Goal: Transaction & Acquisition: Subscribe to service/newsletter

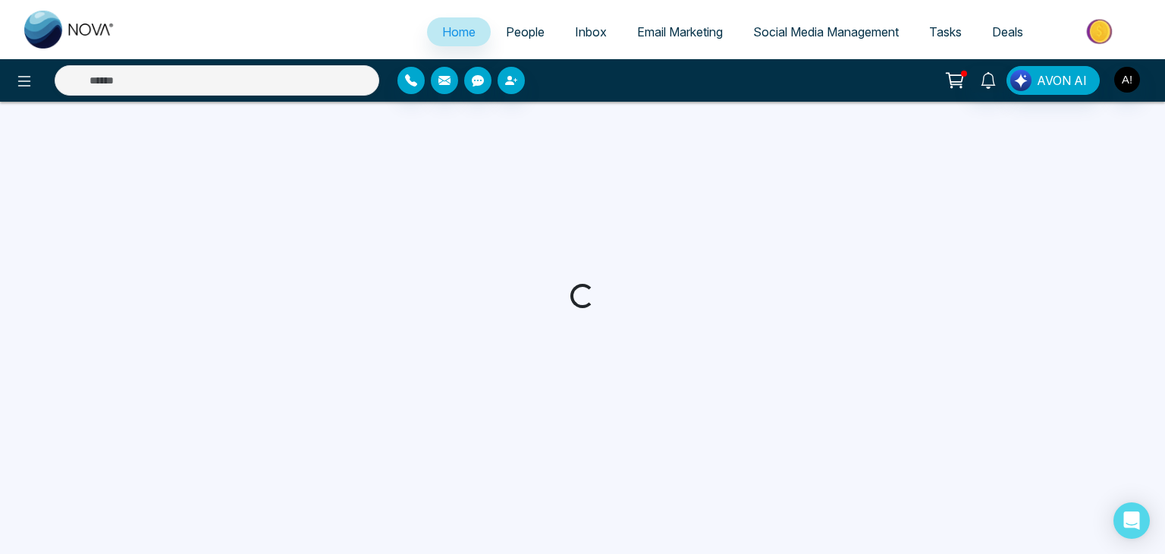
select select "*"
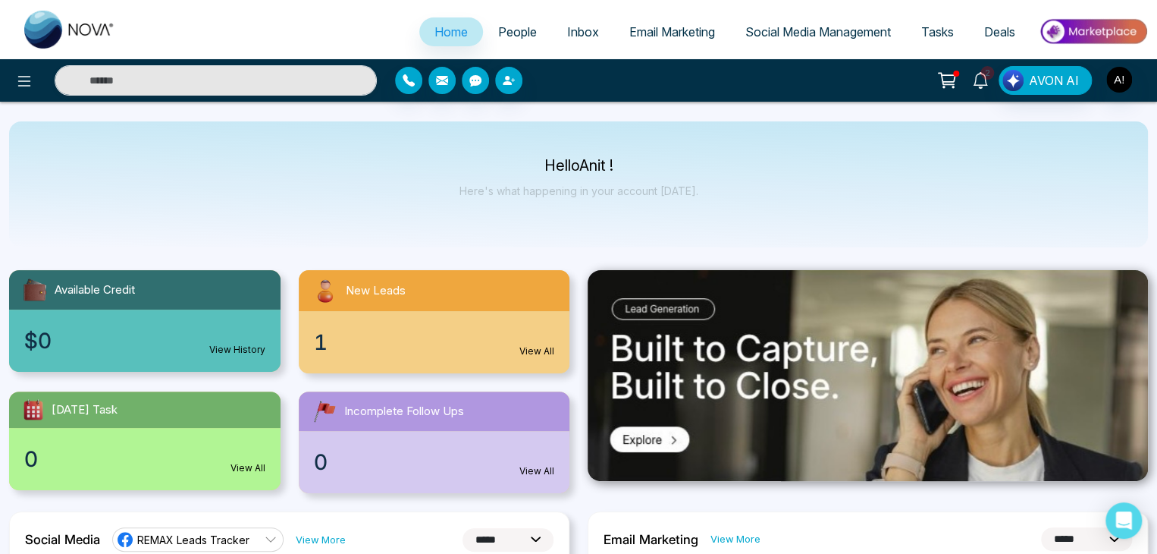
click at [982, 82] on icon at bounding box center [980, 80] width 17 height 17
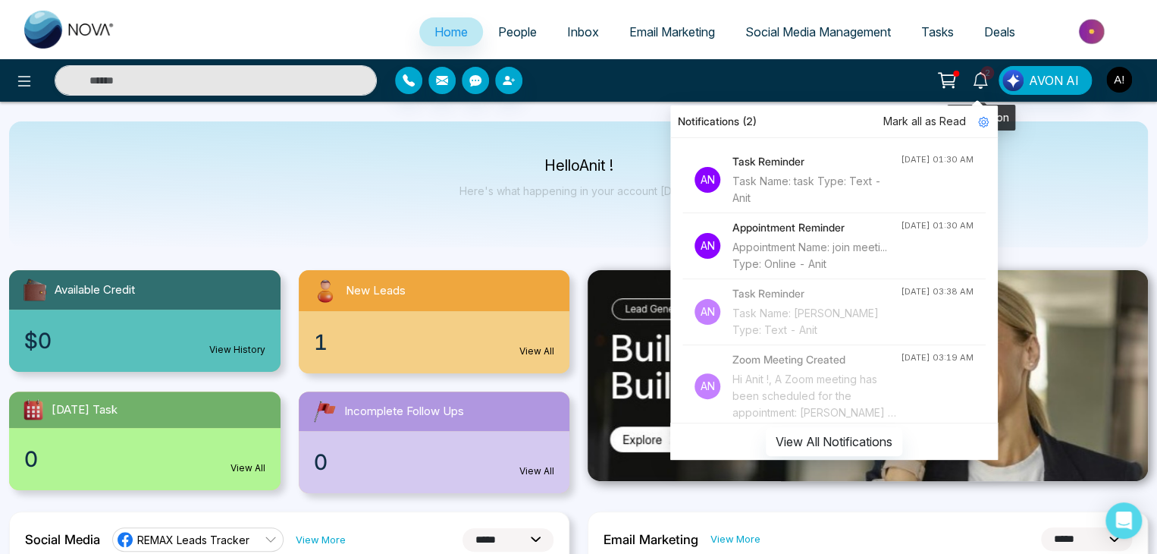
click at [979, 80] on icon at bounding box center [980, 80] width 17 height 17
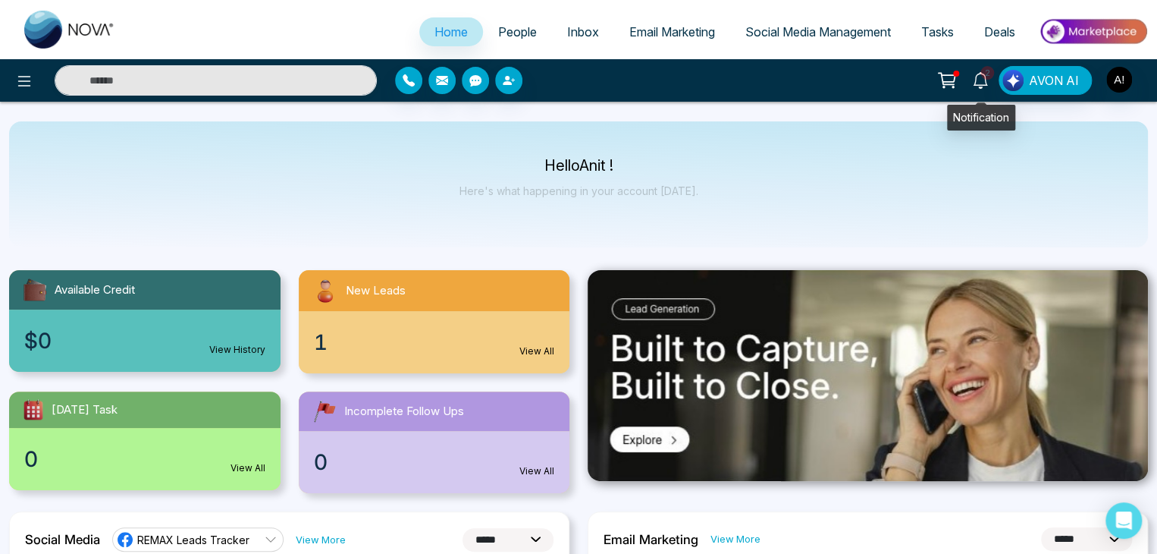
click at [986, 77] on span "2" at bounding box center [987, 73] width 14 height 14
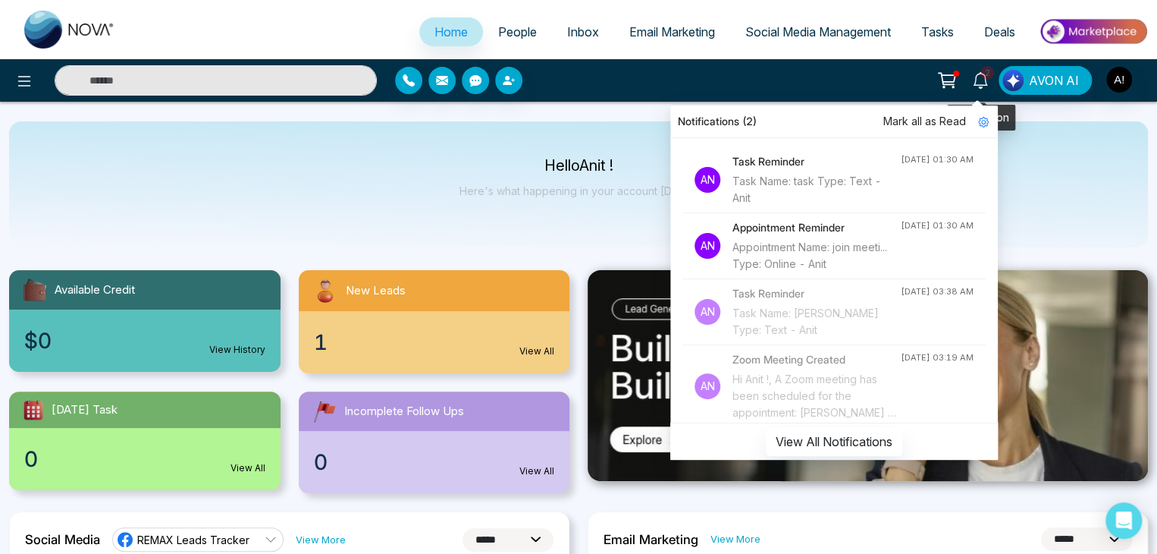
drag, startPoint x: 977, startPoint y: 79, endPoint x: 983, endPoint y: 71, distance: 10.3
click at [983, 71] on link "2" at bounding box center [980, 79] width 36 height 27
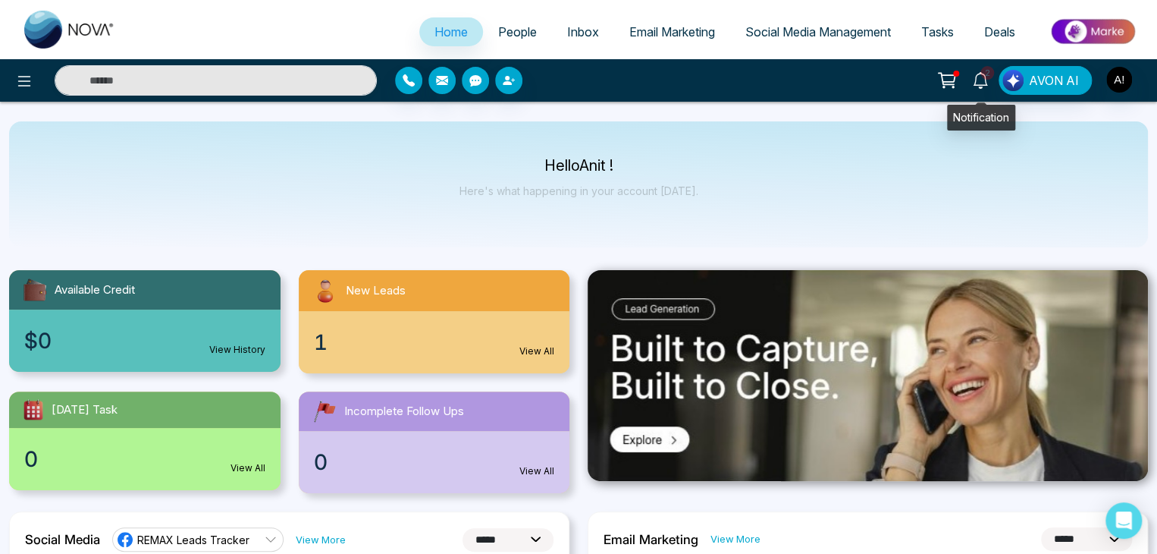
click at [980, 74] on icon at bounding box center [980, 80] width 17 height 17
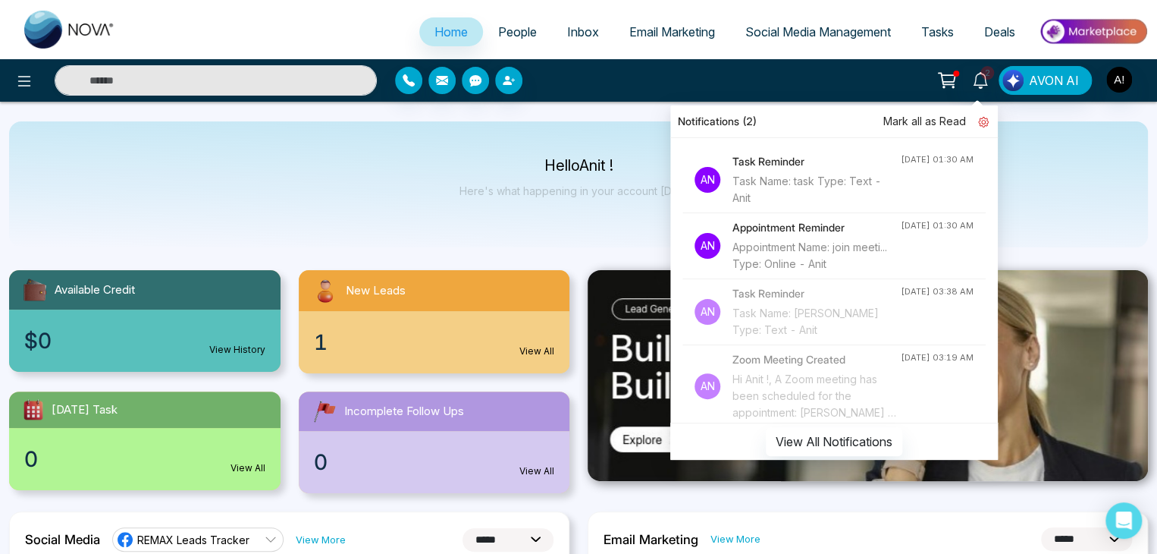
click at [989, 117] on icon at bounding box center [983, 122] width 11 height 11
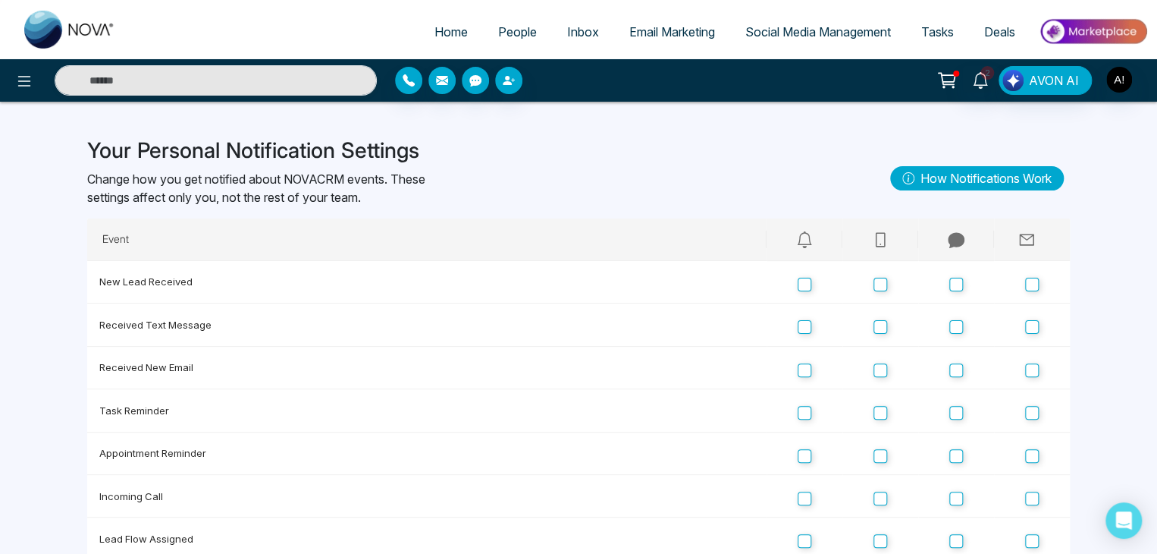
click at [954, 174] on link "How Notifications Work" at bounding box center [977, 178] width 174 height 24
drag, startPoint x: 974, startPoint y: 78, endPoint x: 901, endPoint y: 131, distance: 90.1
click at [896, 129] on div "Your Personal Notification Settings Change how you get notified about NOVACRM e…" at bounding box center [578, 371] width 1001 height 538
click at [983, 80] on icon at bounding box center [980, 80] width 17 height 17
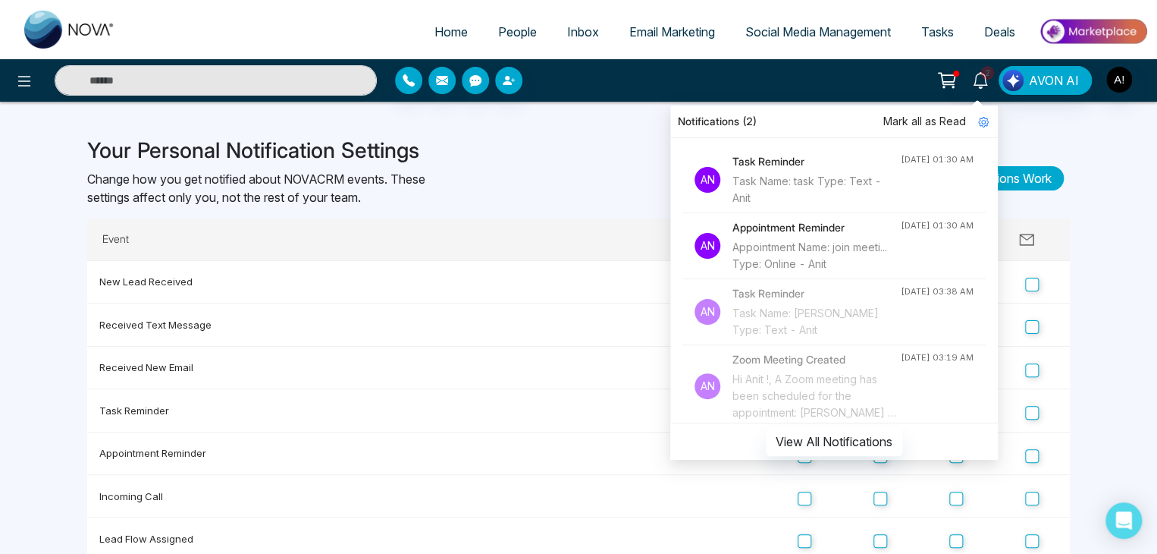
click at [756, 122] on div "Notifications (2)" at bounding box center [834, 121] width 328 height 33
click at [849, 439] on button "View All Notifications" at bounding box center [834, 441] width 136 height 29
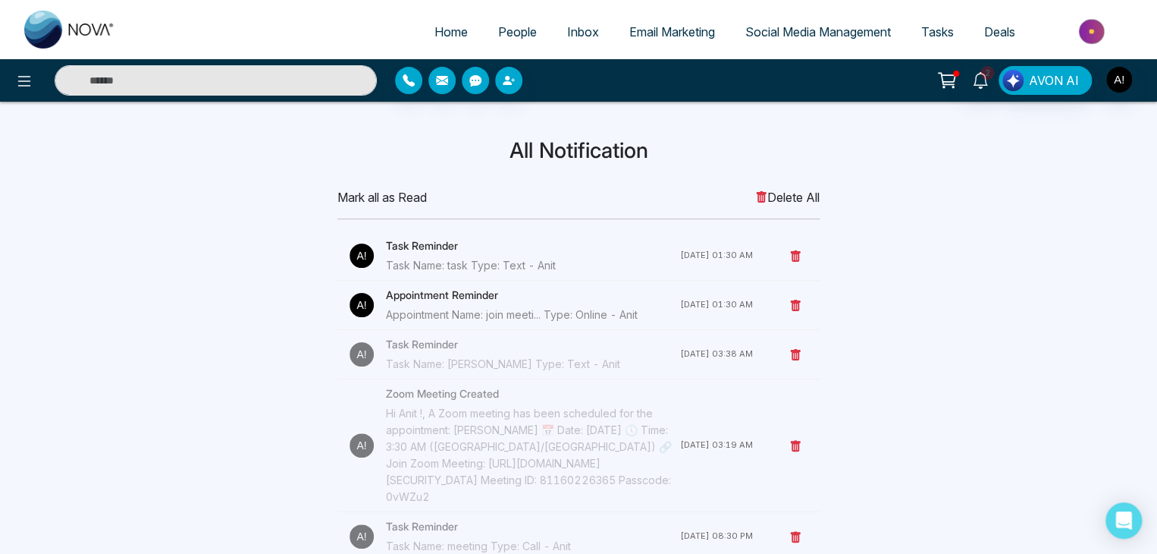
click at [785, 193] on span "Delete All" at bounding box center [787, 197] width 64 height 18
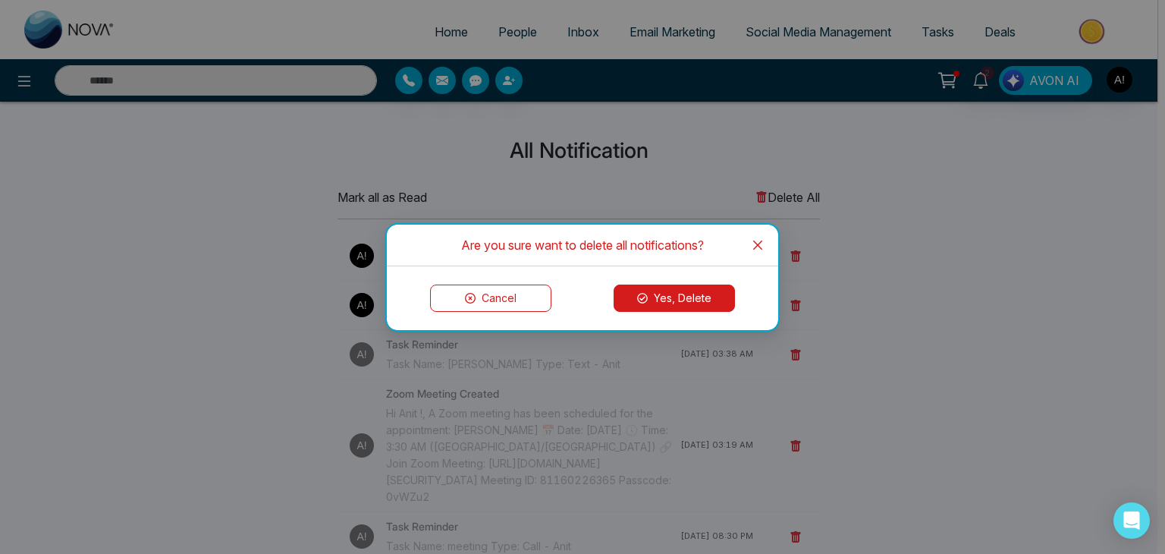
click at [686, 286] on button "Yes, Delete" at bounding box center [673, 297] width 121 height 27
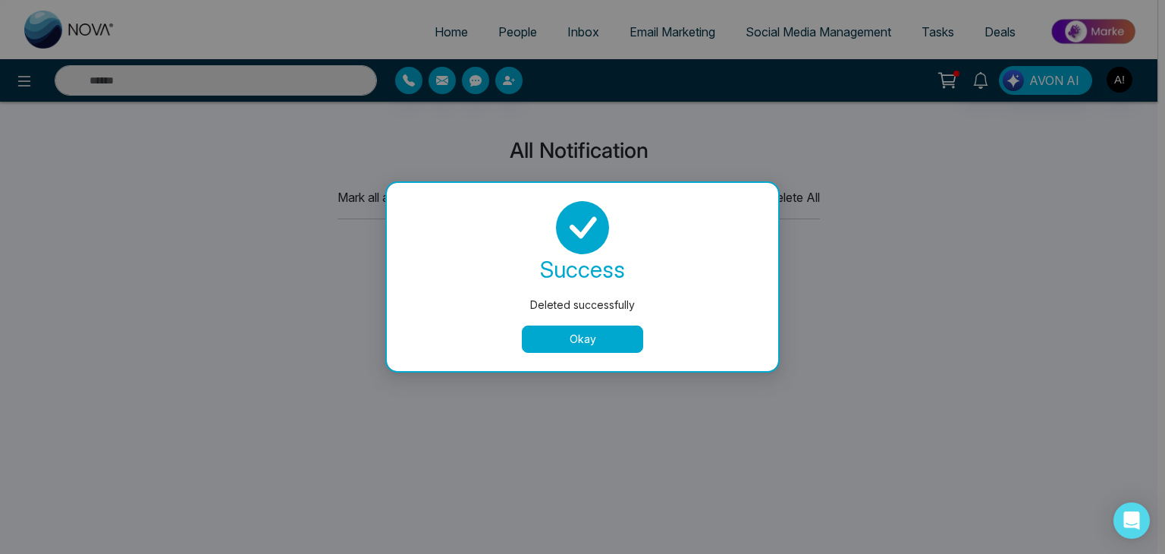
click at [582, 347] on button "Okay" at bounding box center [582, 338] width 121 height 27
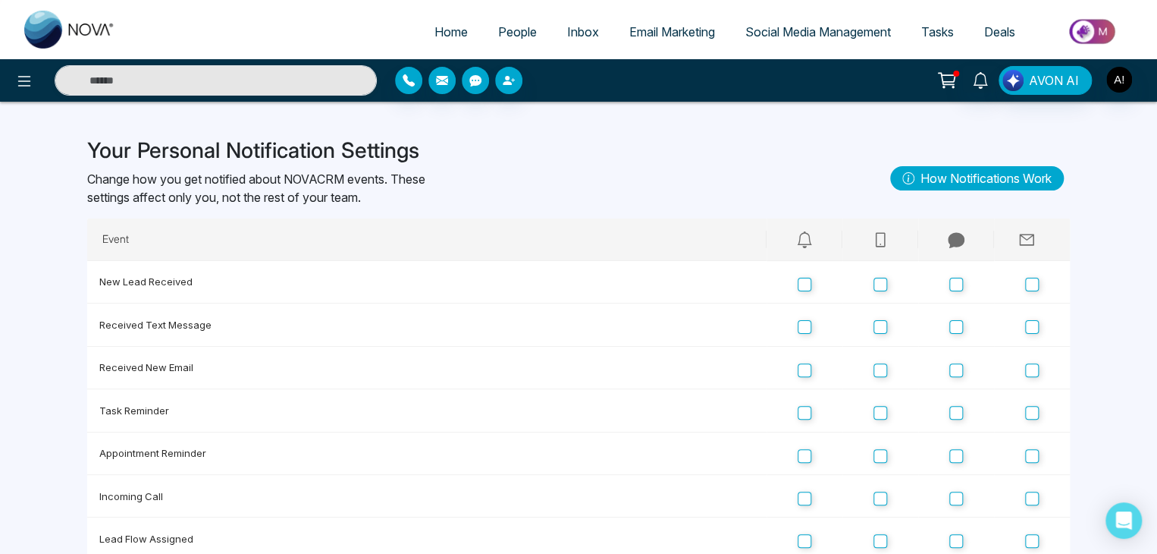
select select "*"
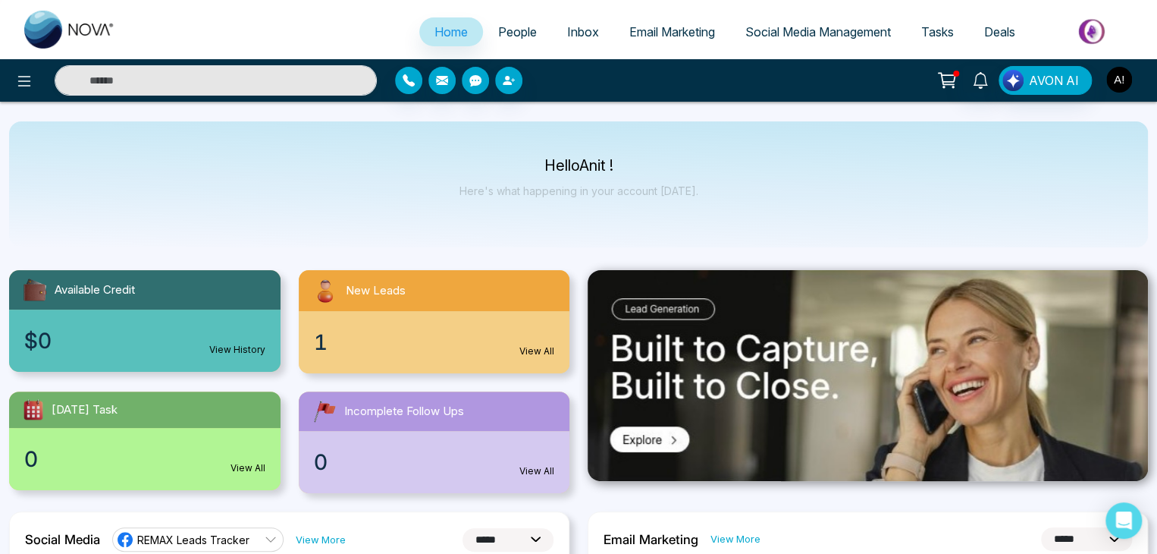
click at [1122, 73] on img "button" at bounding box center [1119, 80] width 26 height 26
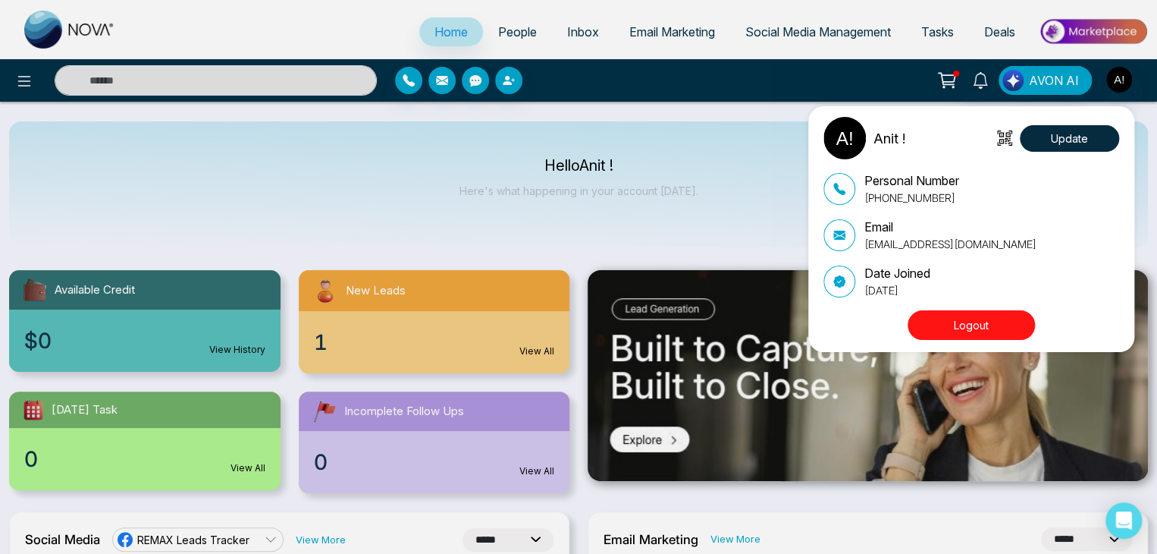
click at [700, 195] on div "Anit ! Update Personal Number [PHONE_NUMBER] Email [EMAIL_ADDRESS][DOMAIN_NAME]…" at bounding box center [578, 277] width 1157 height 554
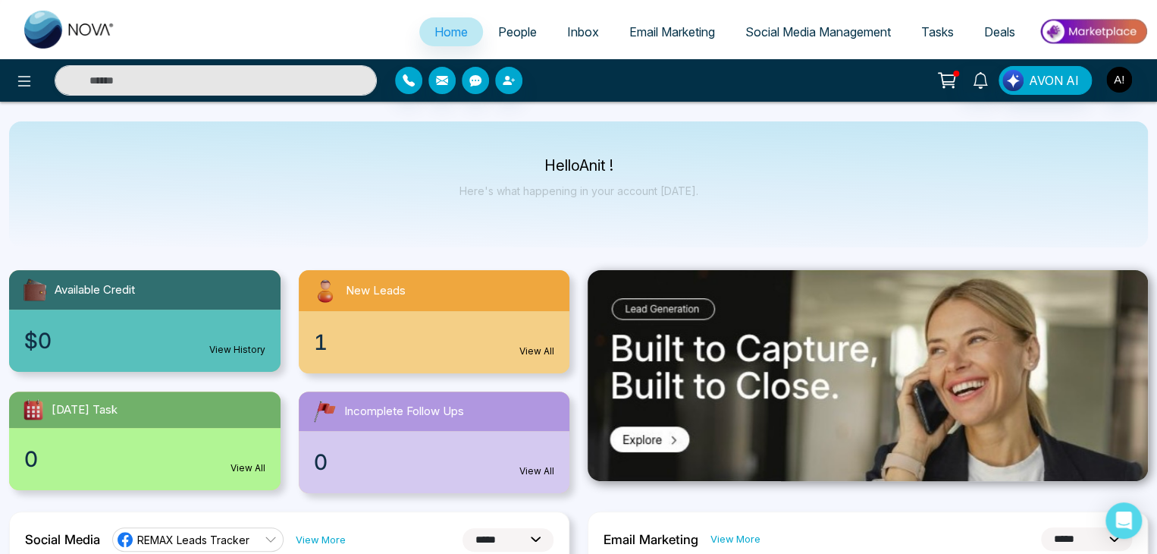
click at [498, 27] on span "People" at bounding box center [517, 31] width 39 height 15
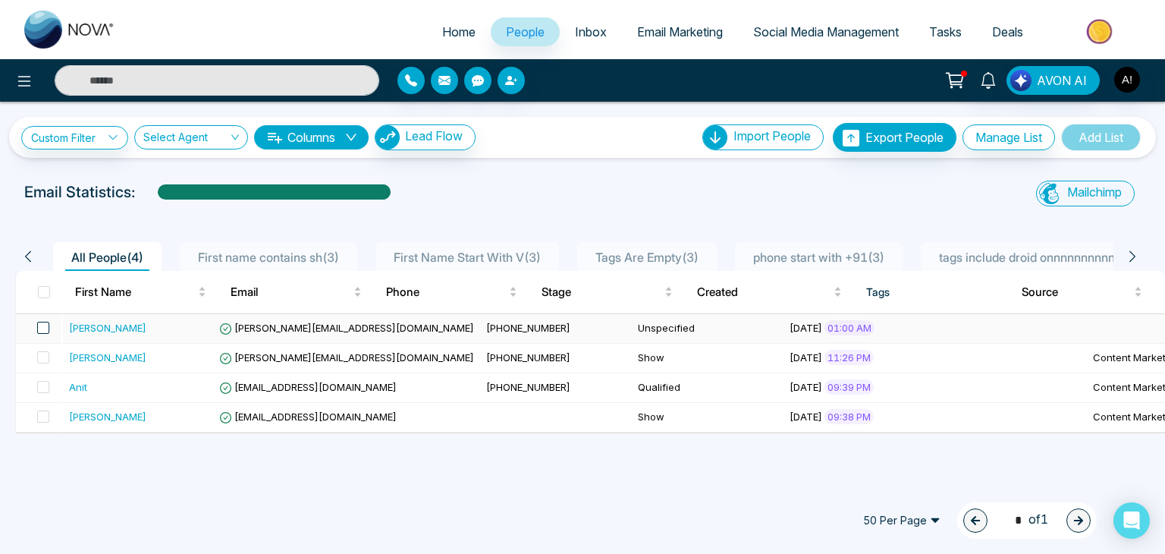
click at [39, 330] on span at bounding box center [43, 328] width 12 height 12
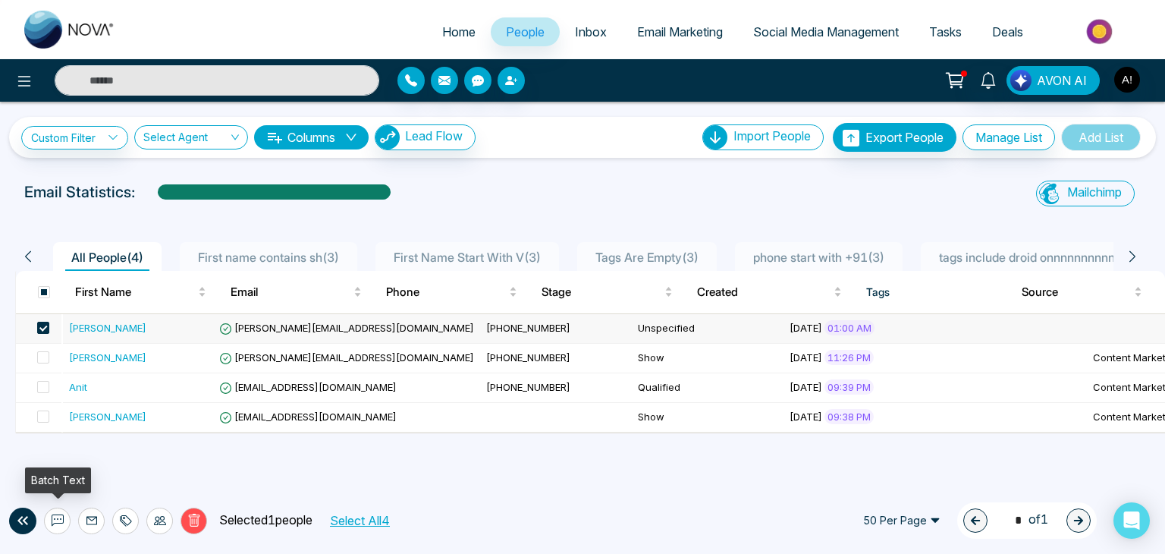
click at [61, 521] on icon at bounding box center [58, 520] width 12 height 12
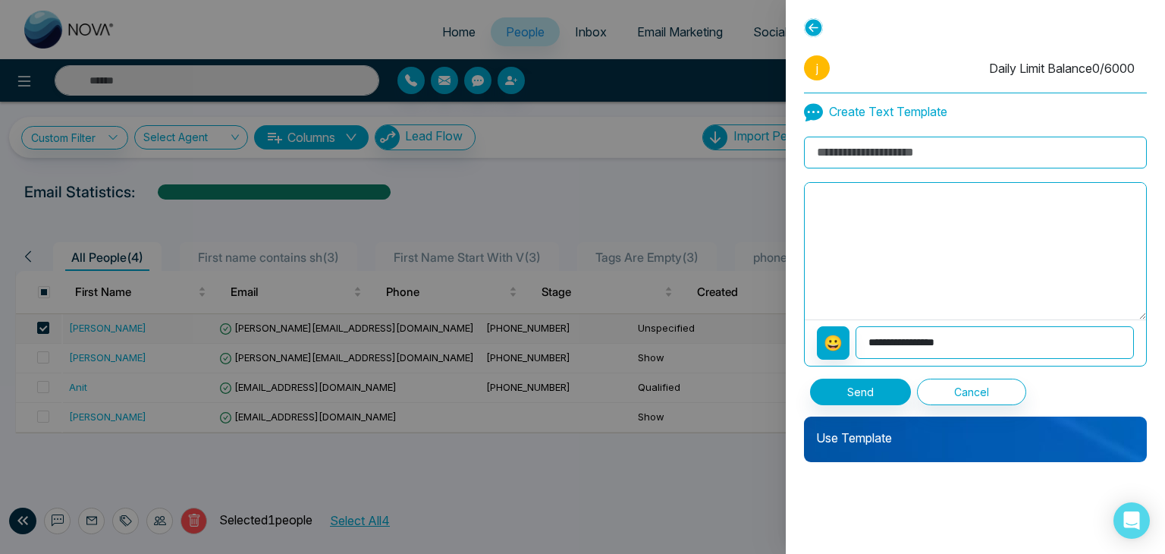
click at [860, 155] on input at bounding box center [975, 152] width 343 height 32
type input "**********"
click at [838, 382] on button "Send" at bounding box center [860, 391] width 101 height 27
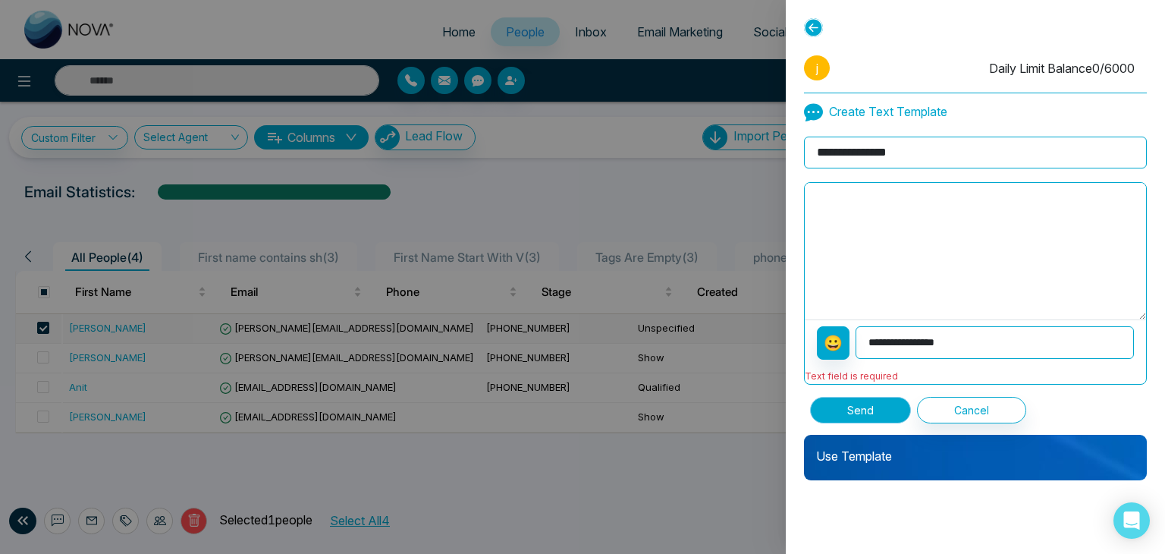
click at [847, 404] on button "Send" at bounding box center [860, 410] width 101 height 27
click at [897, 337] on select "**********" at bounding box center [994, 342] width 278 height 33
select select "**********"
click at [856, 326] on select "**********" at bounding box center [994, 342] width 278 height 33
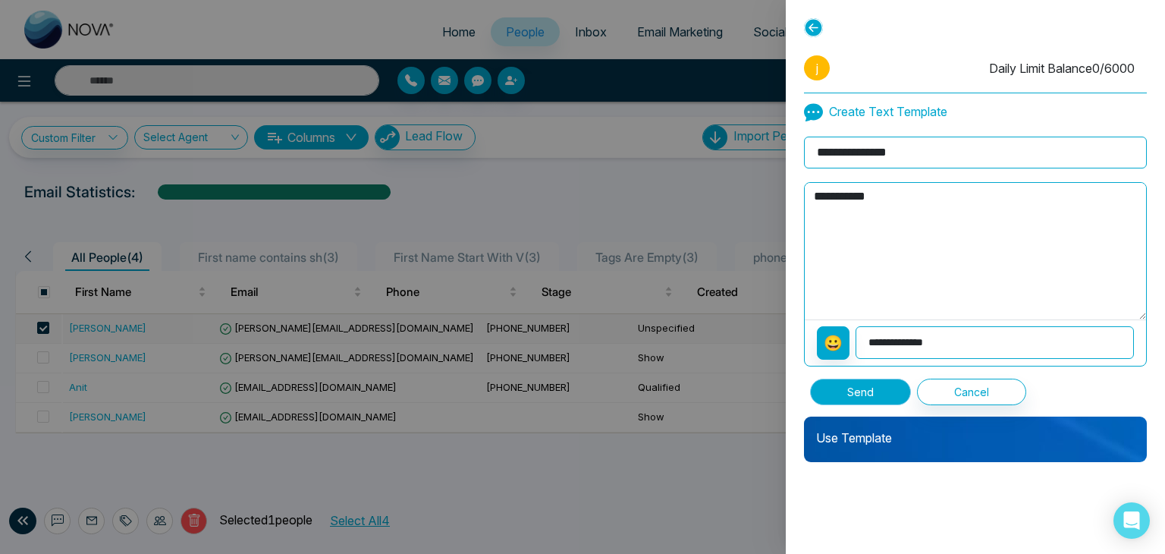
click at [852, 391] on button "Send" at bounding box center [860, 391] width 101 height 27
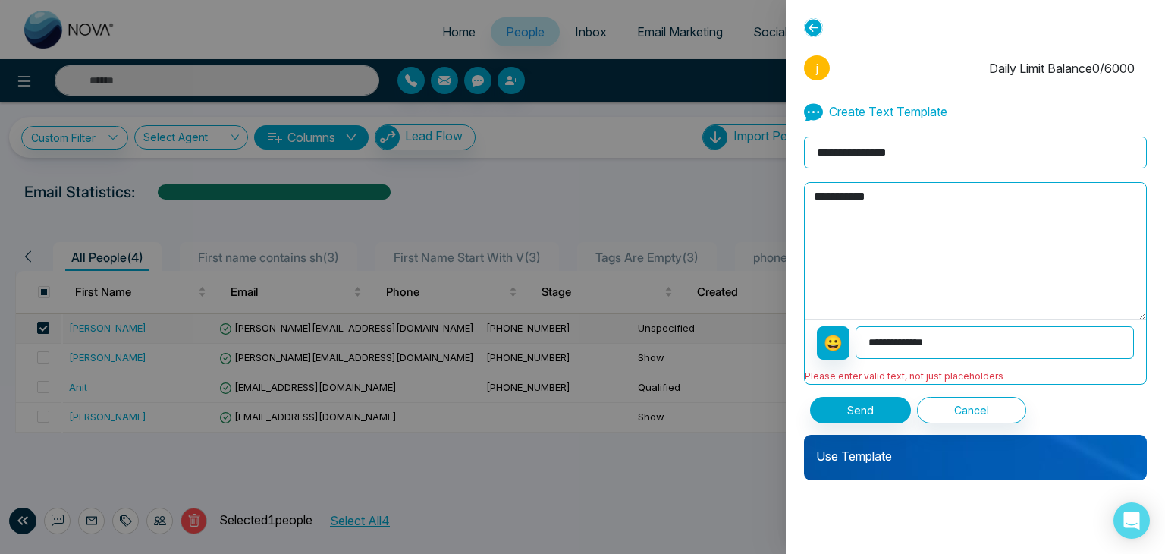
drag, startPoint x: 843, startPoint y: 206, endPoint x: 918, endPoint y: 216, distance: 75.1
click at [861, 214] on textarea "**********" at bounding box center [975, 251] width 341 height 136
click at [915, 200] on textarea "**********" at bounding box center [975, 251] width 341 height 136
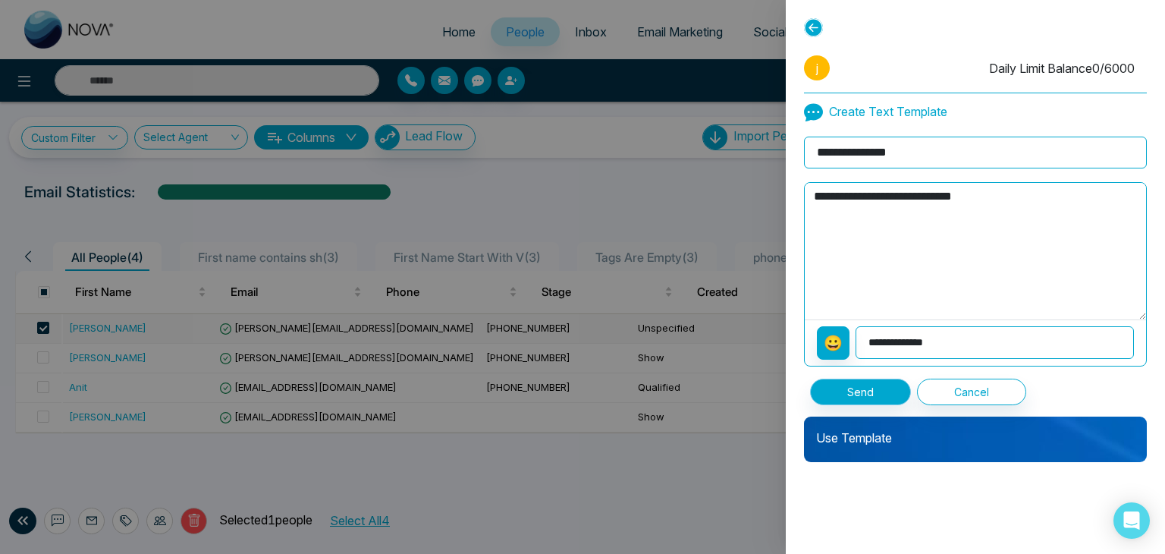
type textarea "**********"
click at [846, 400] on button "Send" at bounding box center [860, 391] width 101 height 27
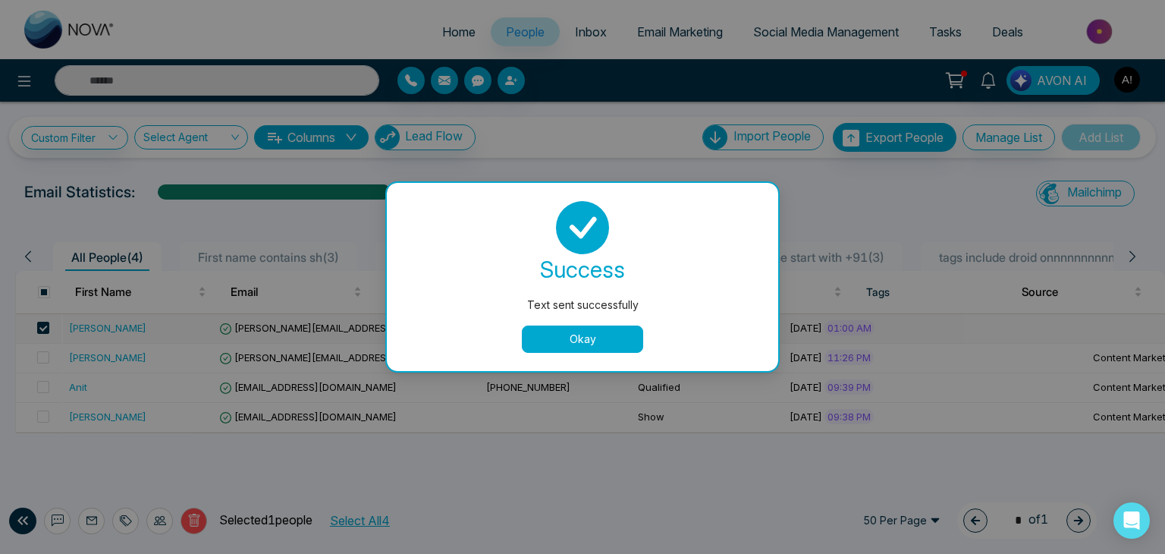
click at [593, 343] on button "Okay" at bounding box center [582, 338] width 121 height 27
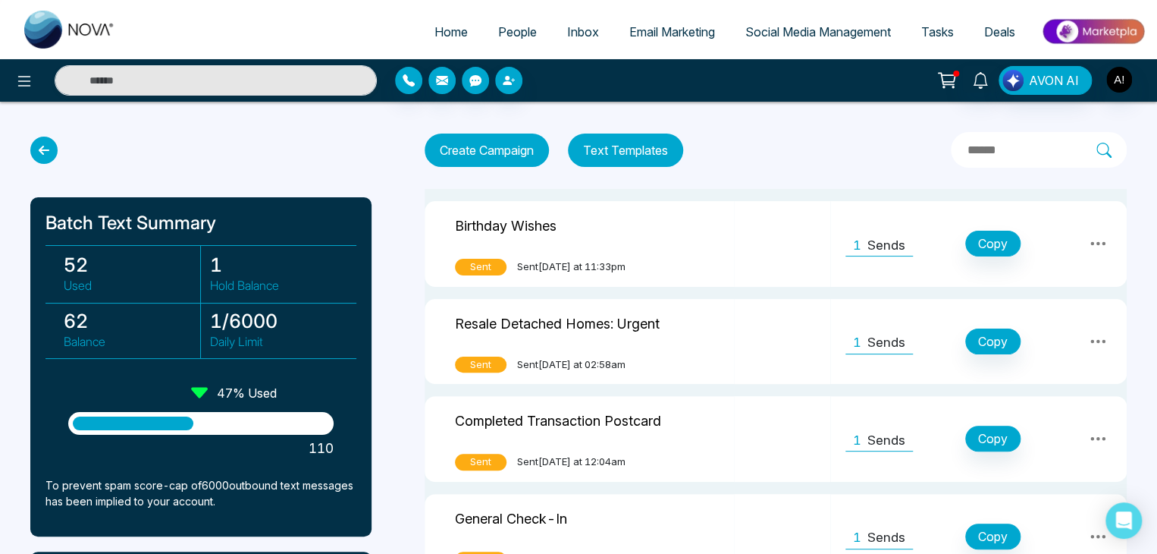
click at [1103, 240] on icon at bounding box center [1098, 243] width 18 height 18
click at [1093, 243] on icon at bounding box center [1097, 244] width 15 height 4
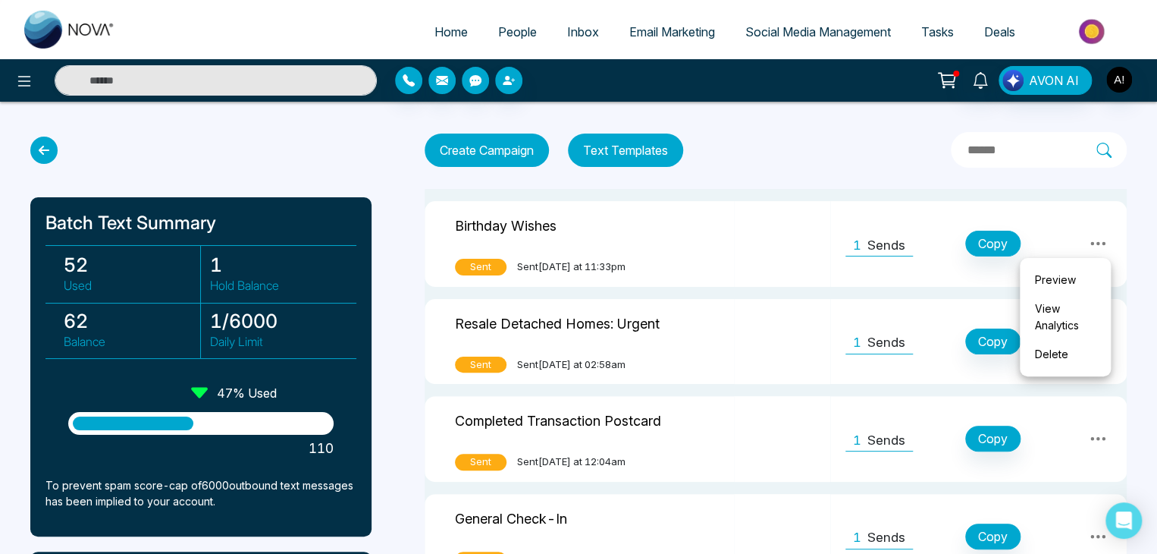
click at [1060, 313] on link "View Analytics" at bounding box center [1066, 316] width 76 height 45
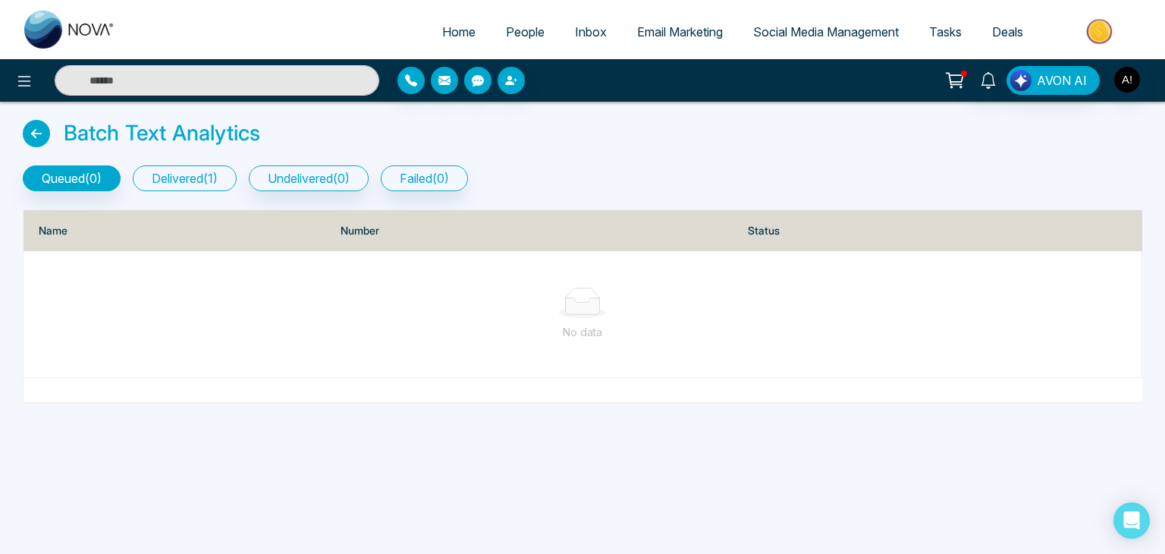
click at [174, 171] on button "delivered ( 1 )" at bounding box center [185, 178] width 104 height 26
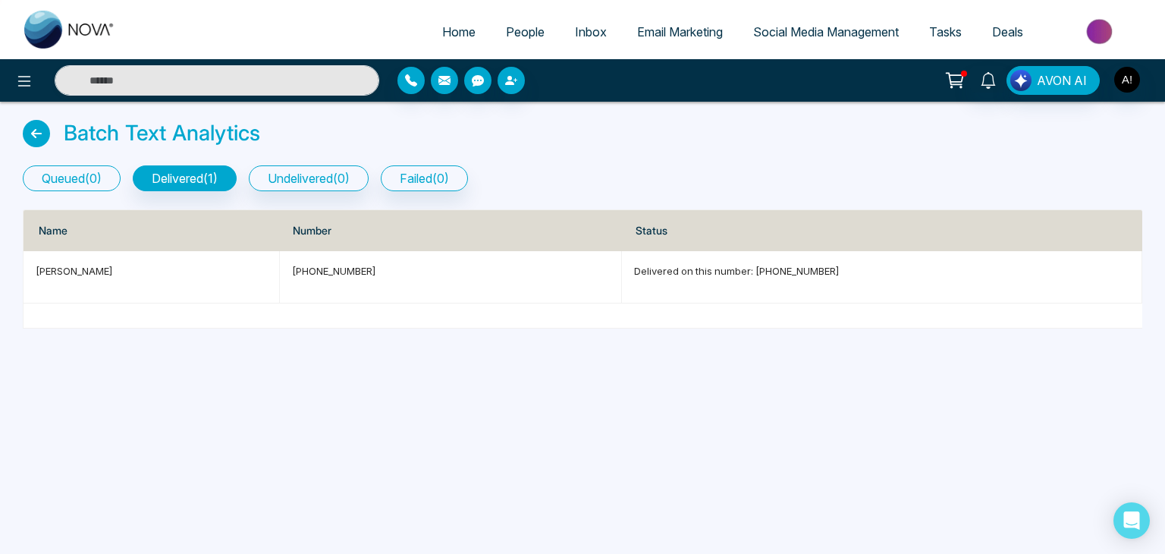
click at [99, 177] on button "queued ( 0 )" at bounding box center [72, 178] width 98 height 26
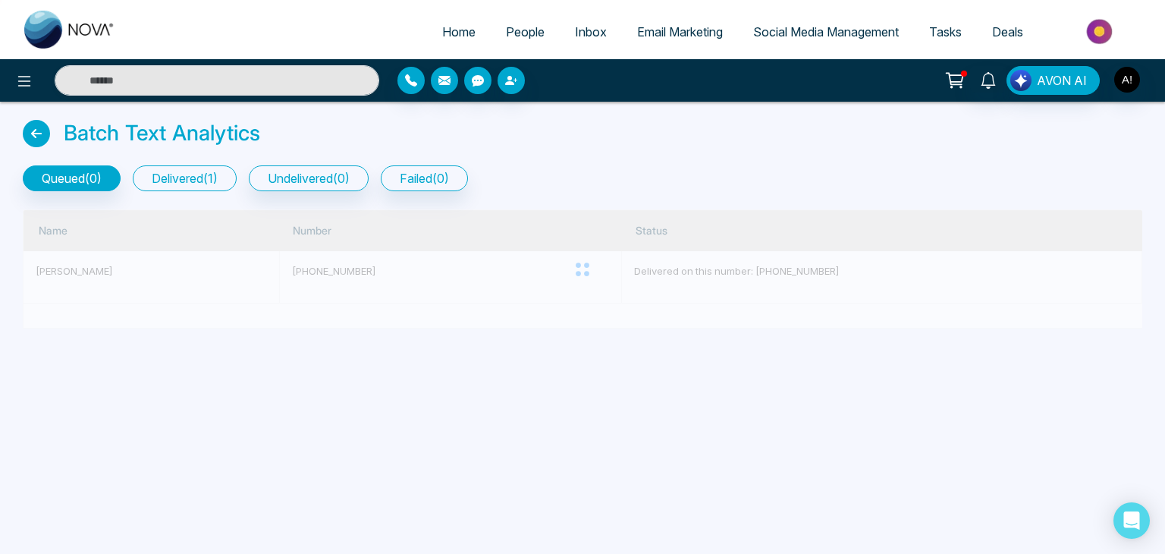
click at [215, 171] on button "delivered ( 1 )" at bounding box center [185, 178] width 104 height 26
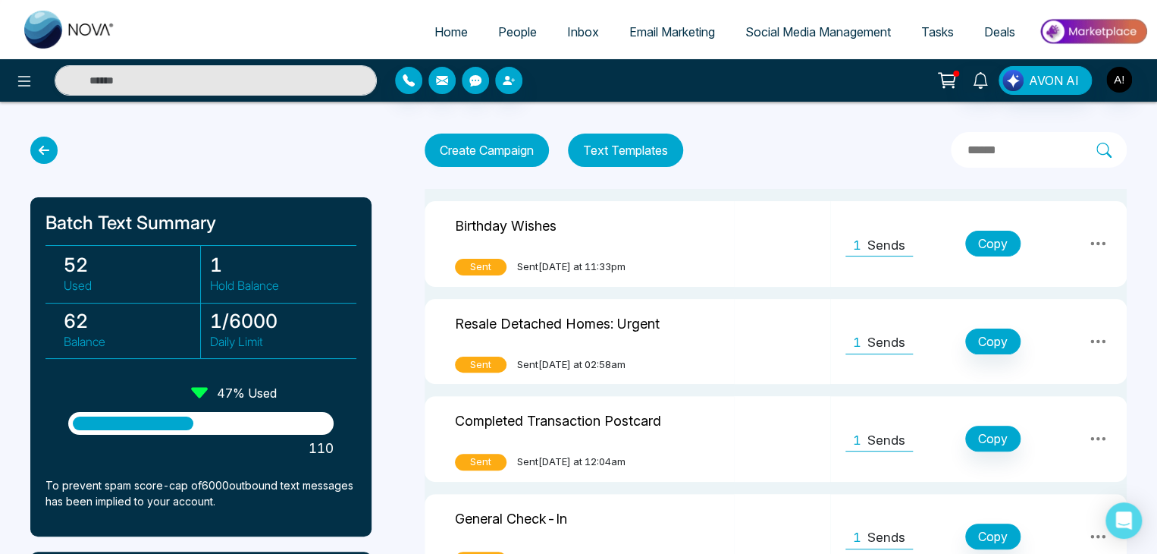
click at [993, 237] on button "Copy" at bounding box center [992, 244] width 55 height 26
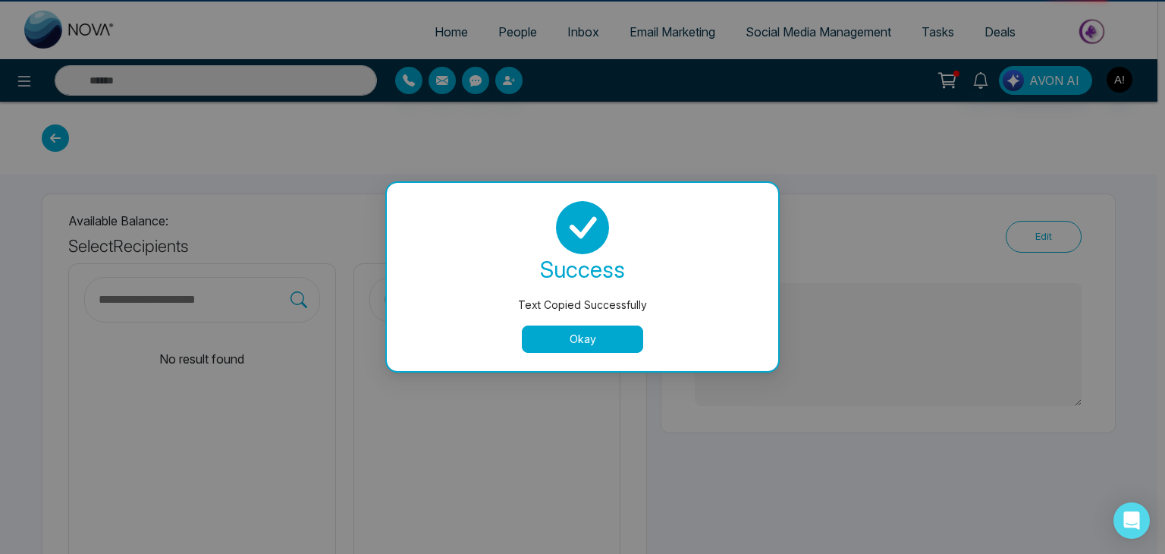
click at [591, 340] on button "Okay" at bounding box center [582, 338] width 121 height 27
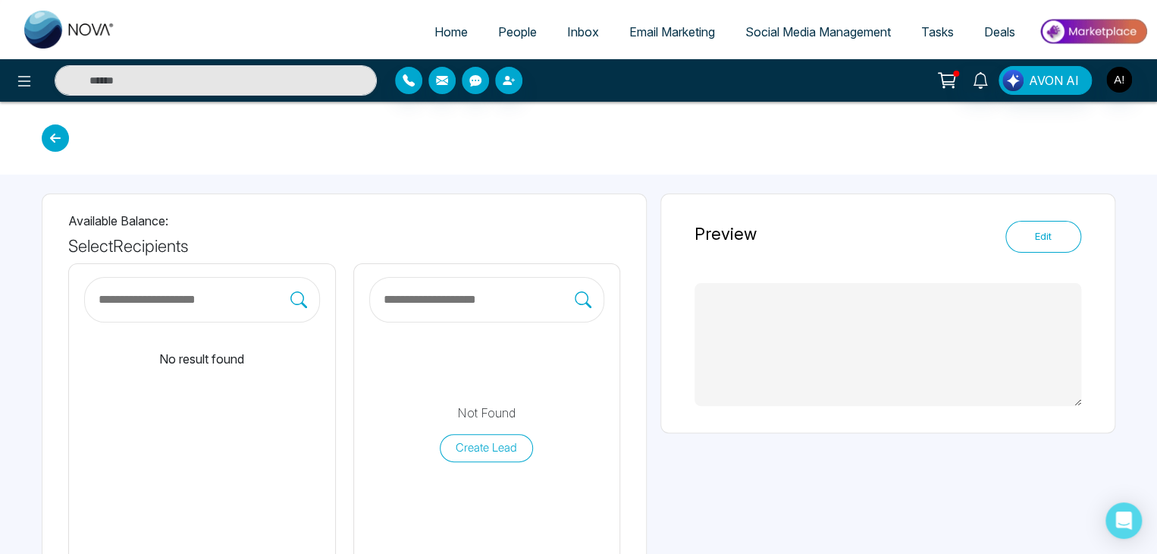
type textarea "**********"
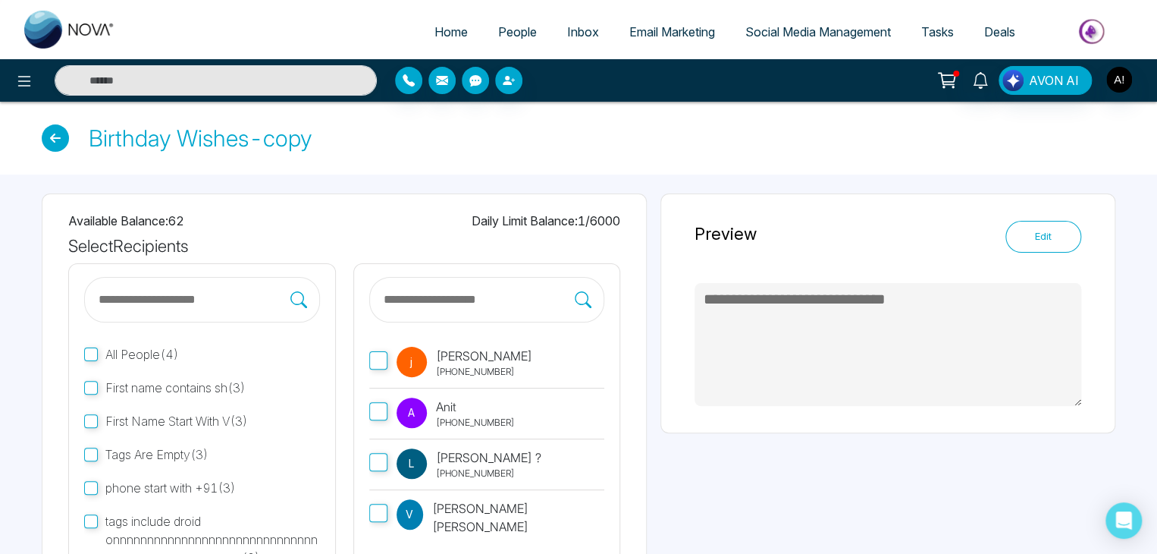
click at [400, 359] on span "j" at bounding box center [412, 362] width 30 height 30
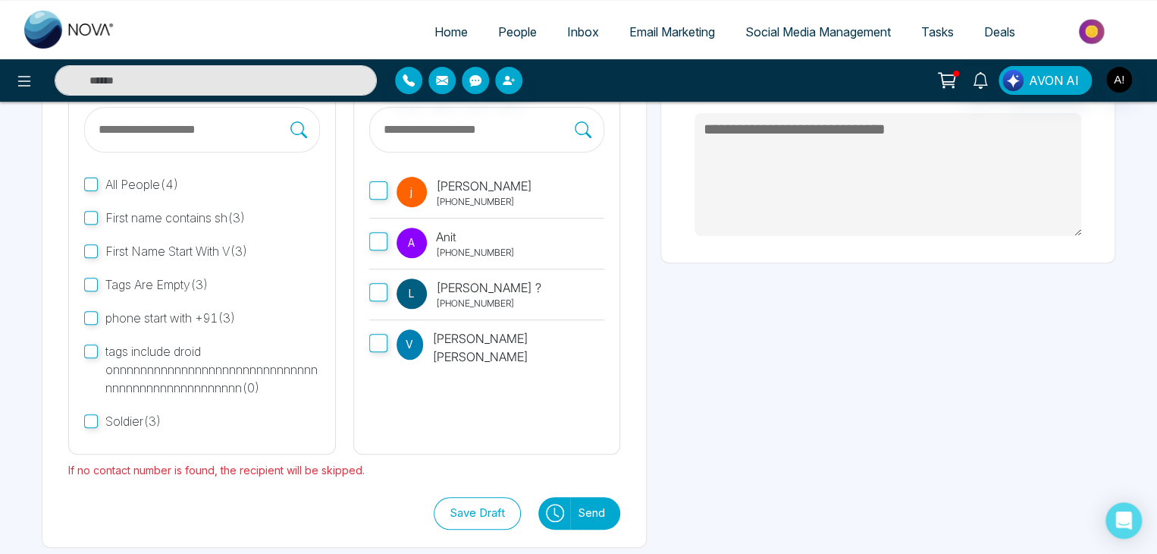
scroll to position [182, 0]
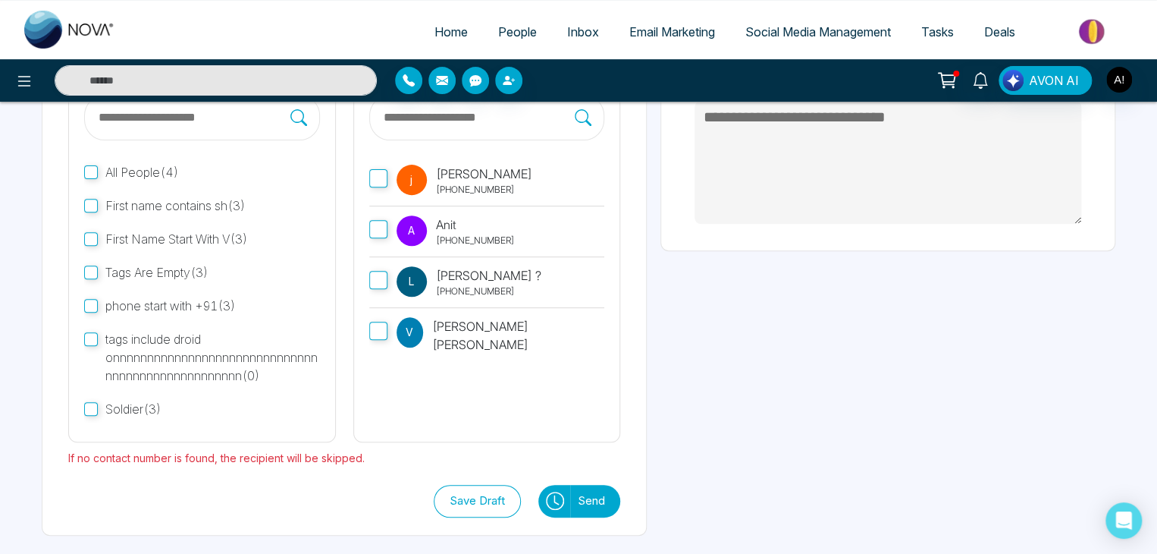
click at [547, 498] on icon at bounding box center [555, 500] width 18 height 18
click at [552, 500] on icon at bounding box center [555, 500] width 18 height 18
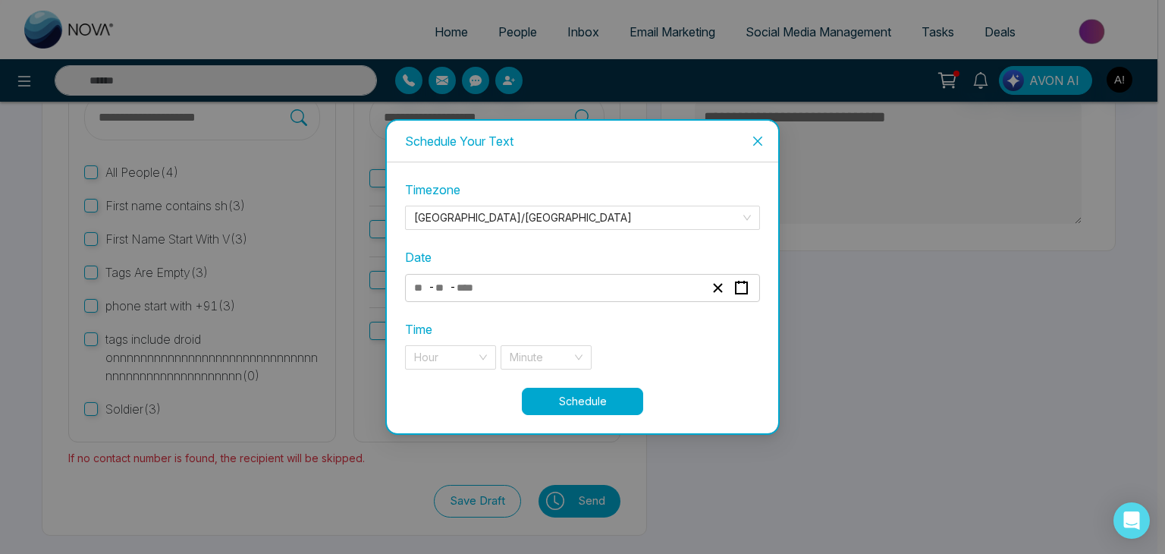
click at [458, 291] on input "number" at bounding box center [472, 288] width 32 height 20
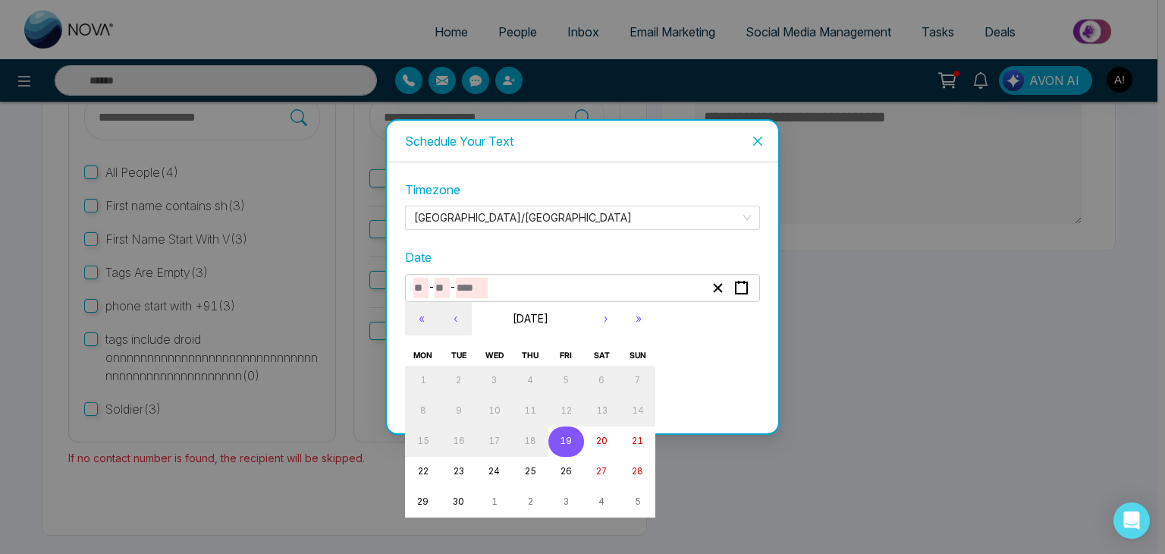
click at [565, 441] on abbr "19" at bounding box center [566, 440] width 12 height 11
type input "*"
type input "**"
type input "****"
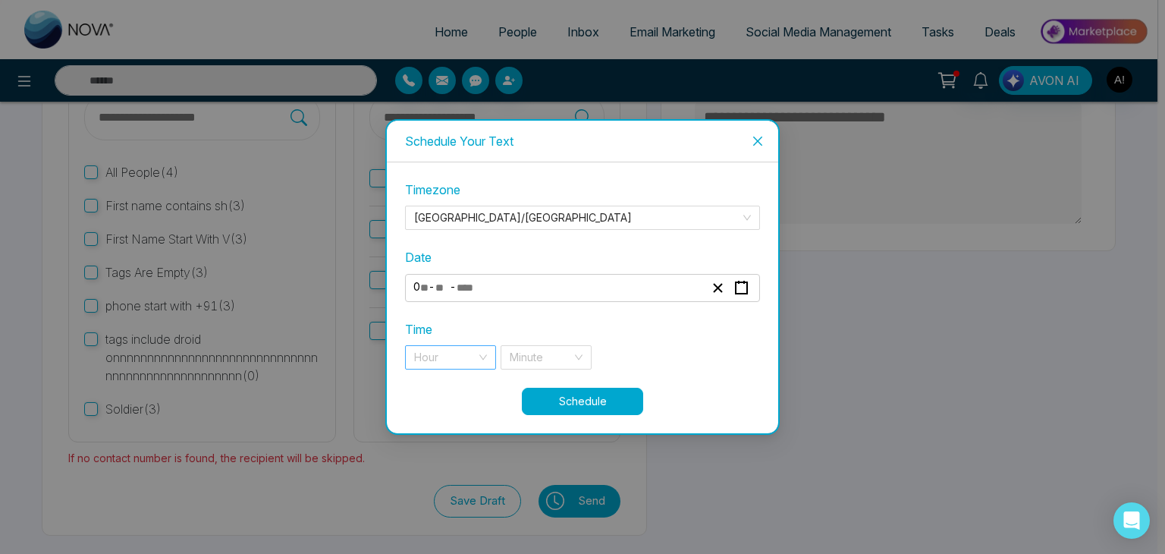
click at [420, 353] on input "search" at bounding box center [445, 357] width 62 height 23
click at [469, 384] on div "11 pm" at bounding box center [450, 387] width 73 height 17
click at [537, 359] on input "search" at bounding box center [541, 357] width 62 height 23
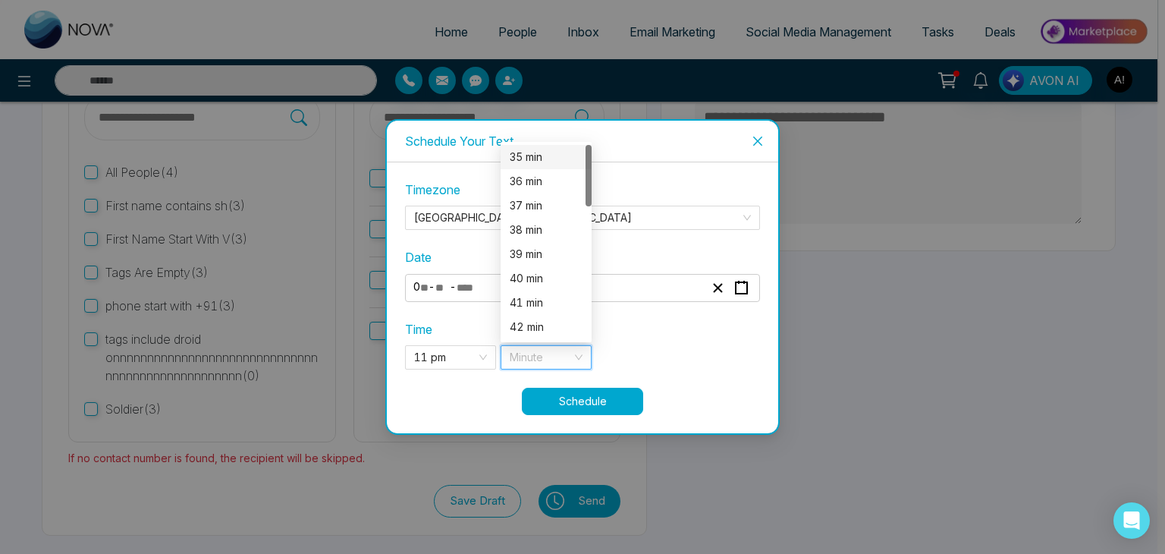
click at [528, 158] on div "35 min" at bounding box center [546, 157] width 73 height 17
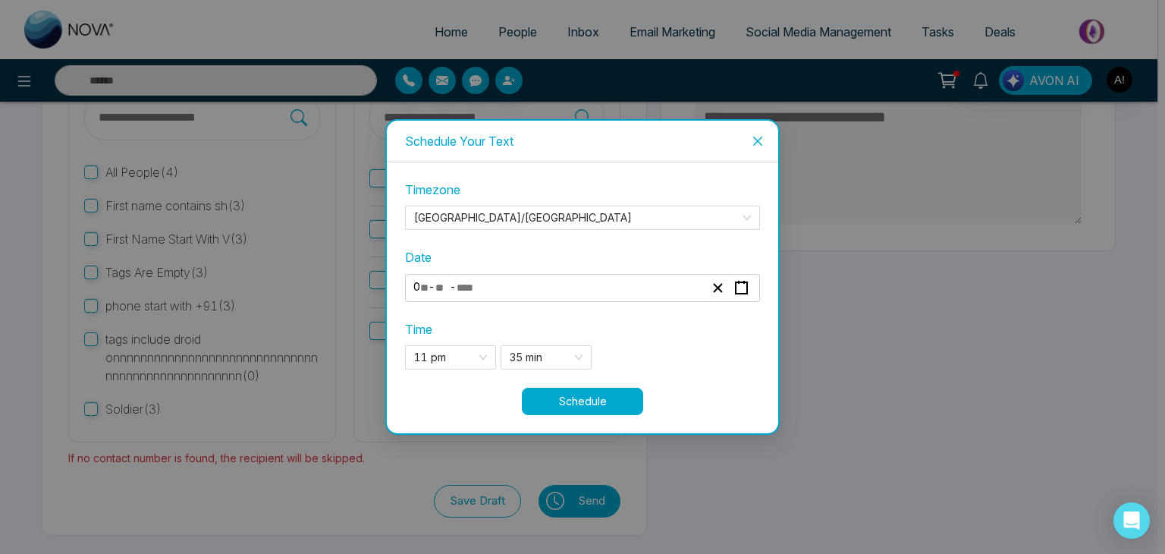
click at [567, 404] on button "Schedule" at bounding box center [582, 400] width 121 height 27
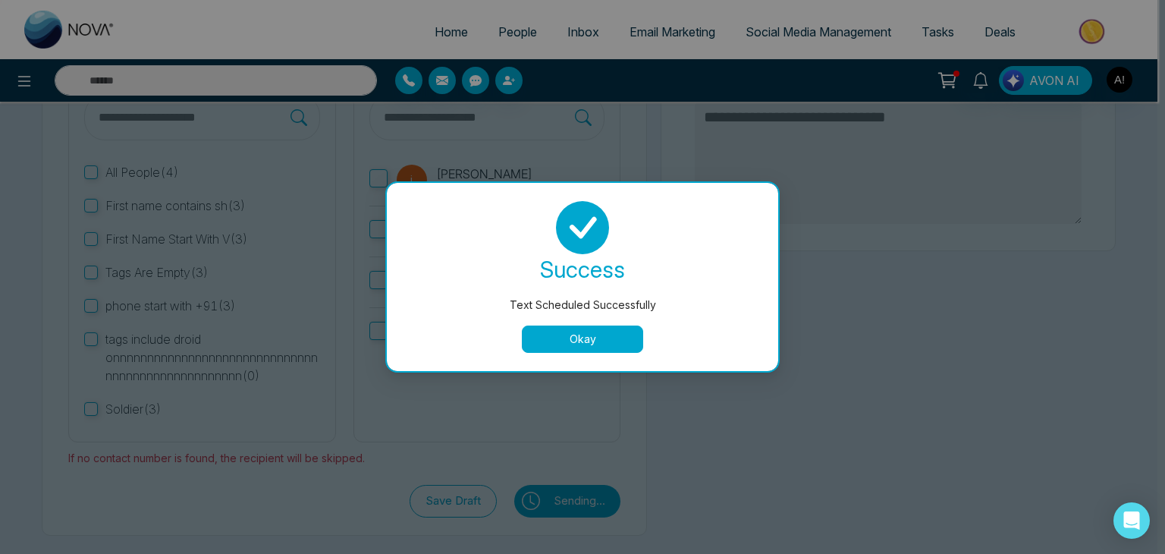
click at [585, 331] on button "Okay" at bounding box center [582, 338] width 121 height 27
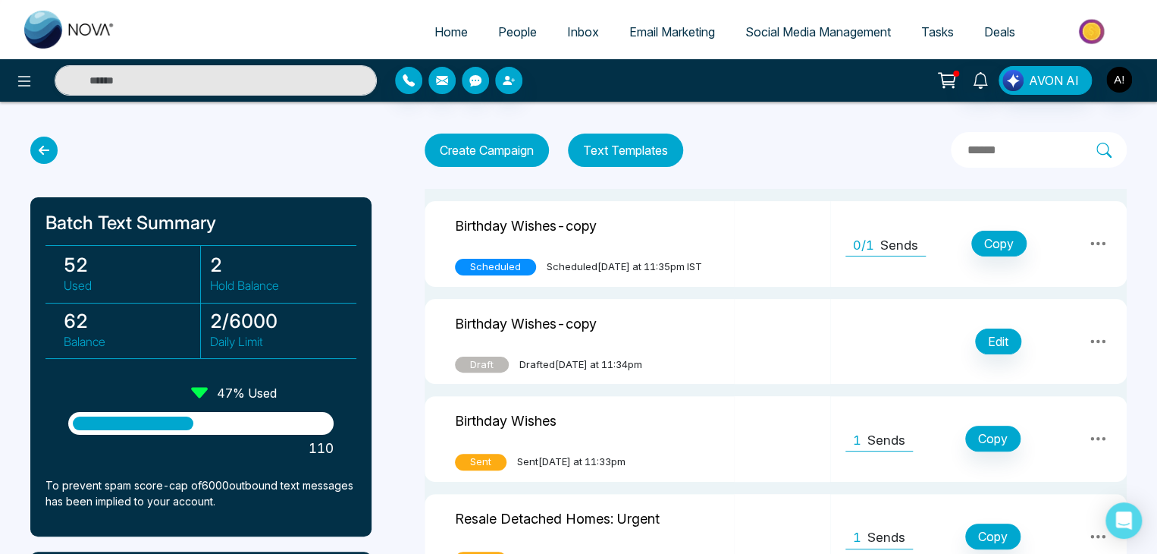
click at [1091, 243] on icon at bounding box center [1097, 244] width 15 height 4
click at [899, 299] on td "Edit" at bounding box center [978, 342] width 296 height 86
click at [1095, 249] on icon at bounding box center [1098, 243] width 18 height 18
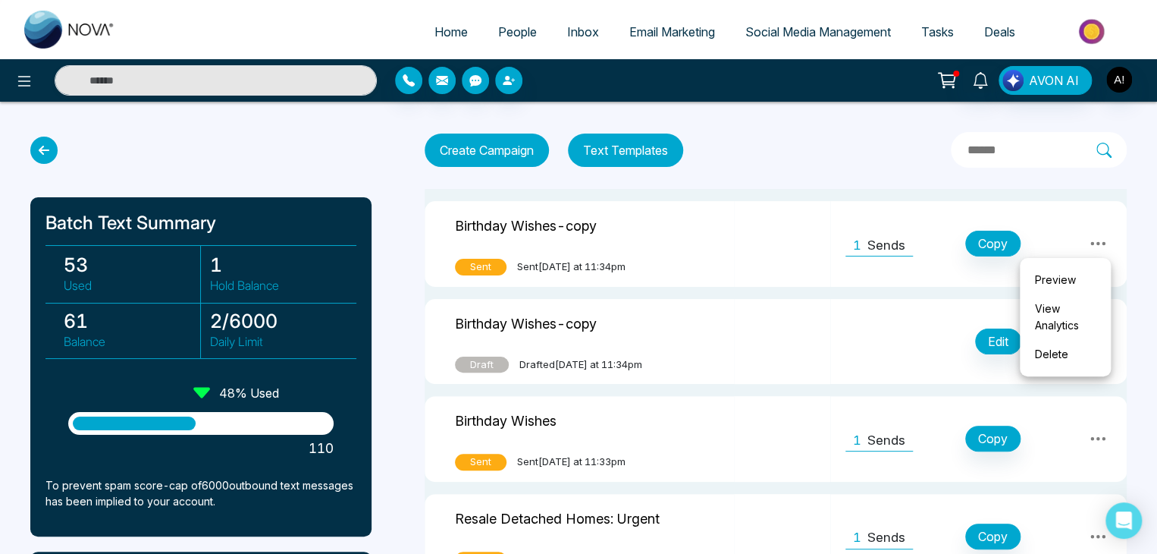
click at [1055, 318] on link "View Analytics" at bounding box center [1066, 316] width 76 height 45
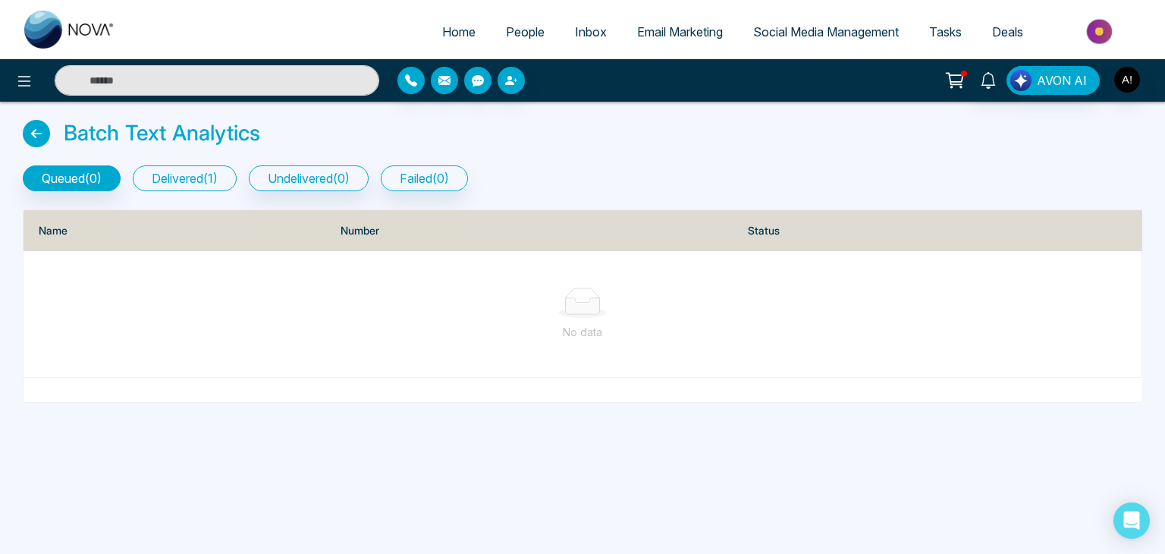
click at [176, 171] on button "delivered ( 1 )" at bounding box center [185, 178] width 104 height 26
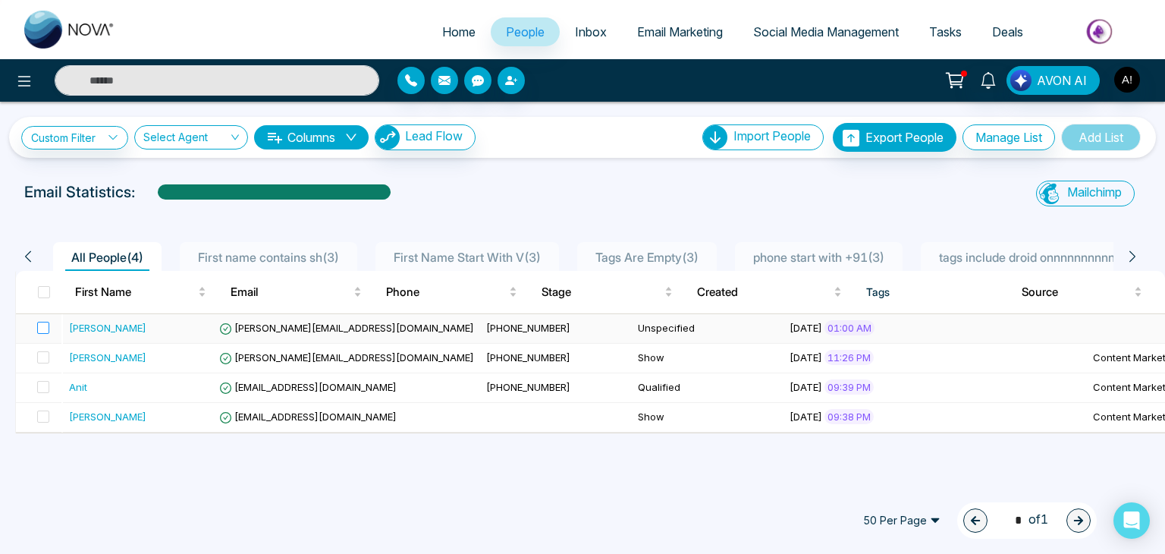
click at [34, 325] on label at bounding box center [38, 328] width 21 height 17
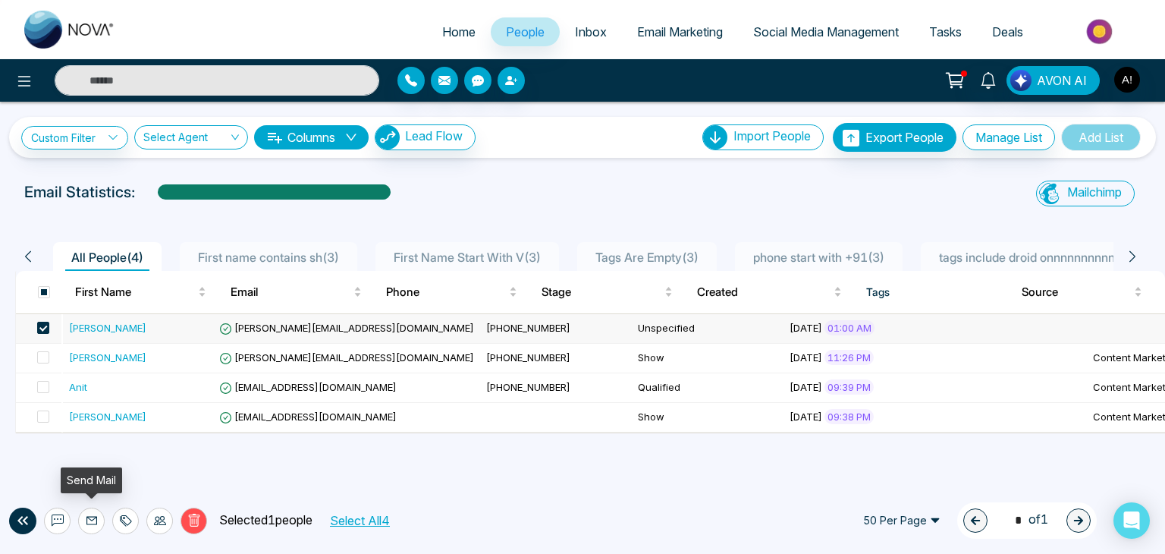
click at [89, 522] on icon at bounding box center [92, 520] width 12 height 12
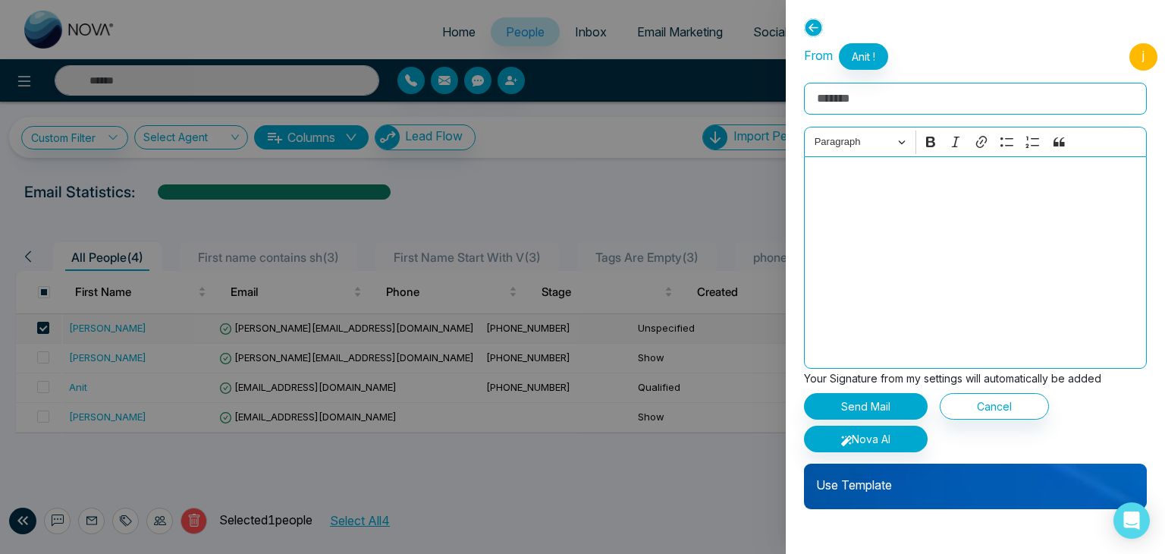
click at [851, 104] on input "Rich Text Editor" at bounding box center [975, 99] width 343 height 32
click at [849, 93] on input "**********" at bounding box center [975, 99] width 343 height 32
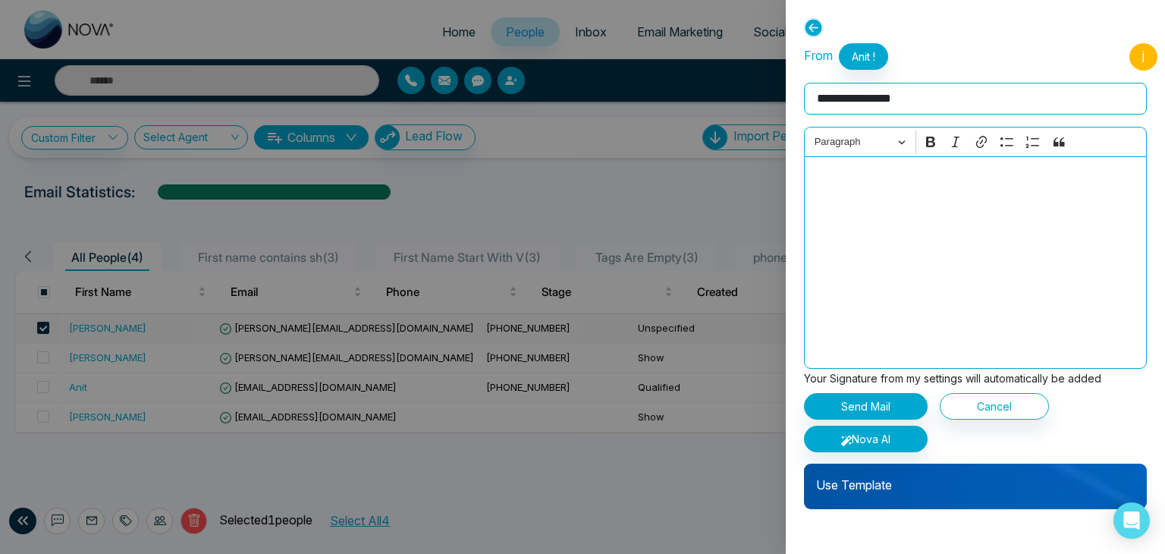
click at [849, 93] on input "**********" at bounding box center [975, 99] width 343 height 32
type input "**********"
click at [864, 477] on p "Use Template" at bounding box center [975, 478] width 343 height 30
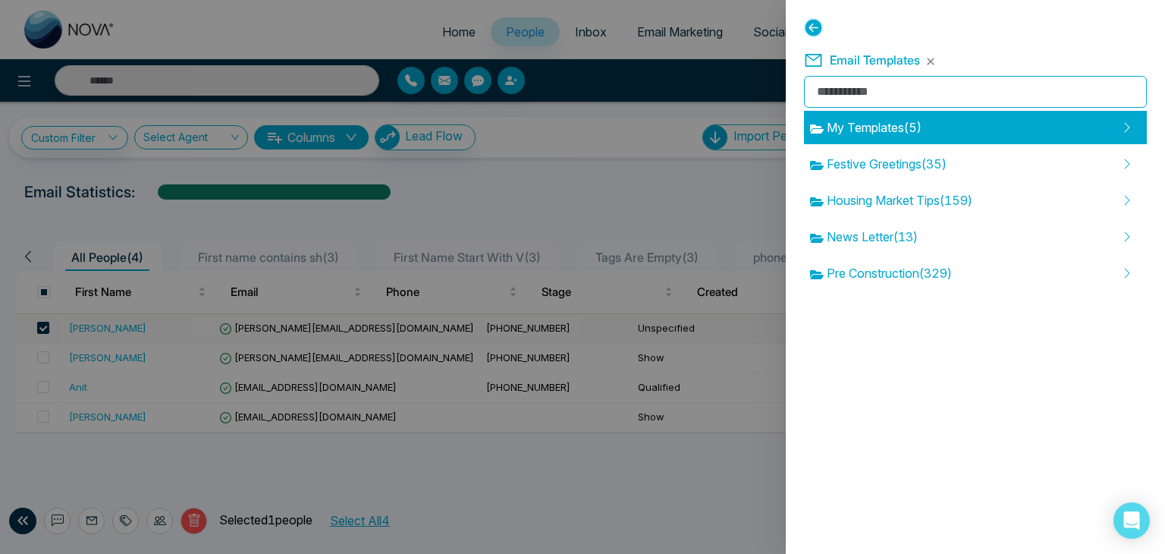
click at [852, 129] on span "My Templates ( 5 )" at bounding box center [865, 127] width 111 height 18
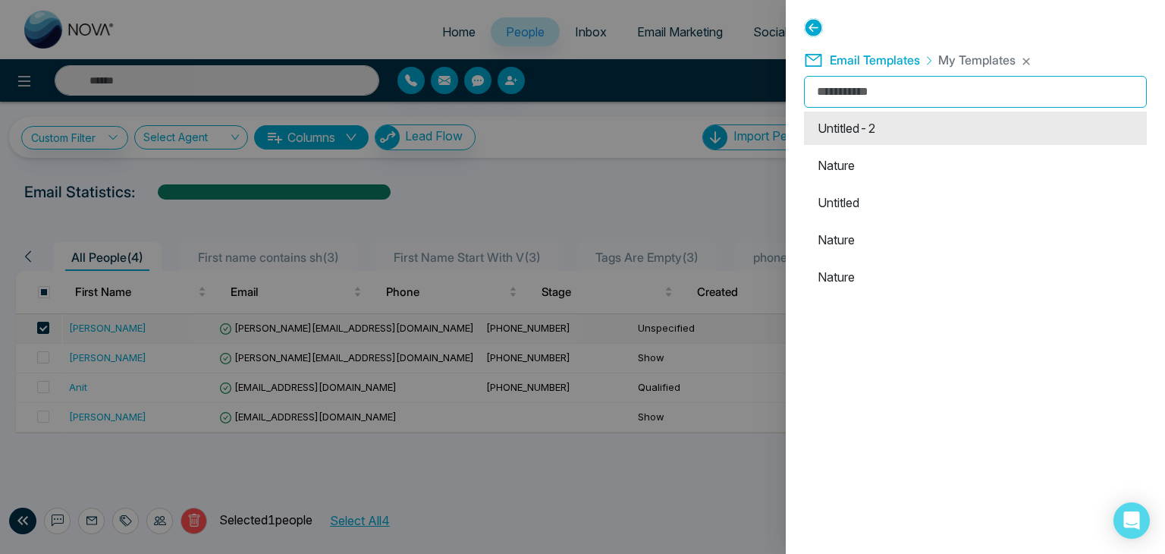
click at [841, 124] on li "Untitled-2" at bounding box center [975, 127] width 343 height 33
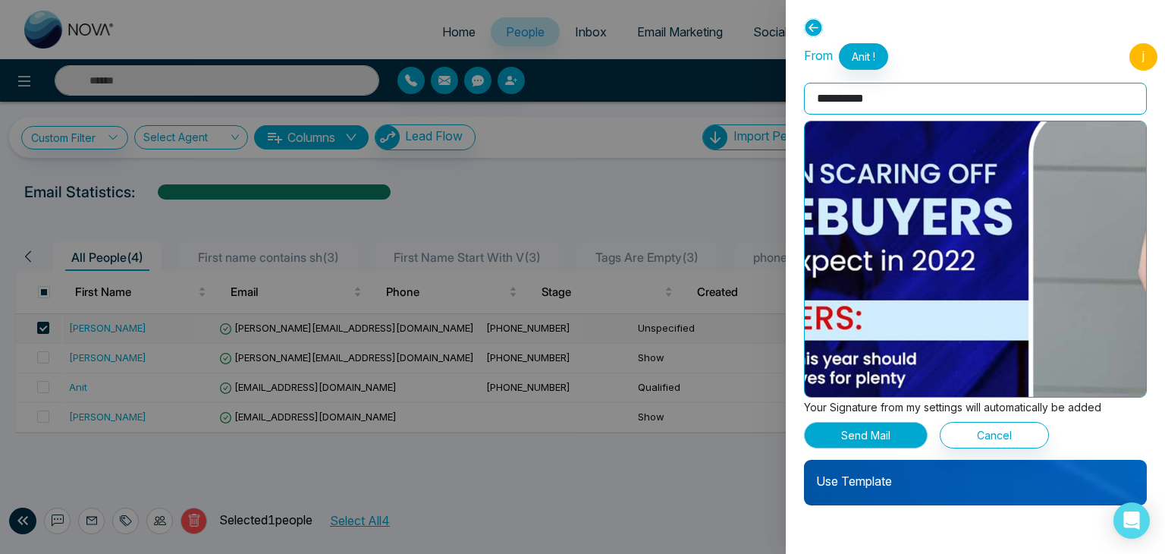
click at [868, 433] on button "Send Mail" at bounding box center [866, 435] width 124 height 27
click at [834, 431] on button "Send Mail" at bounding box center [866, 435] width 124 height 27
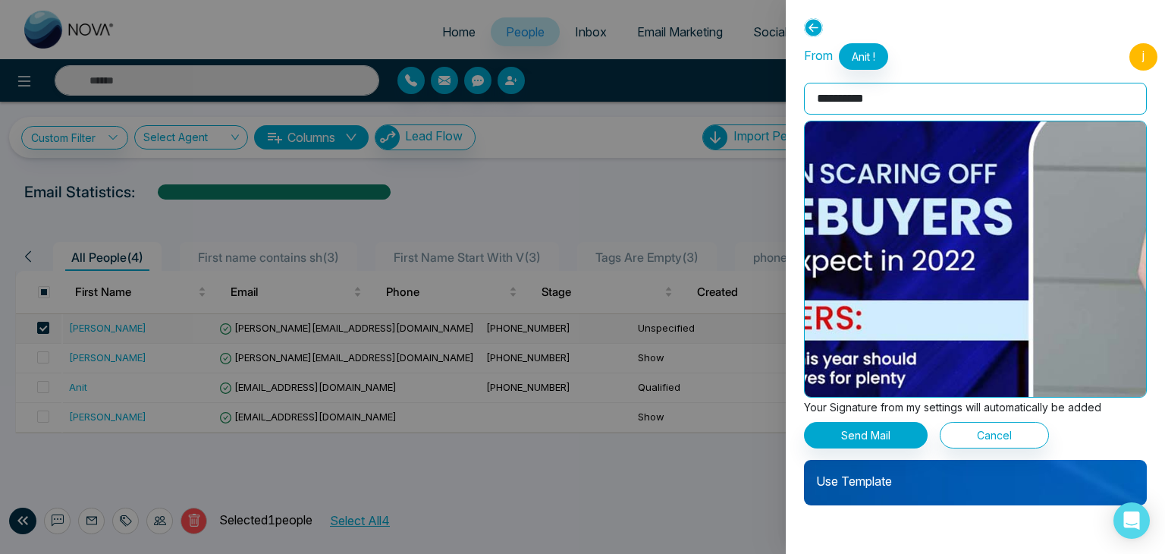
click at [856, 492] on div "Use Template" at bounding box center [975, 482] width 343 height 45
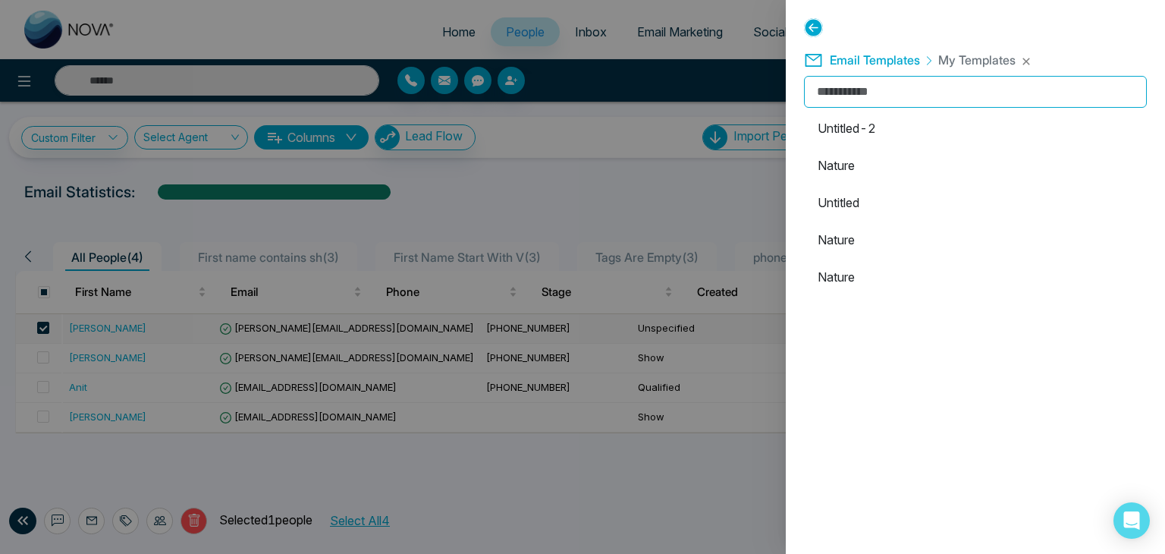
click at [811, 16] on div "**********" at bounding box center [975, 277] width 379 height 554
click at [813, 28] on icon at bounding box center [813, 27] width 19 height 19
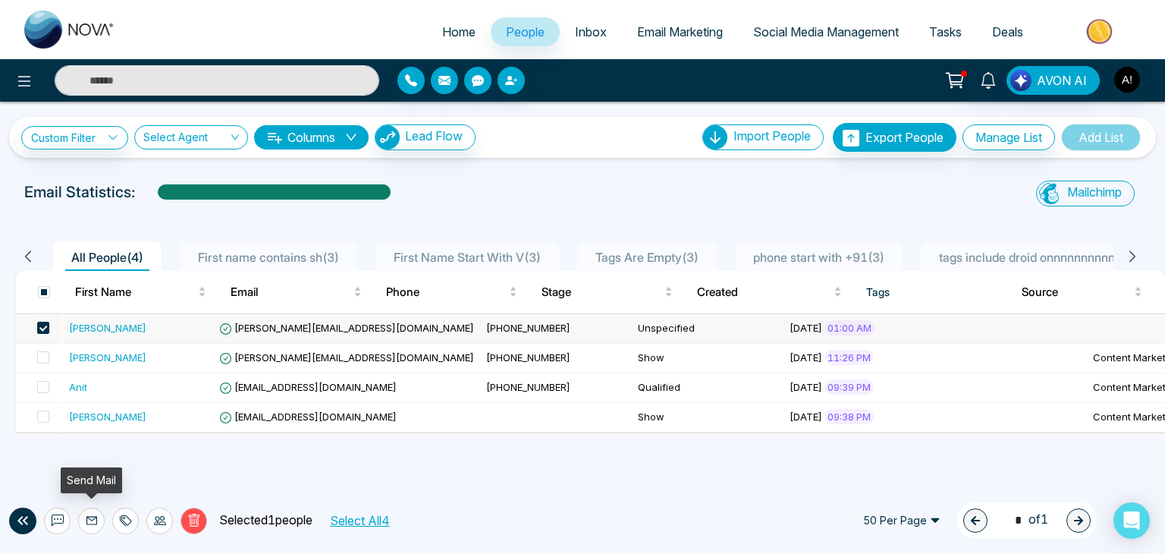
click at [92, 524] on icon at bounding box center [92, 520] width 12 height 12
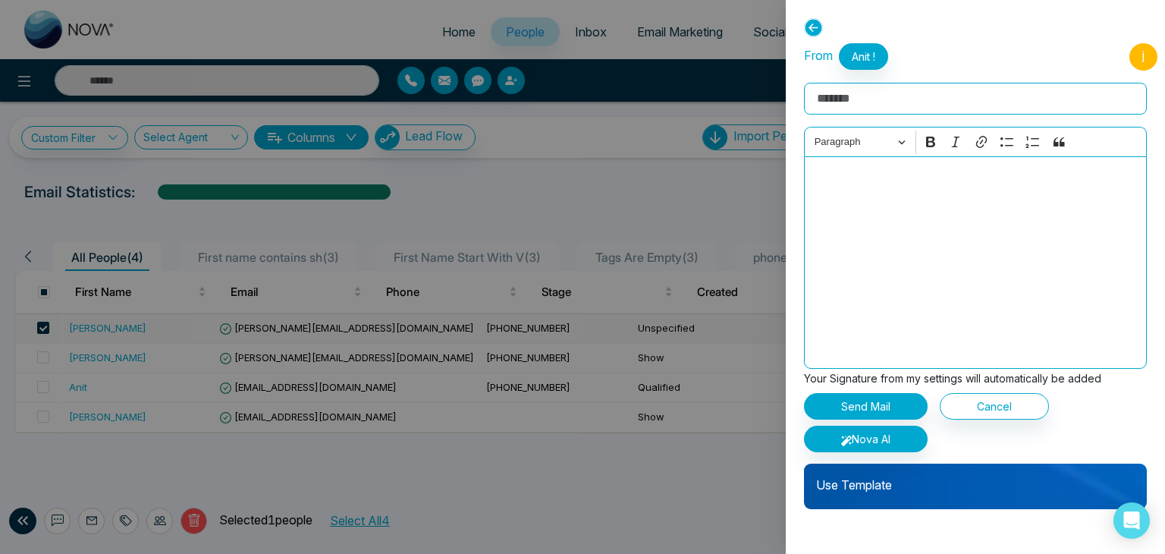
click at [843, 107] on input "Rich Text Editor" at bounding box center [975, 99] width 343 height 32
click at [861, 442] on button "Nova AI" at bounding box center [866, 438] width 124 height 27
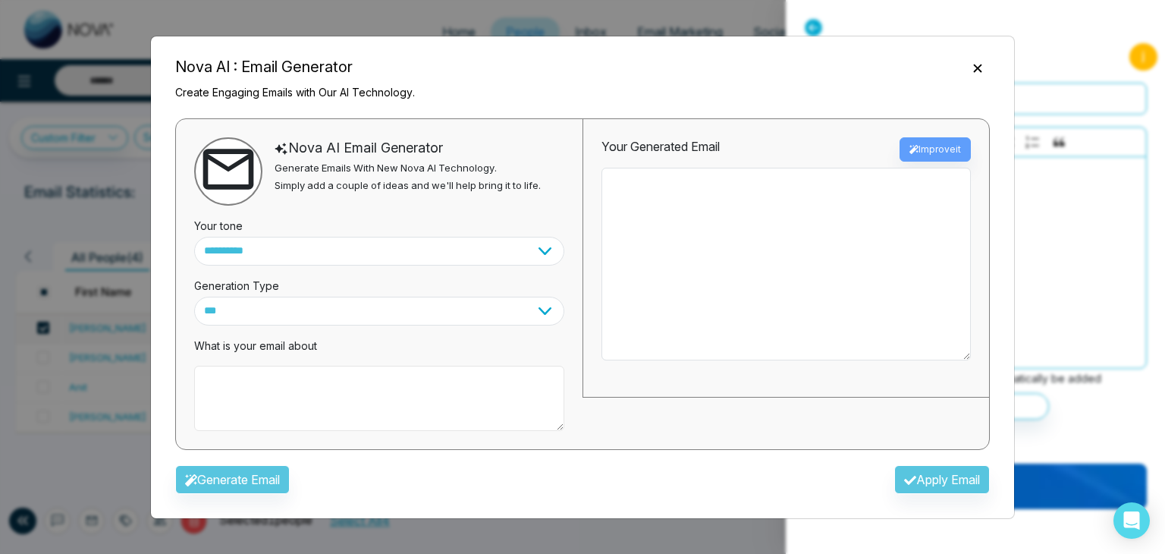
click at [261, 383] on textarea at bounding box center [379, 398] width 370 height 65
type textarea "*"
paste textarea "**********"
type textarea "**********"
click at [220, 486] on button "Generate Email" at bounding box center [232, 478] width 115 height 29
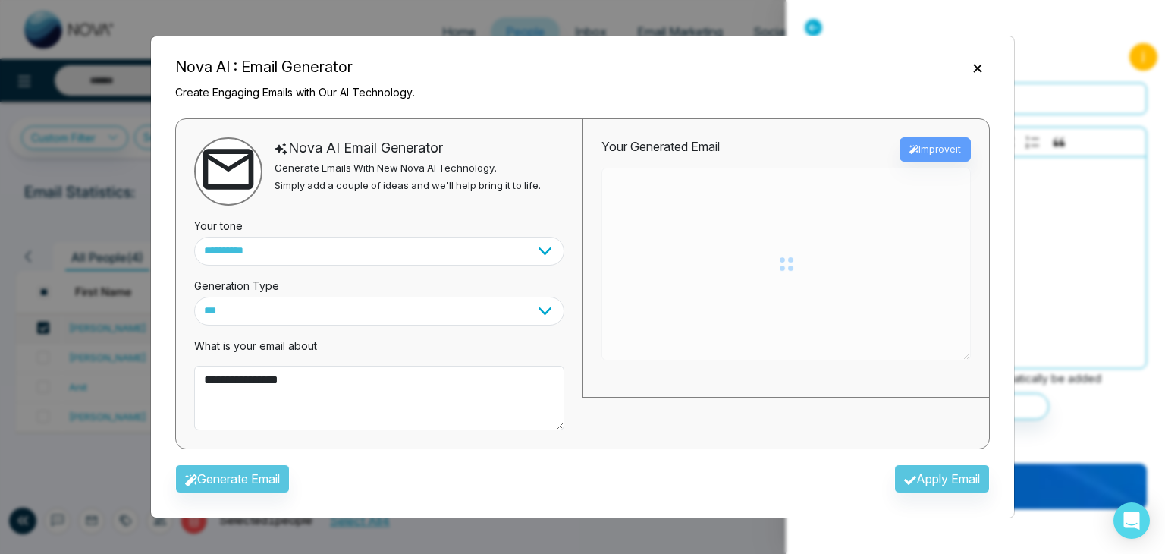
type textarea "**********"
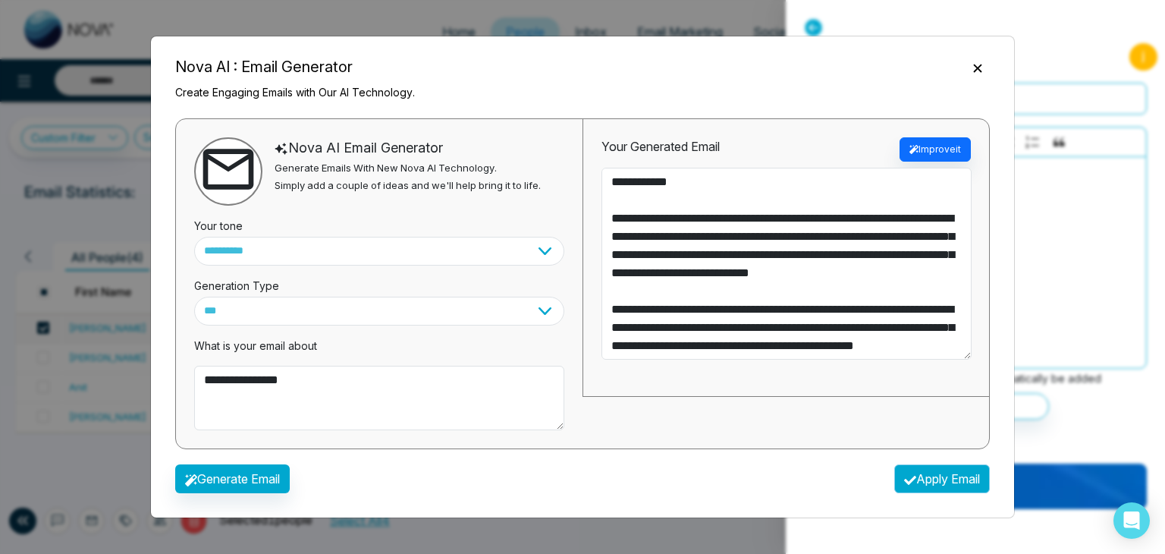
click at [929, 477] on button "Apply Email" at bounding box center [942, 478] width 96 height 29
type textarea "**********"
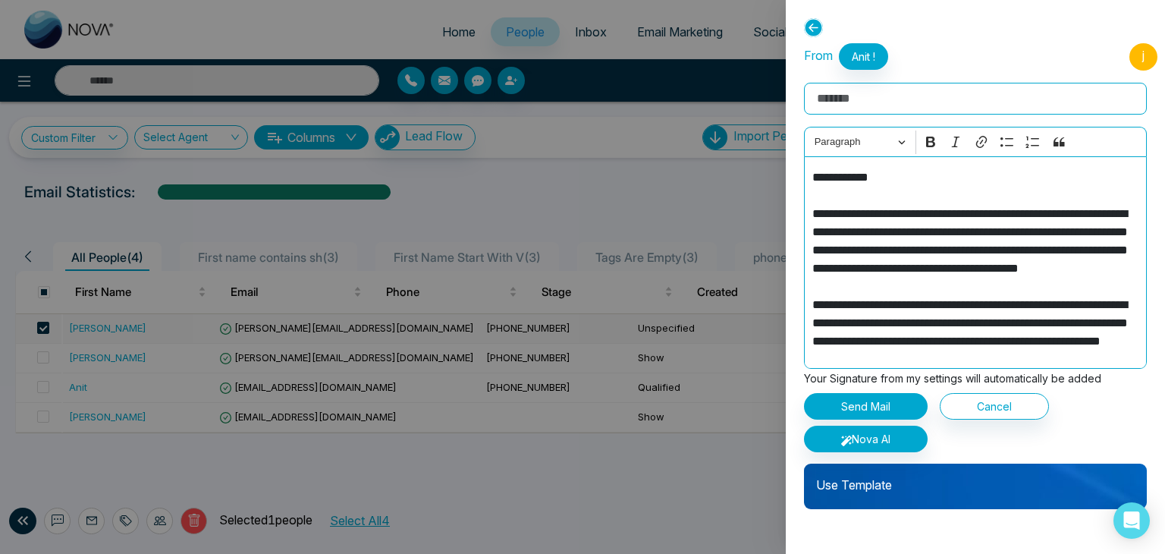
click at [855, 103] on input "Rich Text Editor" at bounding box center [975, 99] width 343 height 32
type input "*"
paste input "**********"
type input "**********"
click at [927, 486] on p "Use Template" at bounding box center [975, 478] width 343 height 30
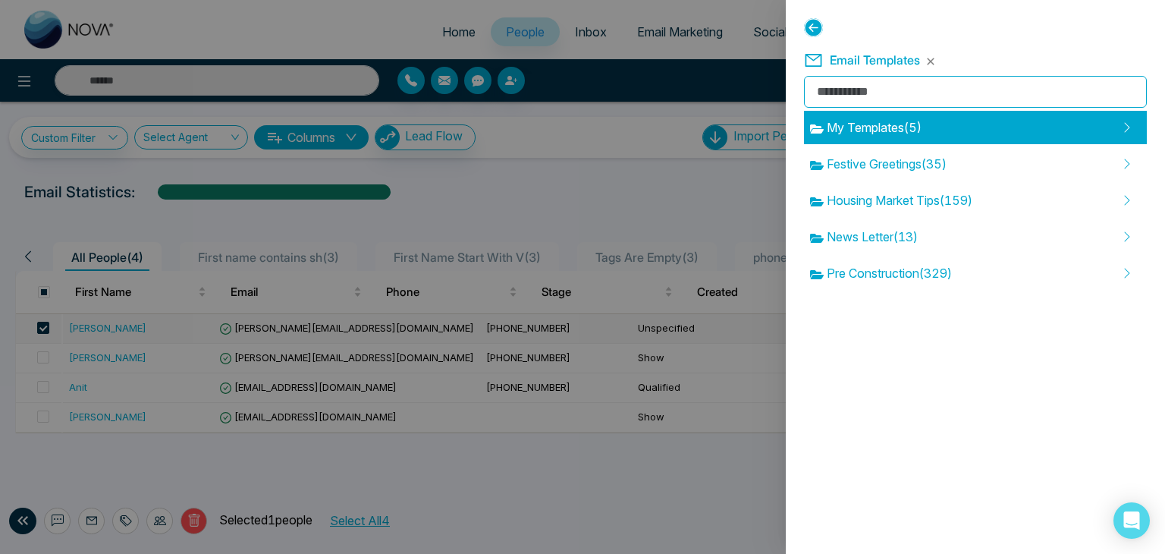
click at [840, 134] on span "My Templates ( 5 )" at bounding box center [865, 127] width 111 height 18
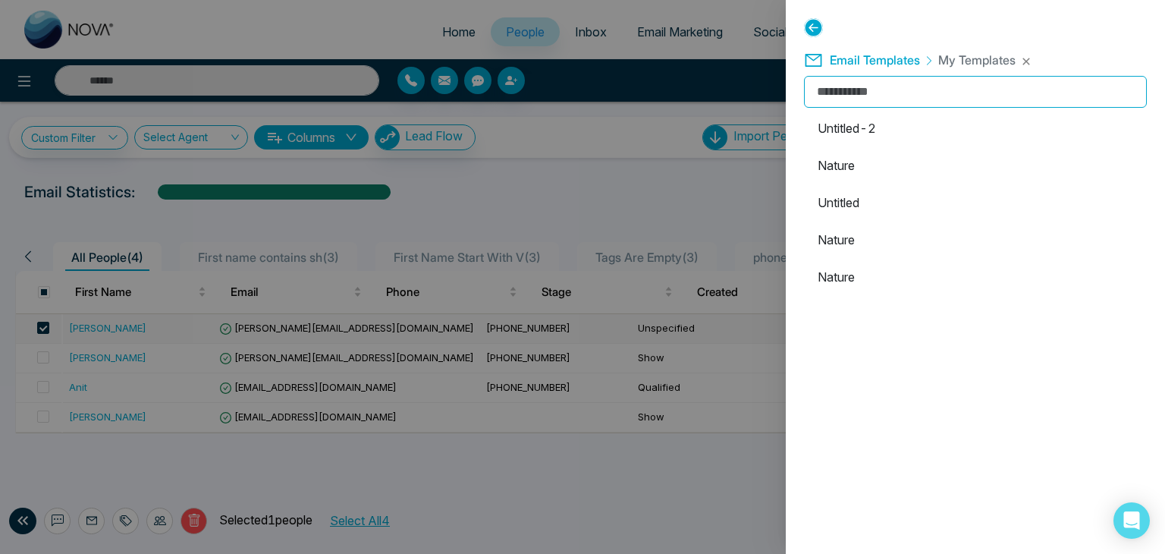
click at [970, 63] on span "My Templates" at bounding box center [976, 59] width 77 height 15
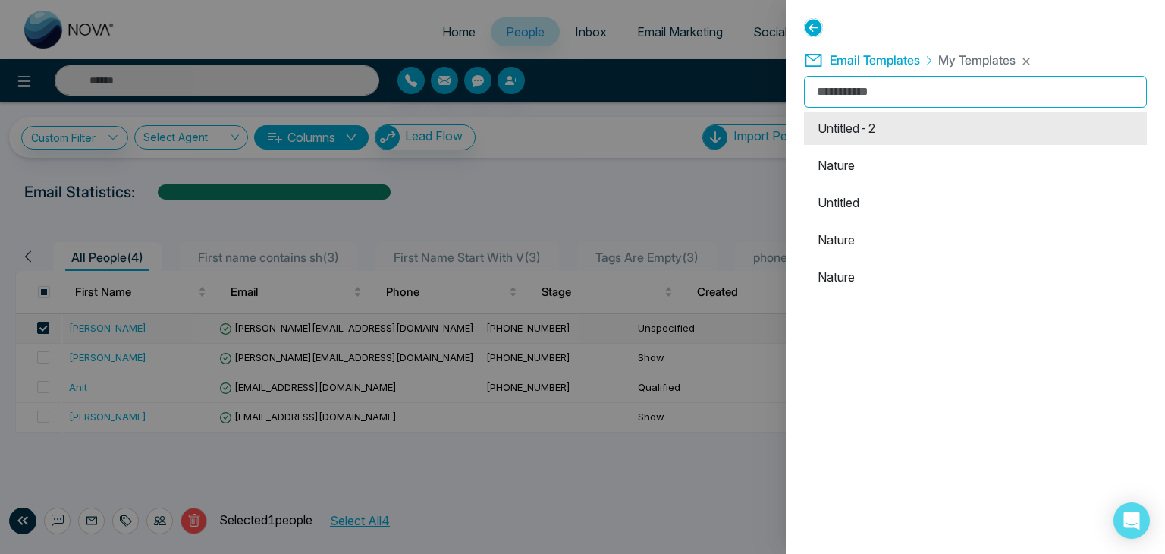
click at [874, 132] on li "Untitled-2" at bounding box center [975, 127] width 343 height 33
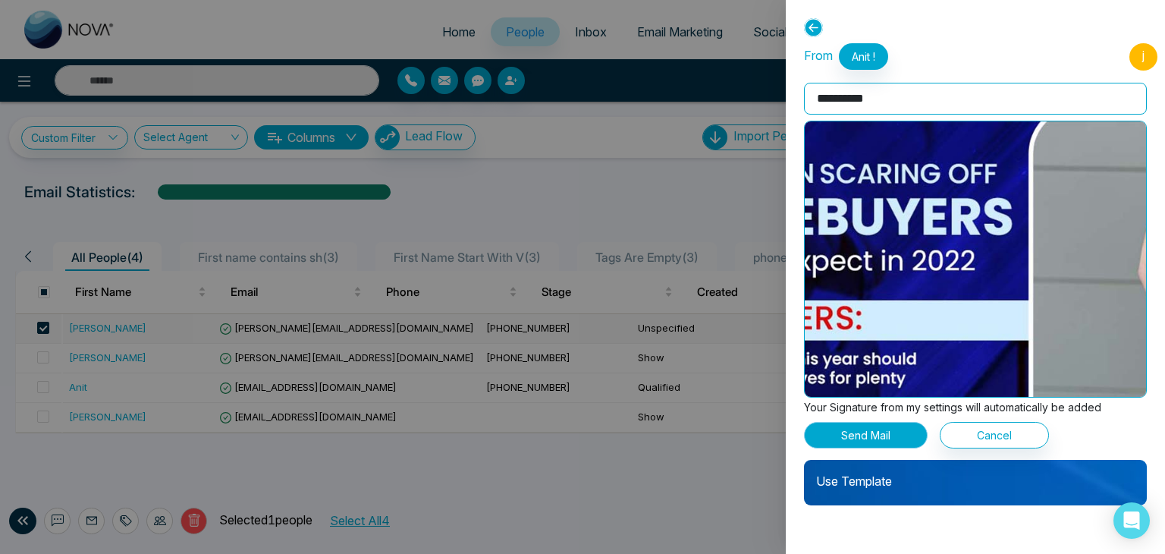
click at [861, 429] on button "Send Mail" at bounding box center [866, 435] width 124 height 27
click at [852, 475] on p "Use Template" at bounding box center [975, 475] width 343 height 30
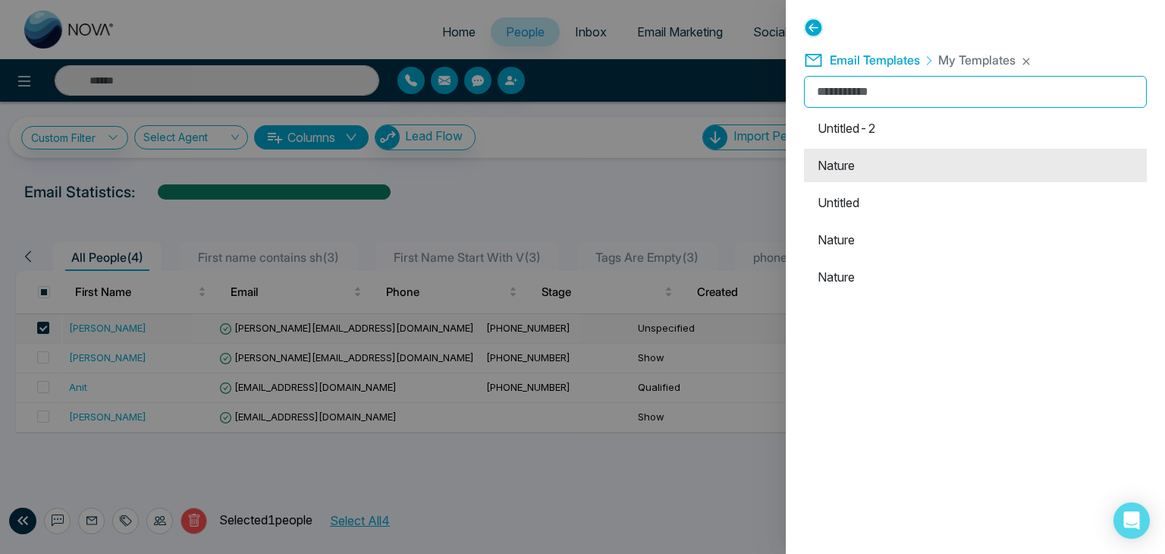
click at [836, 173] on li "Nature" at bounding box center [975, 165] width 343 height 33
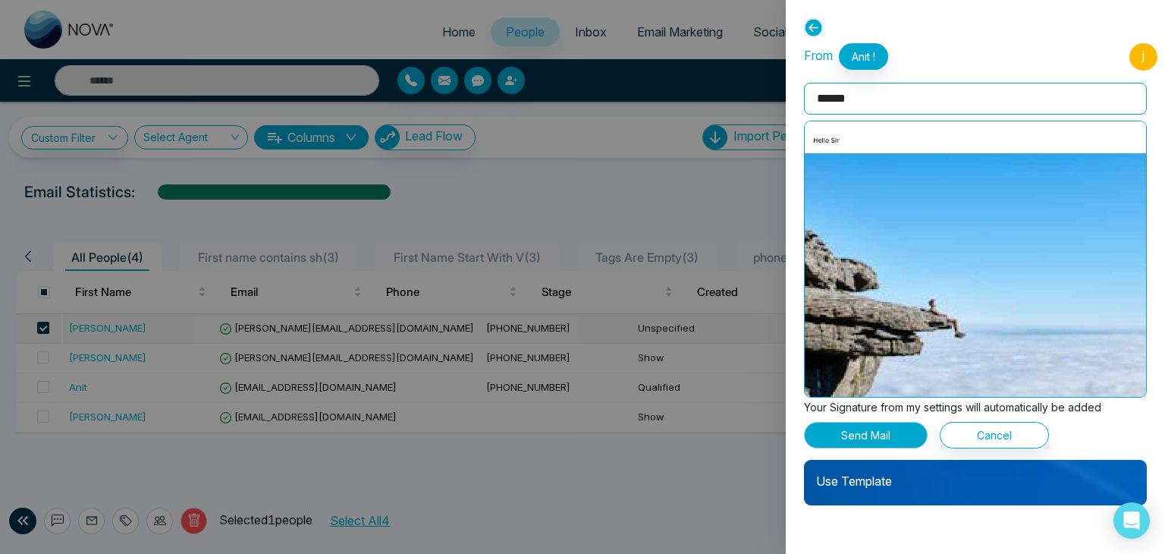
click at [859, 431] on button "Send Mail" at bounding box center [866, 435] width 124 height 27
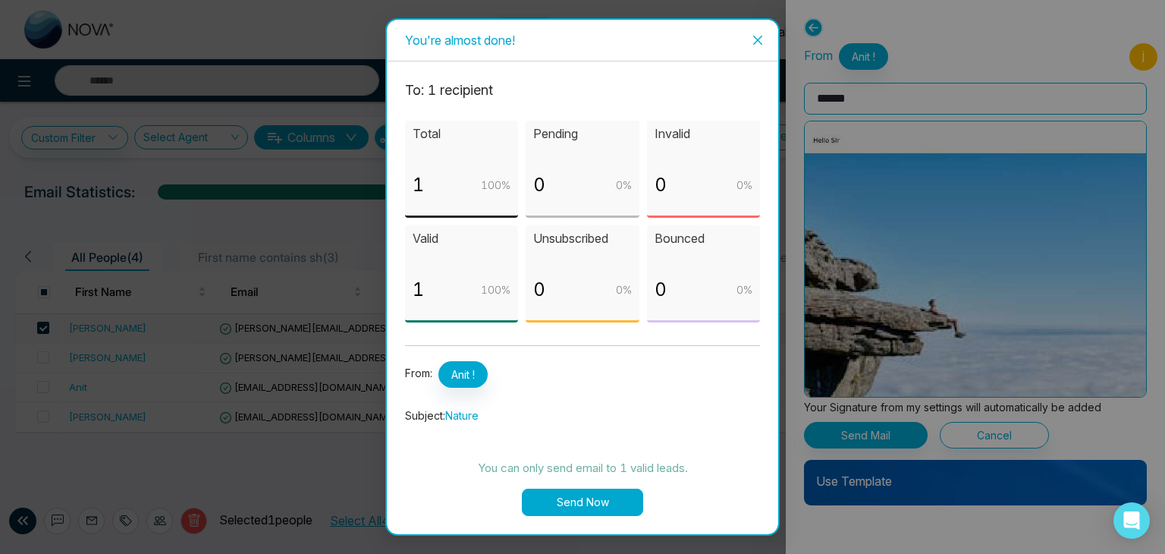
click at [579, 504] on button "Send Now" at bounding box center [582, 501] width 121 height 27
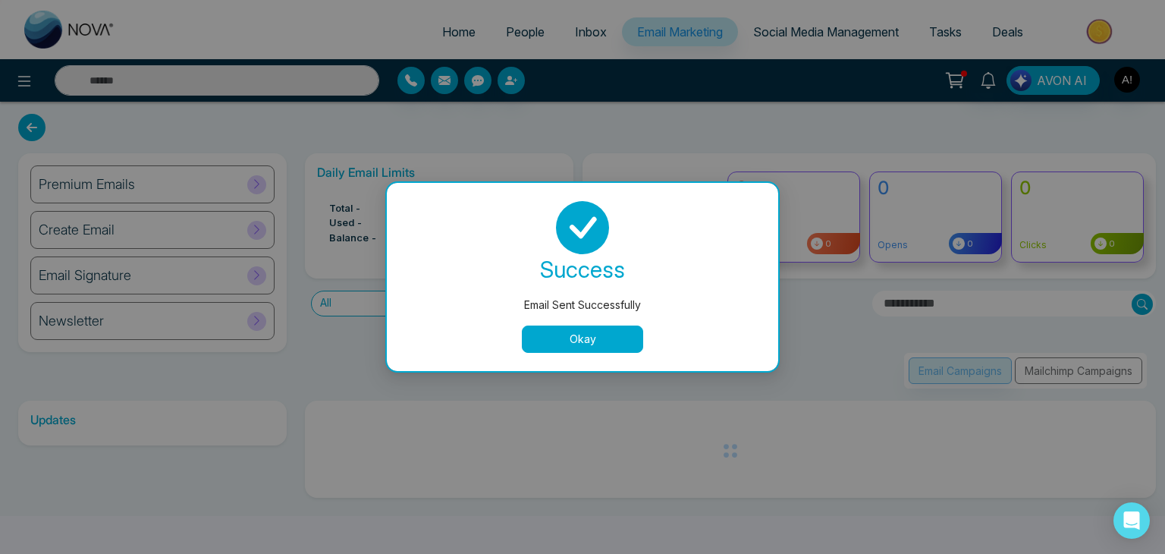
click at [585, 344] on button "Okay" at bounding box center [582, 338] width 121 height 27
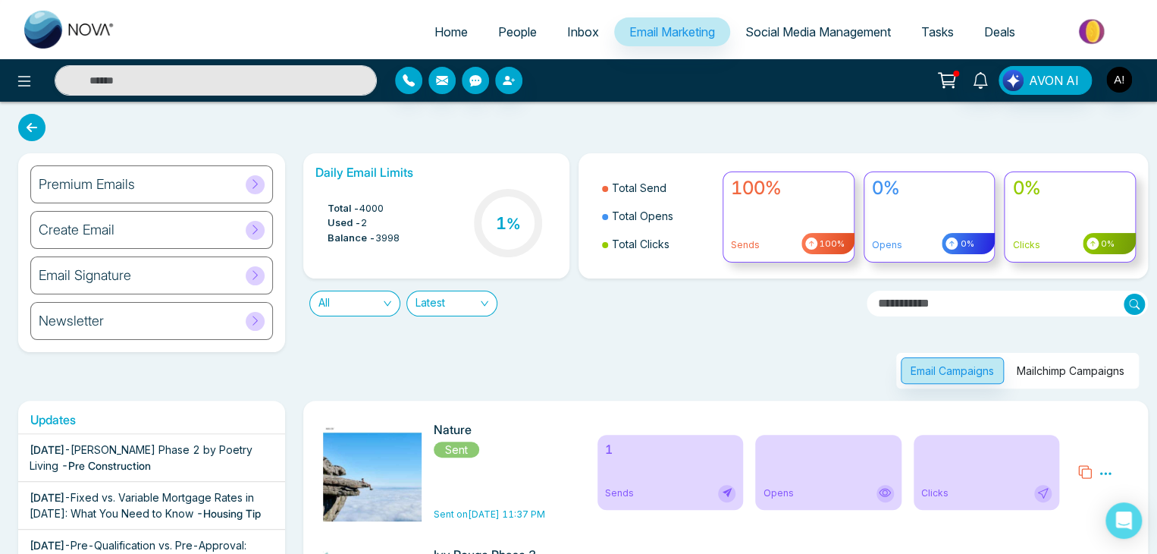
click at [1106, 470] on icon at bounding box center [1106, 473] width 14 height 14
click at [746, 368] on div "Email Campaigns Mailchimp Campaigns" at bounding box center [721, 352] width 855 height 72
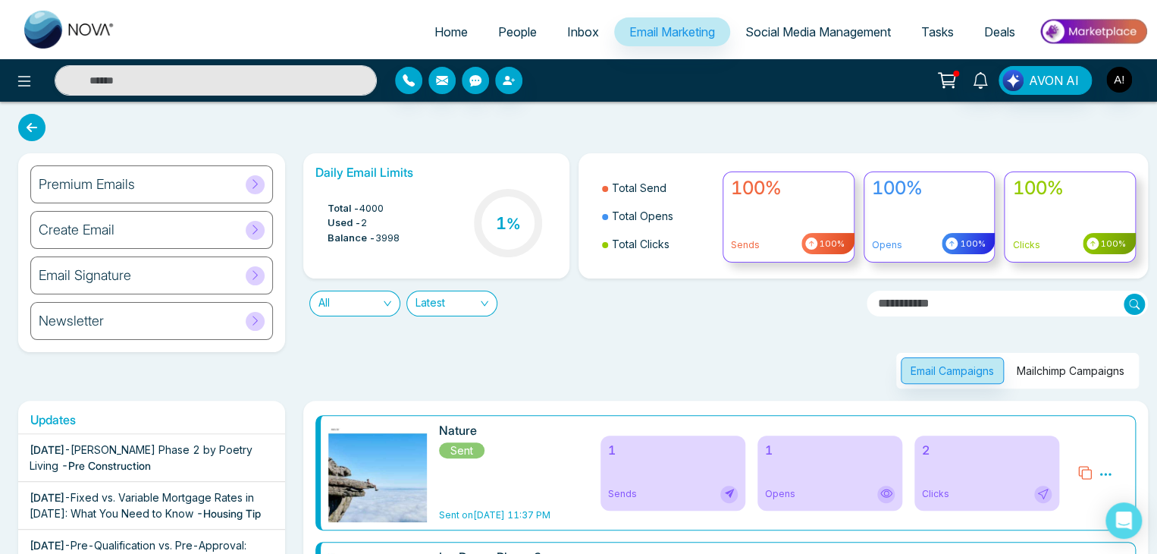
click at [1049, 370] on button "Mailchimp Campaigns" at bounding box center [1070, 370] width 127 height 27
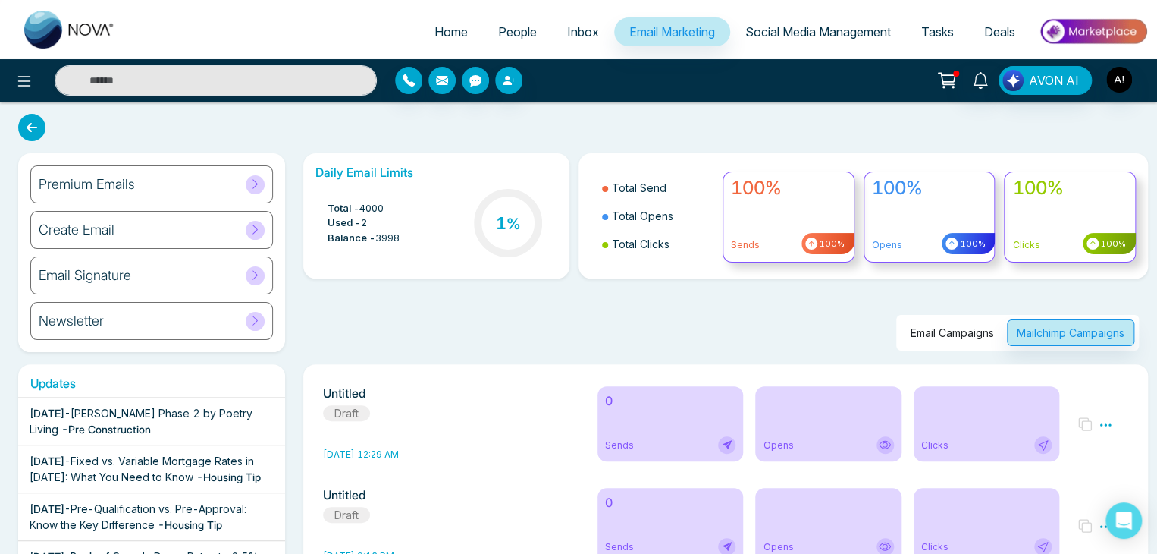
click at [942, 334] on button "Email Campaigns" at bounding box center [952, 332] width 103 height 27
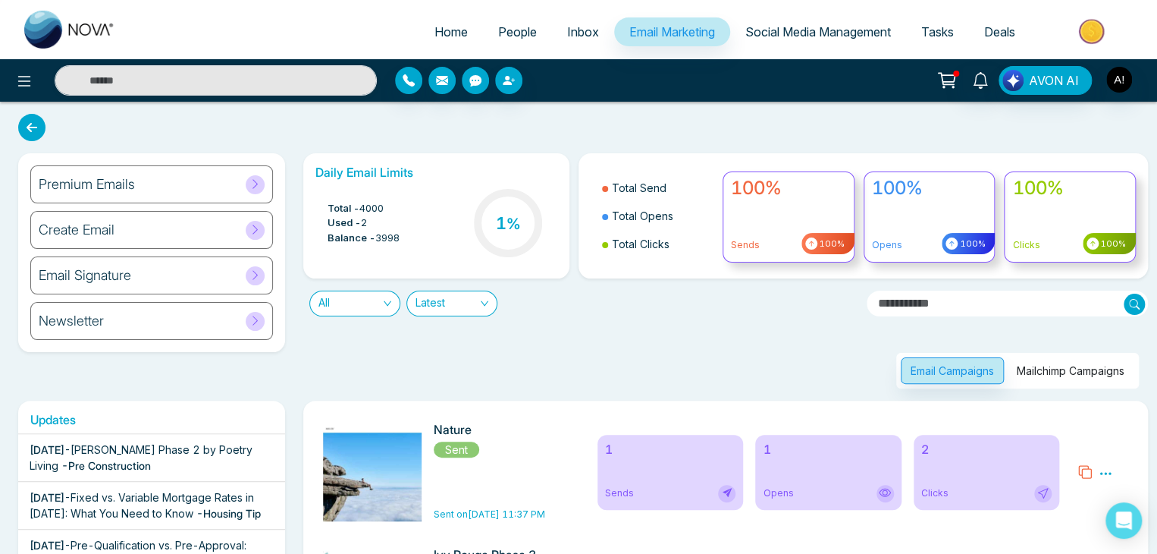
click at [1103, 471] on icon at bounding box center [1106, 473] width 14 height 14
click at [1071, 424] on link "Analytics" at bounding box center [1078, 425] width 44 height 13
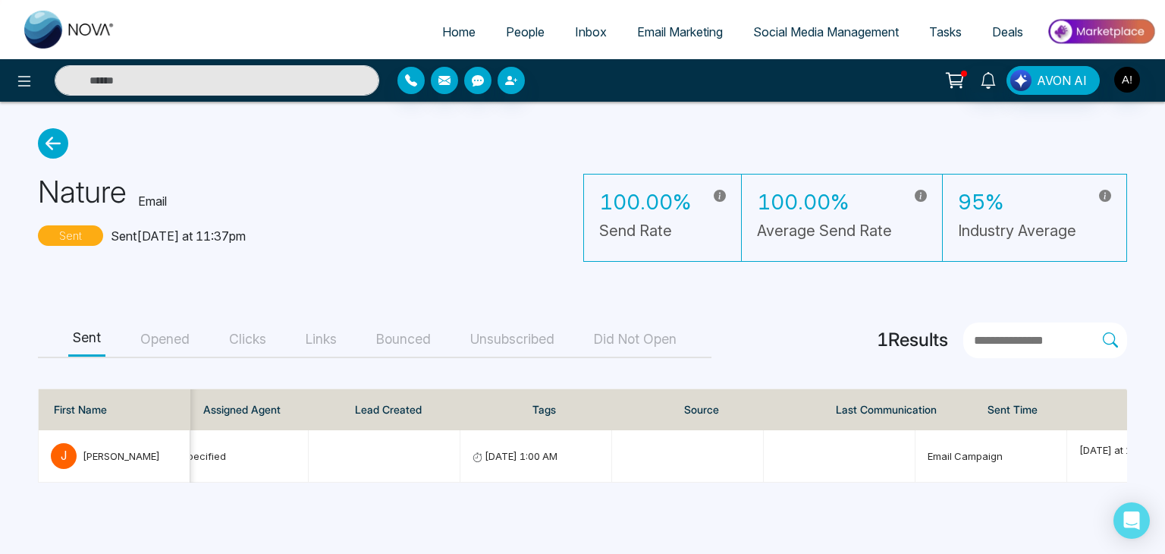
click at [174, 344] on button "Opened" at bounding box center [165, 339] width 58 height 34
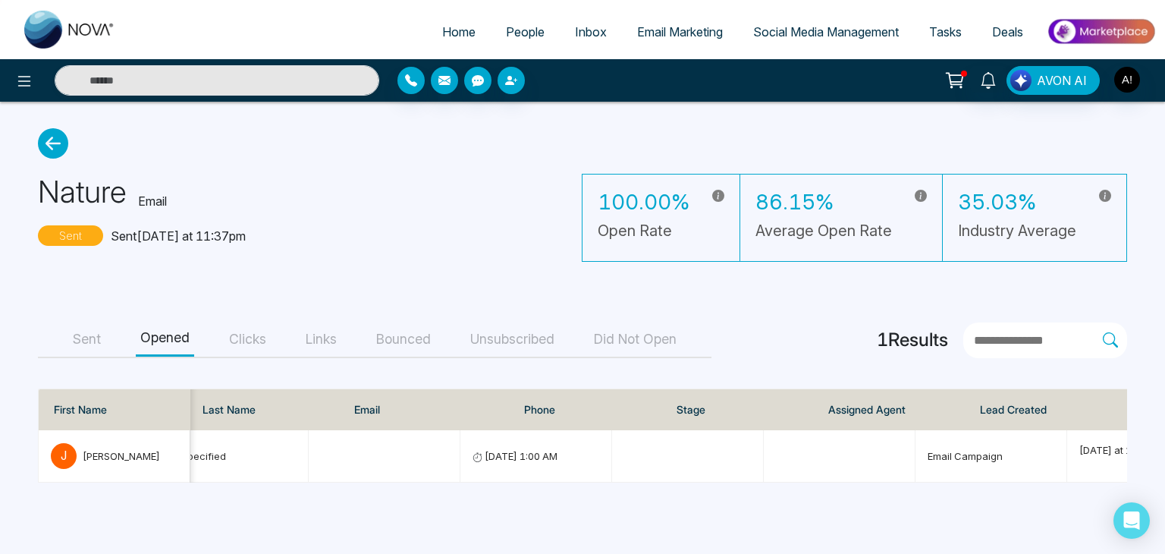
scroll to position [0, 625]
click at [253, 344] on button "Clicks" at bounding box center [247, 339] width 46 height 34
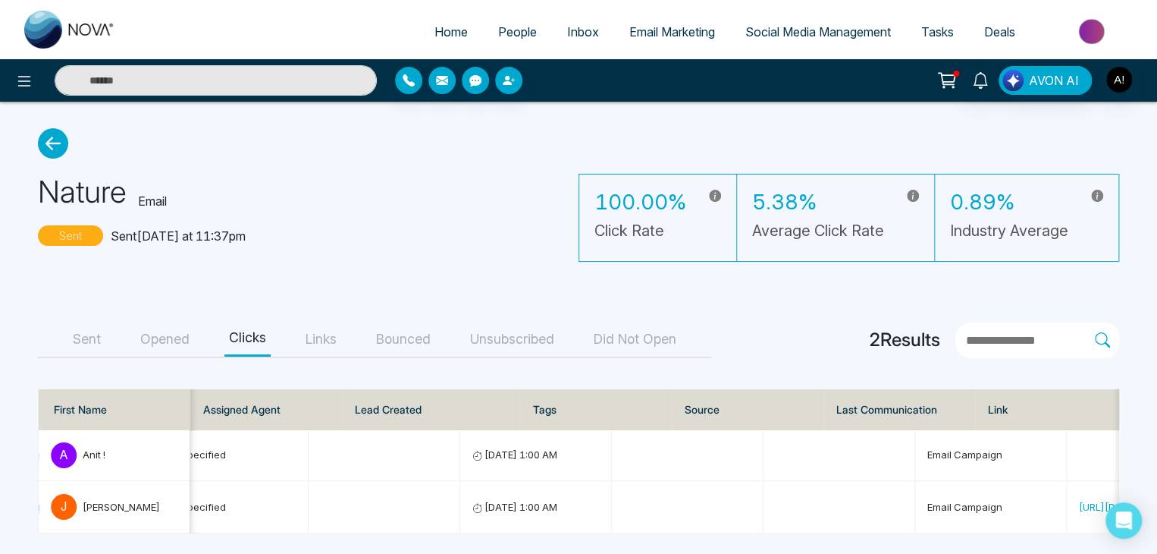
click at [331, 337] on button "Links" at bounding box center [321, 339] width 40 height 34
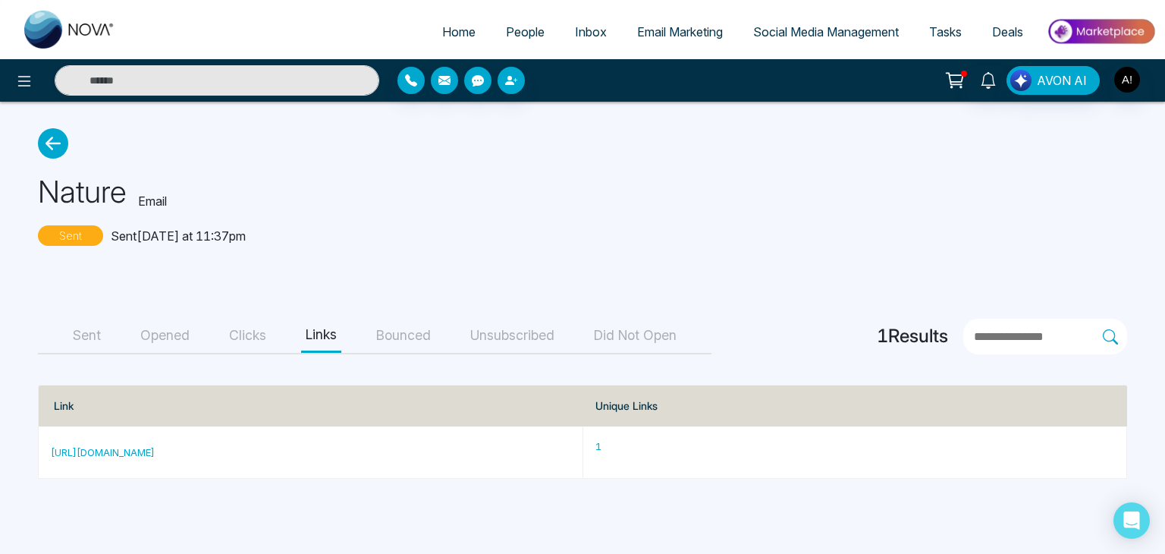
click at [409, 334] on button "Bounced" at bounding box center [404, 335] width 64 height 34
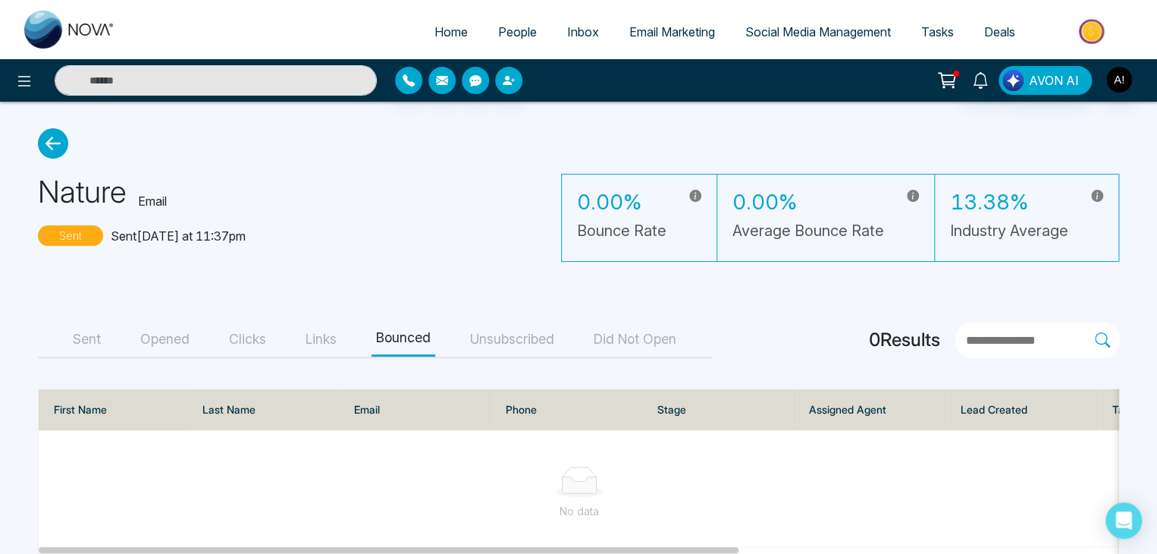
click at [331, 337] on button "Links" at bounding box center [321, 339] width 40 height 34
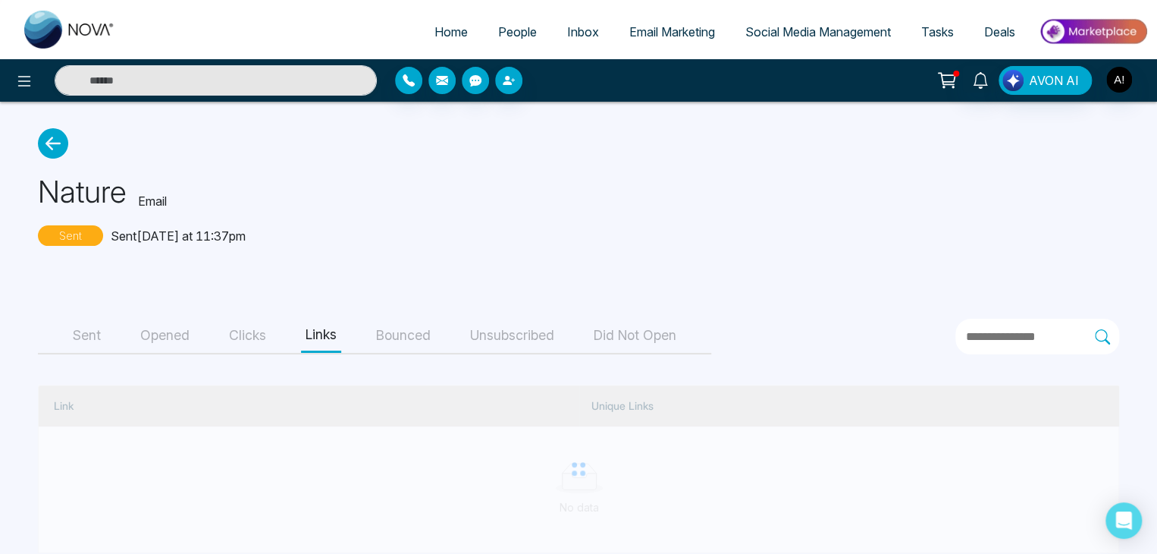
click at [272, 337] on div "Sent Opened Clicks Links Bounced Unsubscribed Did Not Open" at bounding box center [374, 336] width 673 height 36
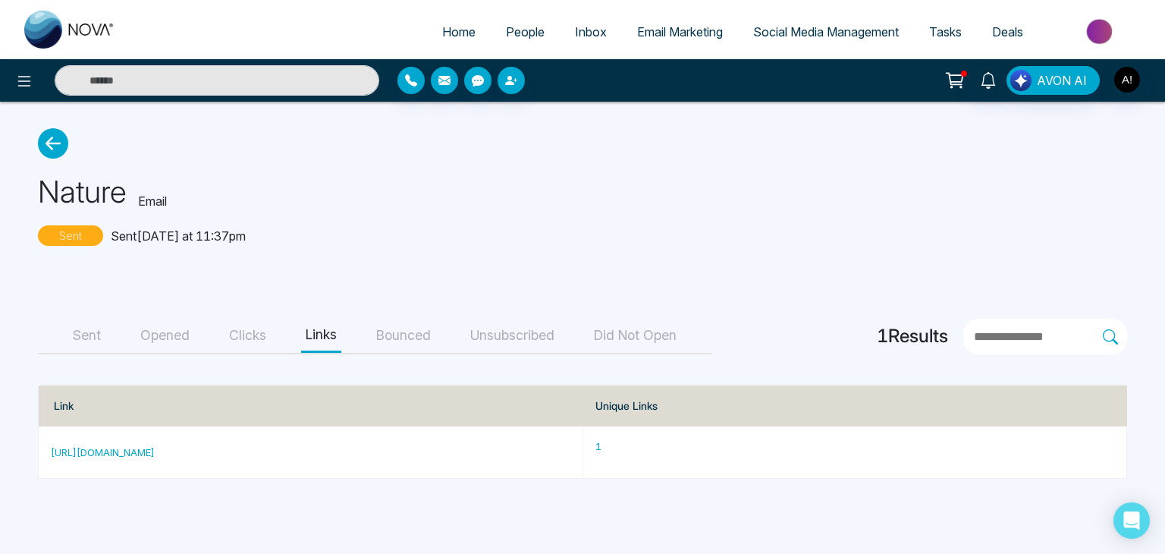
click at [261, 332] on button "Clicks" at bounding box center [247, 335] width 46 height 34
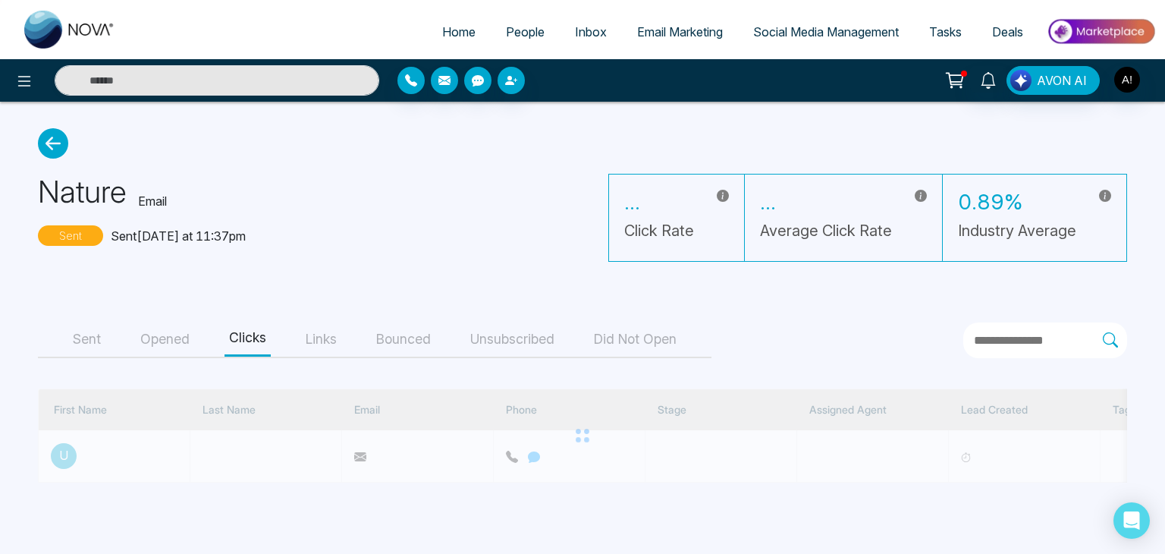
click at [167, 340] on button "Opened" at bounding box center [165, 339] width 58 height 34
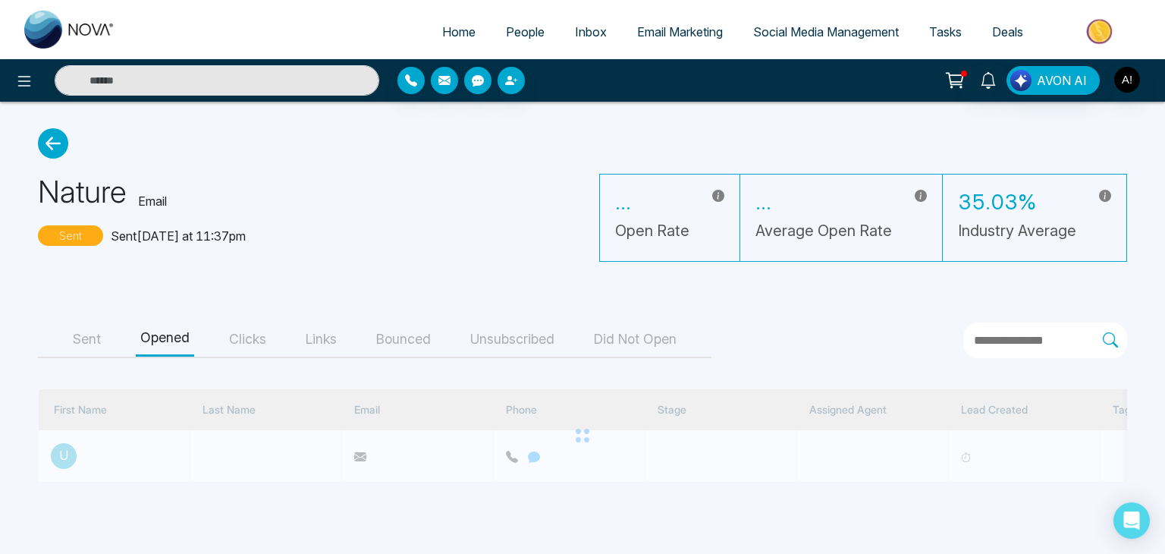
click at [92, 337] on button "Sent" at bounding box center [86, 339] width 37 height 34
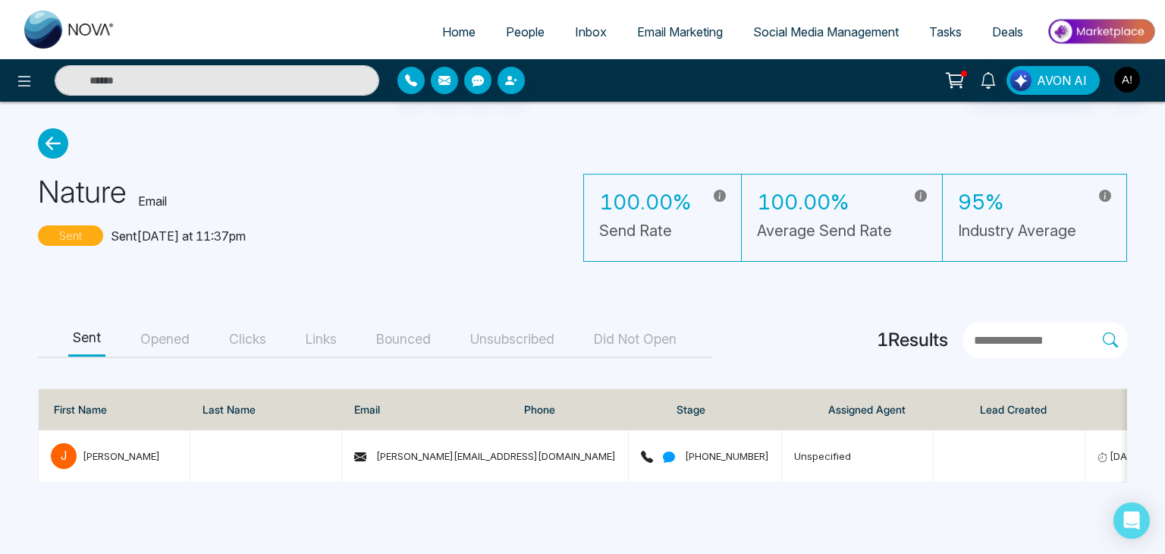
click at [57, 146] on icon at bounding box center [53, 143] width 30 height 30
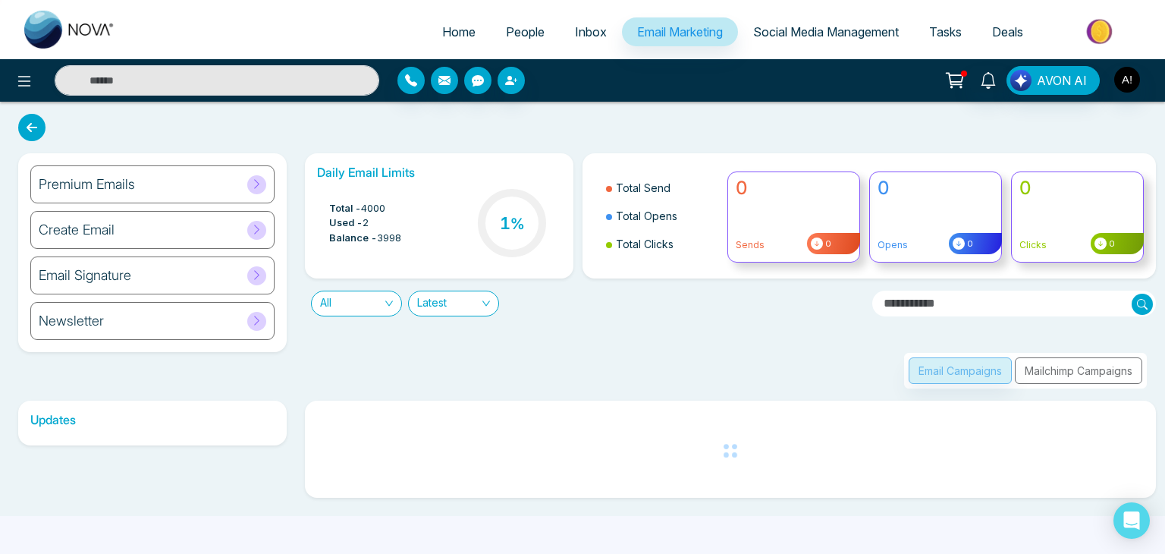
click at [1010, 31] on span "Deals" at bounding box center [1007, 31] width 31 height 15
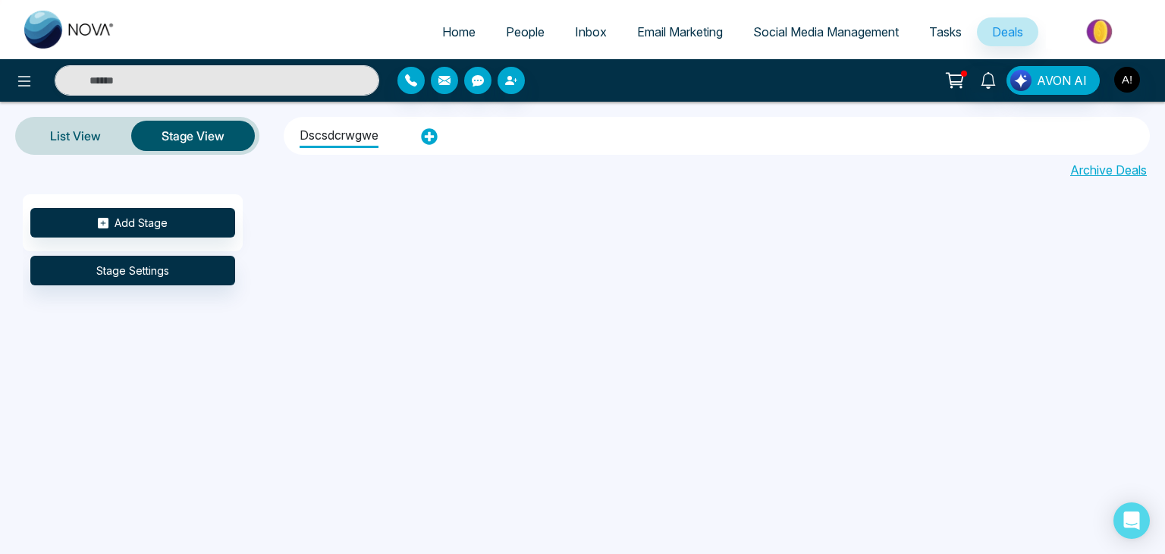
click at [948, 25] on span "Tasks" at bounding box center [945, 31] width 33 height 15
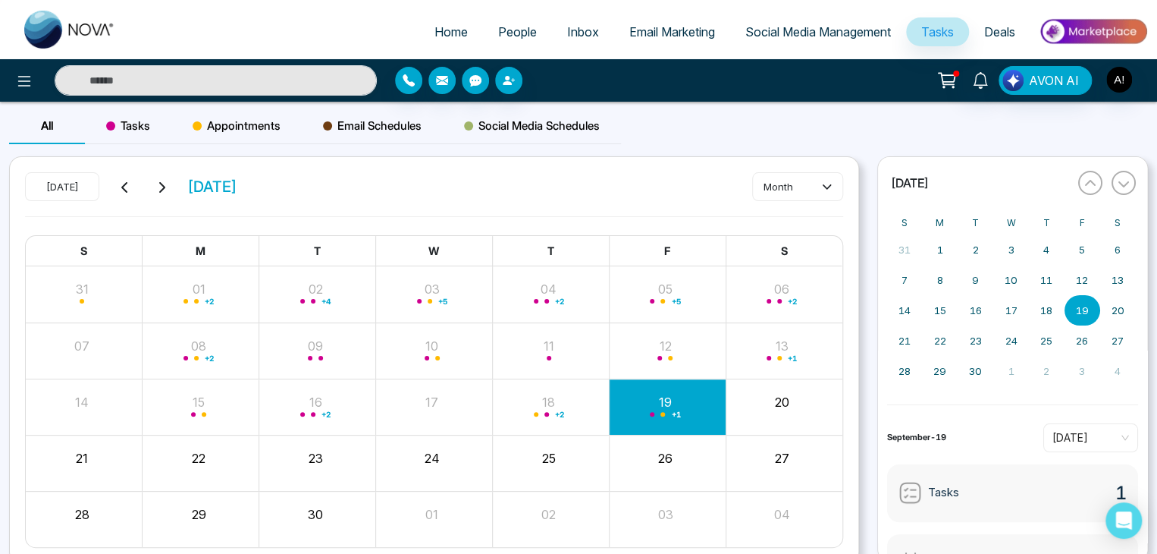
click at [131, 124] on span "Tasks" at bounding box center [128, 126] width 44 height 18
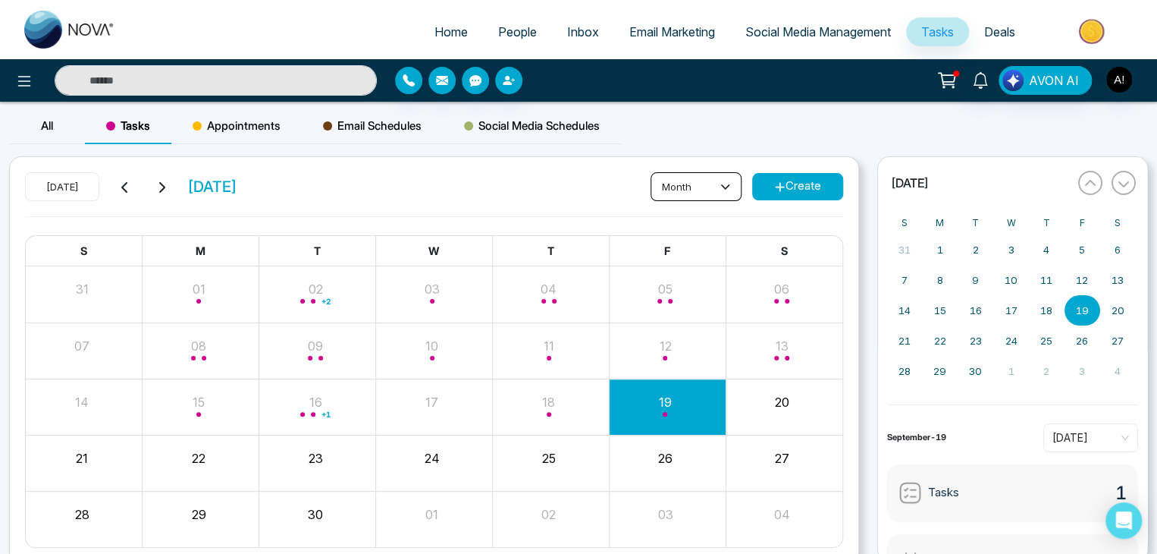
click at [723, 187] on icon at bounding box center [724, 186] width 8 height 5
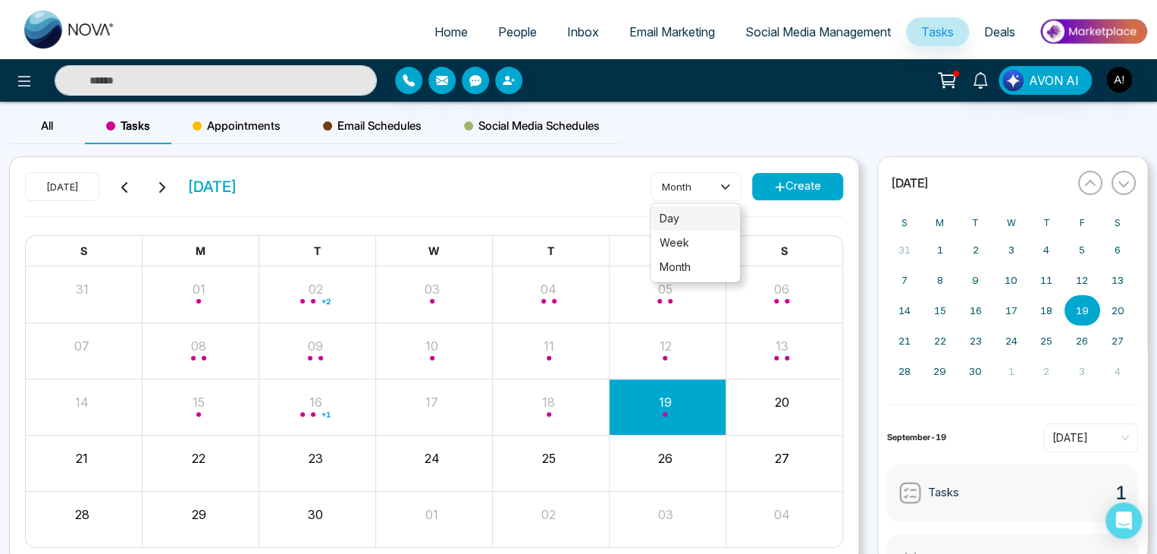
click at [683, 217] on span "day" at bounding box center [695, 218] width 71 height 17
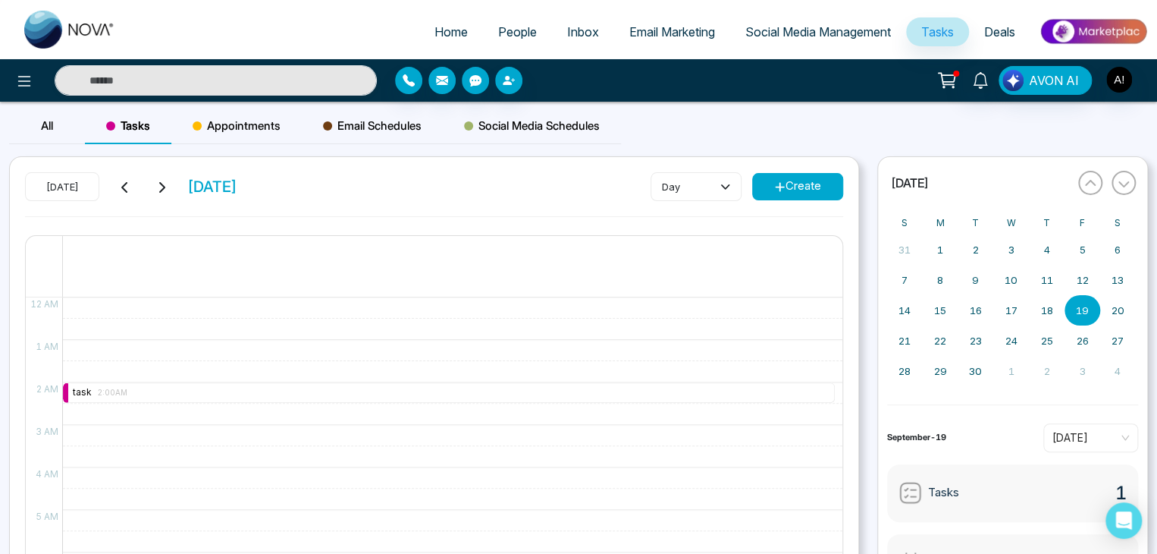
click at [814, 189] on button "Create" at bounding box center [797, 186] width 91 height 27
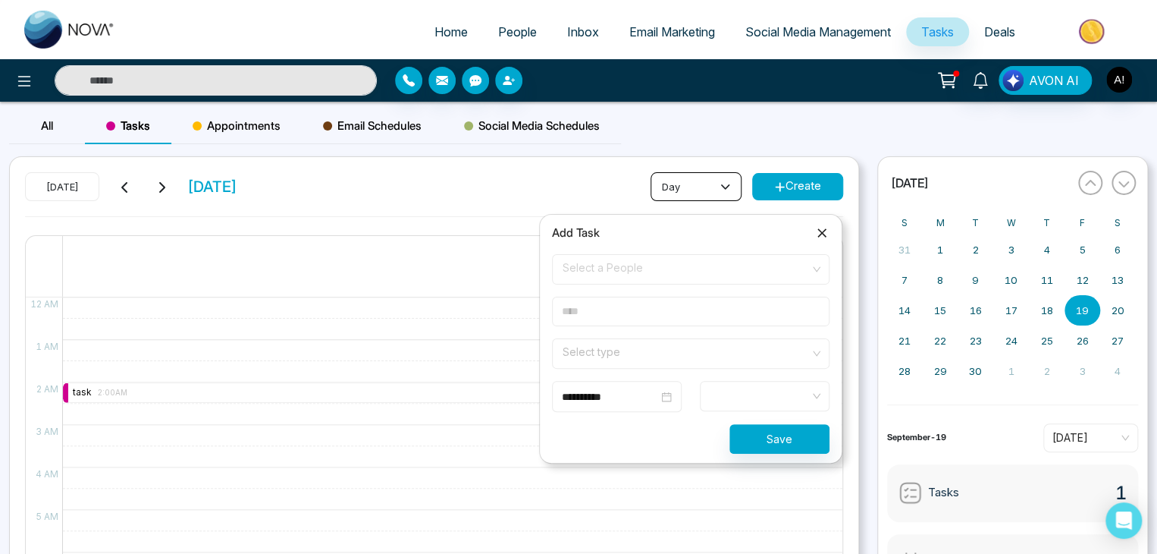
click at [714, 191] on button "day" at bounding box center [696, 186] width 91 height 29
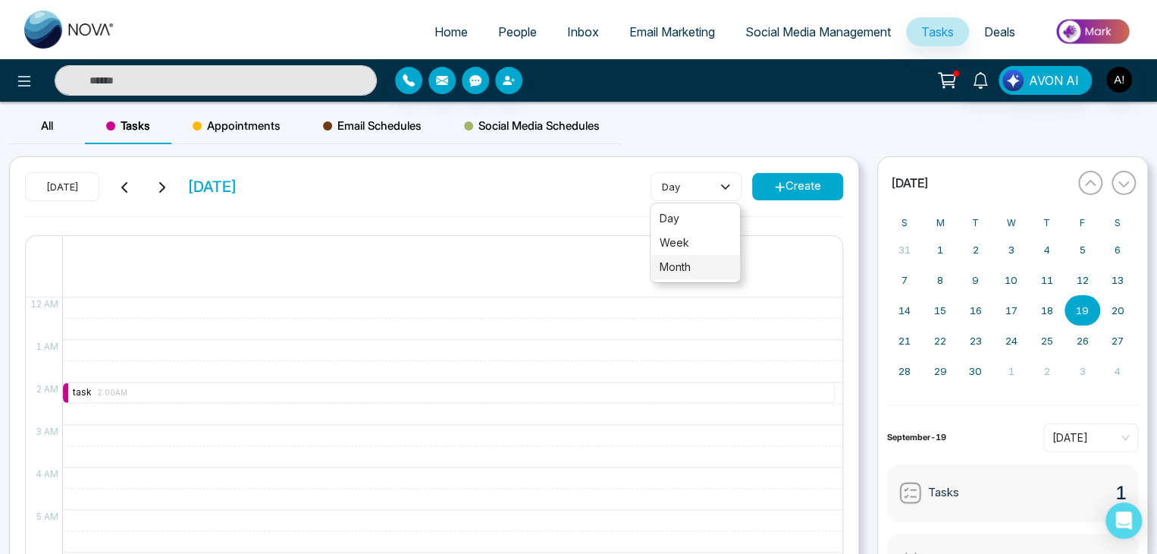
click at [686, 267] on span "month" at bounding box center [695, 267] width 71 height 17
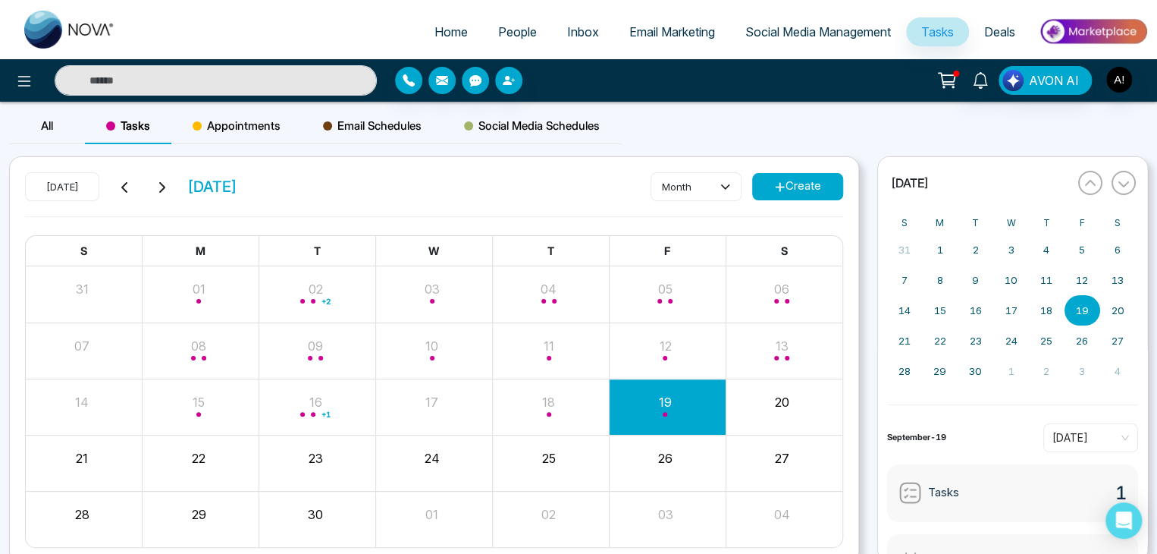
click at [807, 178] on button "Create" at bounding box center [797, 186] width 91 height 27
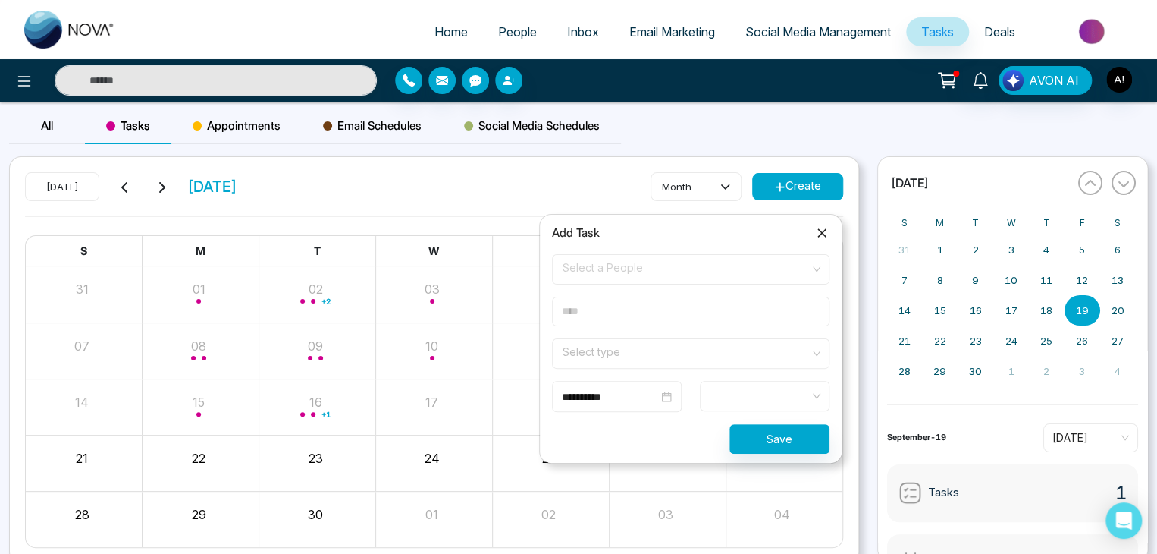
click at [636, 264] on span "Select a People" at bounding box center [691, 269] width 256 height 26
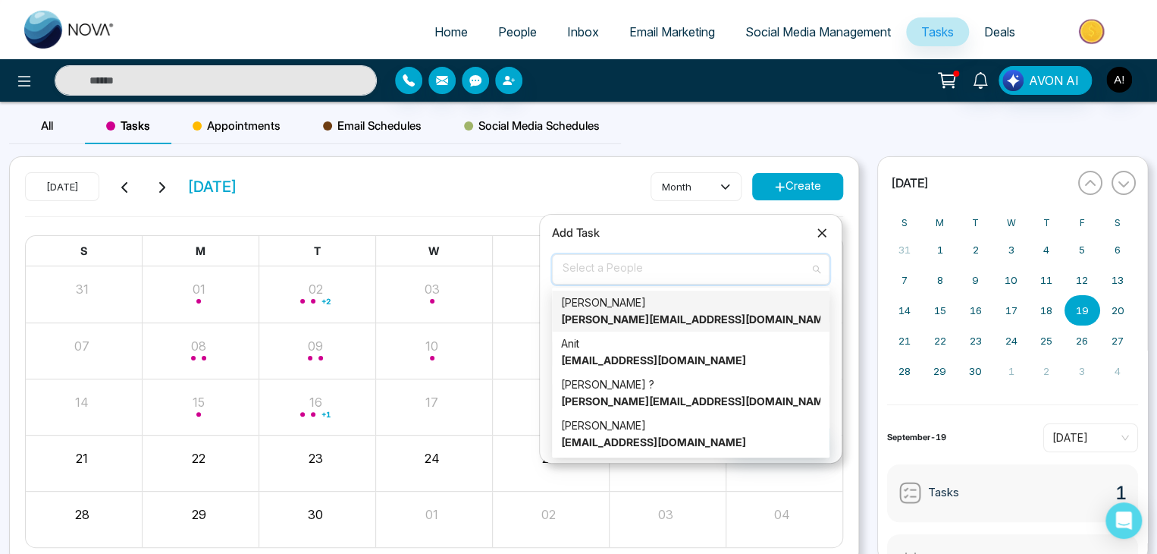
click at [624, 317] on strong "[PERSON_NAME][EMAIL_ADDRESS][DOMAIN_NAME]" at bounding box center [697, 318] width 273 height 13
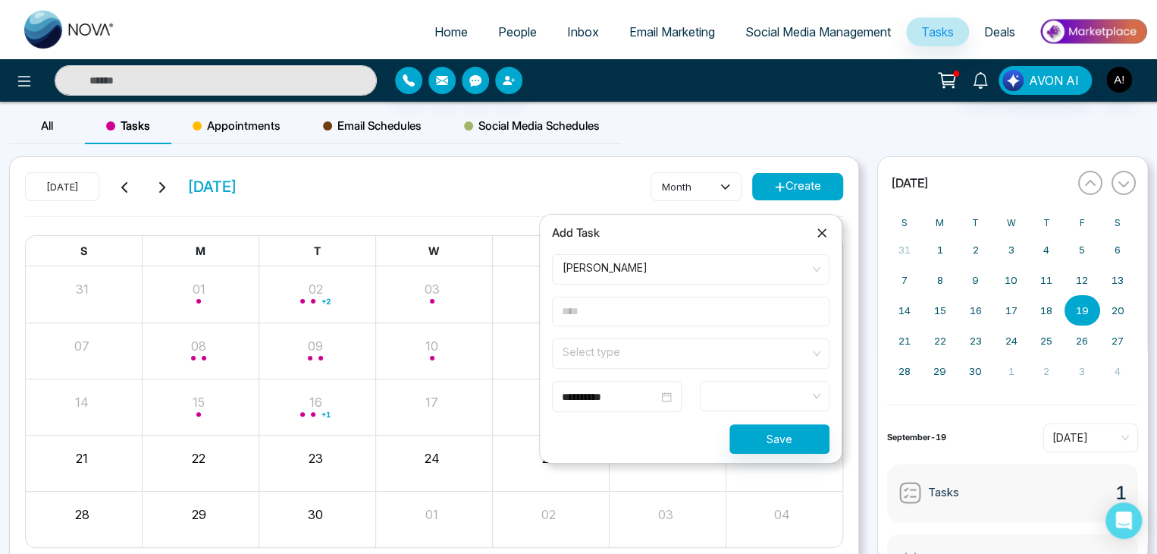
click at [638, 306] on input "text" at bounding box center [691, 311] width 278 height 30
type input "***"
click at [625, 348] on input "search" at bounding box center [685, 350] width 249 height 23
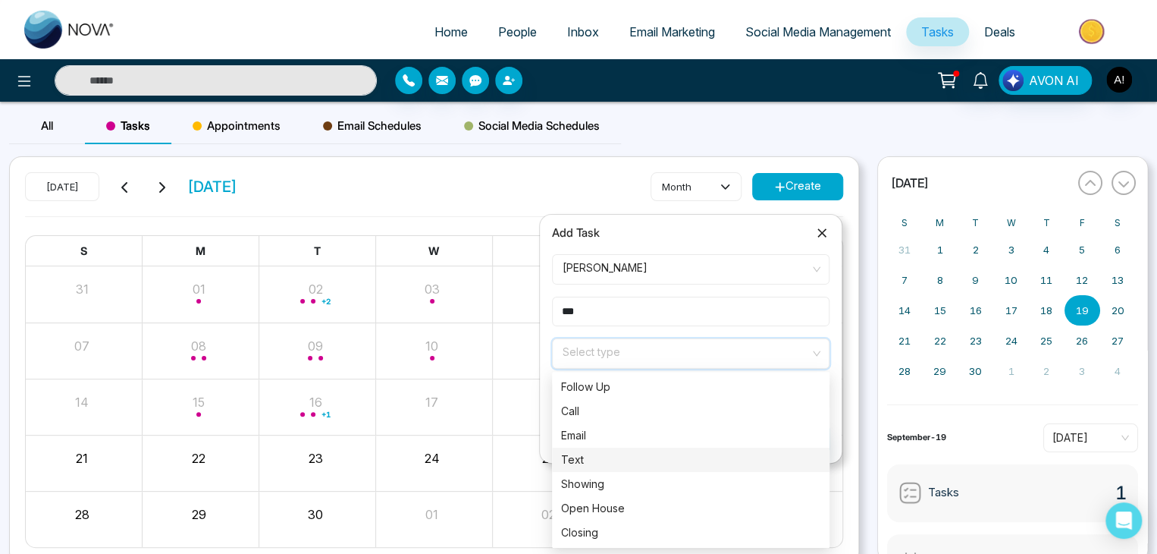
click at [598, 459] on div "Text" at bounding box center [690, 459] width 259 height 17
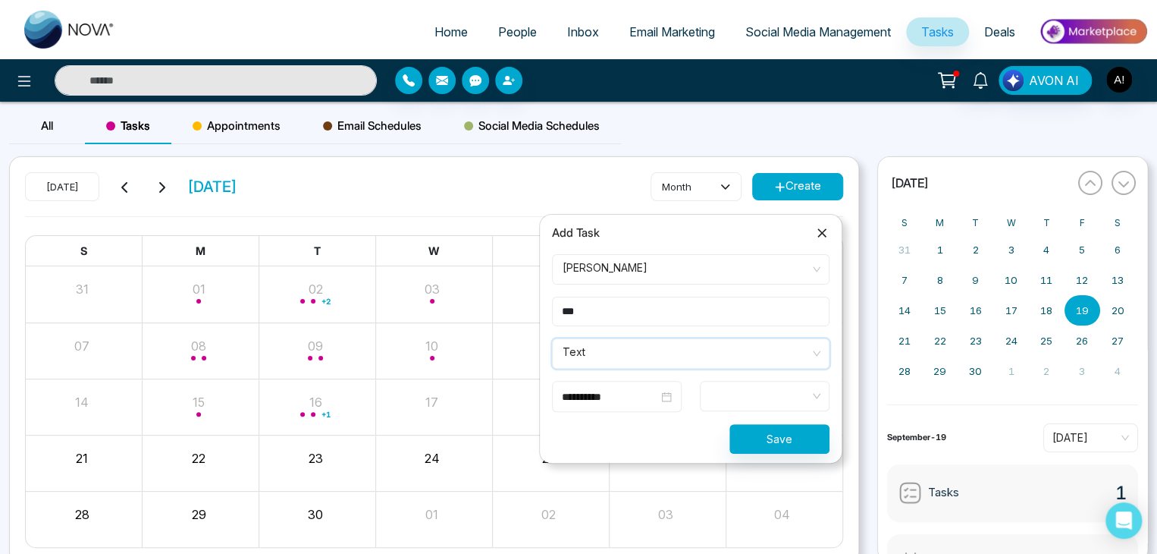
click at [654, 394] on input "**********" at bounding box center [610, 396] width 96 height 17
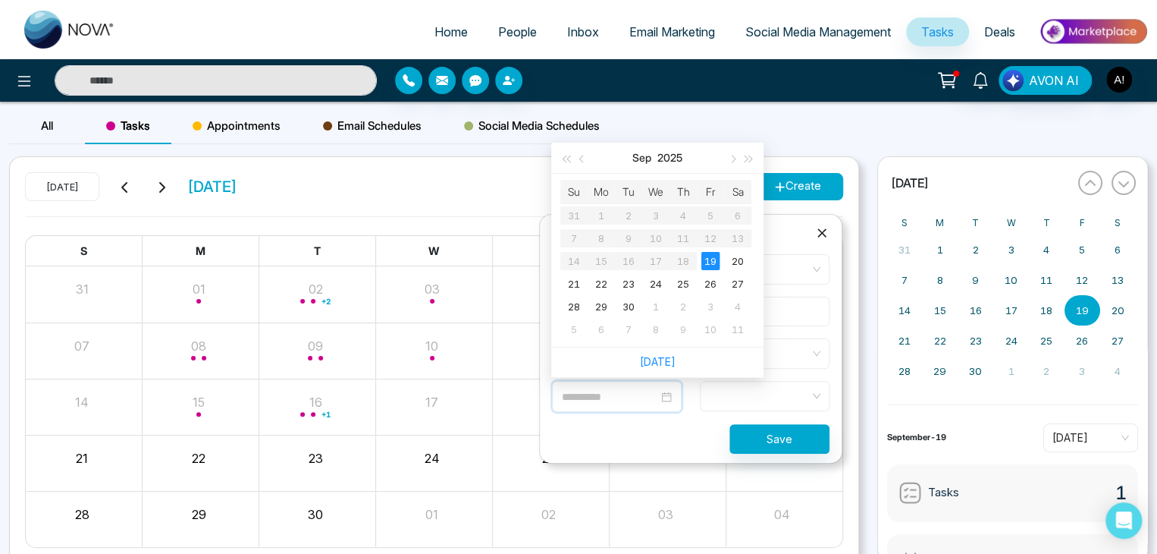
click at [716, 259] on div "19" at bounding box center [710, 261] width 18 height 18
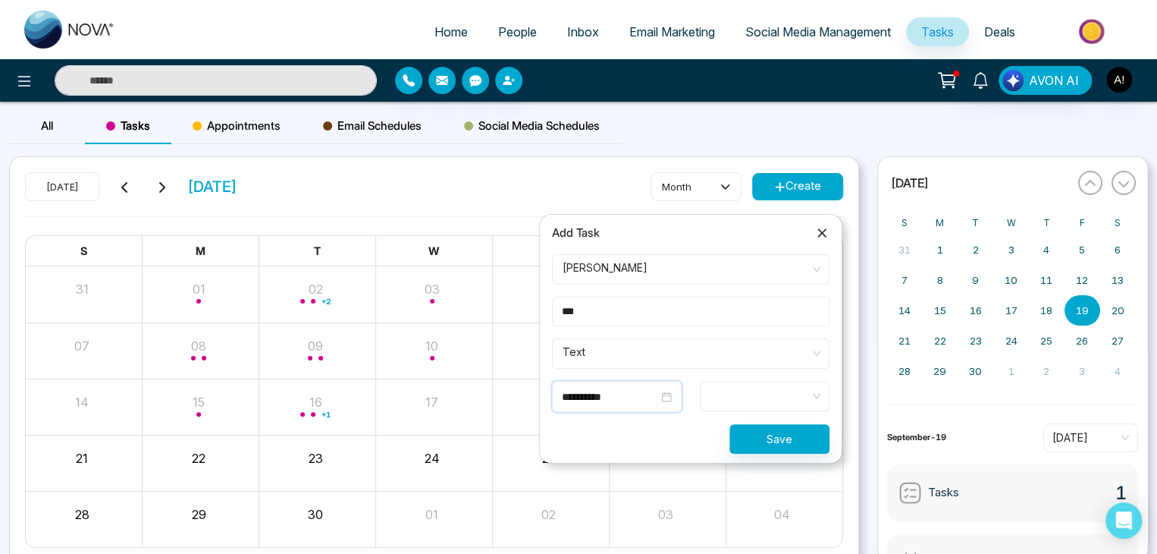
click at [738, 391] on span at bounding box center [765, 396] width 108 height 26
click at [746, 385] on span at bounding box center [765, 396] width 108 height 26
click at [767, 438] on button "Save" at bounding box center [779, 439] width 100 height 30
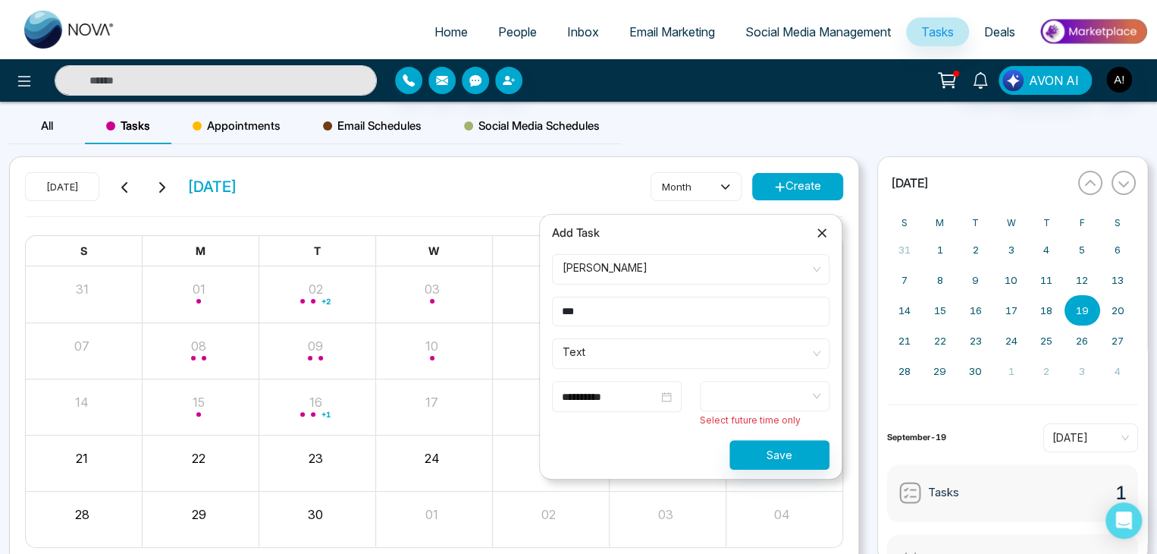
click at [670, 397] on div "**********" at bounding box center [617, 396] width 110 height 17
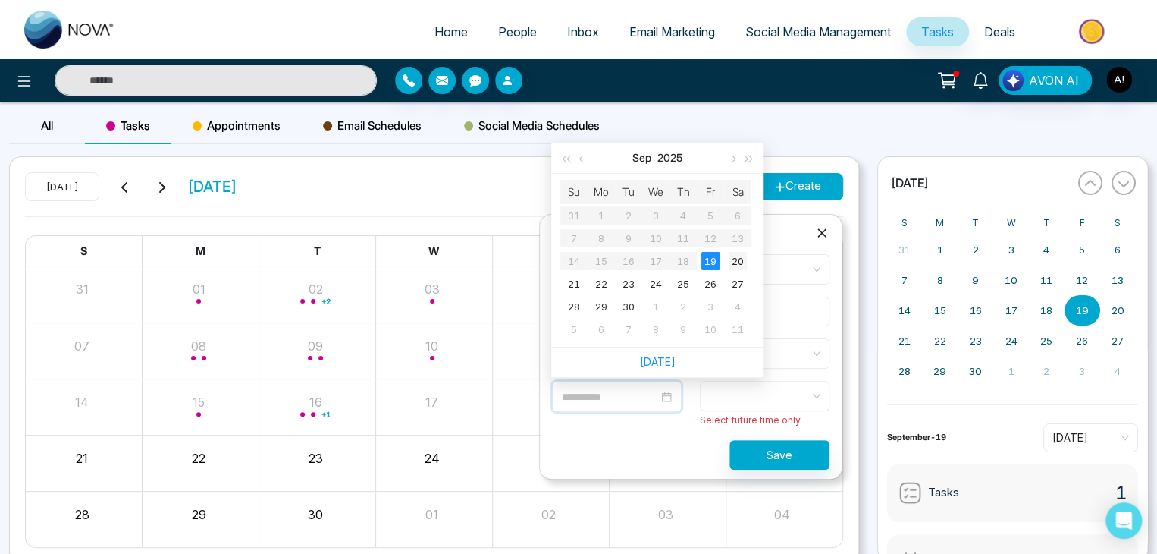
type input "**********"
click at [733, 260] on div "20" at bounding box center [738, 261] width 18 height 18
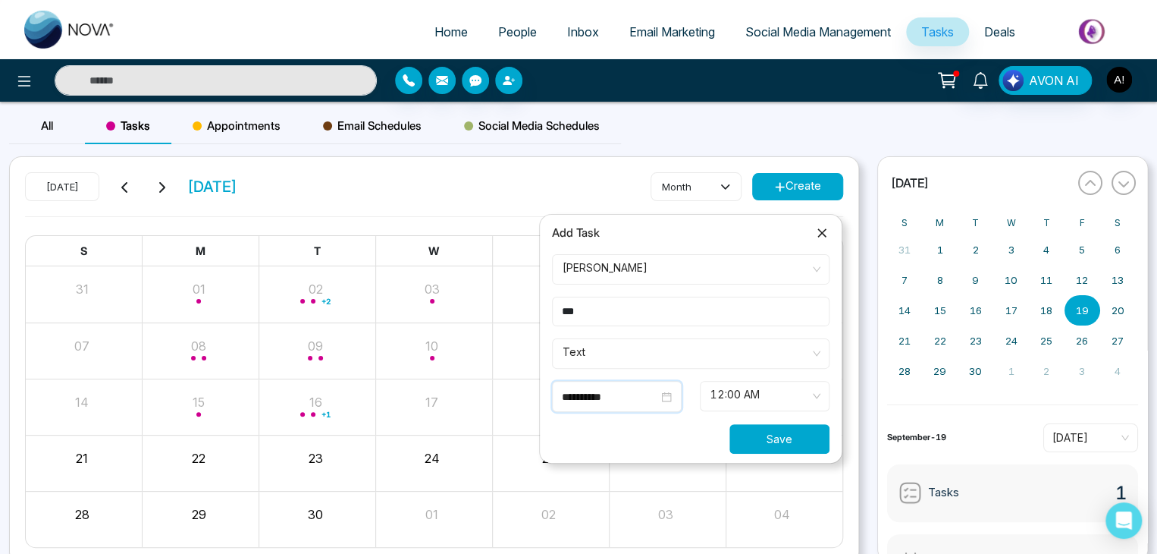
click at [774, 425] on button "Save" at bounding box center [779, 439] width 100 height 30
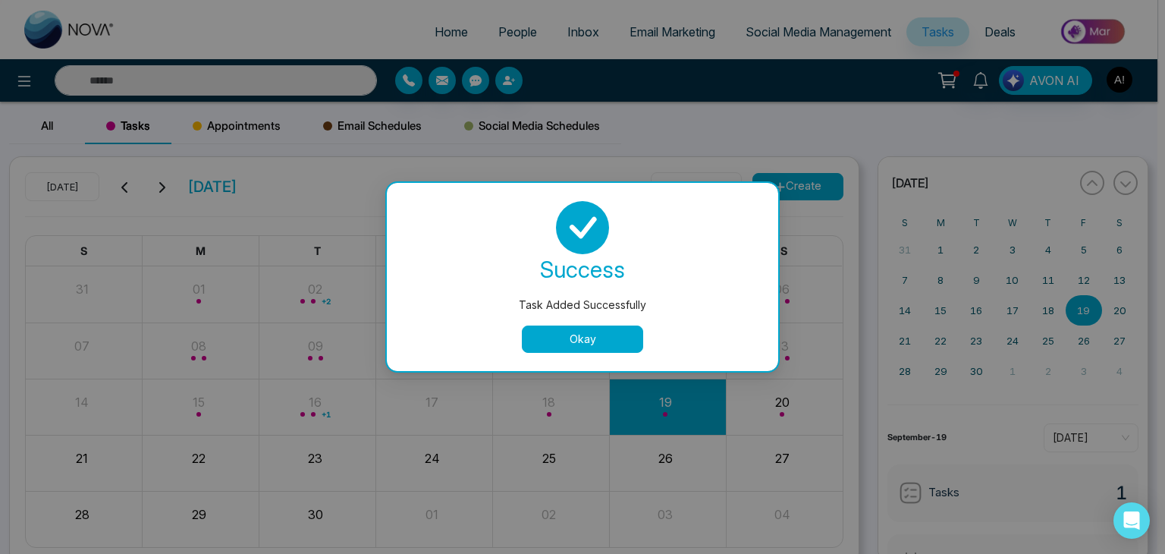
click at [598, 332] on button "Okay" at bounding box center [582, 338] width 121 height 27
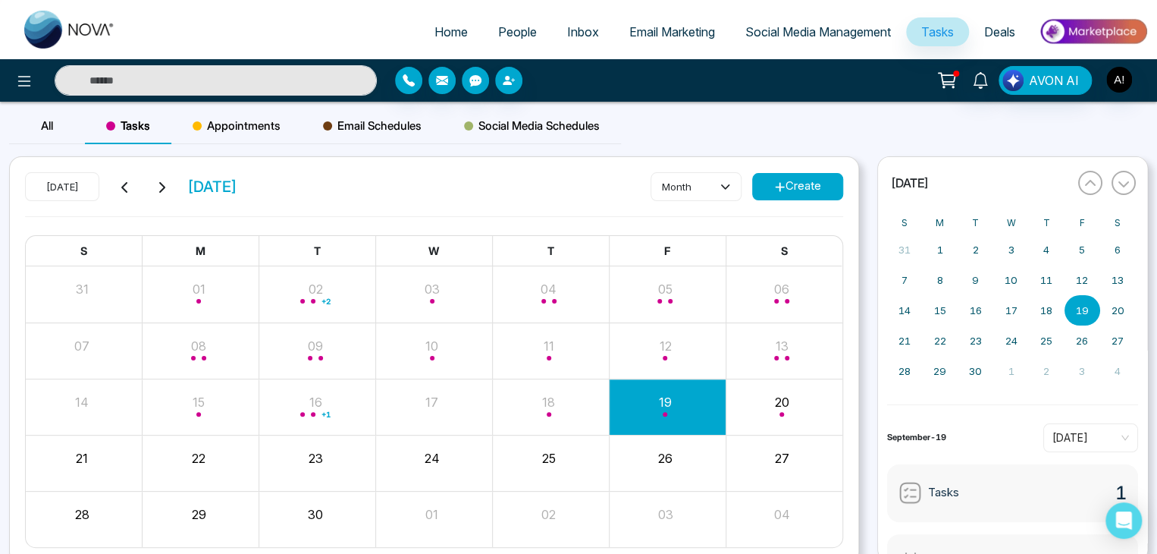
click at [763, 175] on button "Create" at bounding box center [797, 186] width 91 height 27
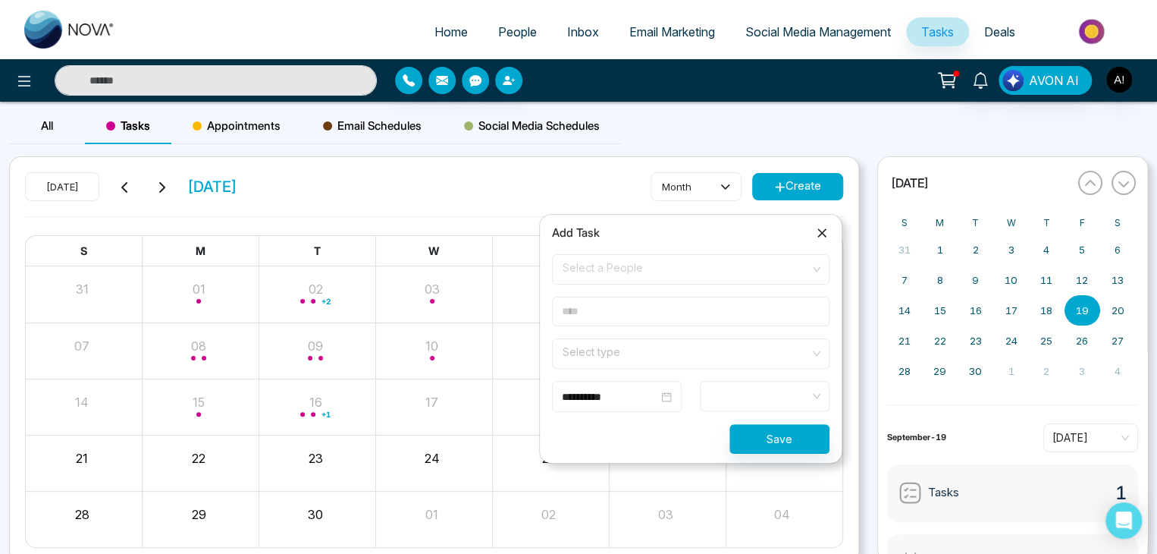
click at [403, 173] on div "Today September 2025 month Create" at bounding box center [434, 194] width 818 height 44
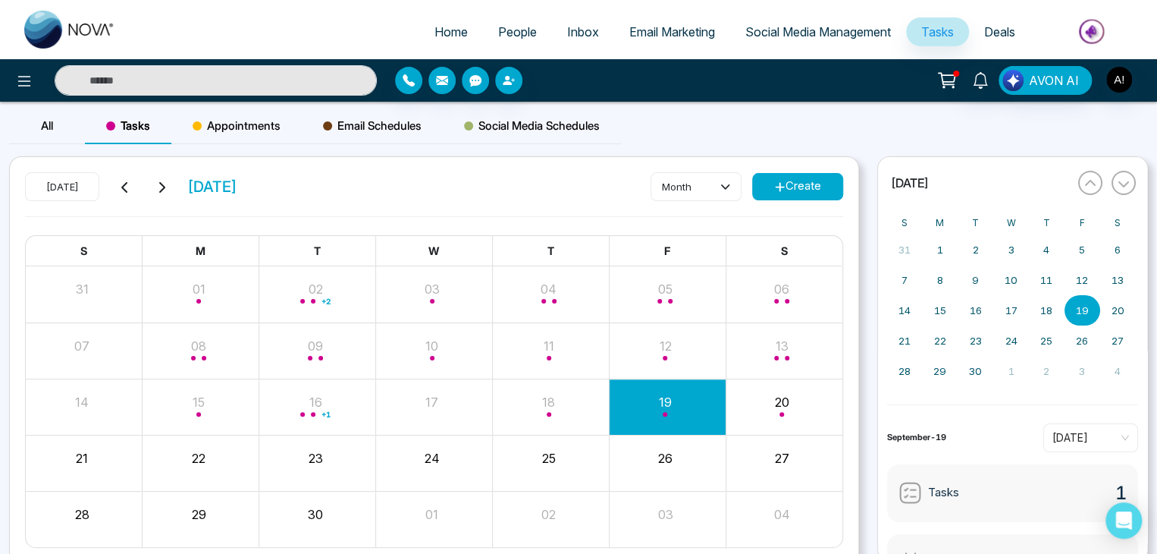
click at [243, 125] on span "Appointments" at bounding box center [237, 126] width 88 height 18
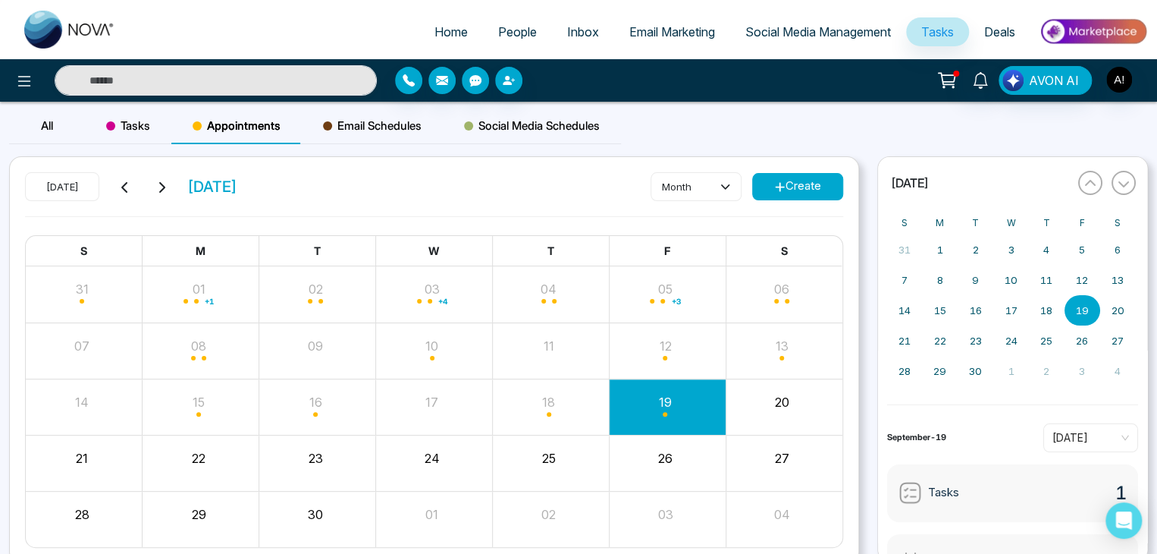
click at [780, 168] on div "Today September 2025 month Create S M T W T F S 31 01 + 1 02 03 + 4 04 05 + 3 0…" at bounding box center [434, 360] width 849 height 406
click at [774, 182] on icon at bounding box center [779, 186] width 11 height 11
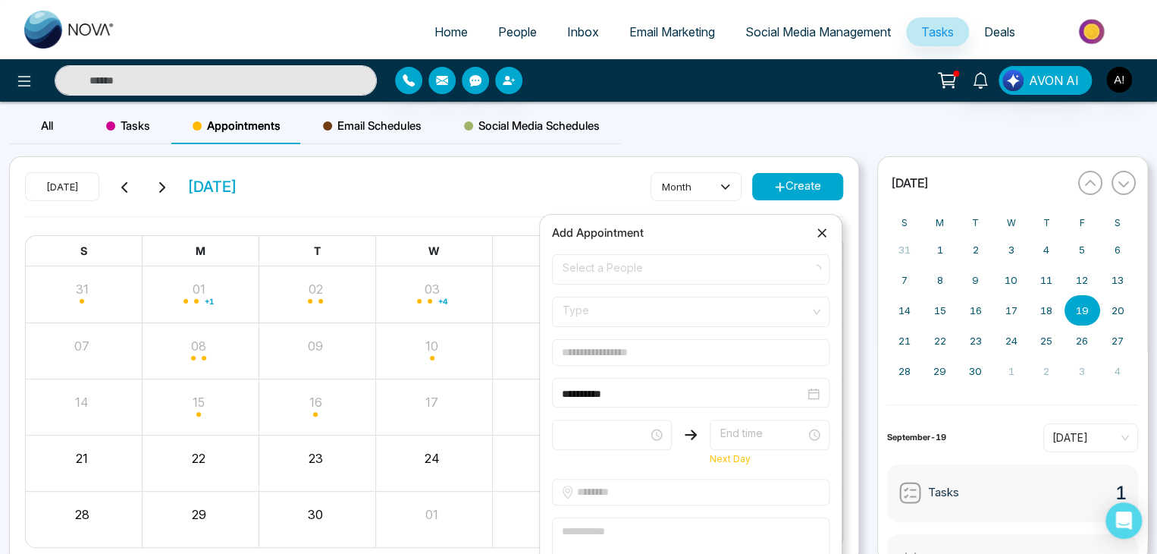
click at [598, 269] on span "Select a People" at bounding box center [691, 269] width 256 height 26
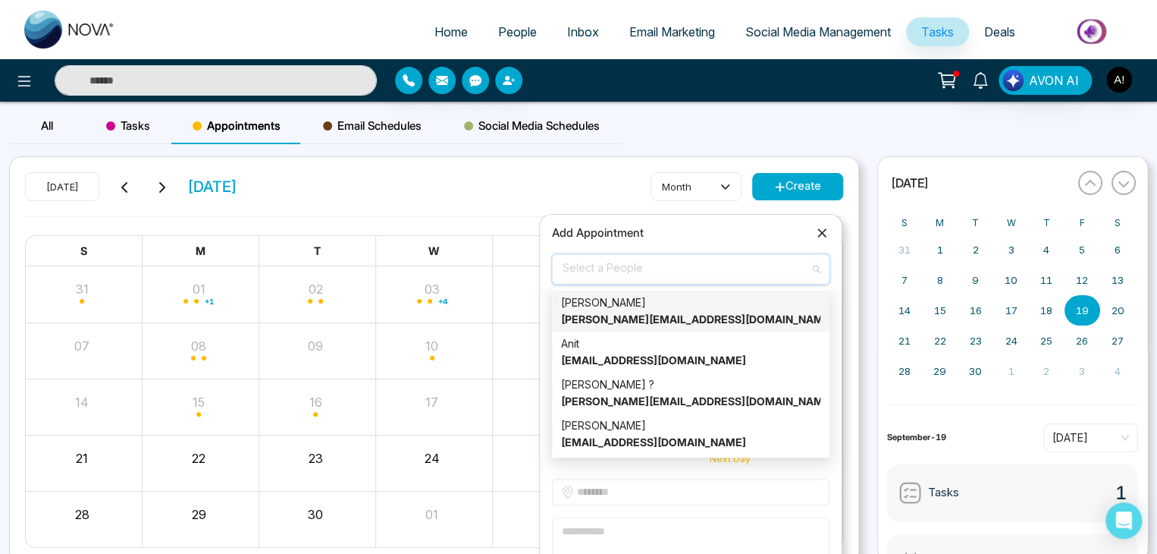
click at [625, 315] on strong "[PERSON_NAME][EMAIL_ADDRESS][DOMAIN_NAME]" at bounding box center [697, 318] width 273 height 13
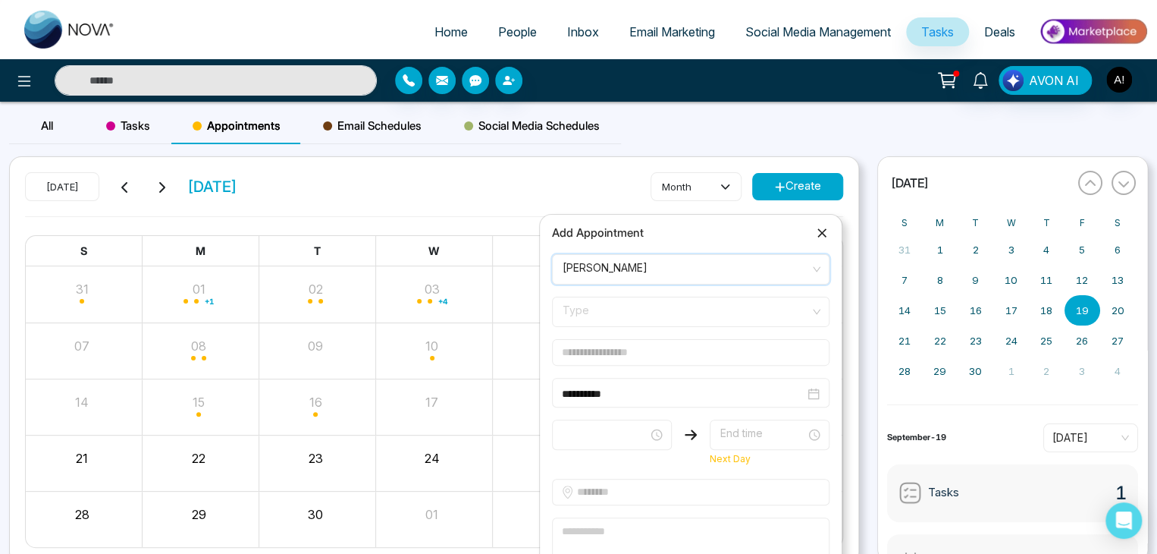
click at [600, 311] on span "Type" at bounding box center [691, 312] width 256 height 26
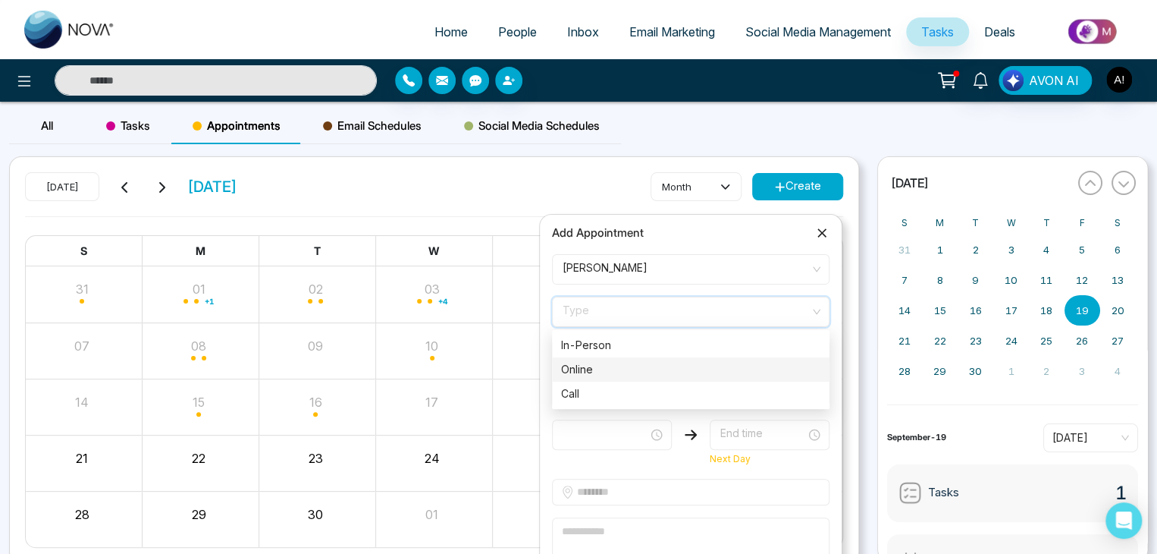
click at [588, 363] on div "Online" at bounding box center [690, 369] width 259 height 17
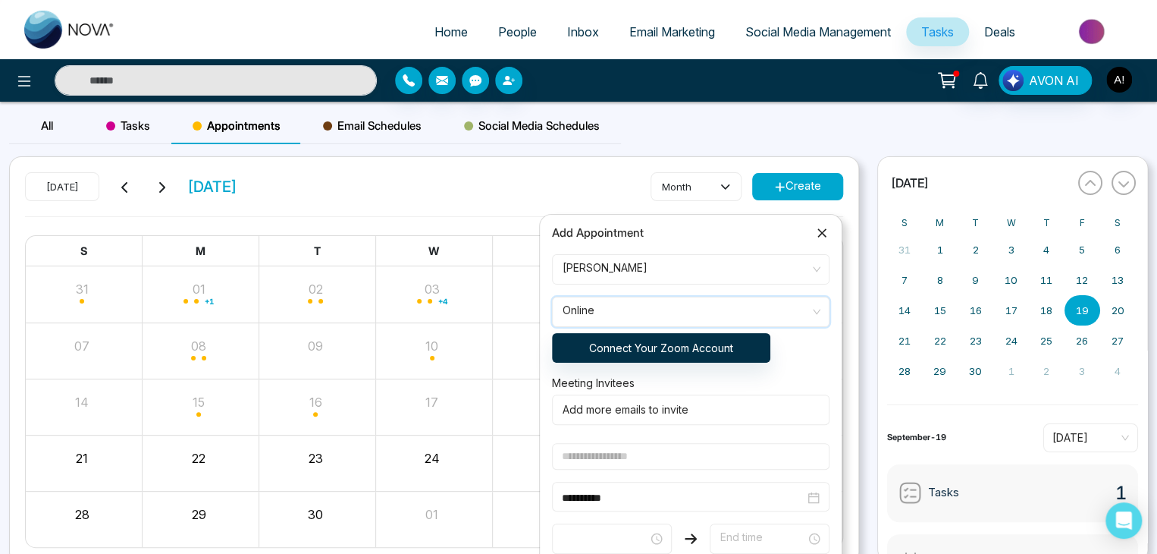
click at [777, 361] on div "Online Online In-Person Online Call In-Person Online Call Connect Your Zoom Acc…" at bounding box center [691, 329] width 296 height 66
click at [814, 334] on div "Online In-Person Online Call In-Person Online Call Connect Your Zoom Account" at bounding box center [691, 329] width 296 height 66
click at [828, 228] on icon at bounding box center [821, 232] width 15 height 15
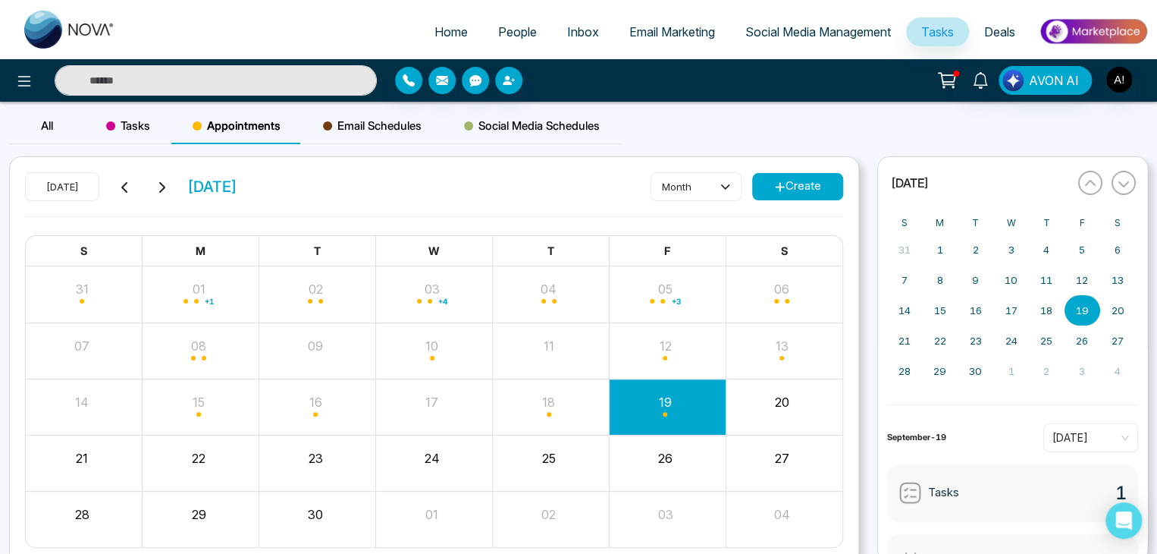
click at [362, 117] on span "Email Schedules" at bounding box center [372, 126] width 99 height 18
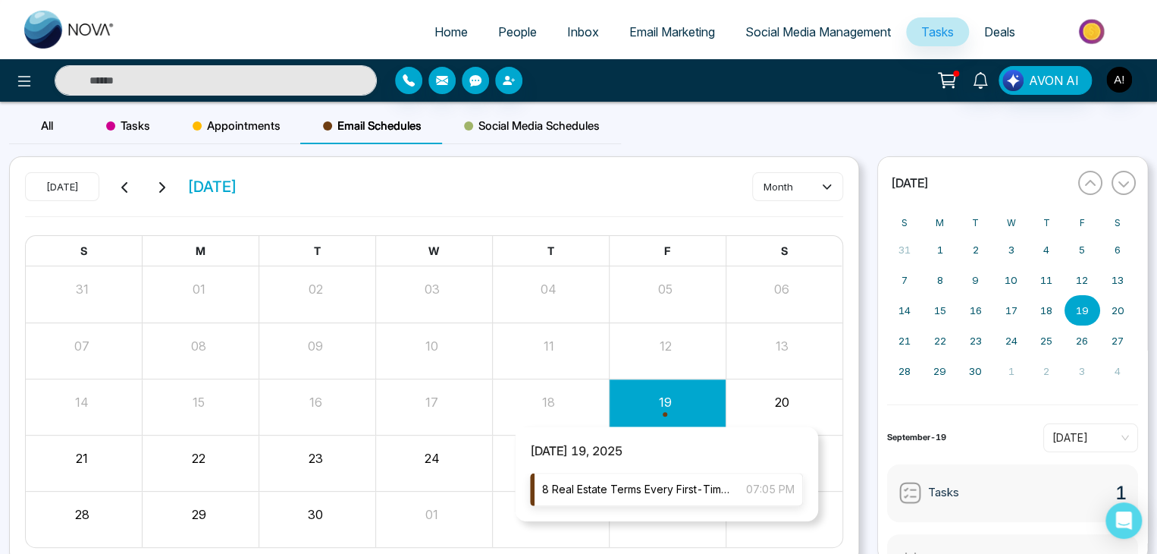
click at [626, 488] on span "8 Real Estate Terms Every First-Time Buyer Should Know" at bounding box center [636, 489] width 189 height 17
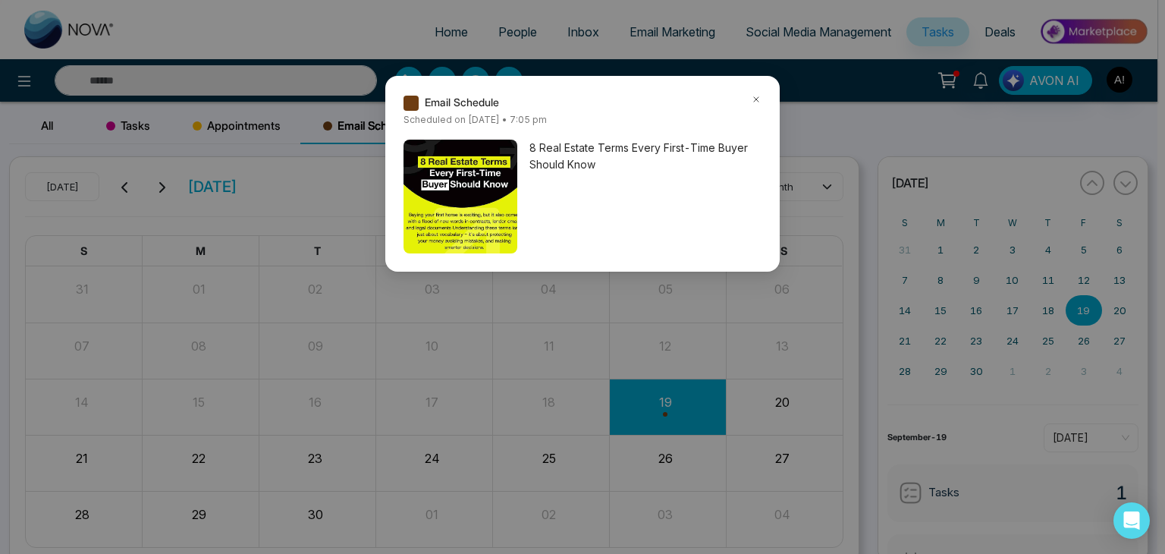
click at [758, 95] on icon at bounding box center [756, 99] width 11 height 11
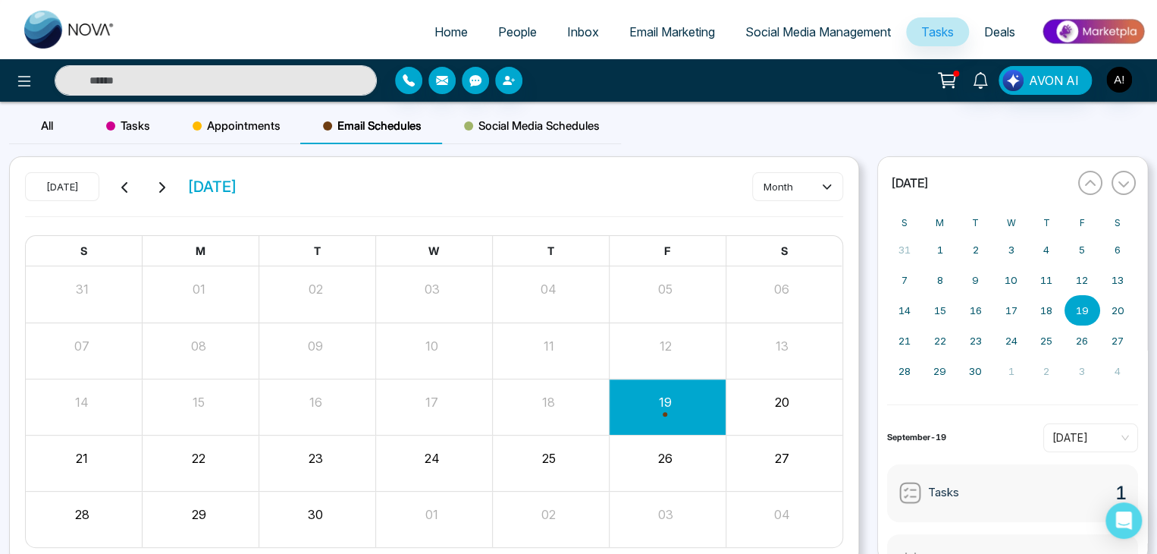
click at [372, 128] on span "Email Schedules" at bounding box center [372, 126] width 99 height 18
click at [814, 181] on button "month" at bounding box center [797, 186] width 91 height 29
click at [616, 158] on div "Today September 2025 month S M T W T F S 31 01 02 03 04 05 06 07 08 09 10 11 12…" at bounding box center [434, 360] width 849 height 406
click at [637, 27] on span "Email Marketing" at bounding box center [672, 31] width 86 height 15
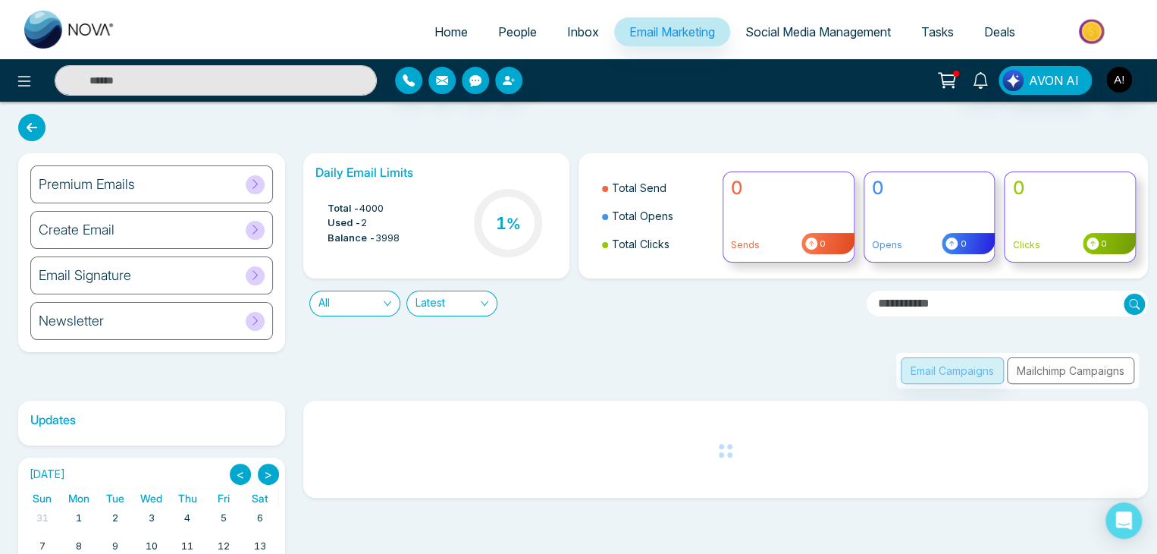
click at [142, 235] on div "Create Email" at bounding box center [151, 230] width 243 height 38
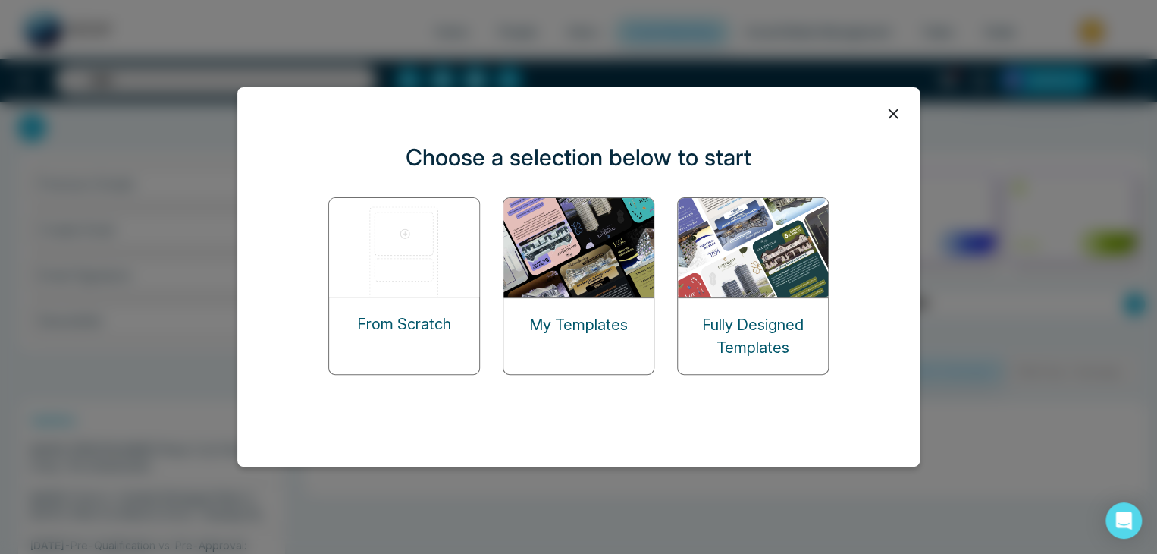
click at [750, 280] on img at bounding box center [754, 247] width 152 height 99
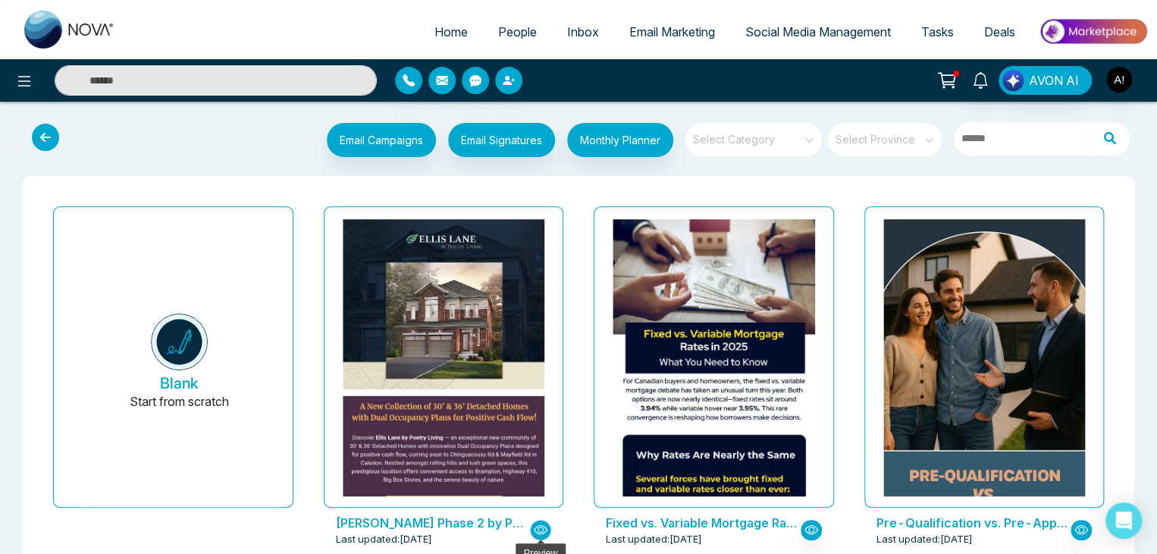
click at [540, 529] on icon "button" at bounding box center [541, 529] width 14 height 14
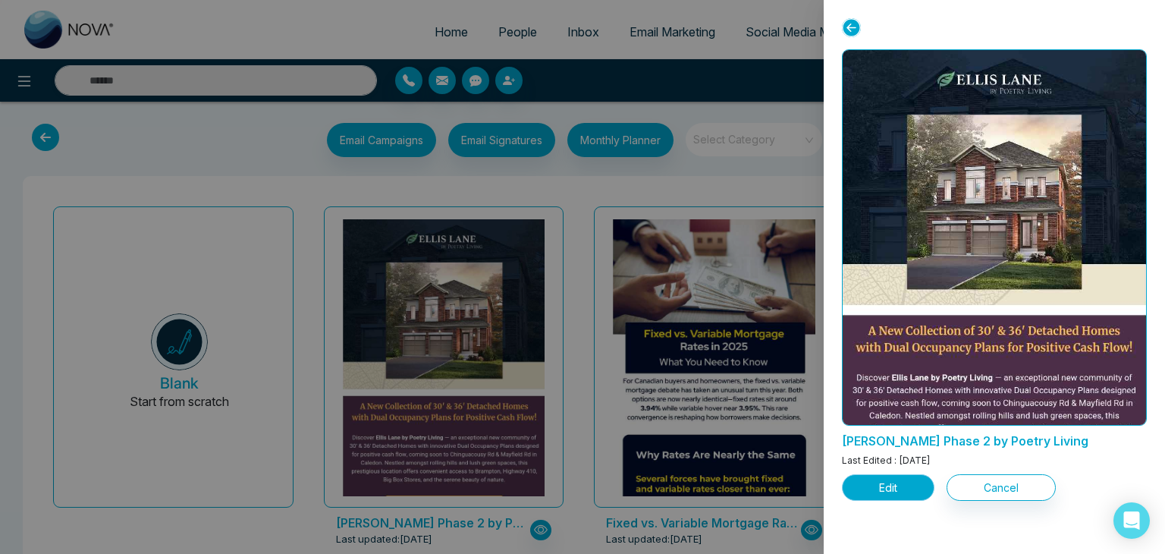
click at [899, 490] on button "Edit" at bounding box center [888, 487] width 93 height 27
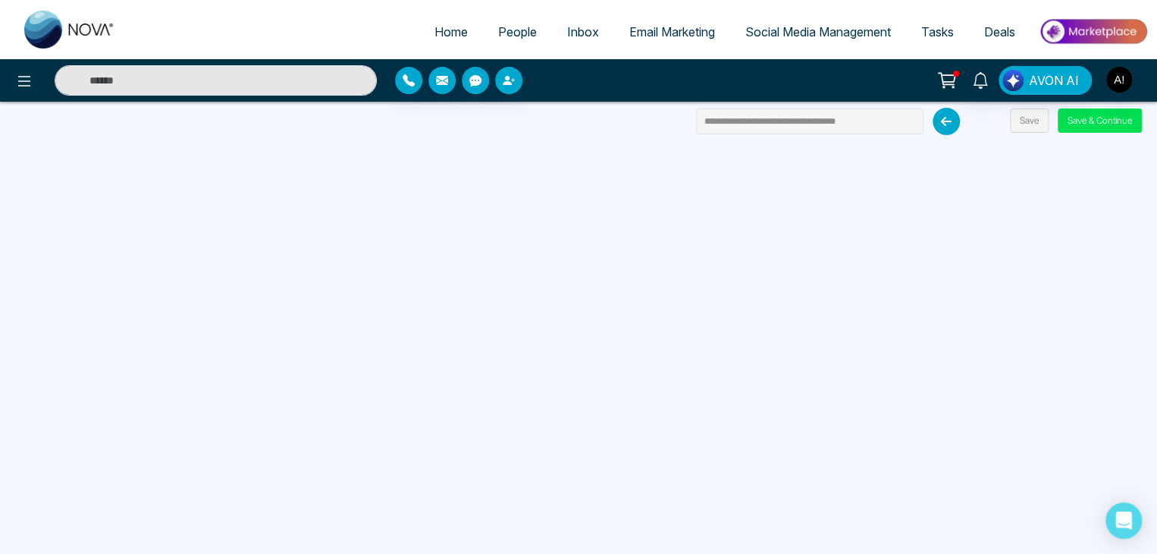
click at [1106, 104] on div "**********" at bounding box center [578, 277] width 1157 height 554
click at [1097, 119] on button "Save & Continue" at bounding box center [1100, 120] width 84 height 24
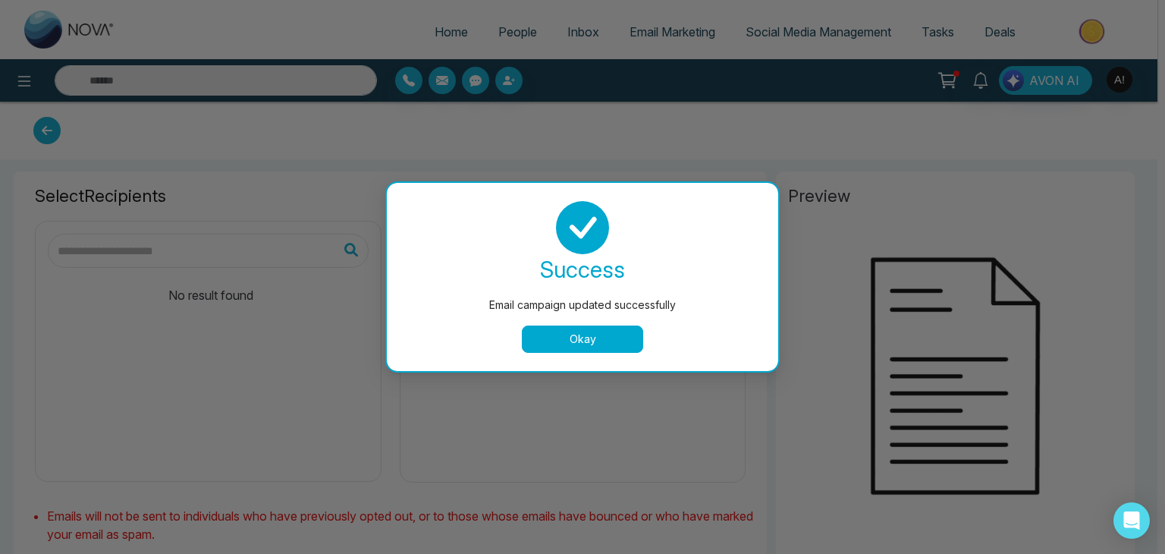
click at [620, 347] on button "Okay" at bounding box center [582, 338] width 121 height 27
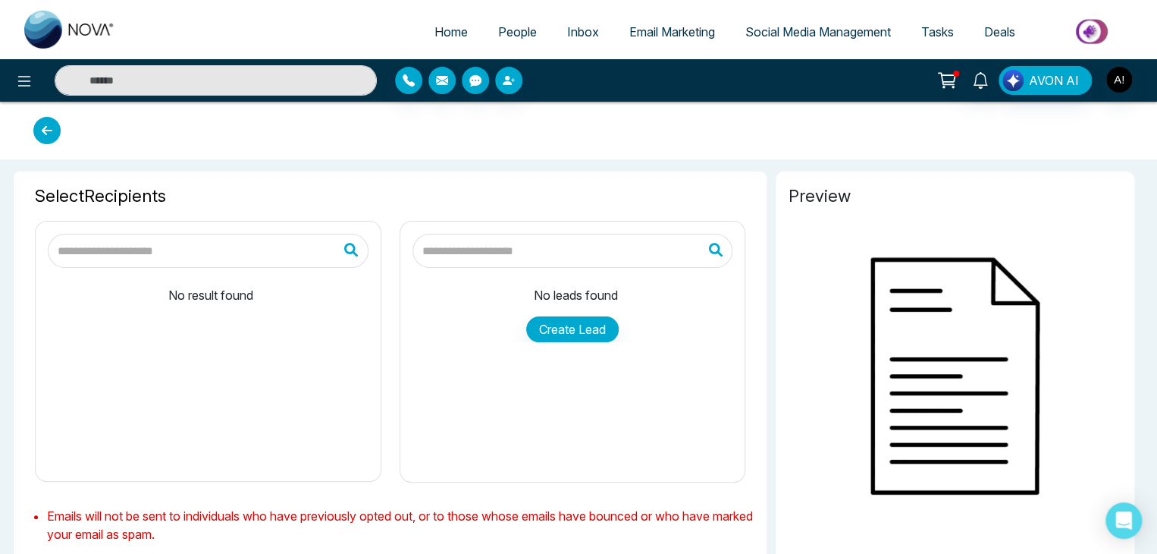
type input "**********"
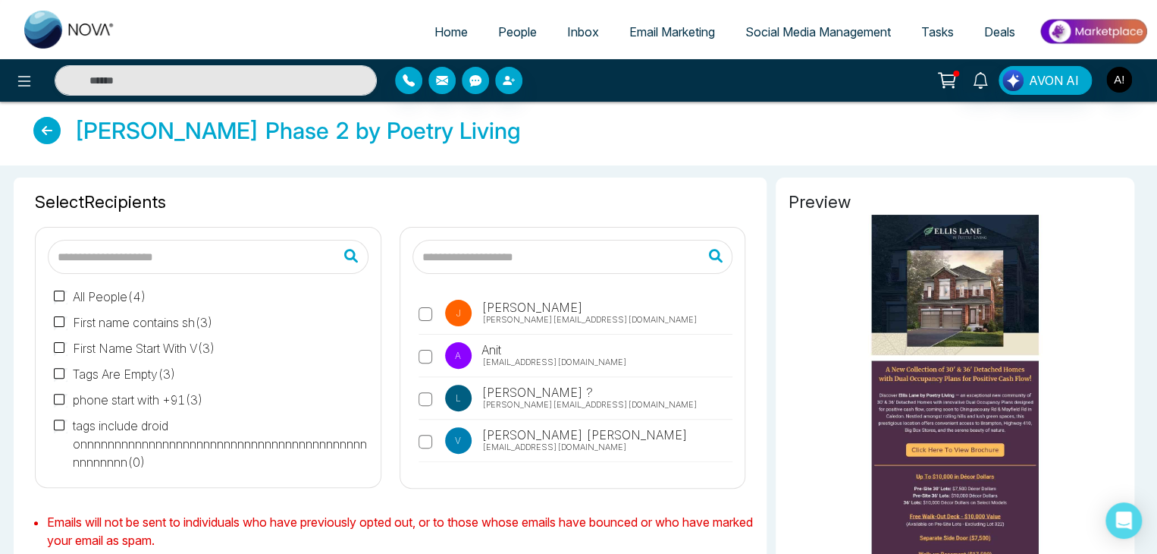
click at [507, 310] on span "[PERSON_NAME]" at bounding box center [531, 307] width 104 height 18
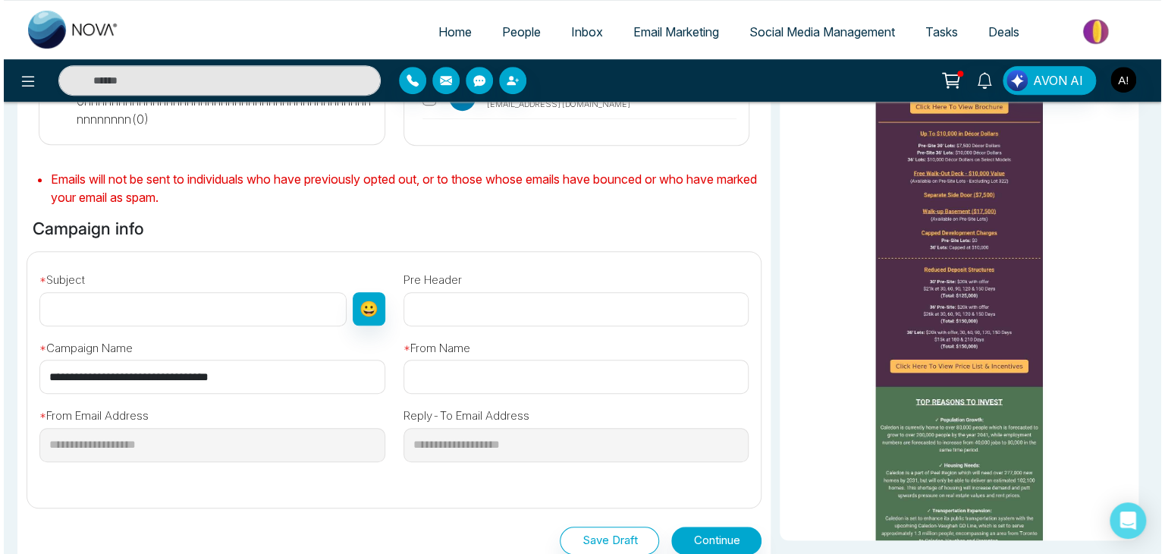
scroll to position [416, 0]
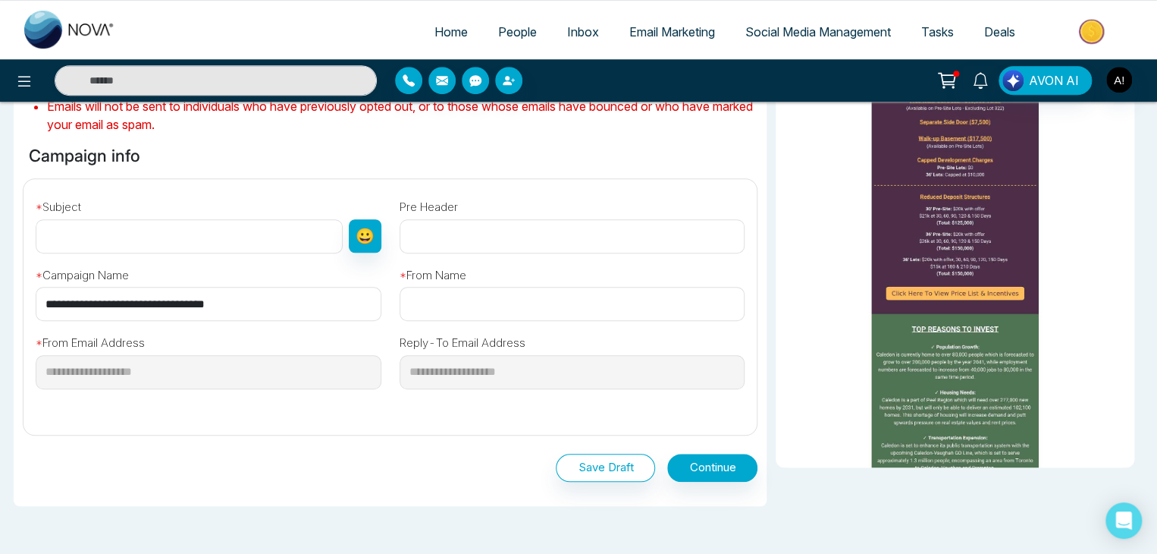
click at [94, 237] on input "text" at bounding box center [189, 236] width 307 height 34
type input "**********"
click at [460, 304] on input "text" at bounding box center [573, 304] width 346 height 34
type input "**********"
click at [686, 464] on button "Continue" at bounding box center [712, 467] width 90 height 28
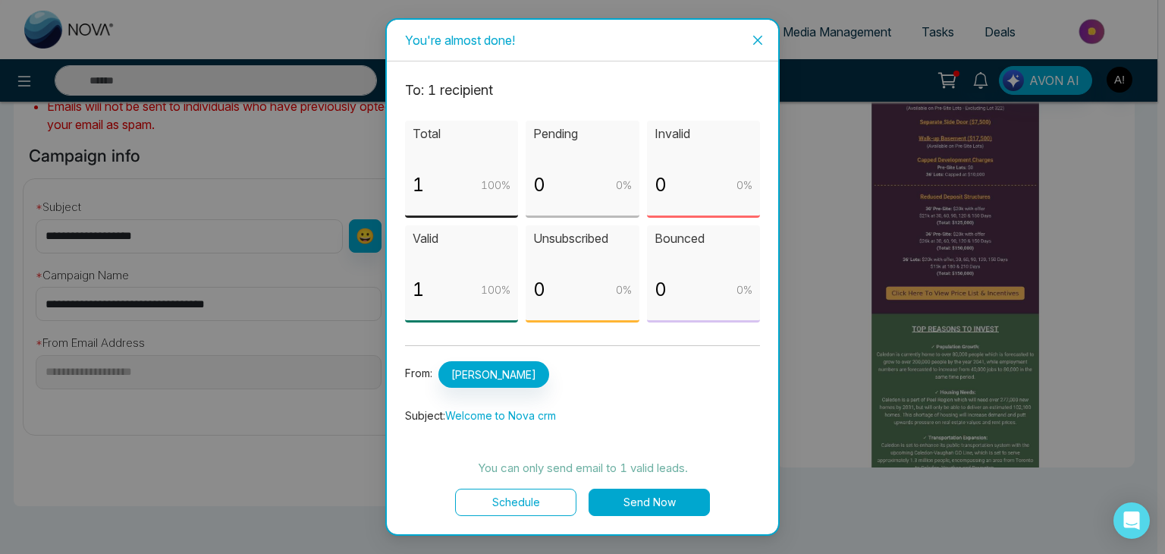
click at [549, 504] on button "Schedule" at bounding box center [515, 501] width 121 height 27
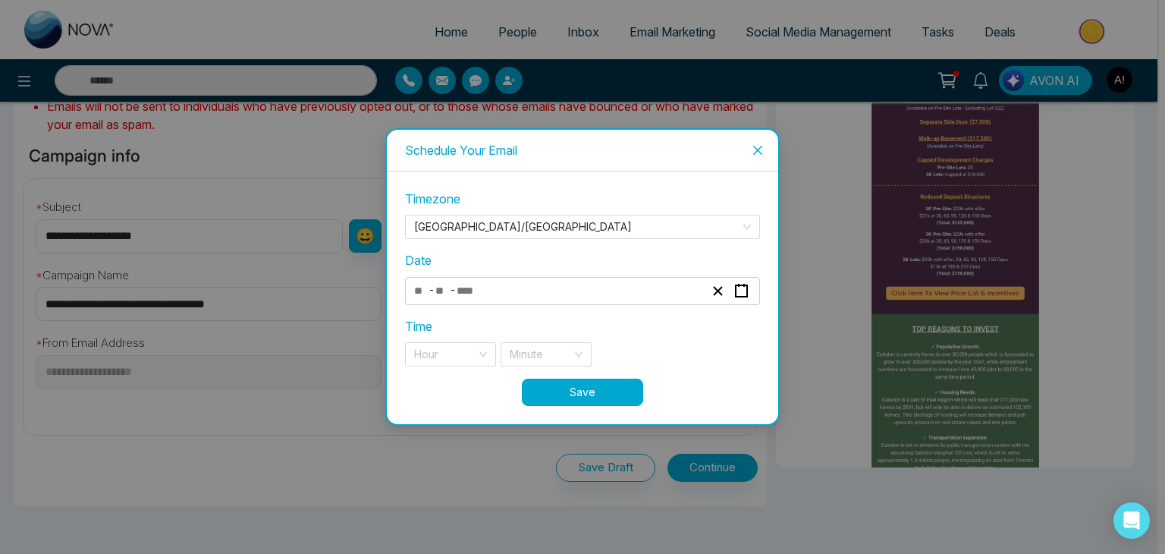
click at [462, 294] on input "number" at bounding box center [472, 291] width 32 height 20
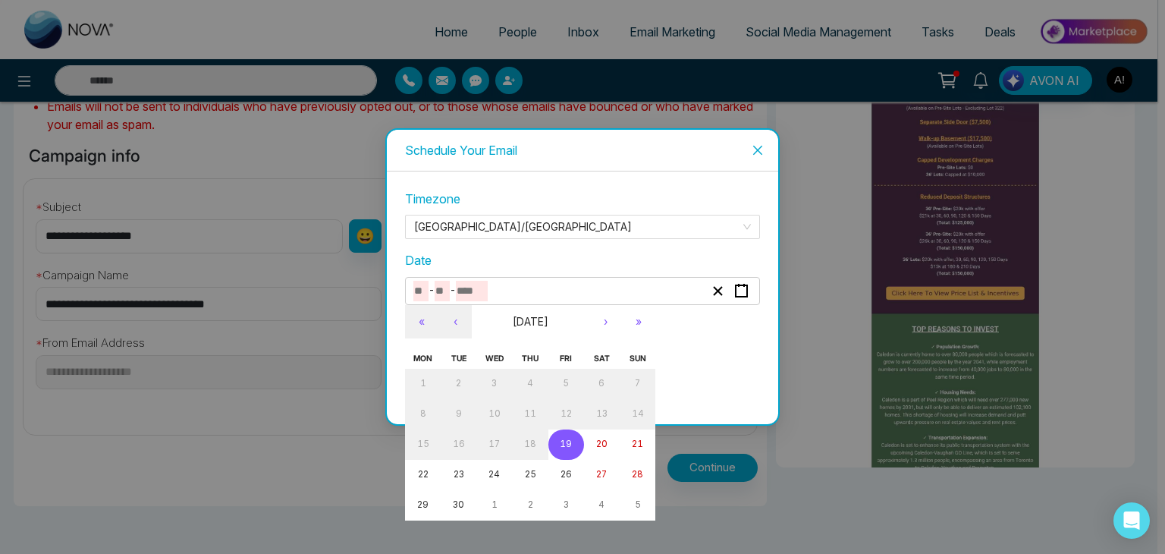
click at [564, 441] on abbr "19" at bounding box center [566, 443] width 12 height 11
type input "*"
type input "**"
type input "****"
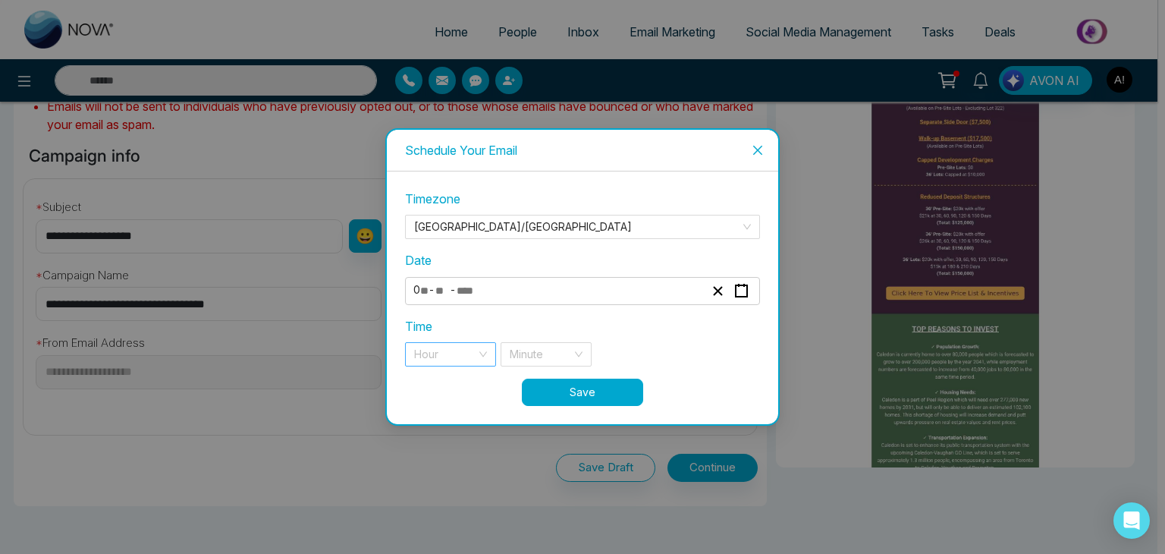
click at [451, 350] on input "search" at bounding box center [445, 354] width 62 height 23
click at [450, 378] on div "11 pm" at bounding box center [450, 384] width 73 height 17
click at [558, 350] on input "search" at bounding box center [541, 354] width 62 height 23
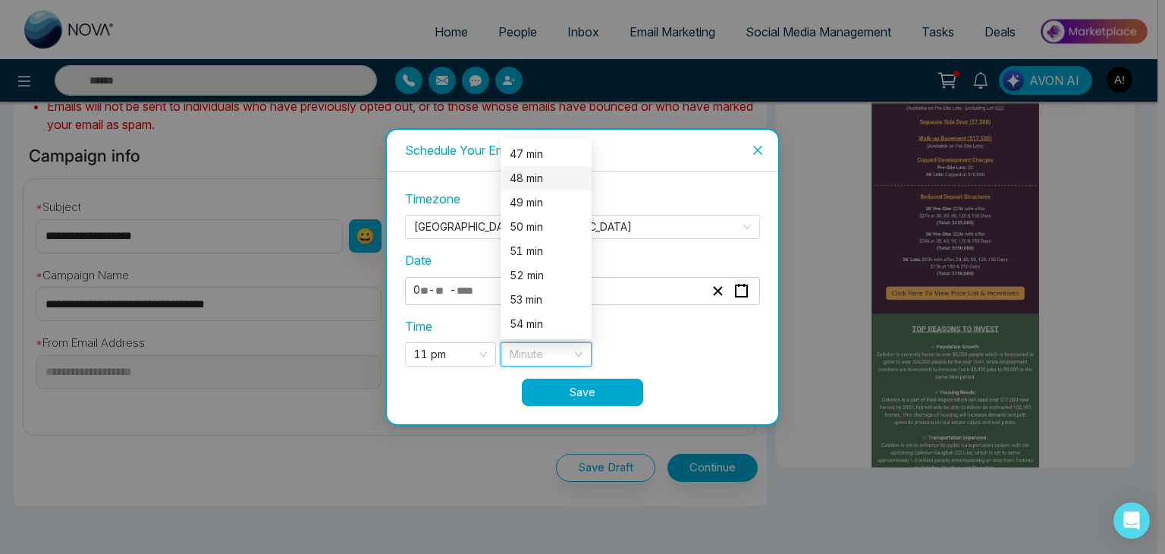
click at [523, 182] on div "48 min" at bounding box center [546, 178] width 73 height 17
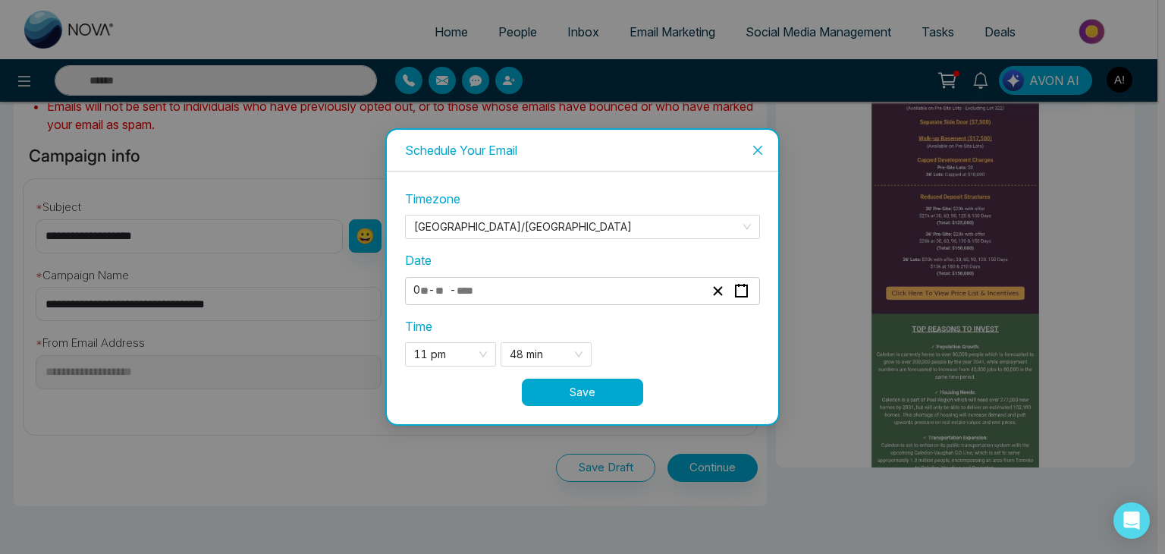
click at [576, 389] on button "Save" at bounding box center [582, 391] width 121 height 27
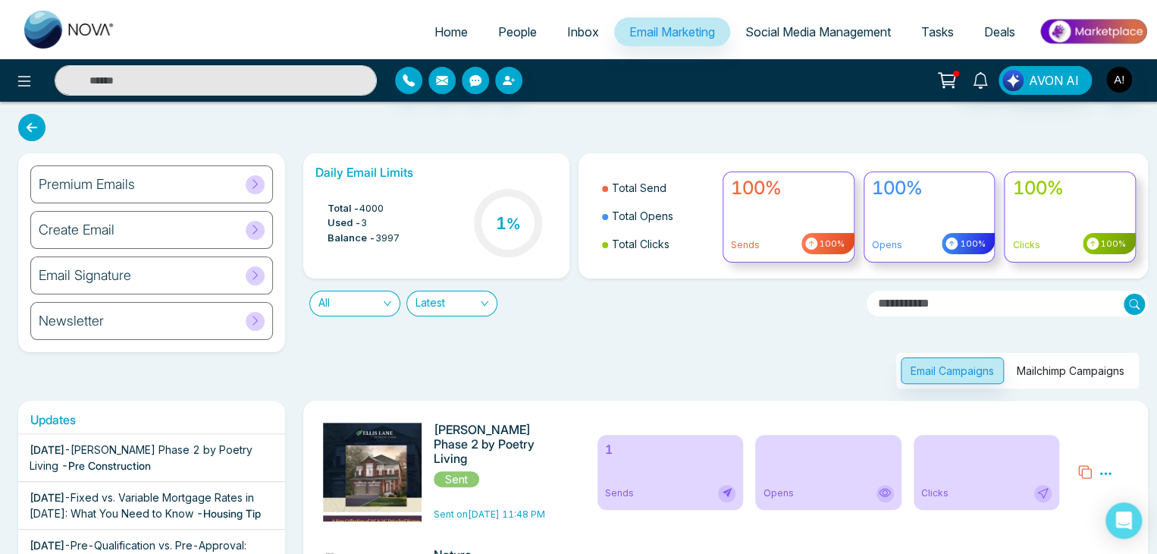
click at [518, 25] on span "People" at bounding box center [517, 31] width 39 height 15
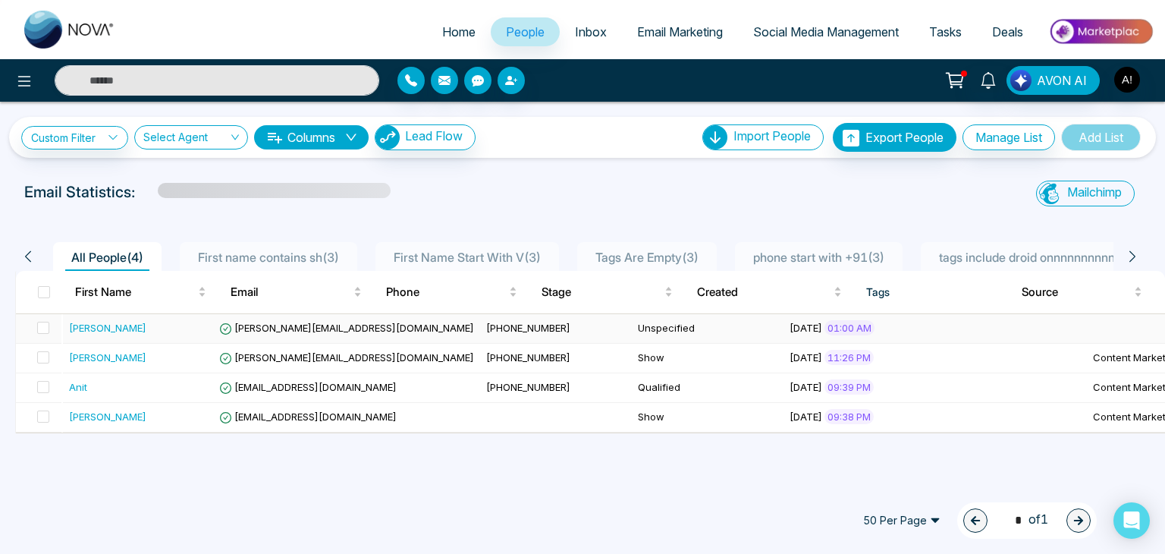
click at [79, 331] on div "[PERSON_NAME]" at bounding box center [107, 327] width 77 height 15
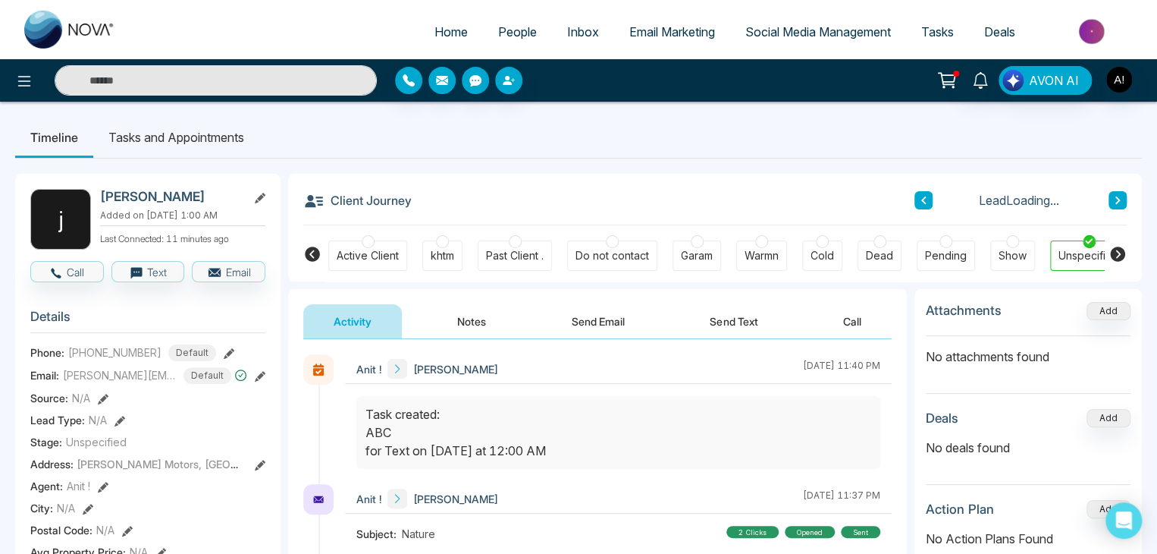
scroll to position [0, 340]
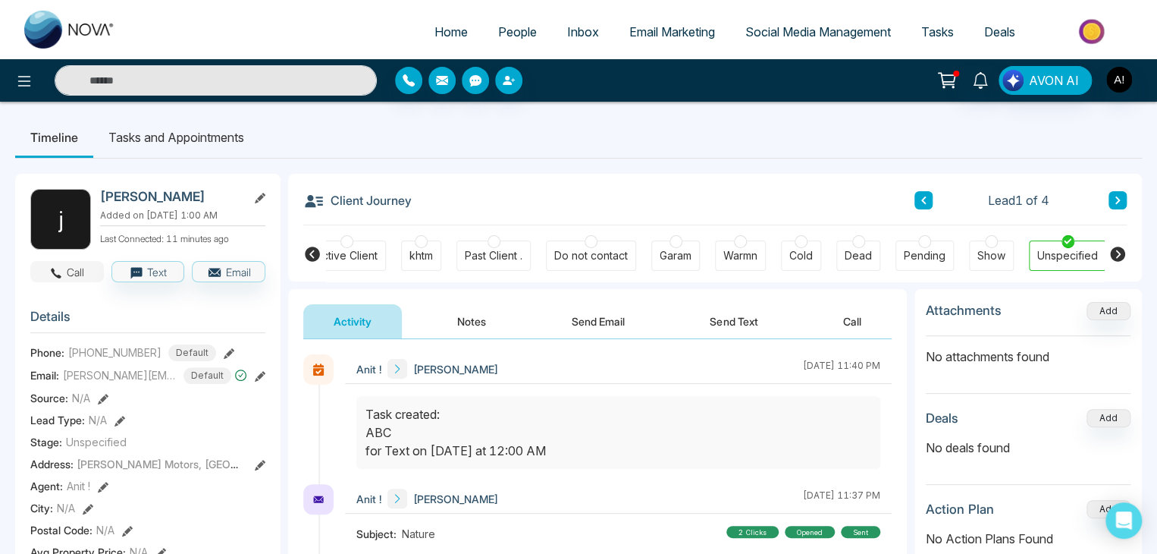
click at [76, 282] on button "Call" at bounding box center [67, 271] width 74 height 21
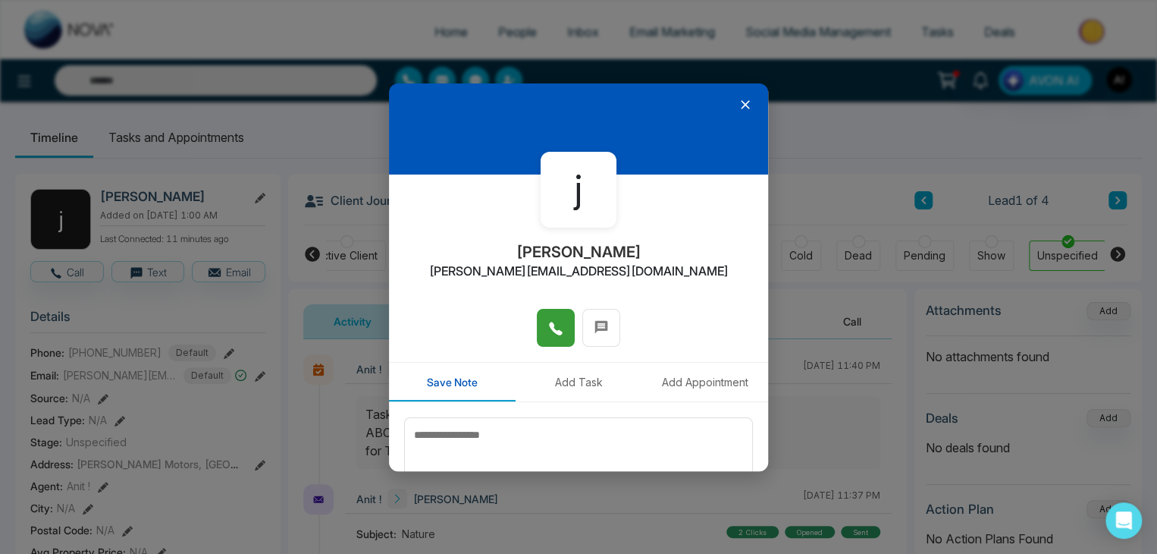
click at [548, 334] on icon at bounding box center [555, 328] width 15 height 15
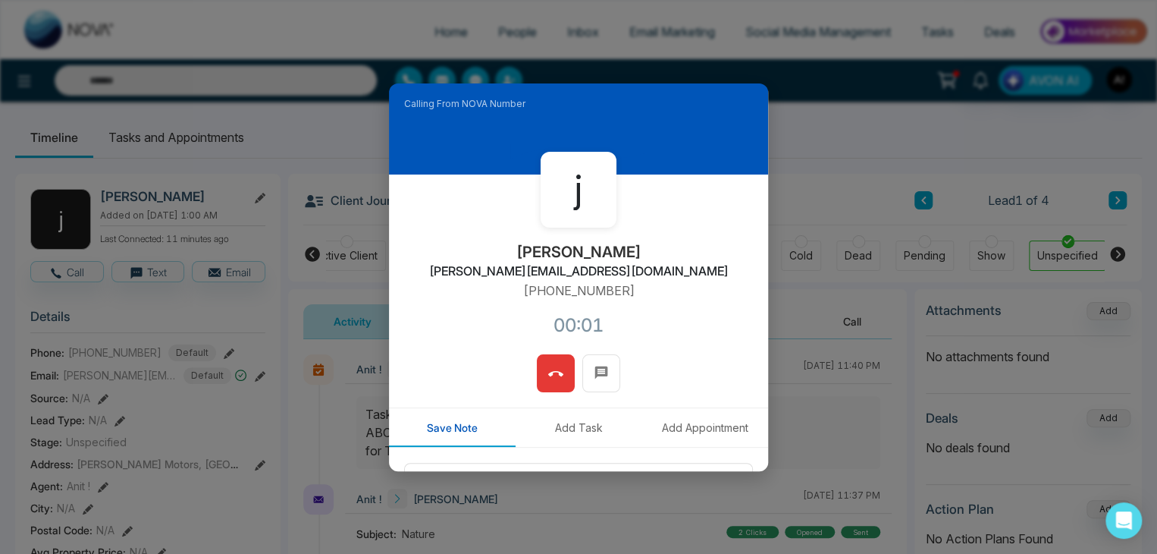
click at [552, 371] on icon at bounding box center [555, 373] width 15 height 5
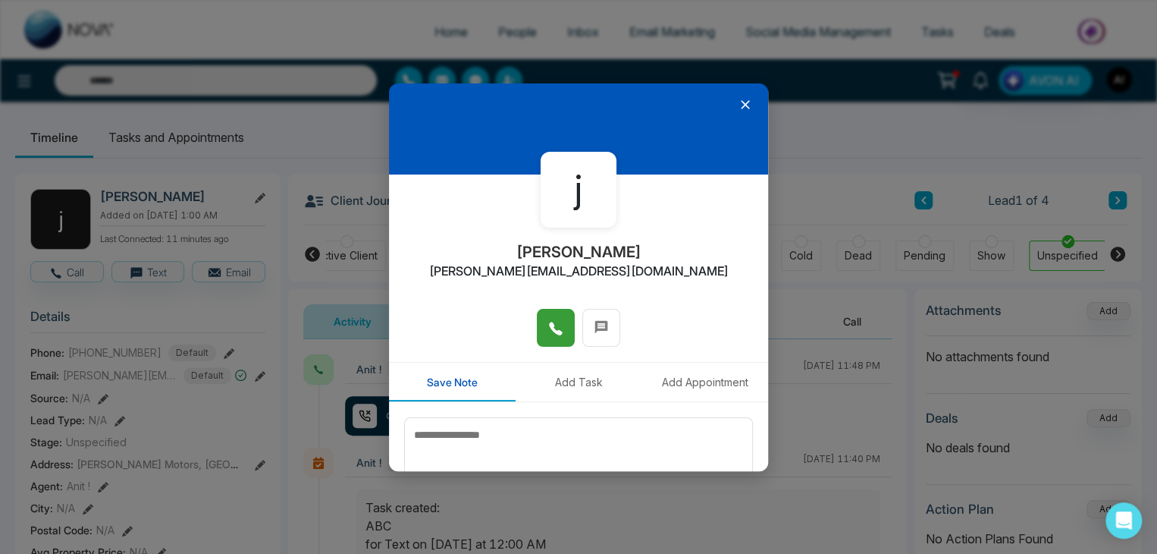
click at [741, 102] on icon at bounding box center [745, 104] width 9 height 9
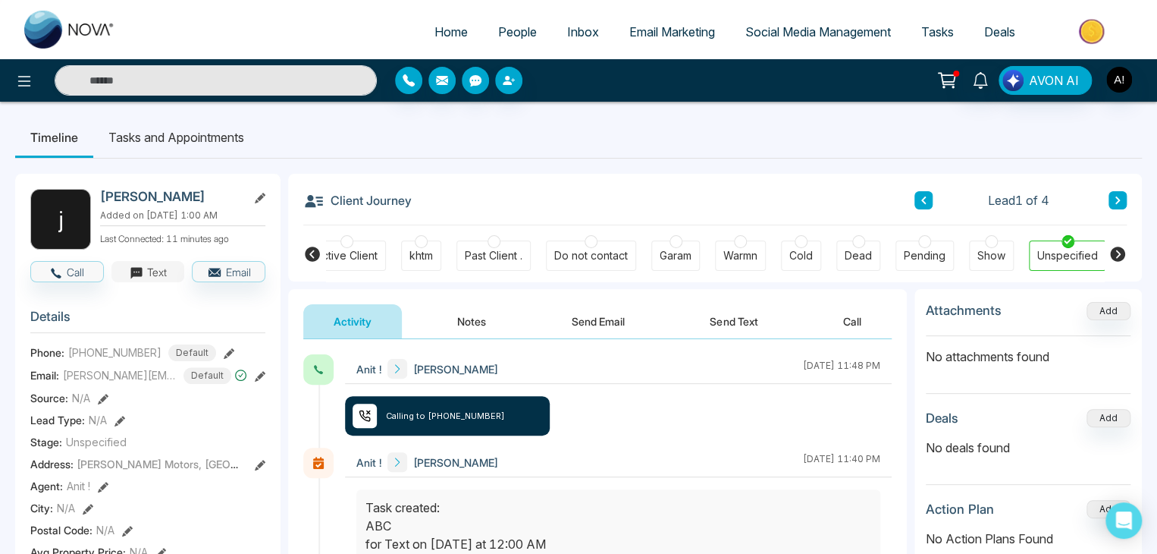
click at [160, 280] on button "Text" at bounding box center [148, 271] width 74 height 21
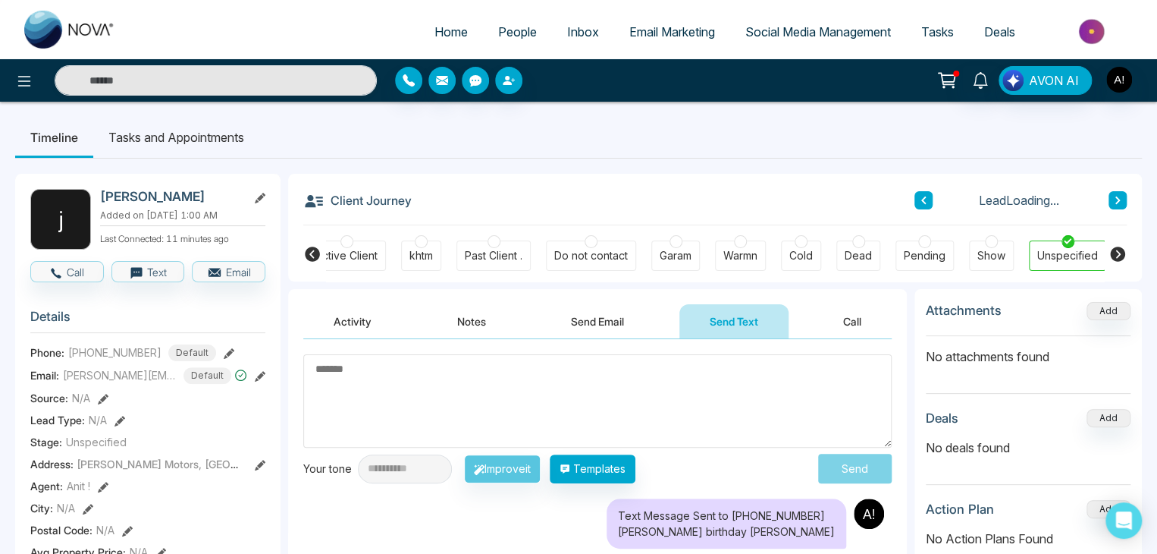
click at [442, 381] on textarea at bounding box center [597, 400] width 588 height 93
type textarea "**********"
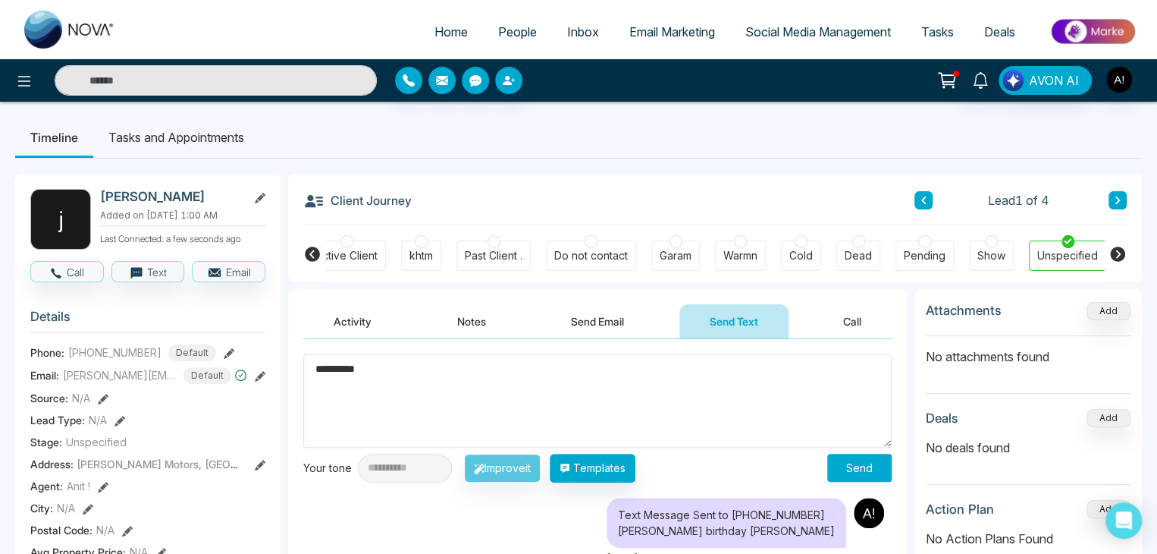
click at [877, 472] on button "Send" at bounding box center [859, 467] width 64 height 28
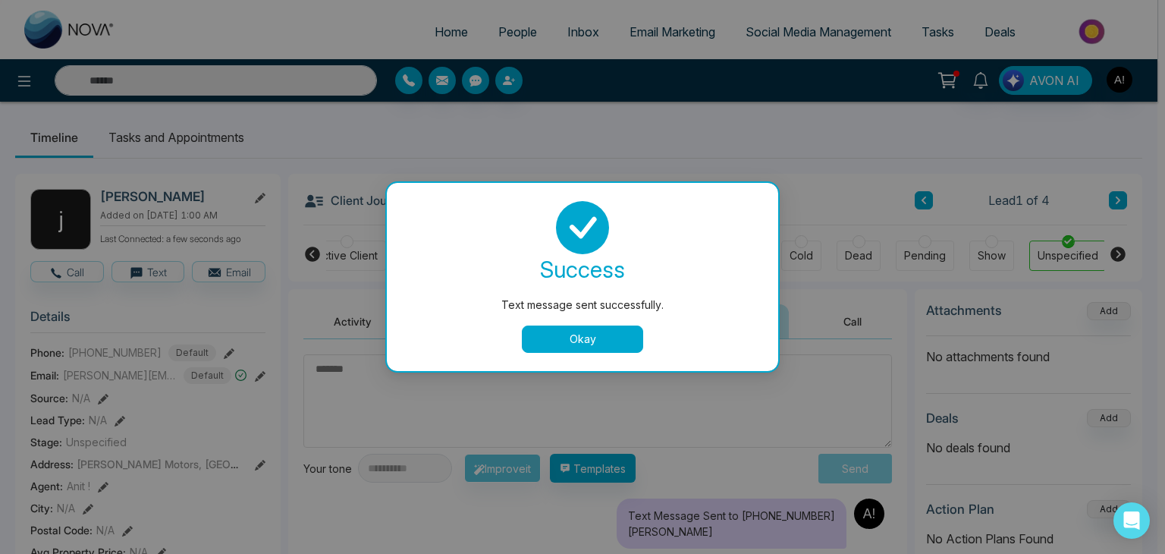
click at [591, 338] on button "Okay" at bounding box center [582, 338] width 121 height 27
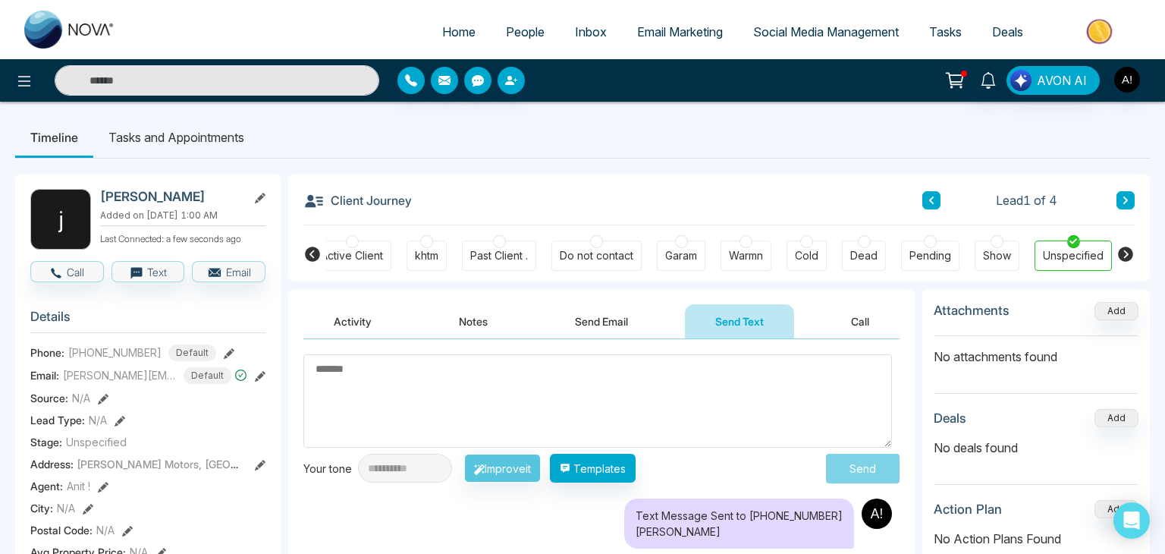
scroll to position [0, 332]
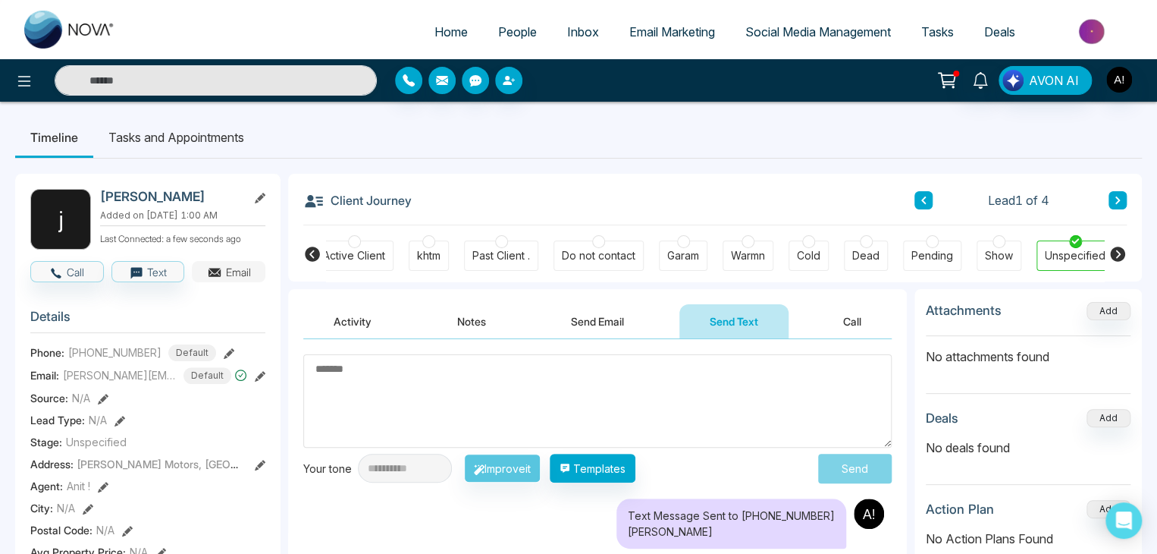
click at [227, 274] on button "Email" at bounding box center [229, 271] width 74 height 21
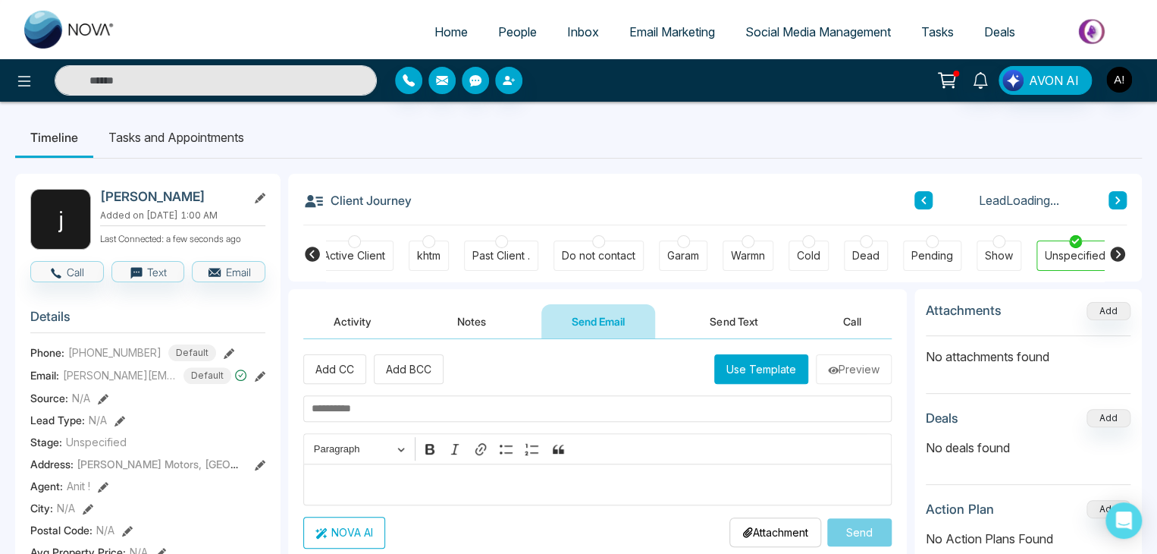
click at [370, 407] on input "text" at bounding box center [597, 408] width 588 height 27
type input "*"
paste input "**********"
type input "**********"
click at [363, 494] on div "Editor editing area: main" at bounding box center [597, 484] width 588 height 42
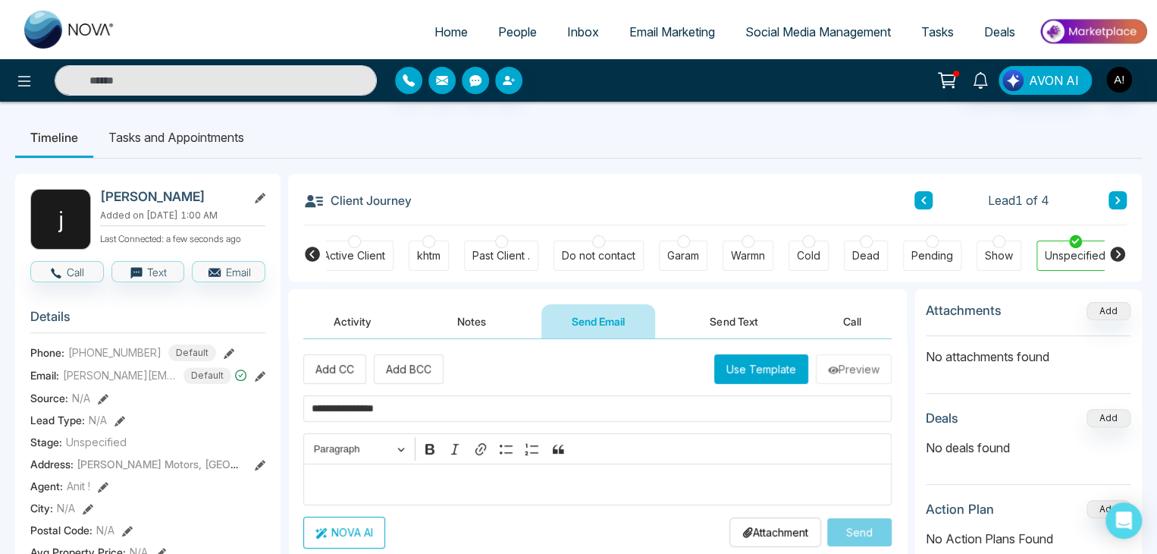
click at [364, 535] on button "NOVA AI" at bounding box center [344, 532] width 82 height 32
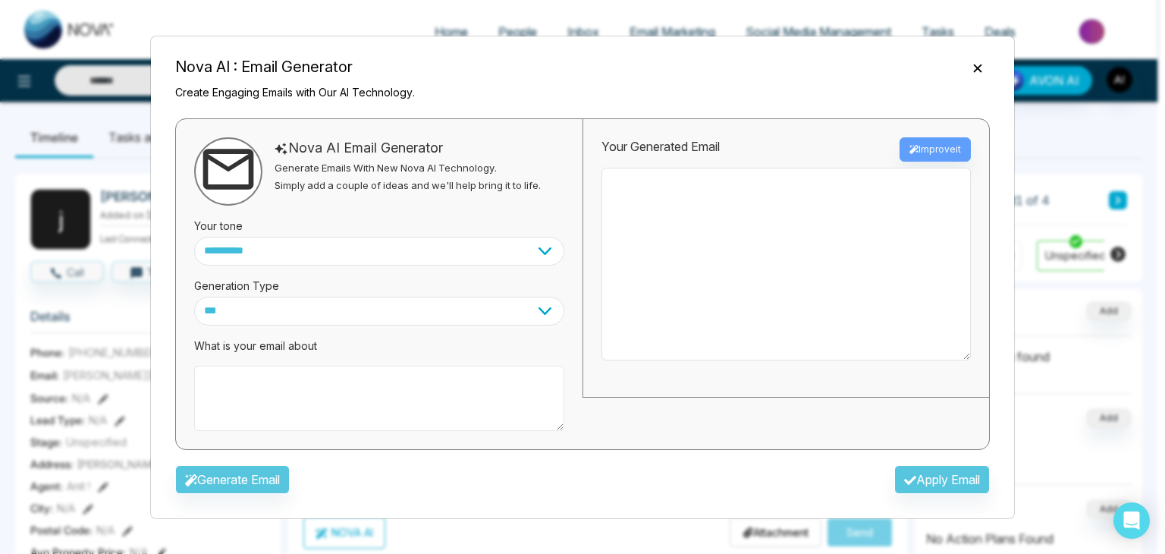
paste textarea "**********"
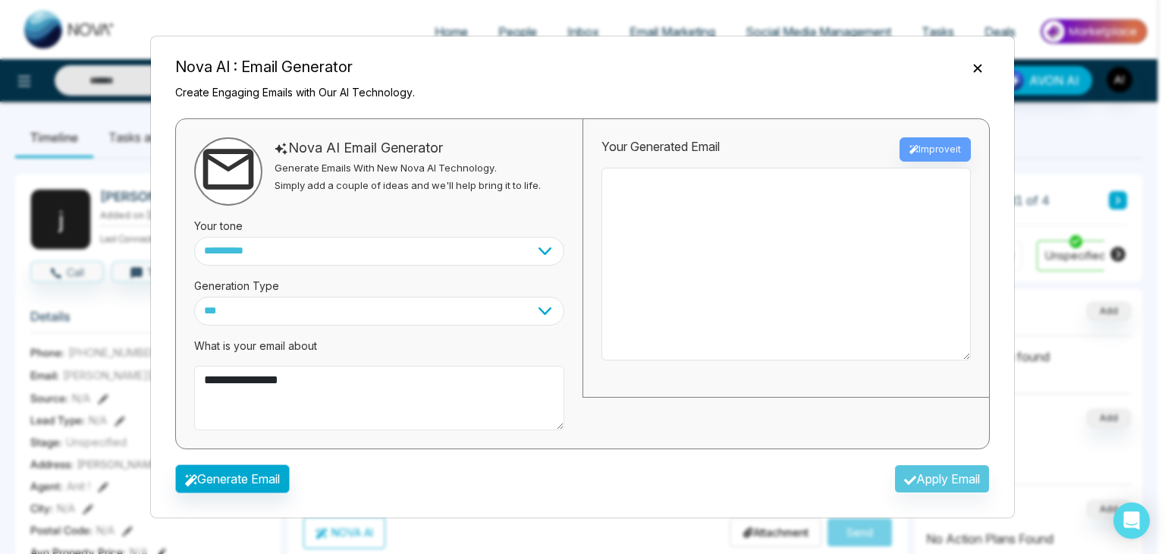
type textarea "**********"
click at [235, 478] on button "Generate Email" at bounding box center [232, 478] width 115 height 29
type textarea "**********"
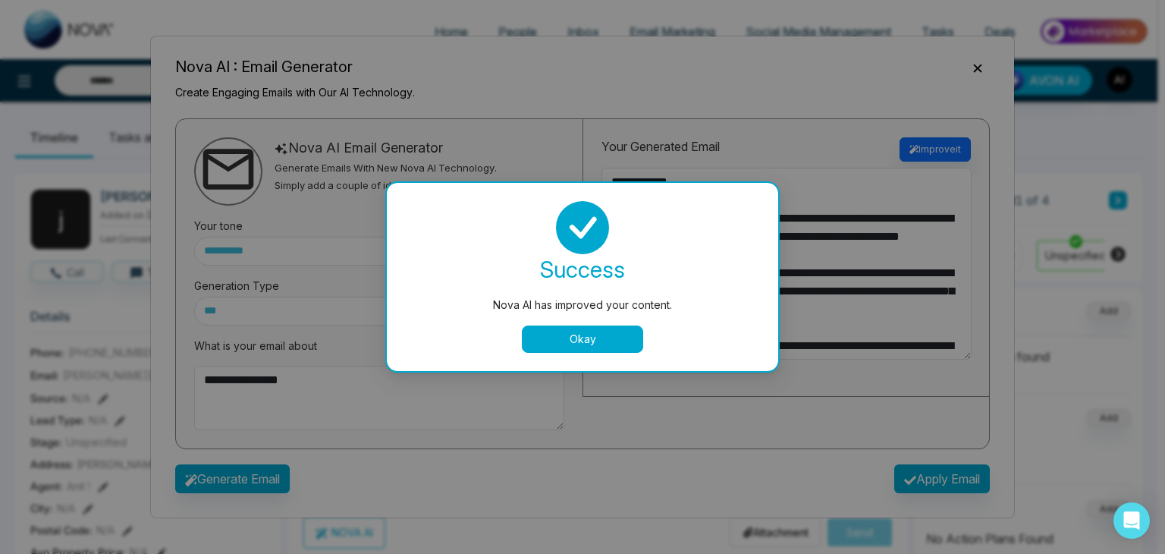
click at [617, 340] on button "Okay" at bounding box center [582, 338] width 121 height 27
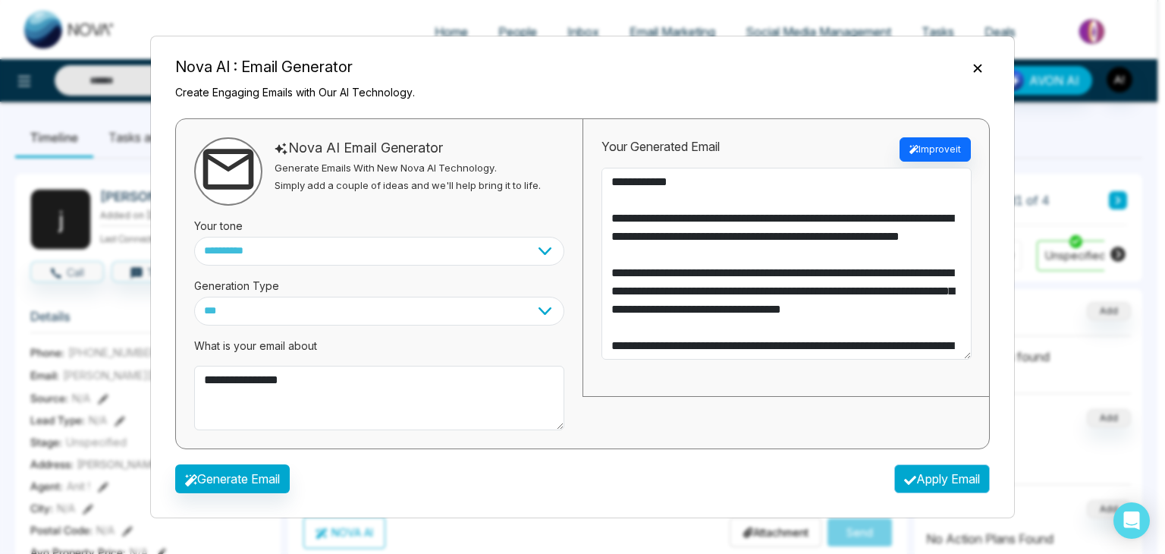
click at [938, 480] on button "Apply Email" at bounding box center [942, 478] width 96 height 29
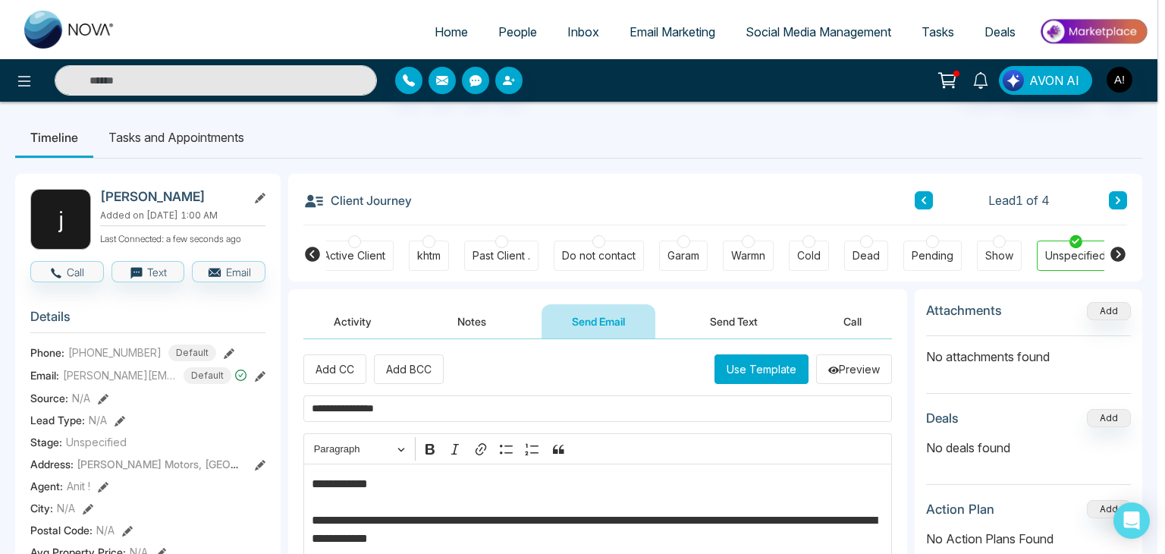
type textarea "**********"
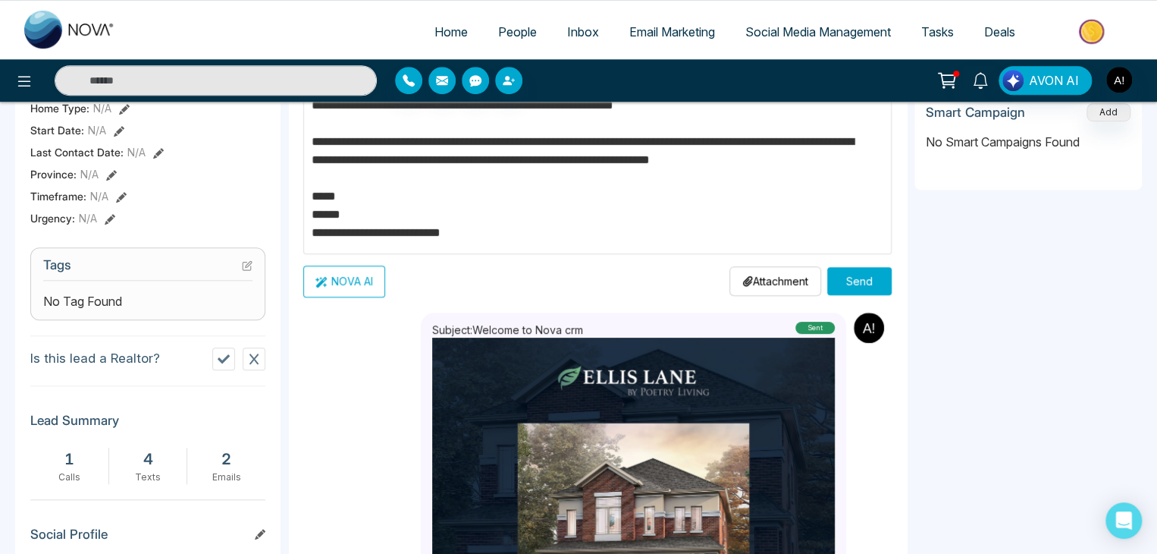
scroll to position [490, 0]
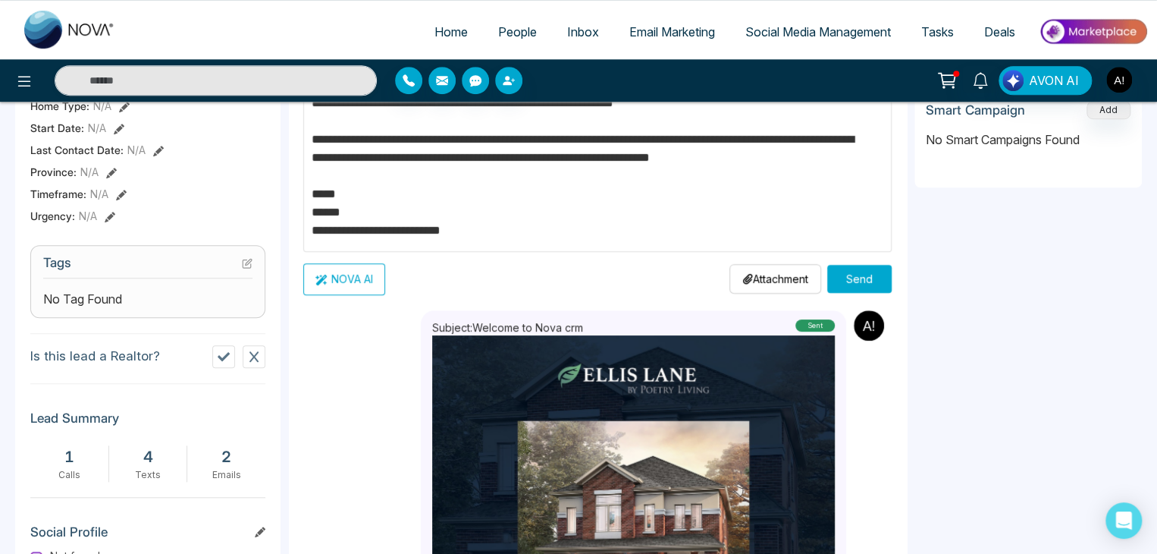
click at [855, 277] on button "Send" at bounding box center [859, 279] width 64 height 28
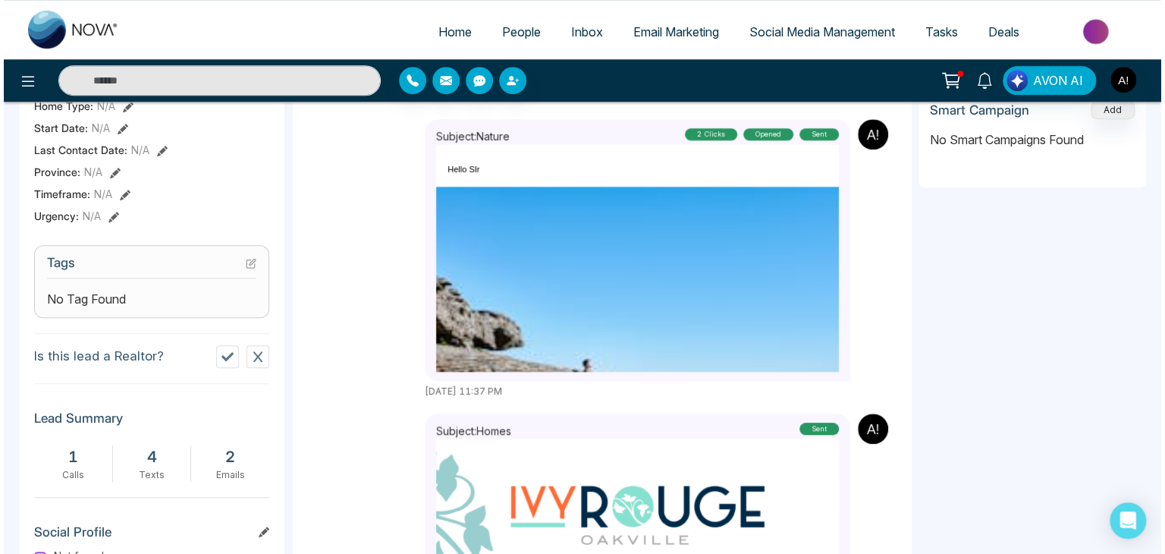
scroll to position [472, 0]
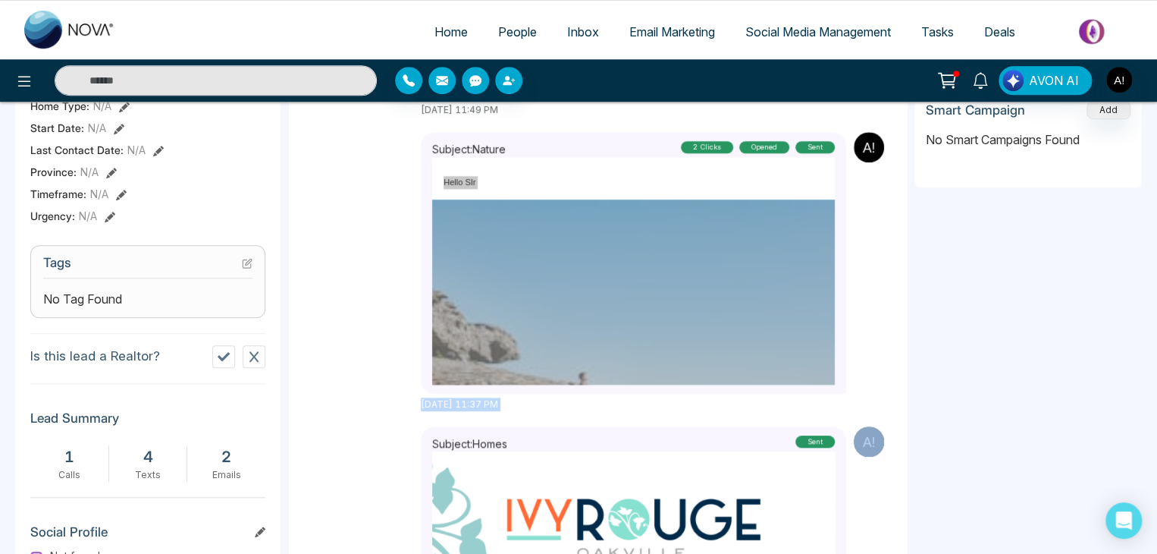
drag, startPoint x: 887, startPoint y: 334, endPoint x: 883, endPoint y: 284, distance: 49.5
click at [883, 284] on div "**********" at bounding box center [597, 297] width 619 height 897
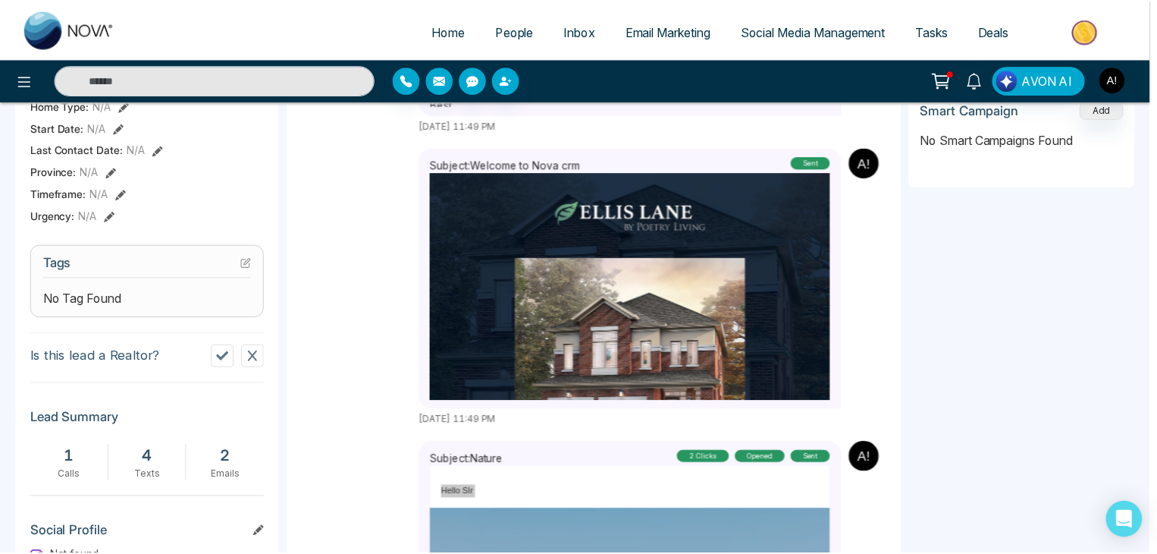
scroll to position [546, 0]
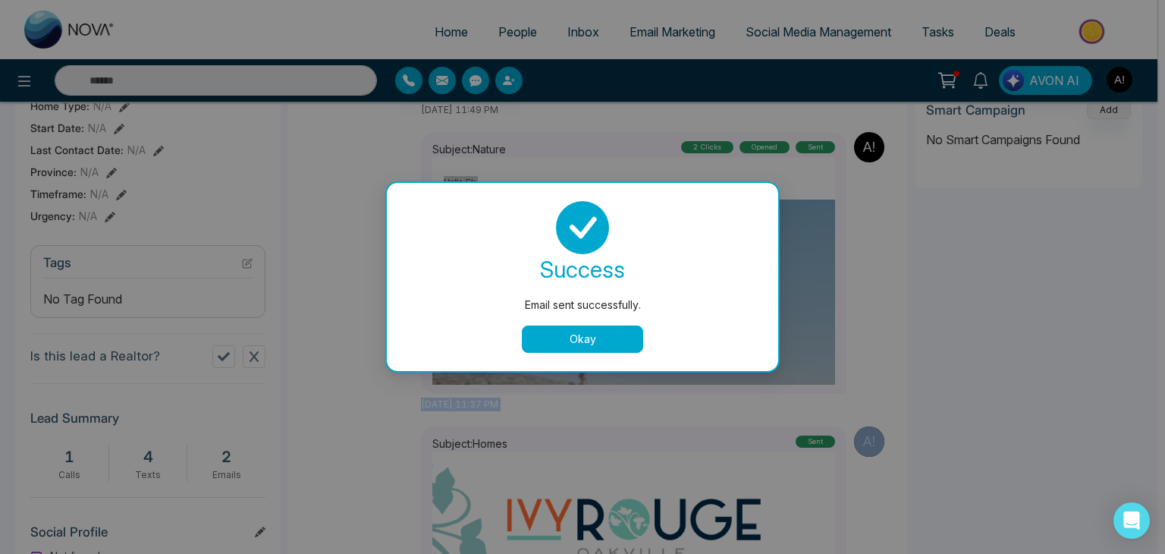
click at [588, 347] on button "Okay" at bounding box center [582, 338] width 121 height 27
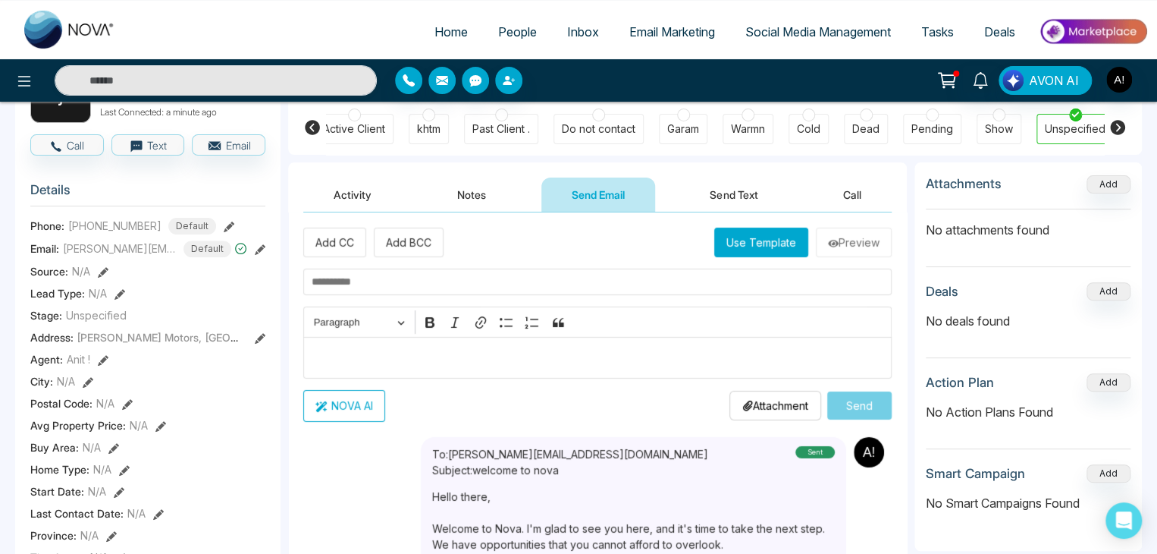
scroll to position [91, 0]
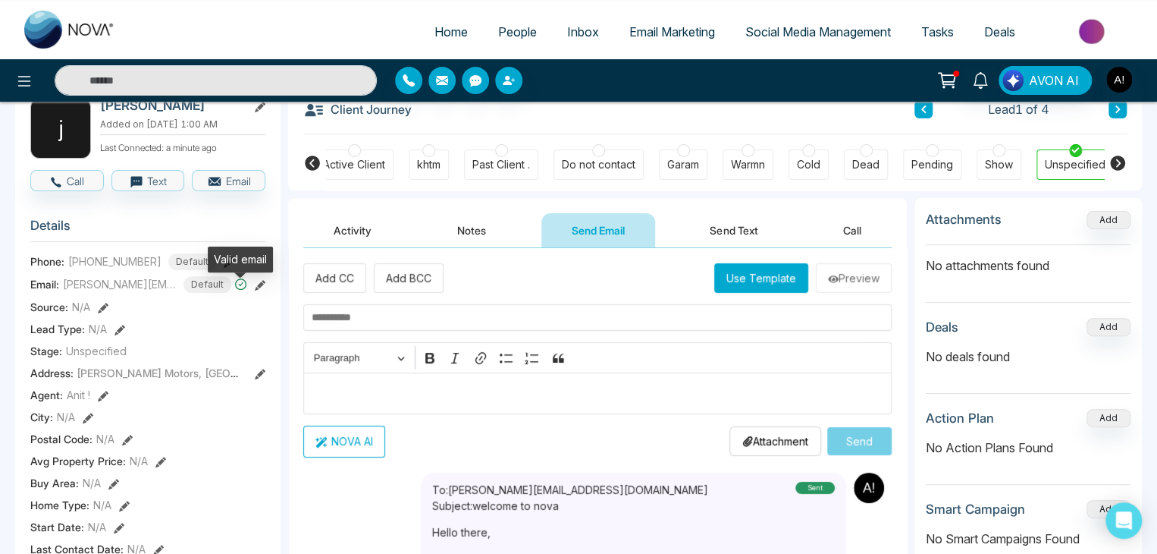
click at [218, 270] on div "Valid email" at bounding box center [240, 259] width 65 height 26
click at [224, 268] on icon at bounding box center [229, 262] width 11 height 11
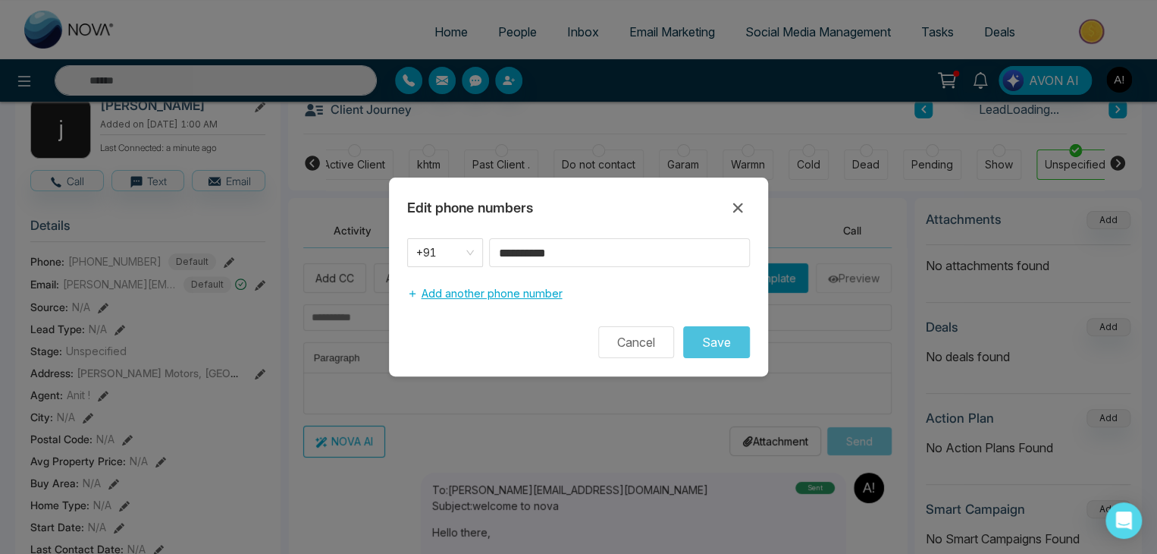
click at [494, 293] on button "Add another phone number" at bounding box center [484, 293] width 155 height 29
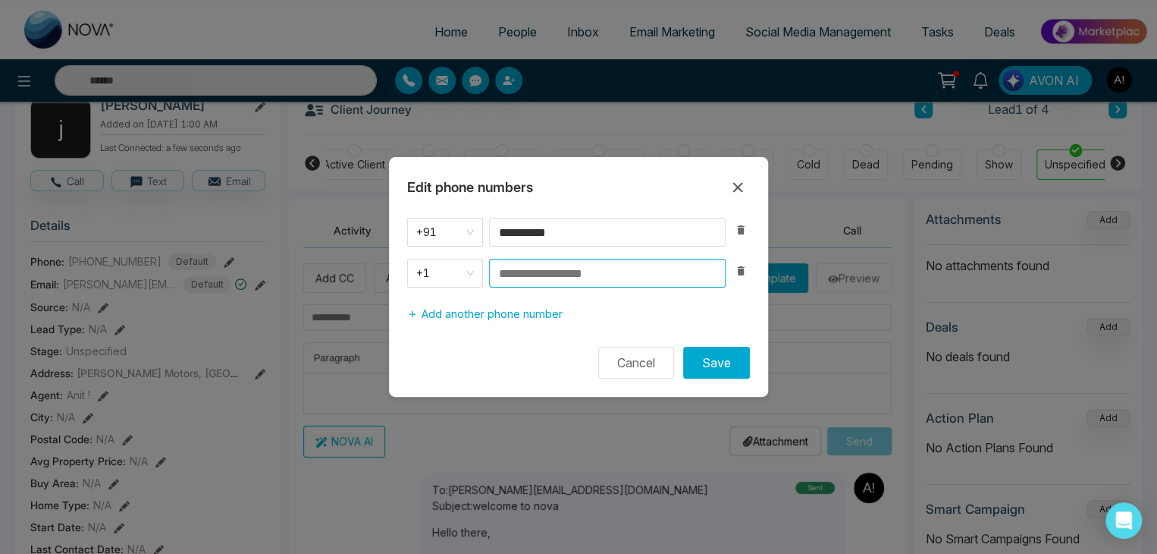
click at [552, 278] on input at bounding box center [607, 273] width 237 height 29
click at [472, 274] on span "+1" at bounding box center [445, 272] width 58 height 21
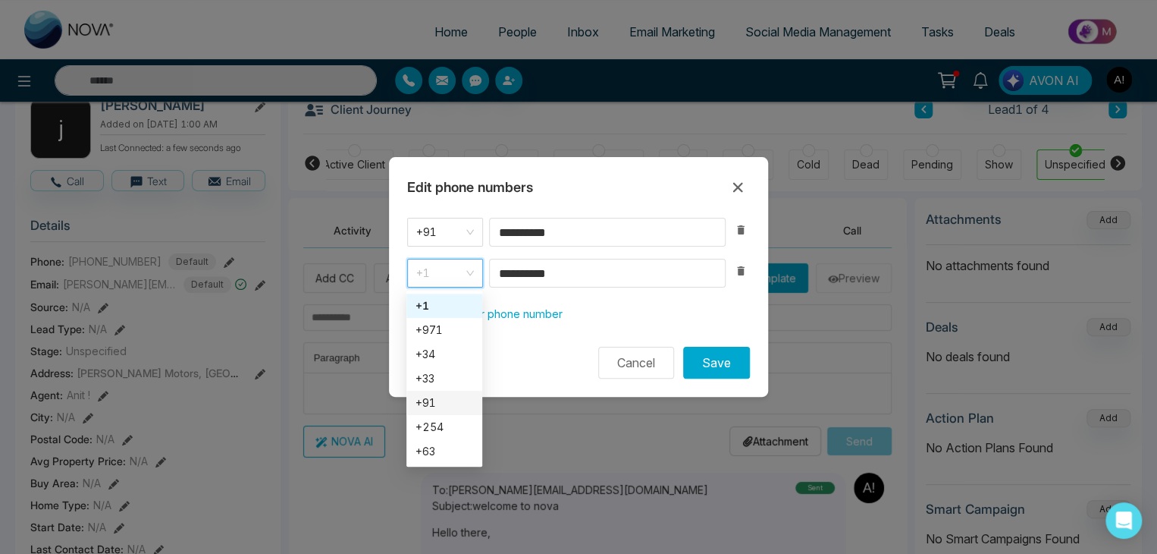
click at [428, 404] on div "+91" at bounding box center [445, 402] width 58 height 17
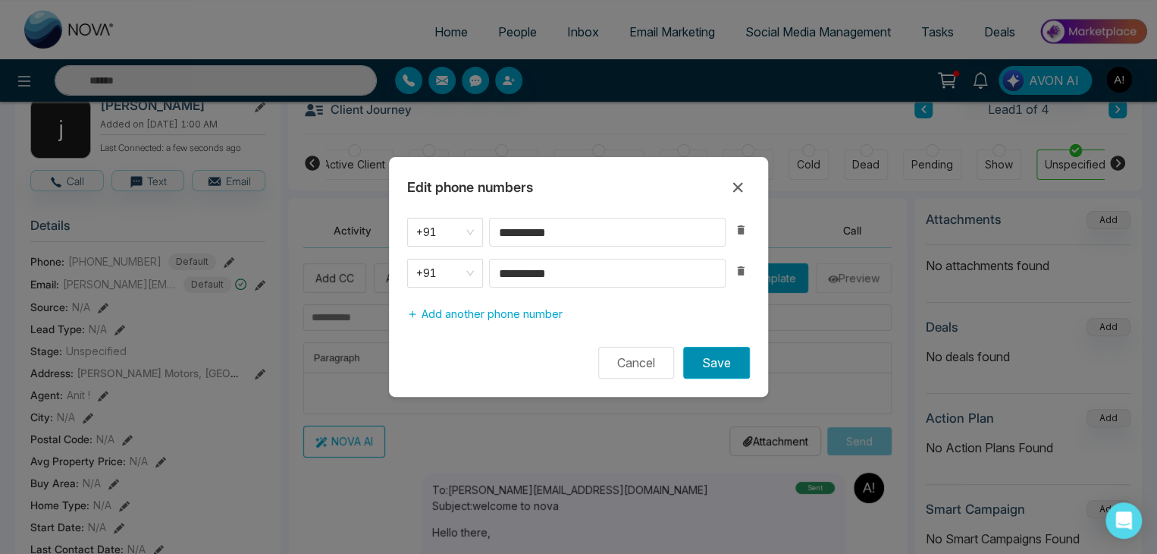
click at [698, 359] on button "Save" at bounding box center [716, 363] width 67 height 32
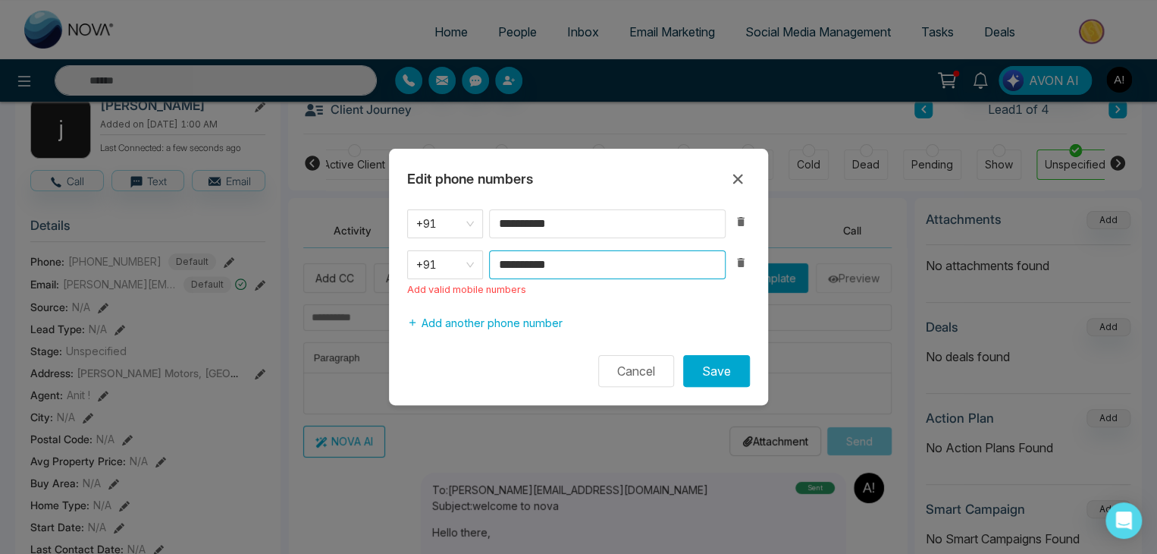
click at [581, 268] on input "**********" at bounding box center [607, 264] width 237 height 29
type input "*"
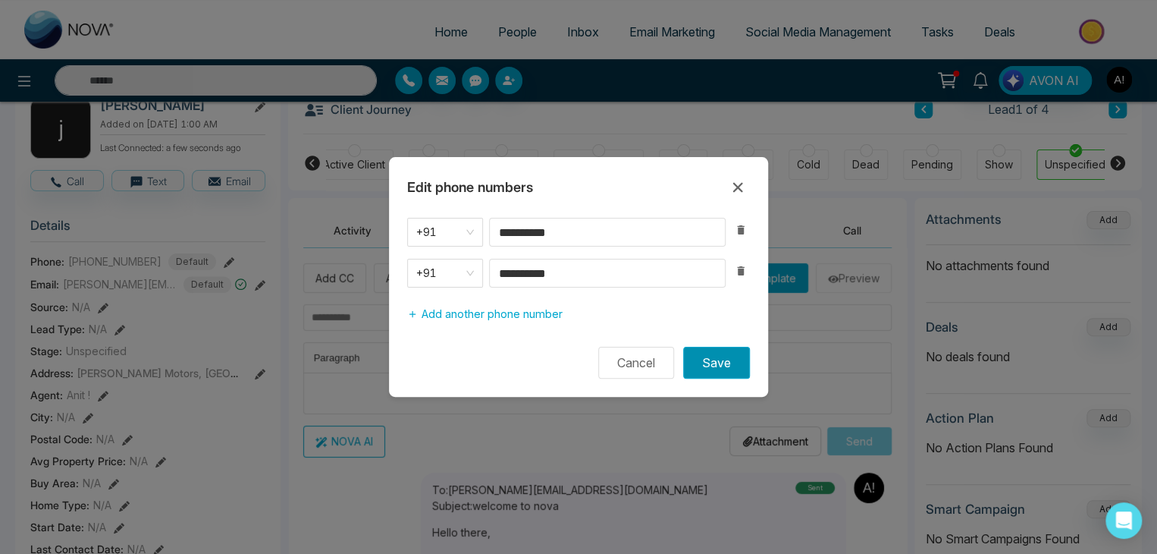
click at [722, 350] on button "Save" at bounding box center [716, 363] width 67 height 32
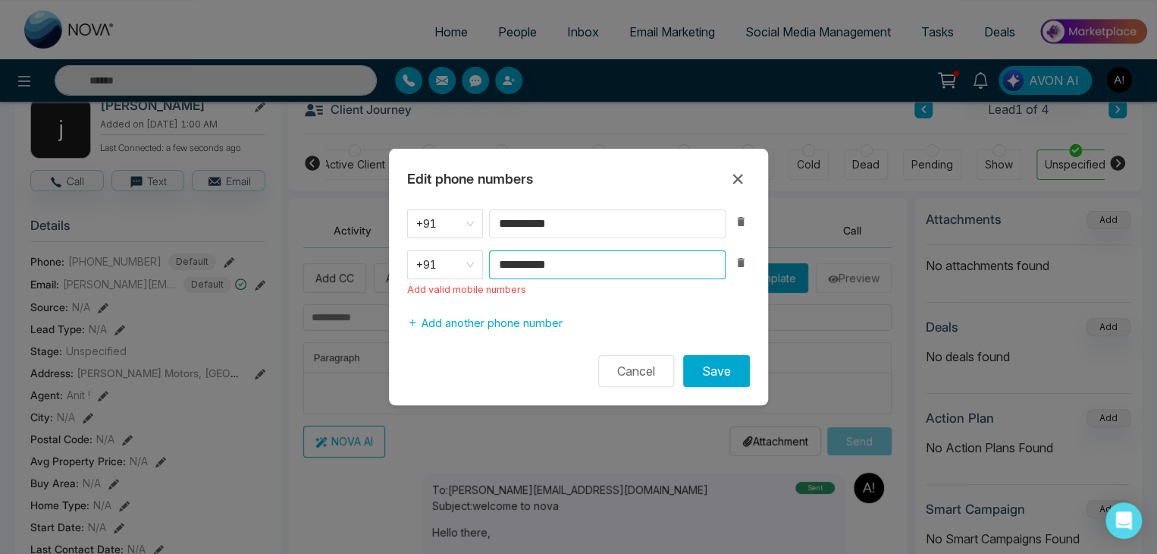
click at [581, 258] on input "**********" at bounding box center [607, 264] width 237 height 29
type input "*"
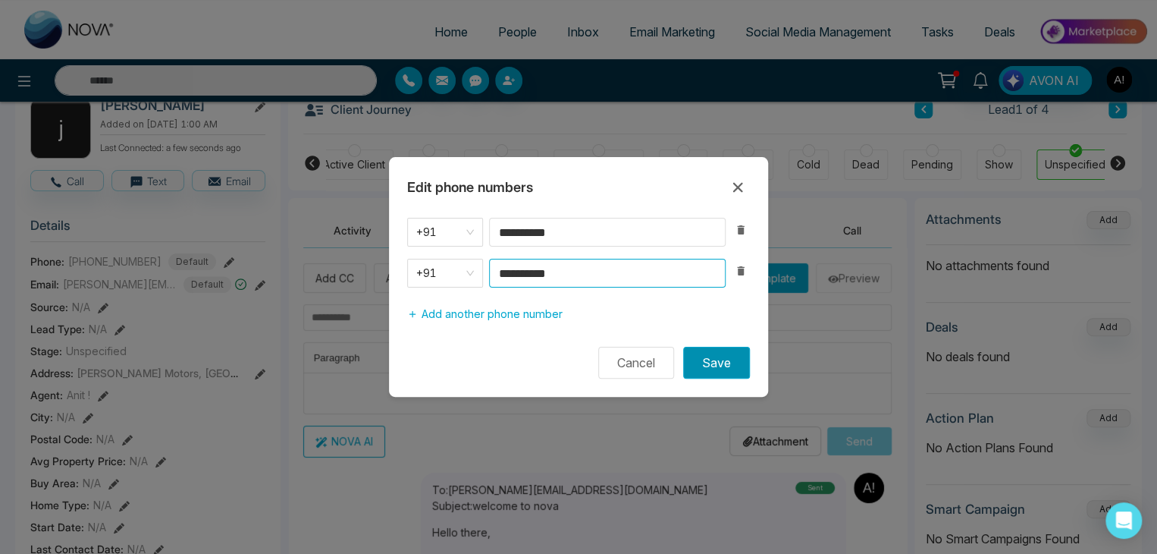
type input "**********"
click at [690, 362] on button "Save" at bounding box center [716, 363] width 67 height 32
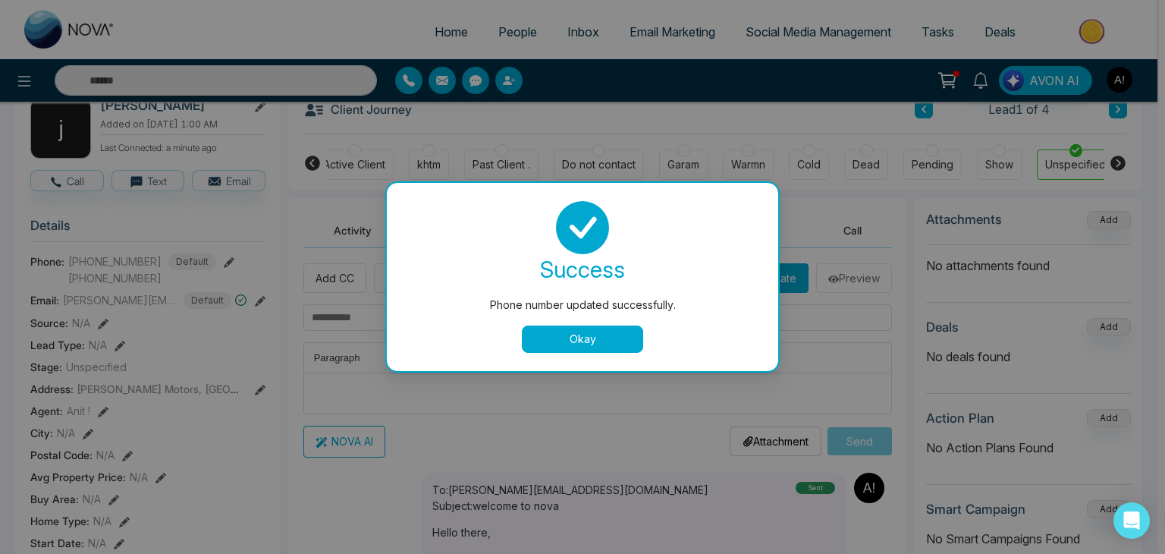
click at [607, 350] on button "Okay" at bounding box center [582, 338] width 121 height 27
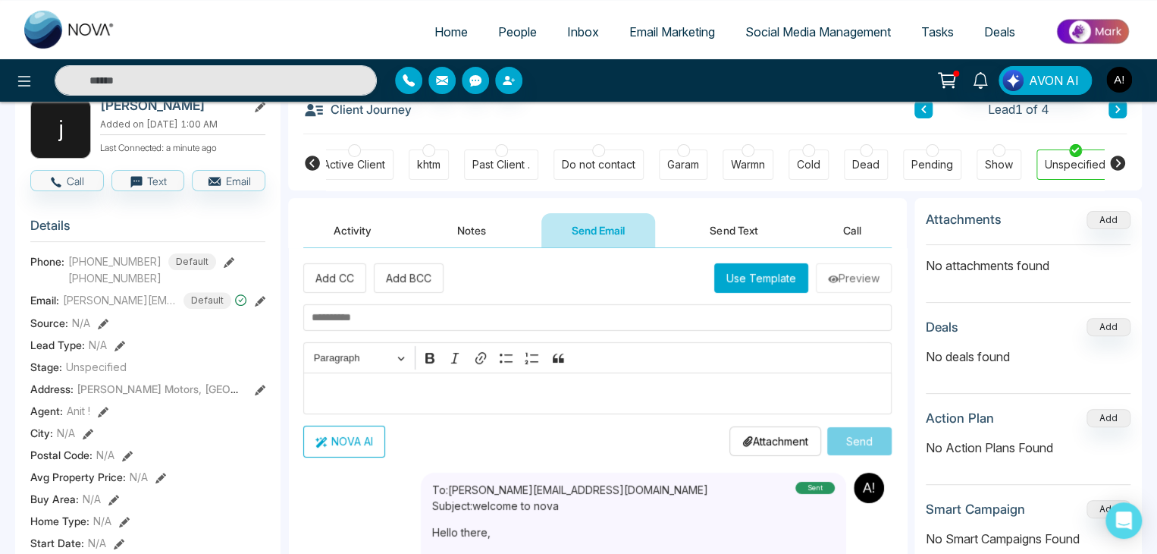
click at [259, 306] on icon at bounding box center [260, 301] width 11 height 11
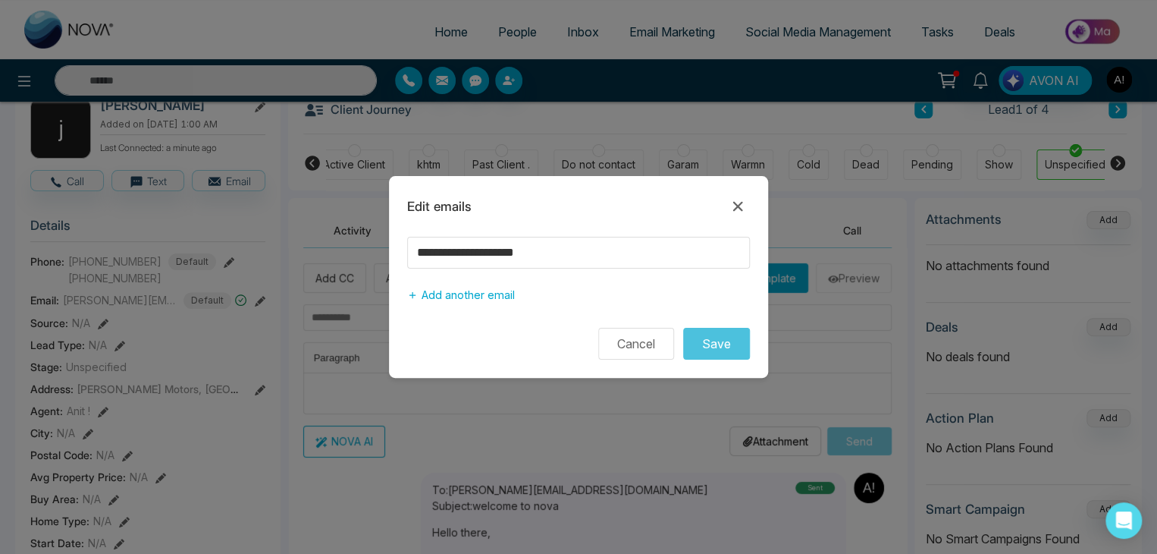
click at [732, 204] on icon at bounding box center [738, 206] width 18 height 18
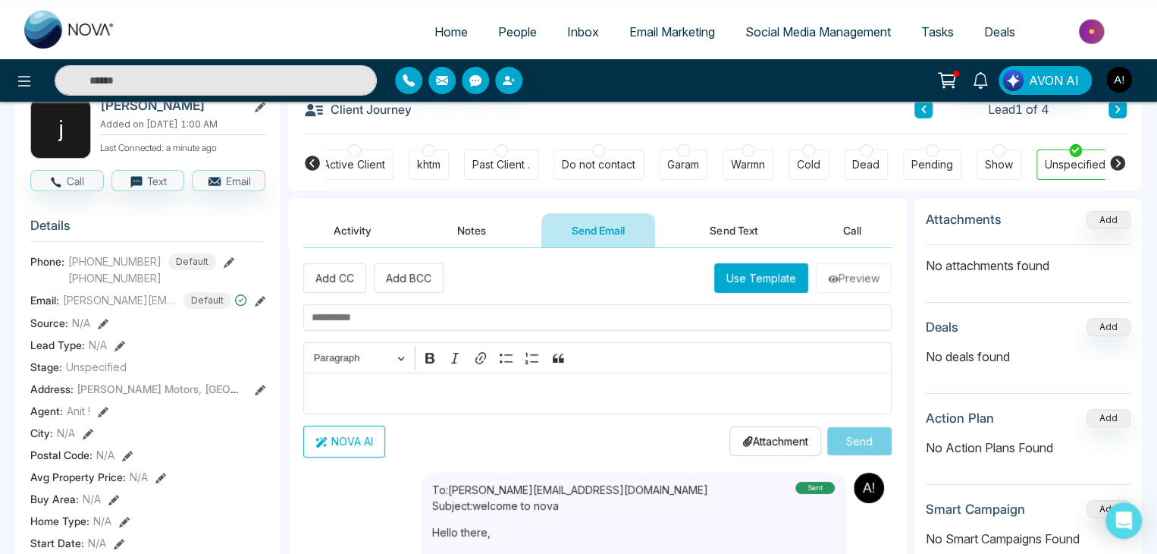
click at [224, 268] on icon at bounding box center [229, 262] width 11 height 11
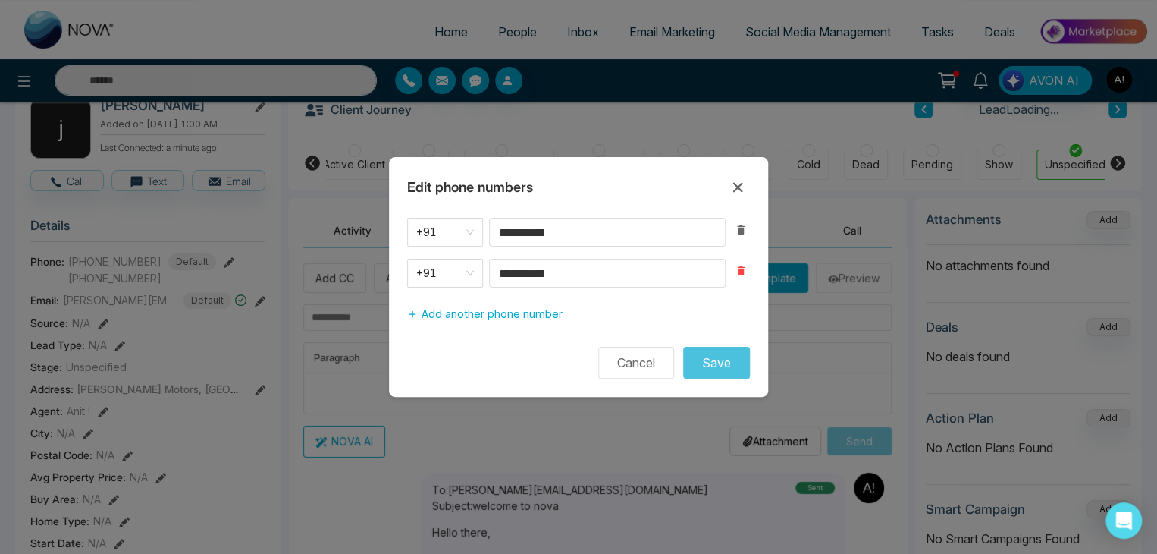
click at [742, 274] on icon "button" at bounding box center [740, 270] width 7 height 9
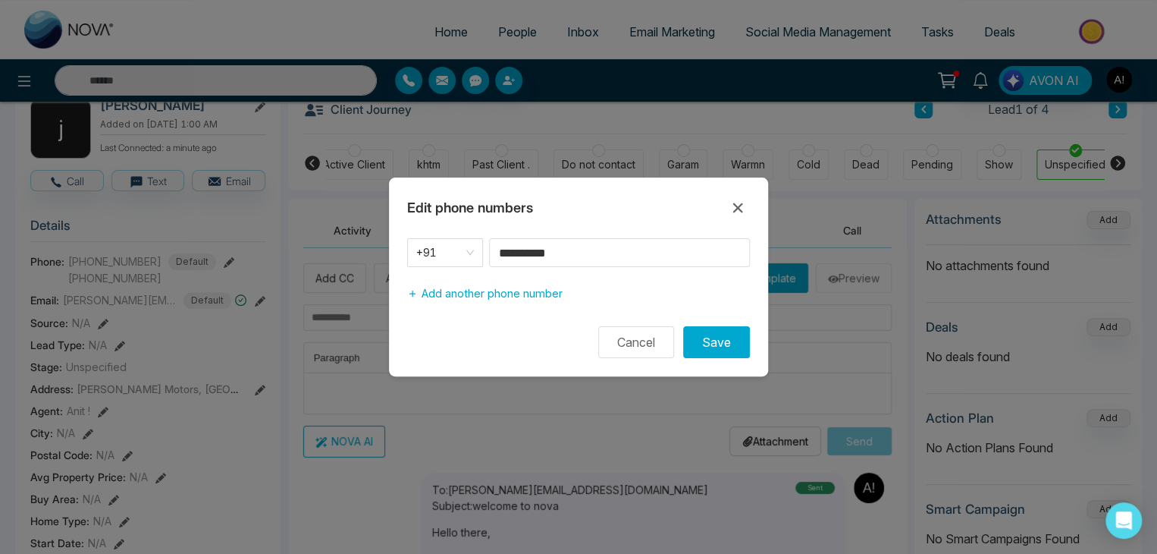
drag, startPoint x: 176, startPoint y: 340, endPoint x: 165, endPoint y: 355, distance: 18.5
click at [174, 341] on div "**********" at bounding box center [578, 277] width 1157 height 554
click at [742, 207] on icon at bounding box center [738, 208] width 18 height 18
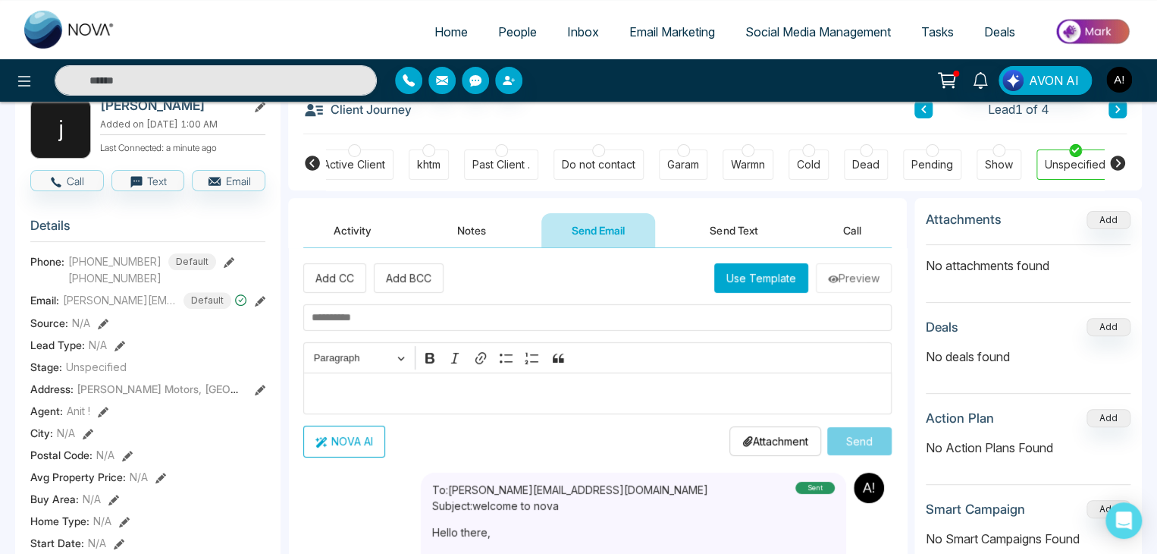
click at [102, 329] on icon at bounding box center [103, 323] width 11 height 11
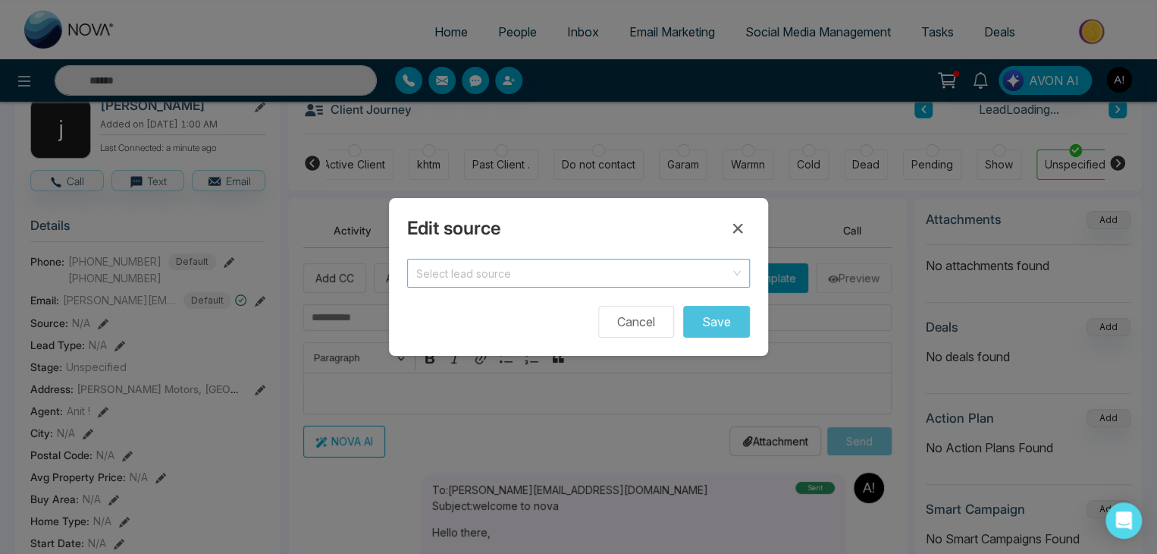
click at [488, 266] on input "search" at bounding box center [573, 270] width 314 height 23
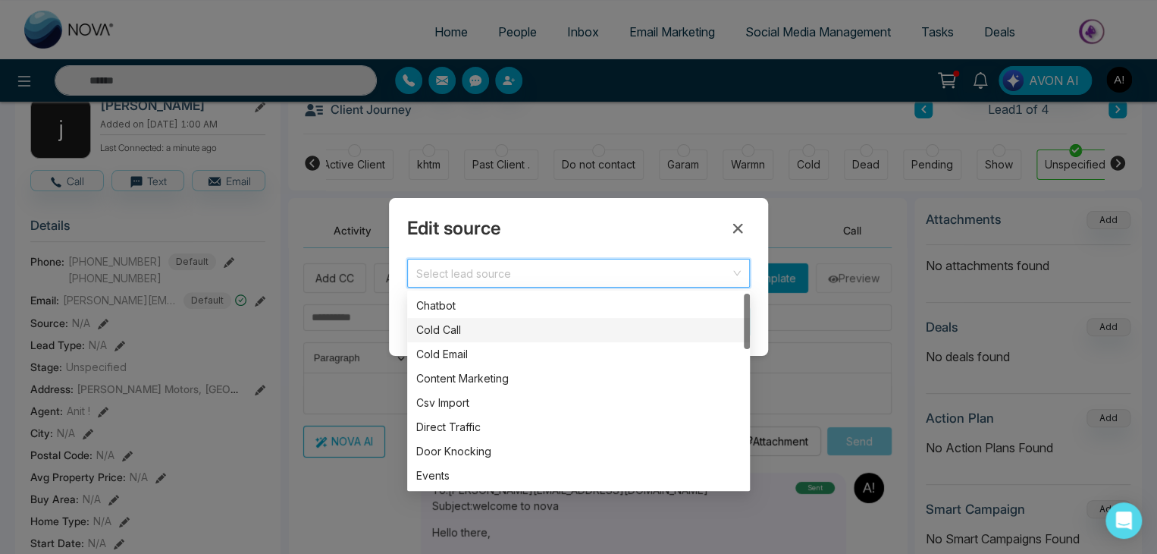
click at [433, 330] on div "Cold Call" at bounding box center [578, 330] width 325 height 17
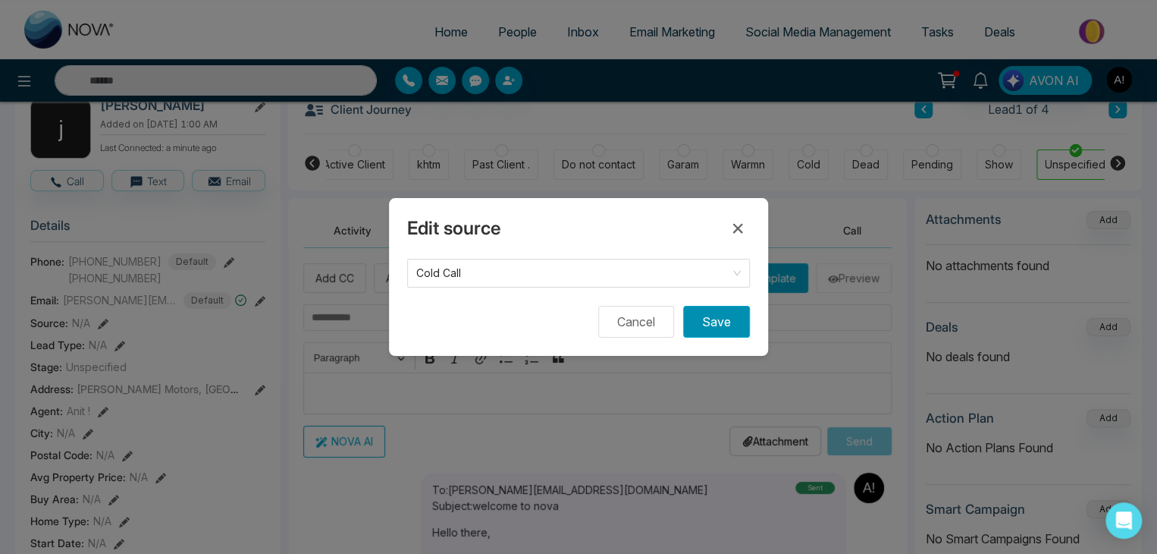
click at [731, 319] on button "Save" at bounding box center [716, 322] width 67 height 32
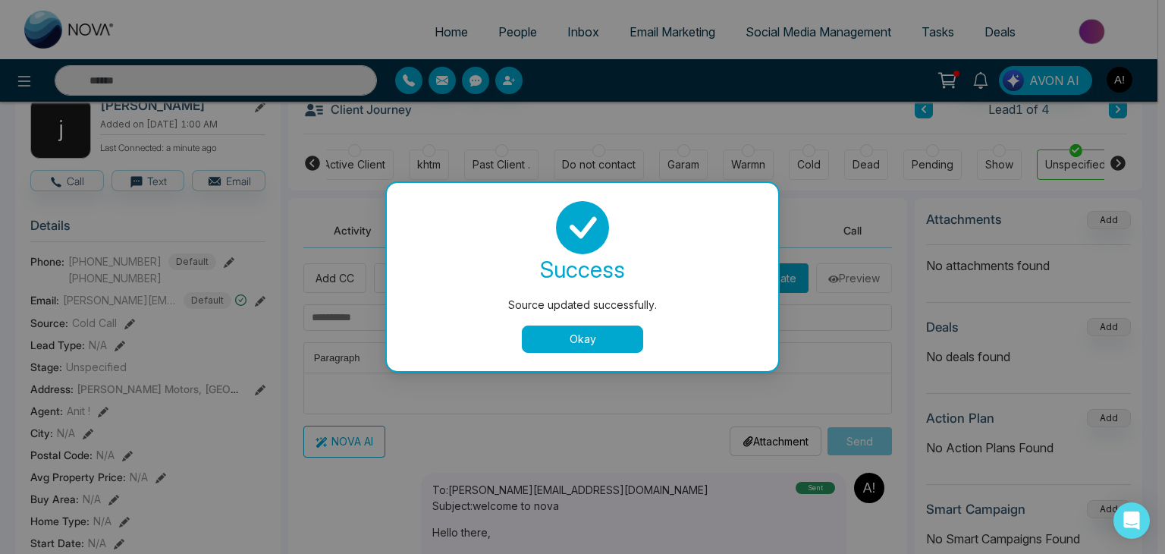
click at [554, 339] on button "Okay" at bounding box center [582, 338] width 121 height 27
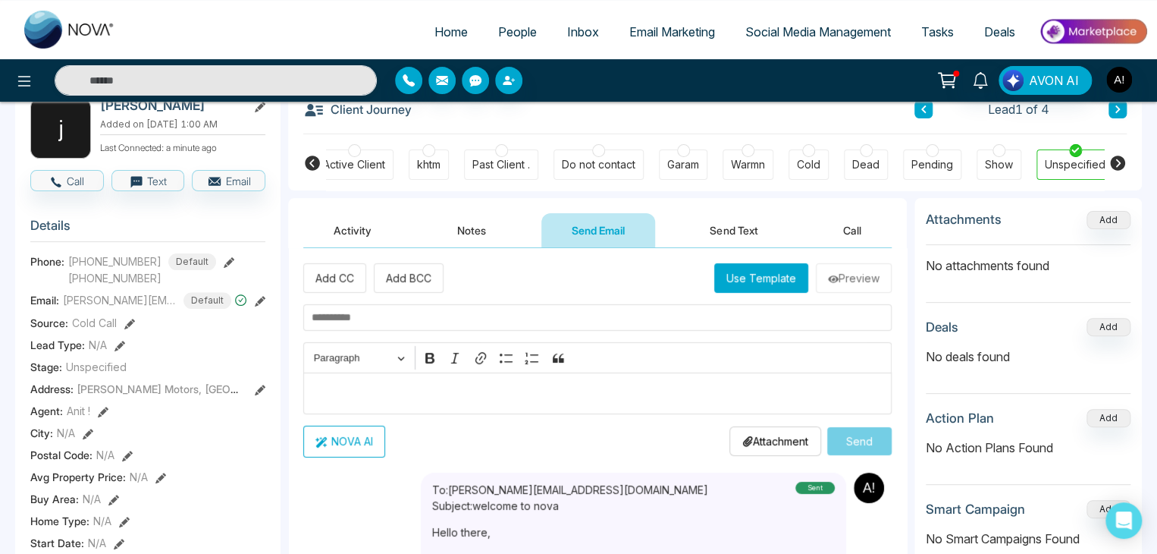
click at [115, 350] on icon at bounding box center [120, 345] width 11 height 11
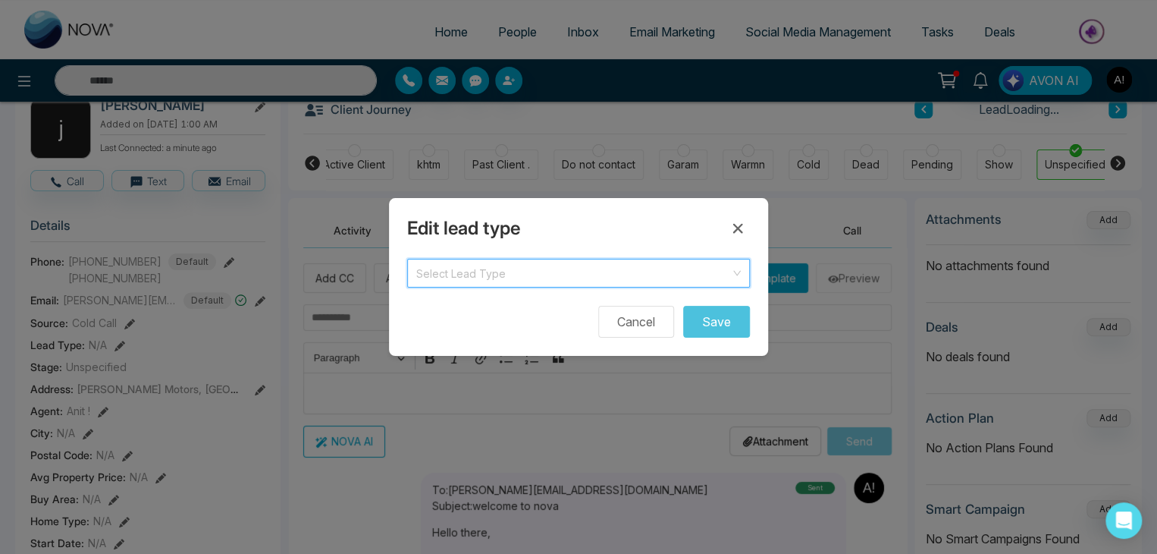
click at [443, 271] on input "search" at bounding box center [573, 270] width 314 height 23
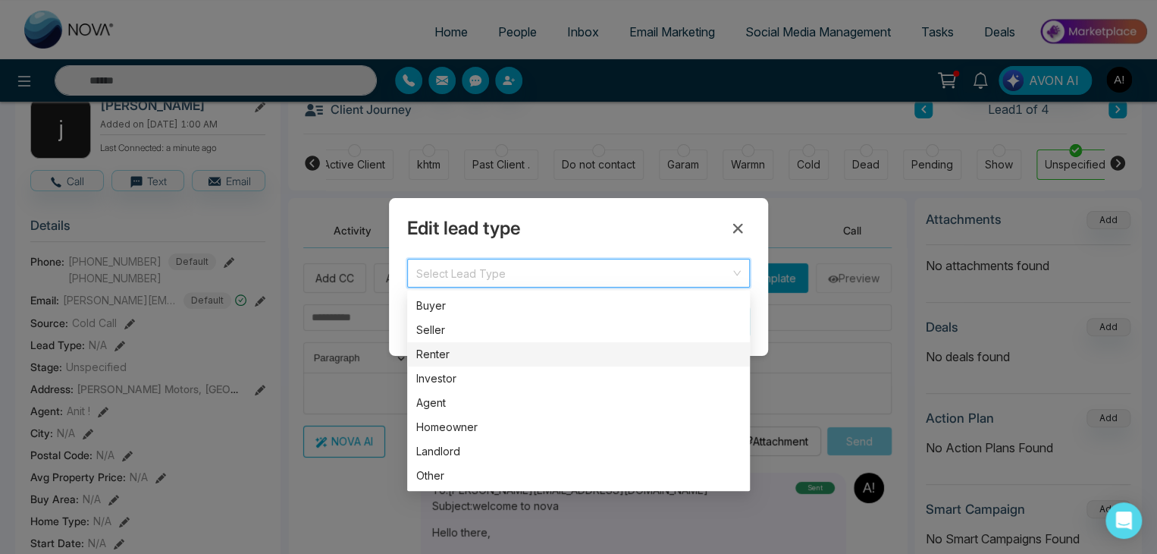
click at [435, 354] on div "Renter" at bounding box center [578, 354] width 325 height 17
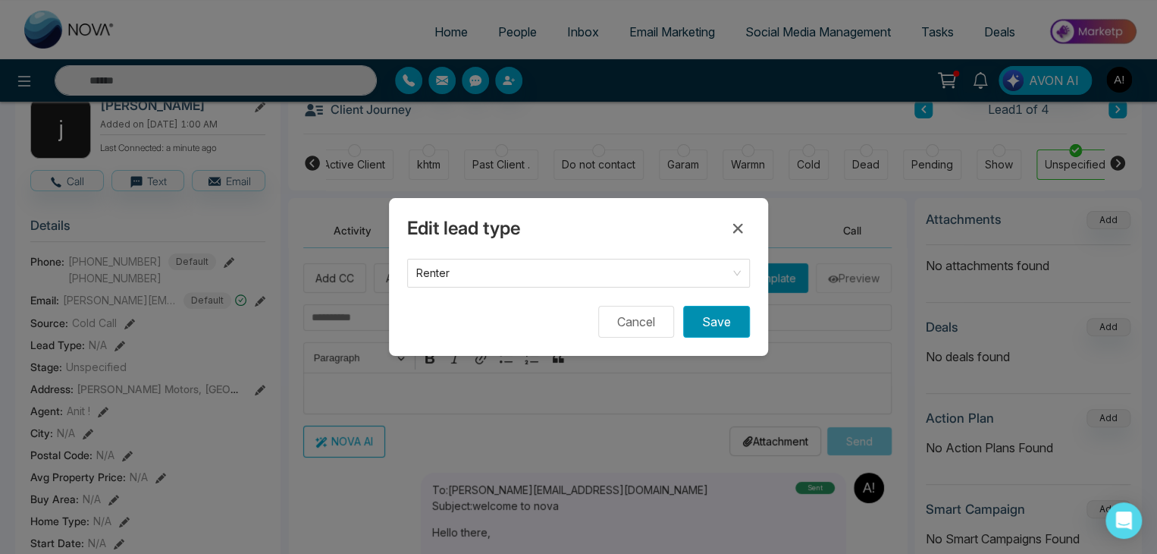
click at [709, 308] on button "Save" at bounding box center [716, 322] width 67 height 32
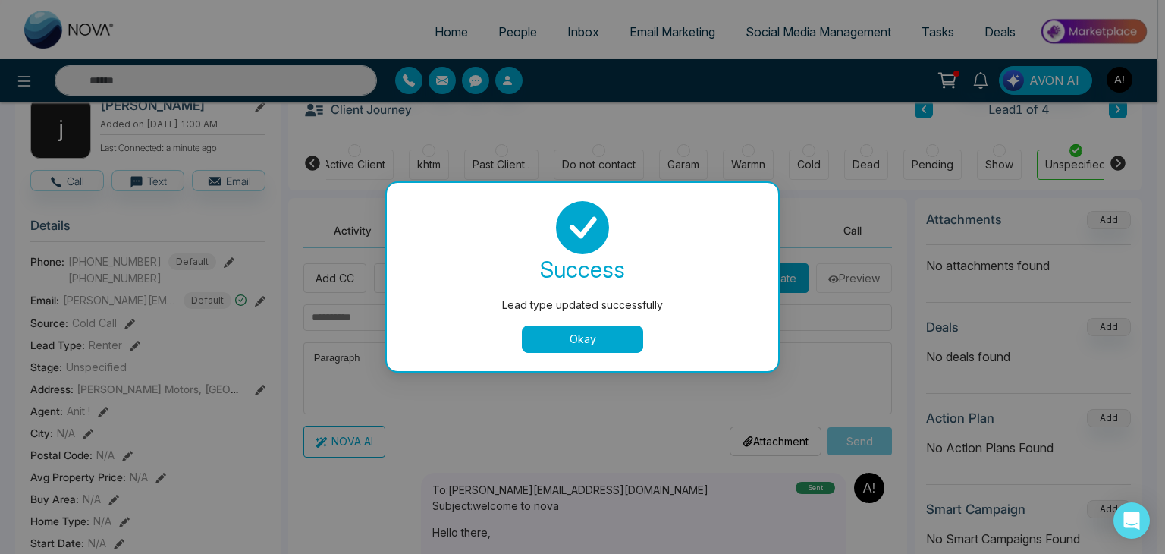
click at [575, 337] on button "Okay" at bounding box center [582, 338] width 121 height 27
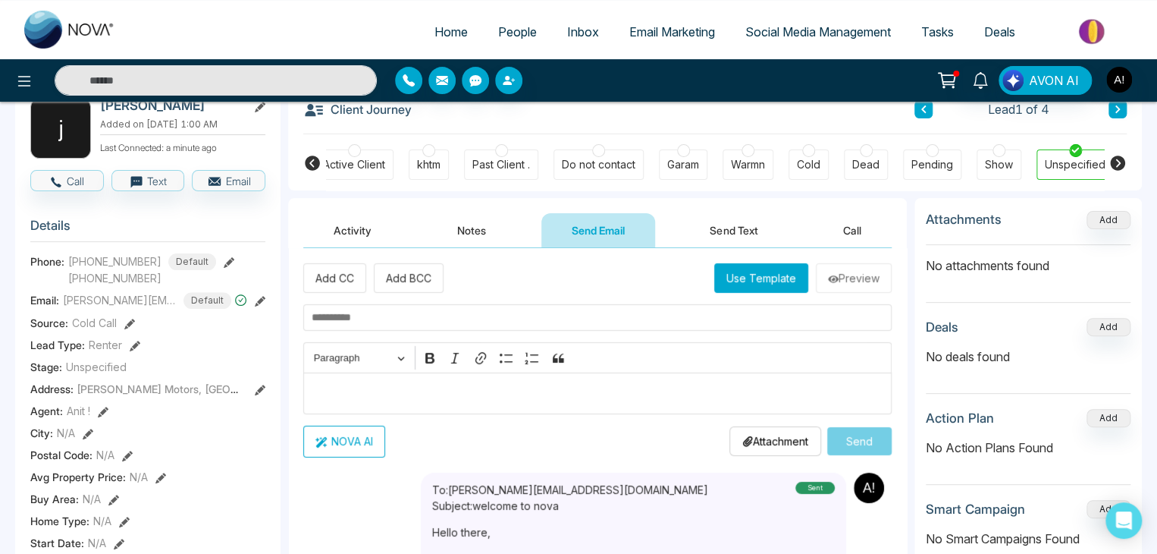
click at [260, 395] on icon at bounding box center [260, 389] width 11 height 11
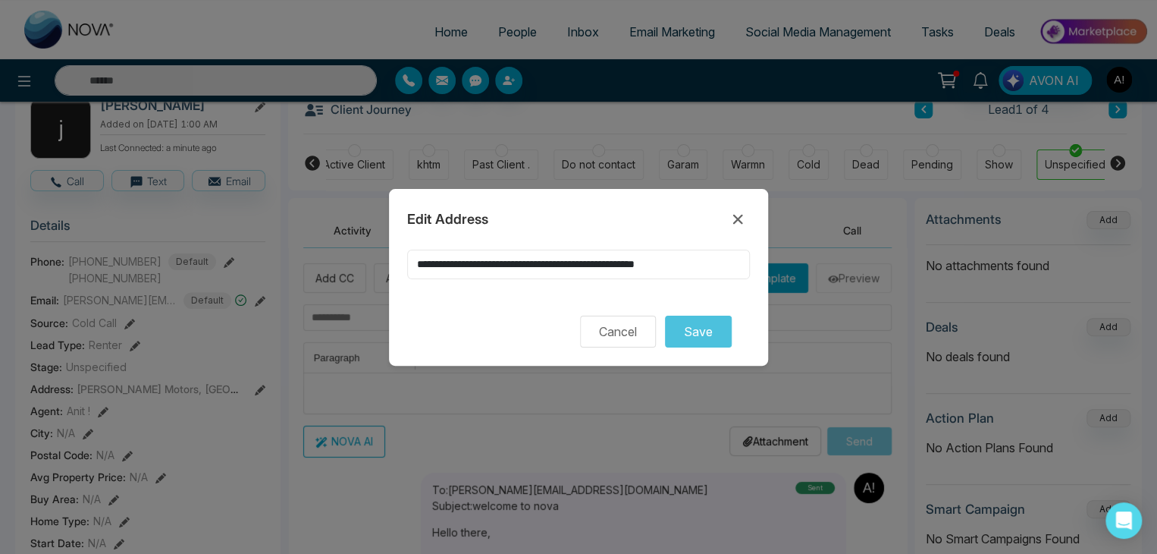
click at [728, 266] on input "**********" at bounding box center [578, 264] width 343 height 30
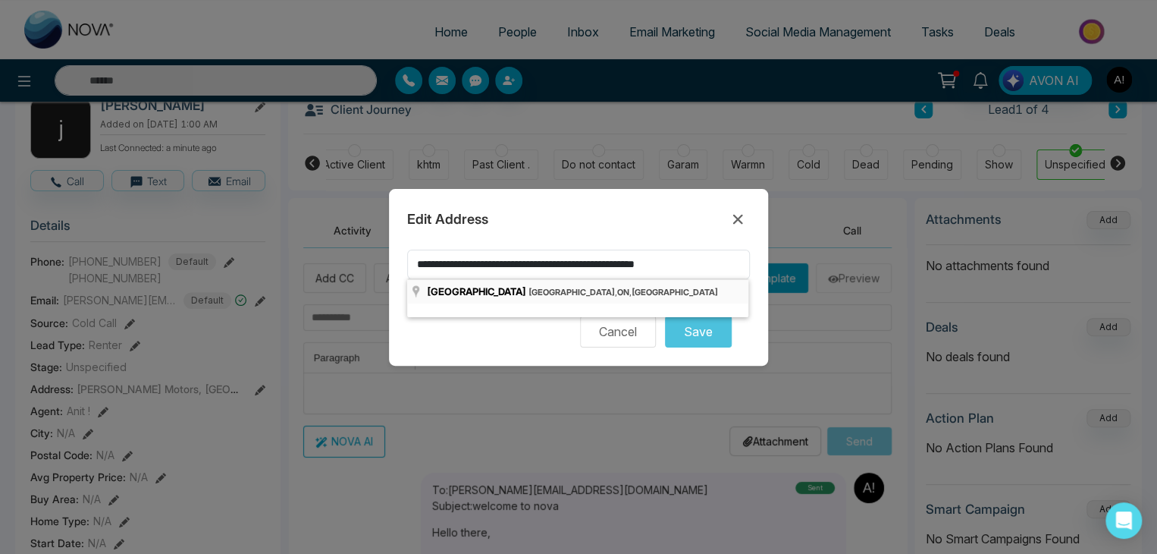
type input "**********"
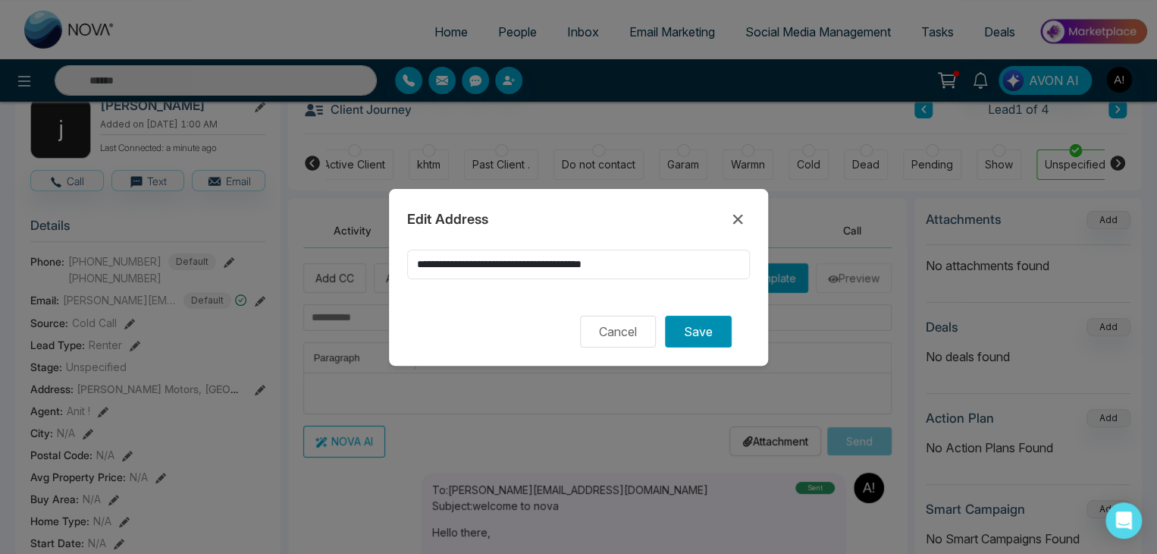
click at [705, 340] on button "Save" at bounding box center [698, 331] width 67 height 32
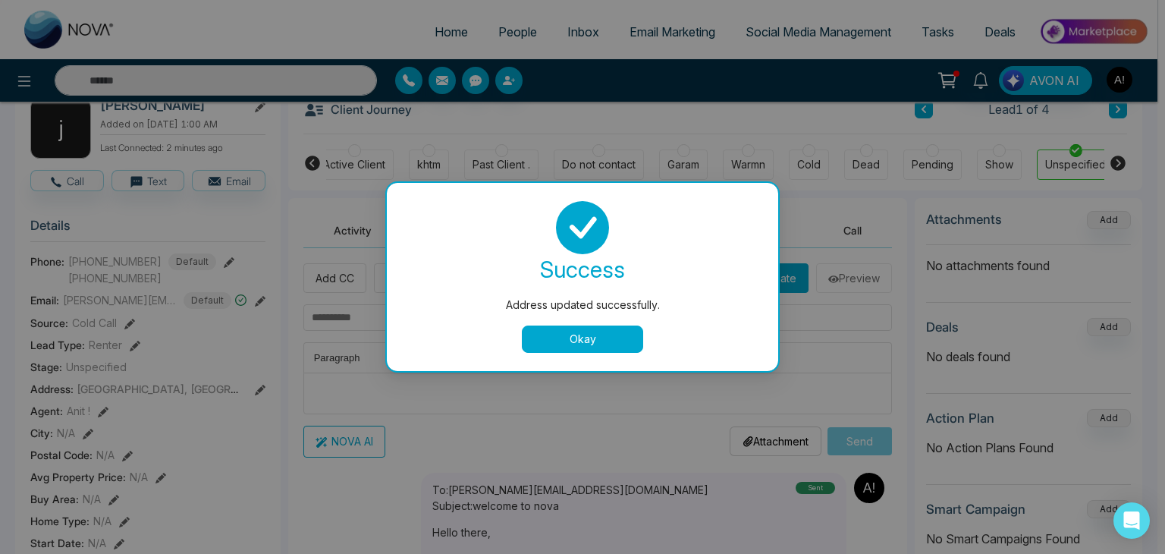
click at [533, 332] on button "Okay" at bounding box center [582, 338] width 121 height 27
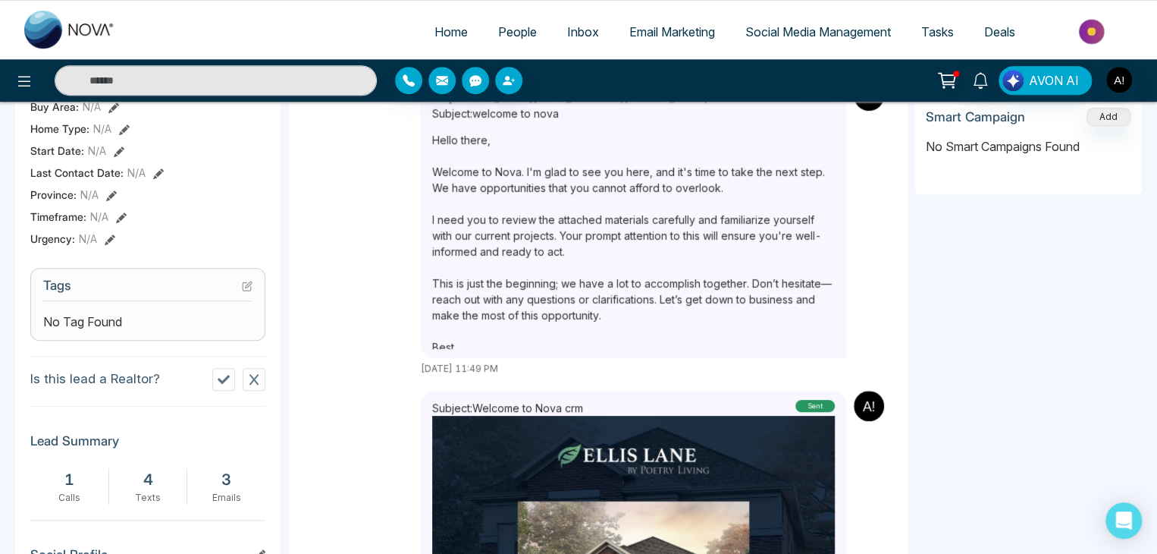
scroll to position [507, 0]
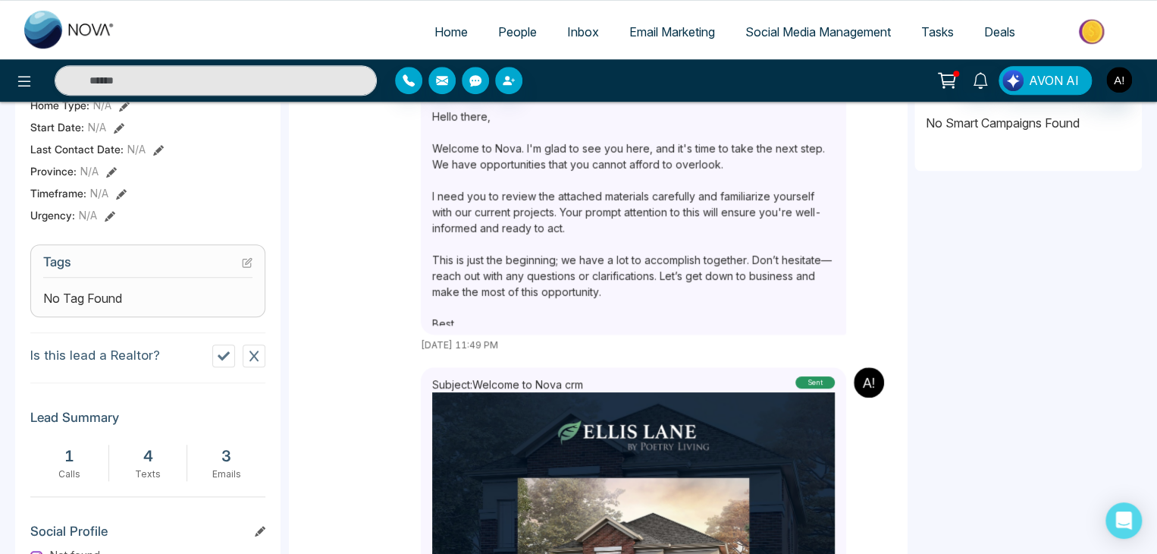
click at [174, 300] on div "No Tag Found" at bounding box center [147, 298] width 209 height 18
click at [244, 268] on icon at bounding box center [247, 262] width 11 height 11
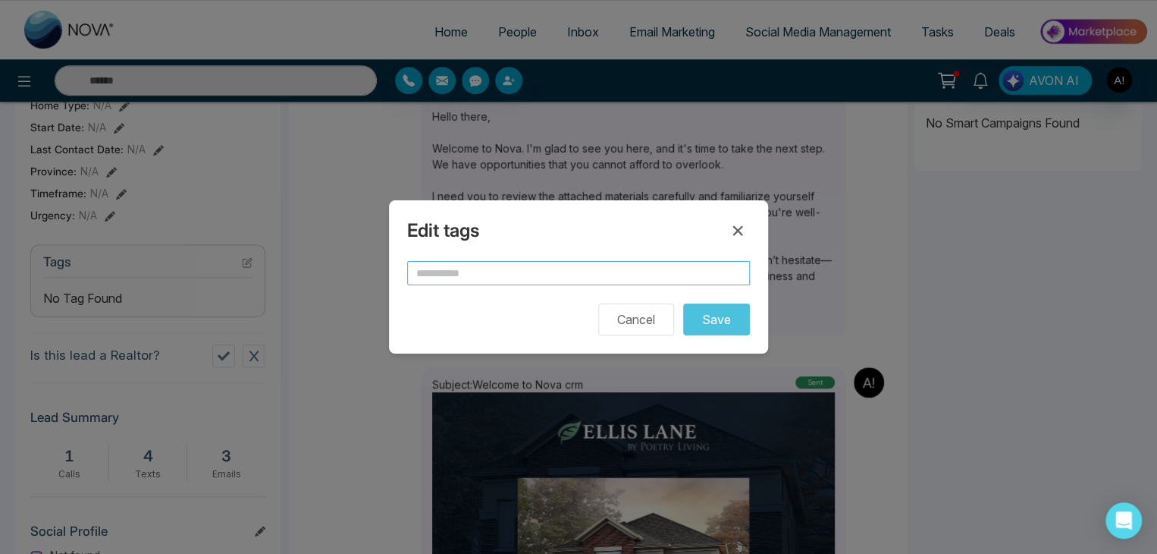
click at [470, 271] on input "text" at bounding box center [578, 273] width 343 height 24
type input "****"
click at [692, 322] on button "Save" at bounding box center [716, 319] width 67 height 32
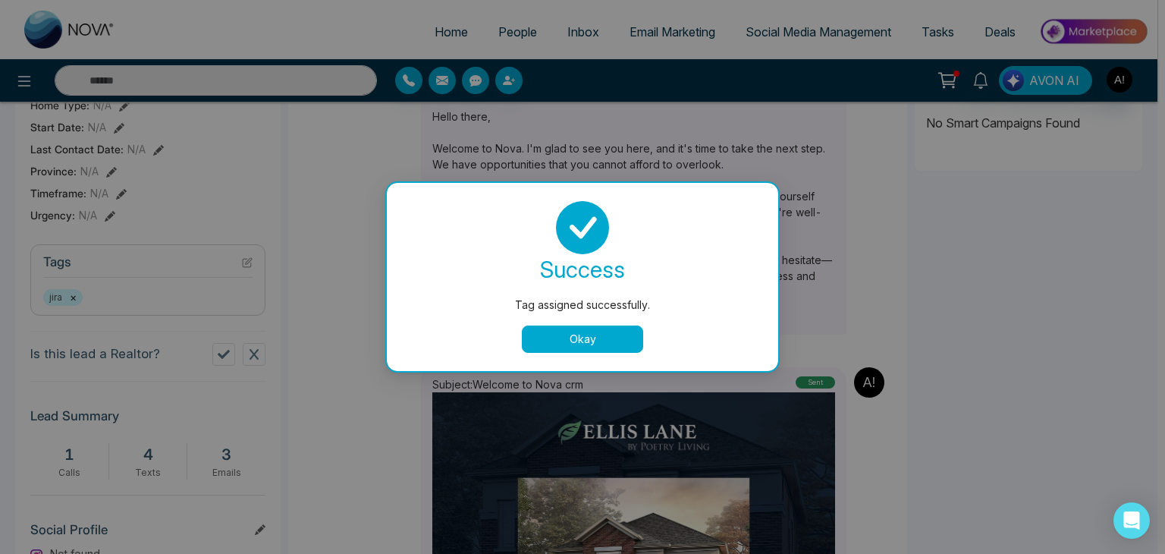
click at [586, 340] on button "Okay" at bounding box center [582, 338] width 121 height 27
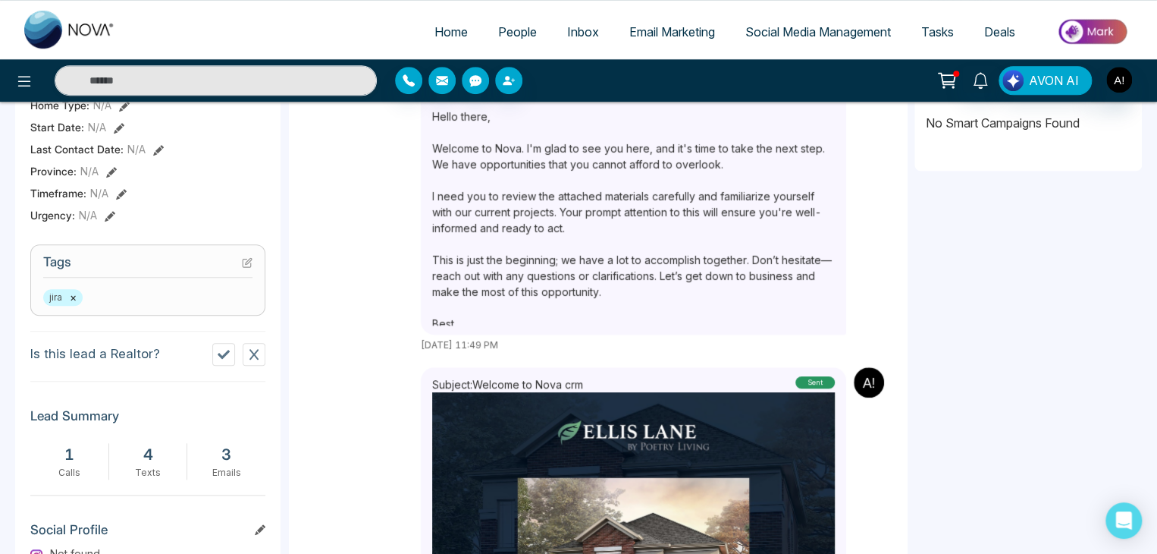
click at [247, 264] on icon at bounding box center [249, 261] width 6 height 6
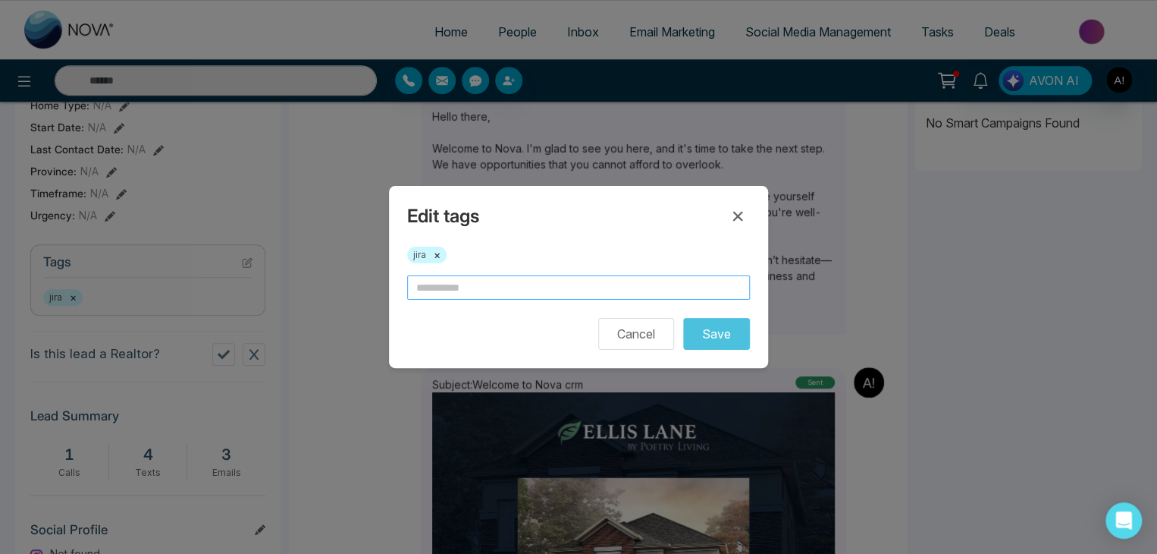
click at [476, 280] on input "text" at bounding box center [578, 287] width 343 height 24
type input "**"
click at [713, 339] on button "Save" at bounding box center [716, 334] width 67 height 32
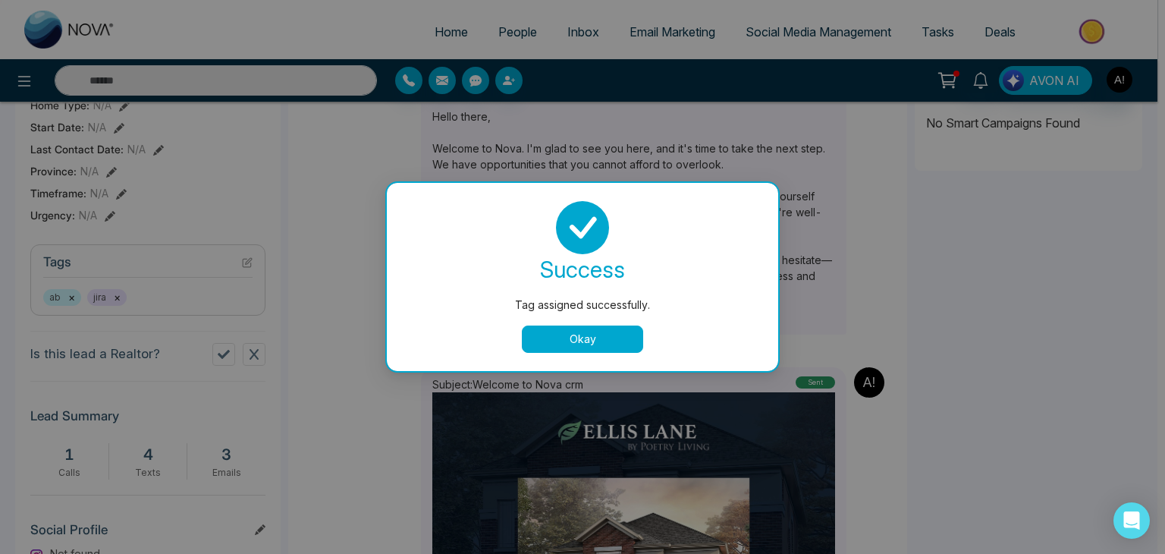
click at [535, 337] on button "Okay" at bounding box center [582, 338] width 121 height 27
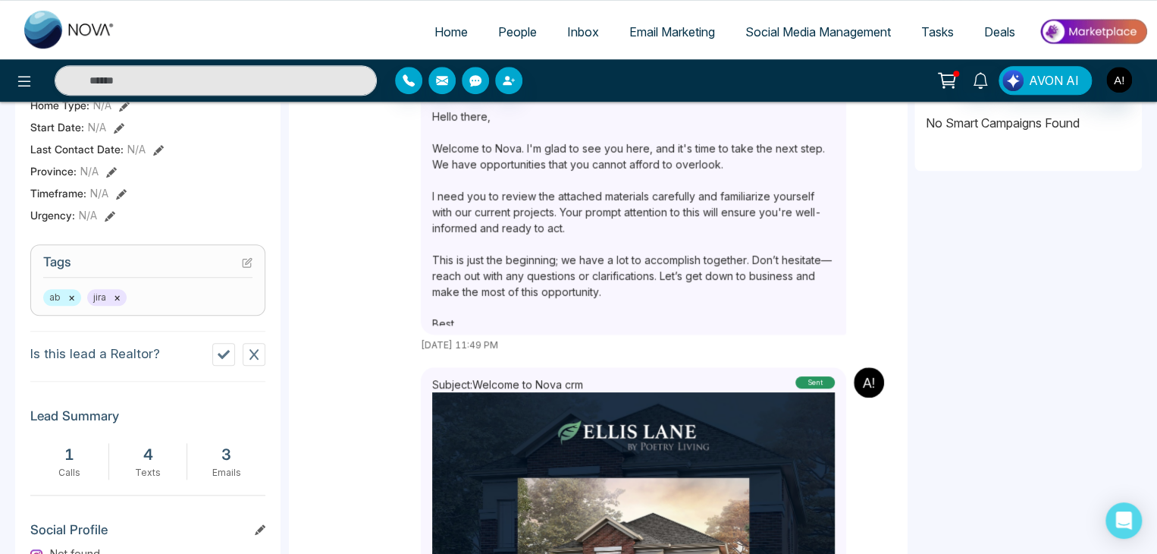
click at [222, 357] on icon at bounding box center [224, 354] width 12 height 12
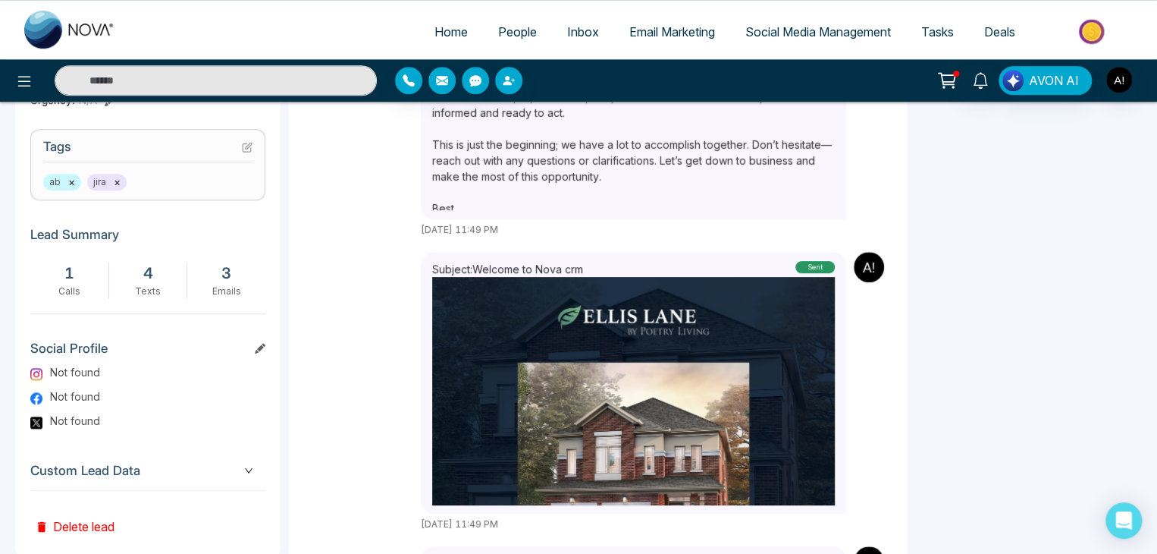
scroll to position [552, 0]
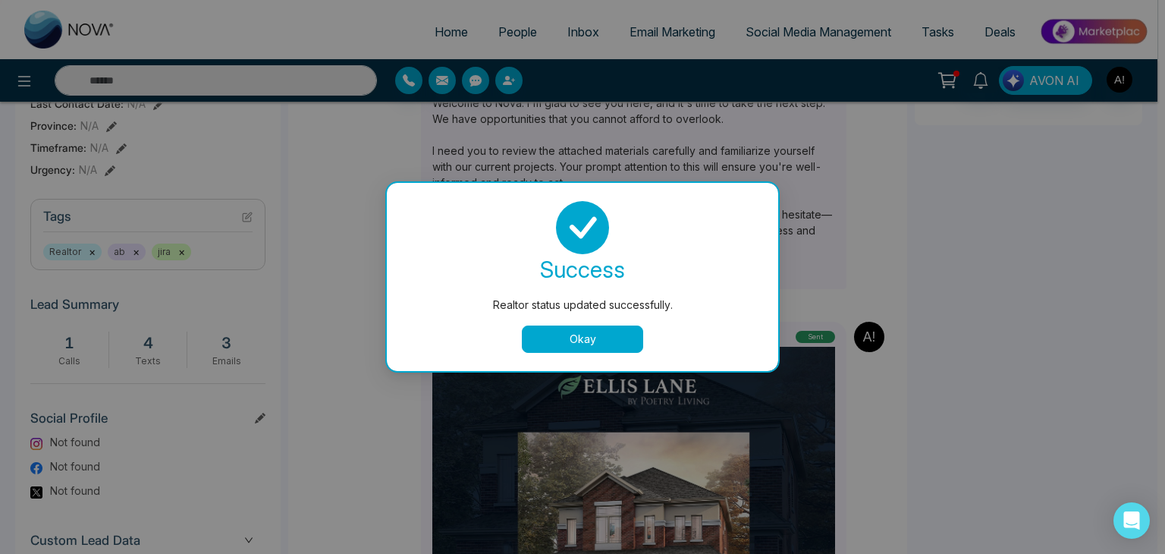
drag, startPoint x: 1159, startPoint y: 257, endPoint x: 1158, endPoint y: 280, distance: 22.8
click at [611, 356] on div "success Realtor status updated successfully. Okay" at bounding box center [582, 277] width 391 height 188
click at [601, 343] on button "Okay" at bounding box center [582, 338] width 121 height 27
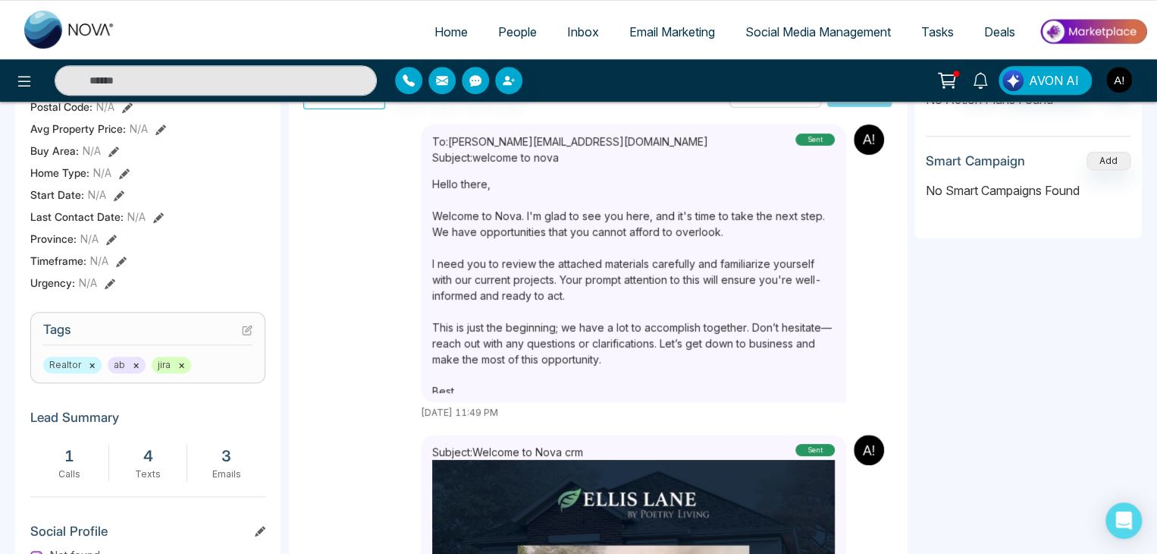
scroll to position [661, 0]
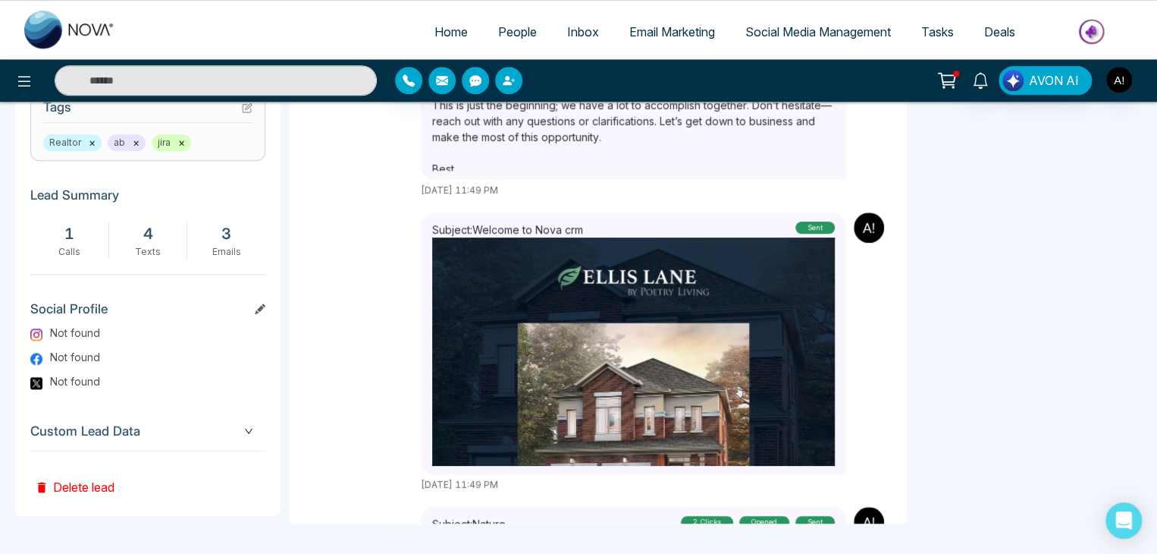
click at [249, 429] on span "Custom Lead Data" at bounding box center [147, 431] width 235 height 20
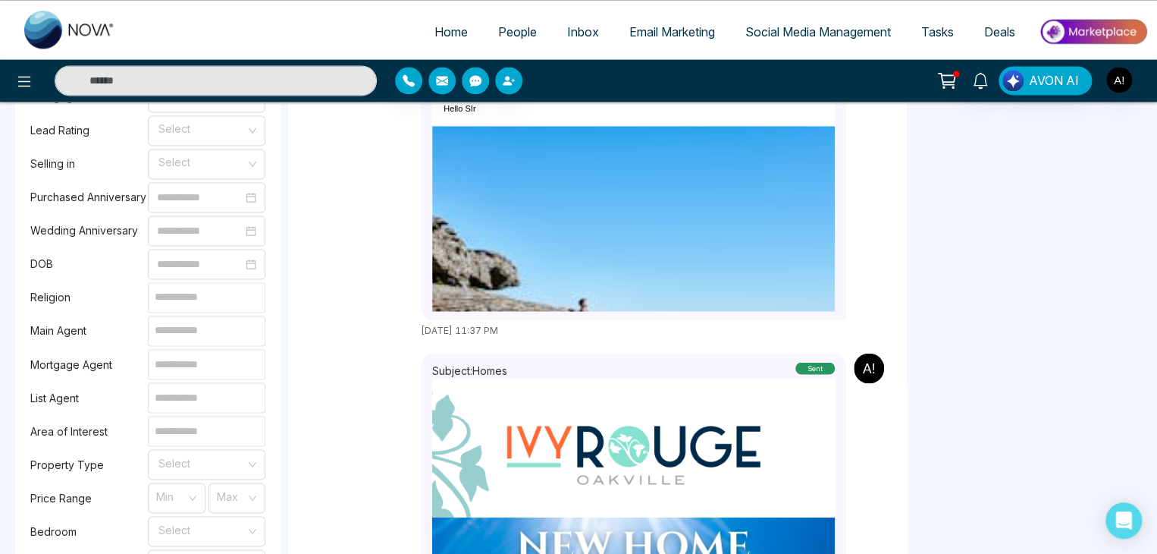
scroll to position [1144, 0]
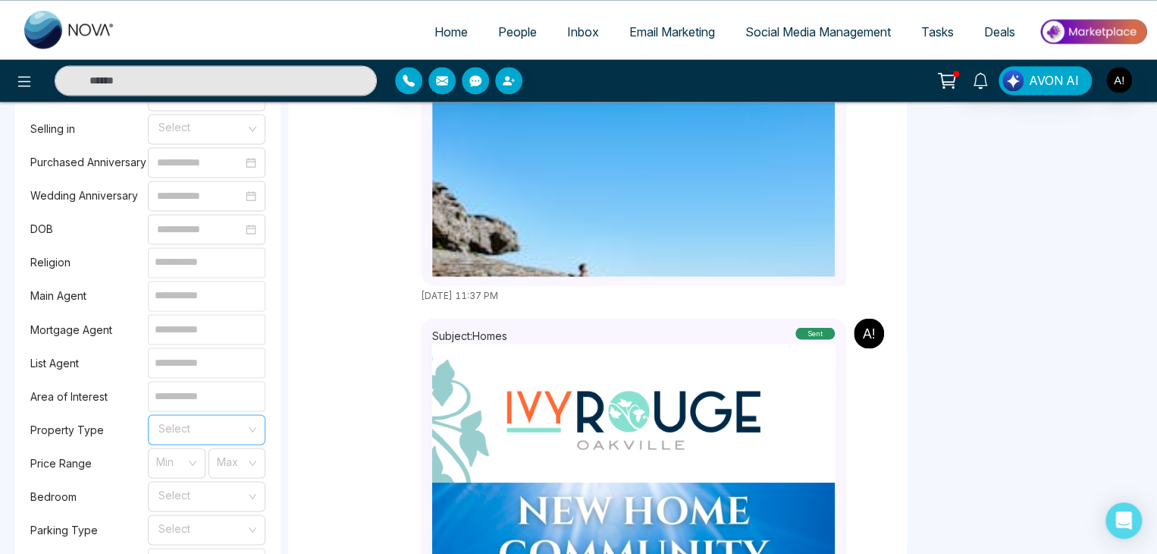
click at [240, 429] on input "search" at bounding box center [201, 426] width 89 height 23
click at [184, 488] on div "Pre-con" at bounding box center [206, 494] width 99 height 17
click at [195, 392] on input at bounding box center [207, 396] width 118 height 30
click at [188, 359] on input at bounding box center [207, 362] width 118 height 30
click at [217, 287] on input at bounding box center [207, 296] width 118 height 30
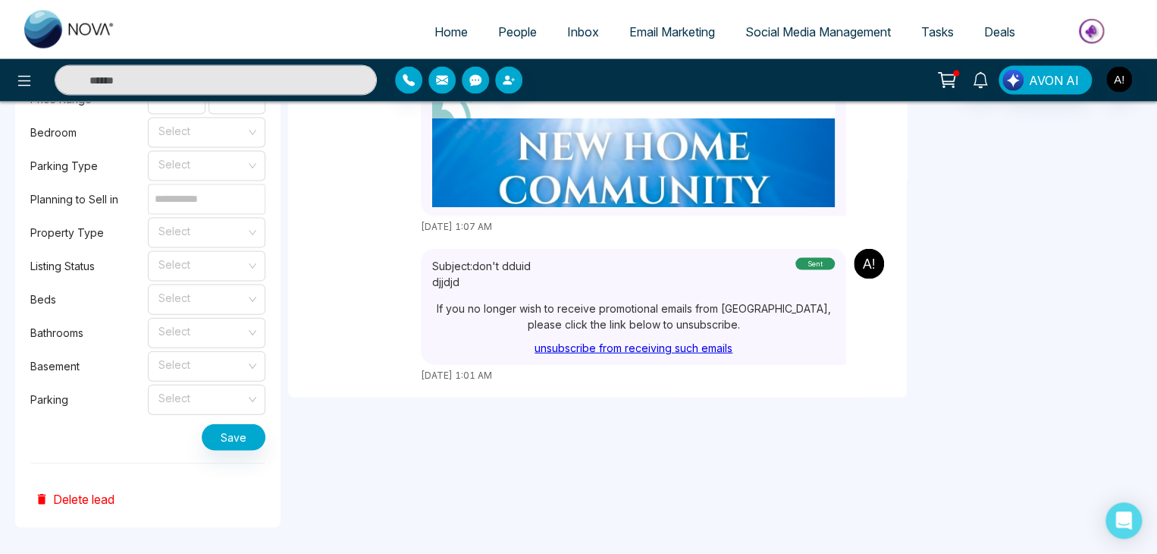
scroll to position [1520, 0]
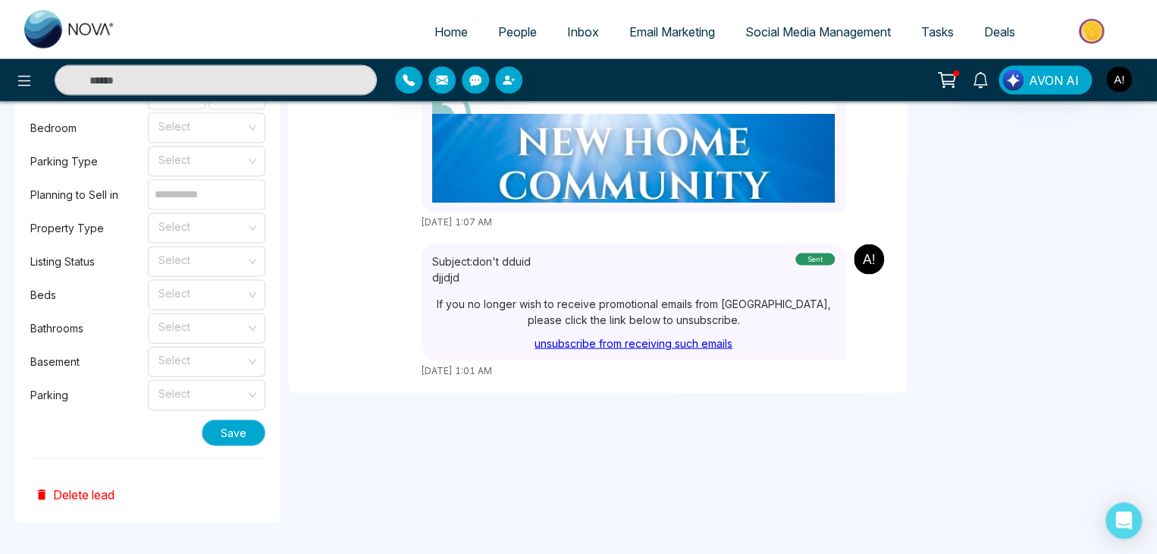
click at [234, 439] on button "Save" at bounding box center [234, 432] width 64 height 27
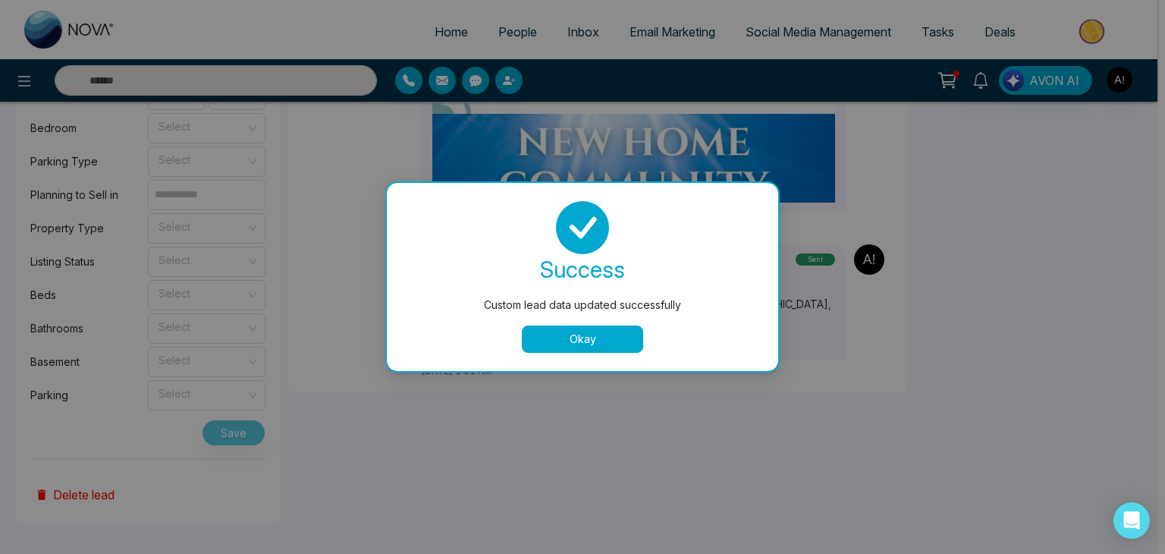
click at [585, 350] on button "Okay" at bounding box center [582, 338] width 121 height 27
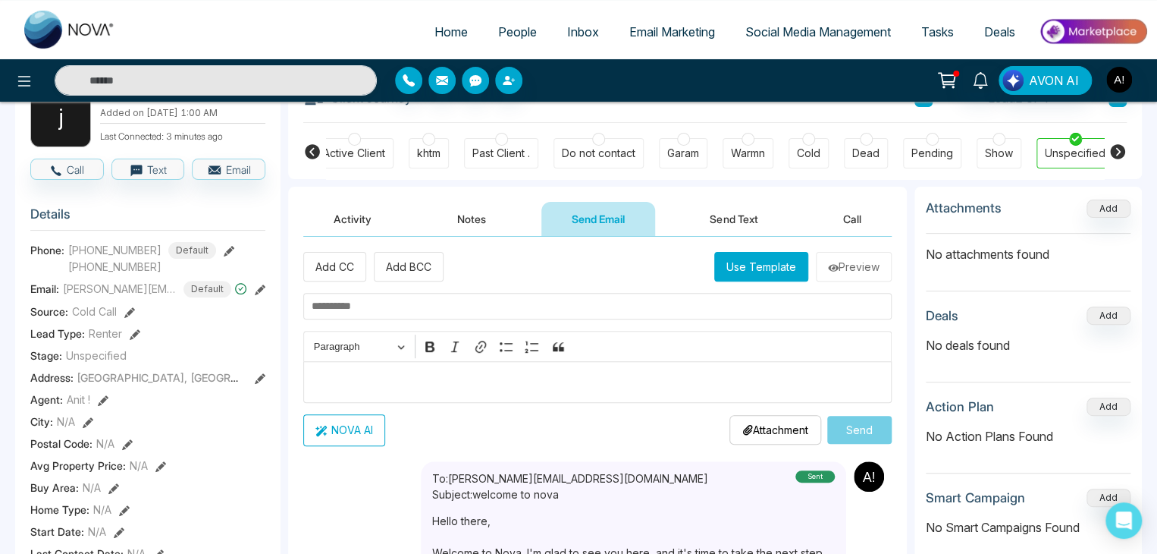
scroll to position [105, 0]
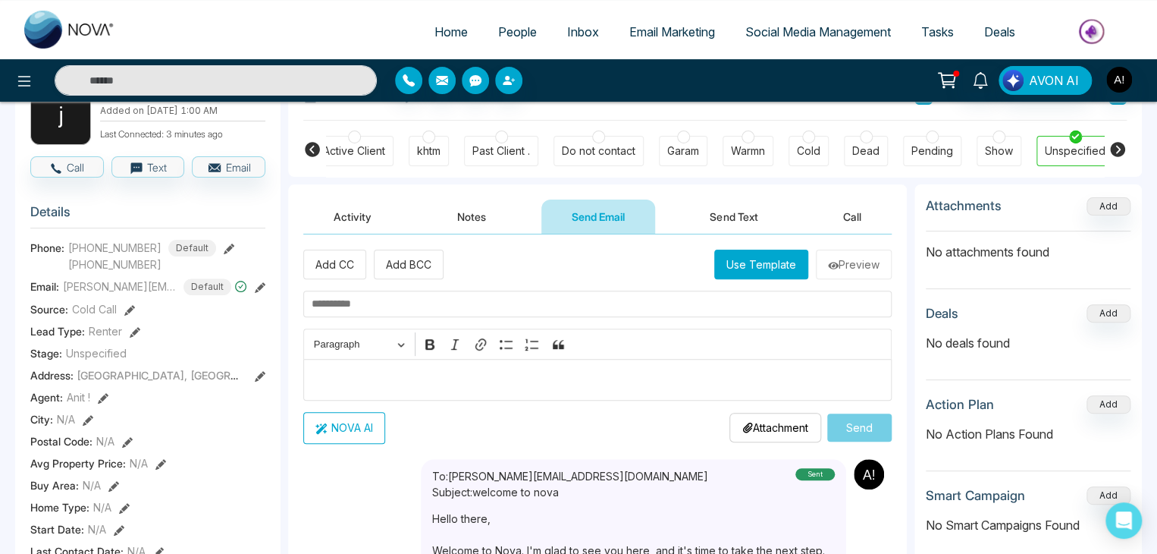
click at [464, 202] on button "Notes" at bounding box center [471, 216] width 89 height 34
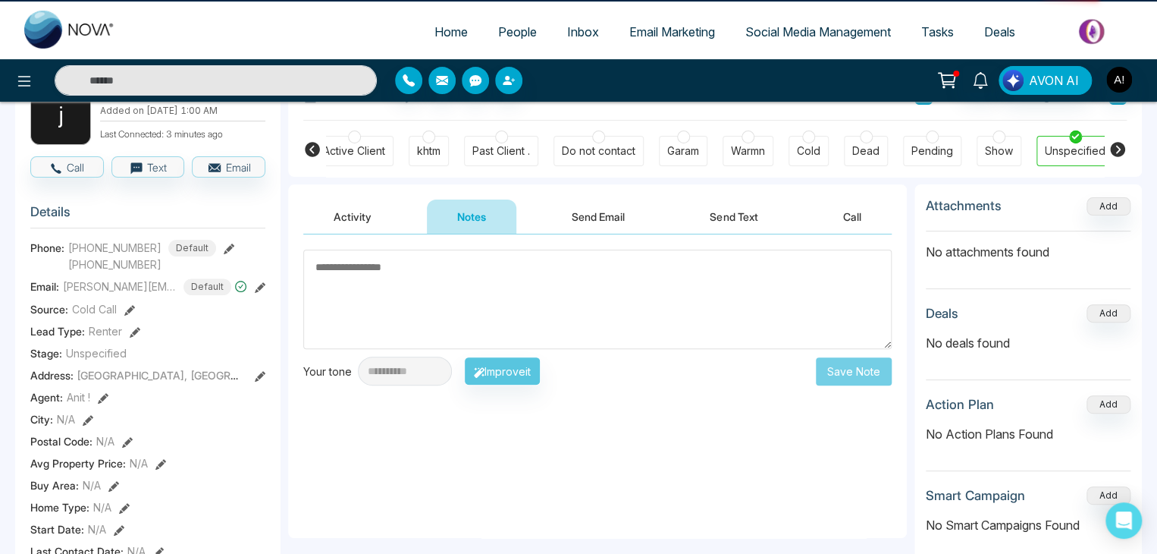
click at [418, 275] on textarea at bounding box center [597, 298] width 588 height 99
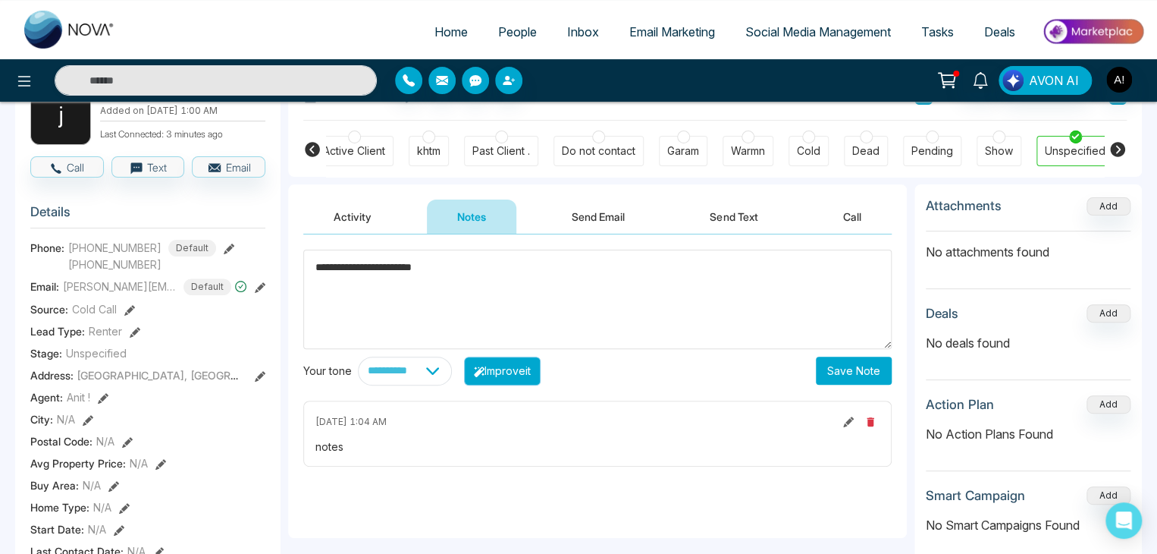
click at [525, 365] on button "Improve it" at bounding box center [502, 370] width 77 height 29
type textarea "**********"
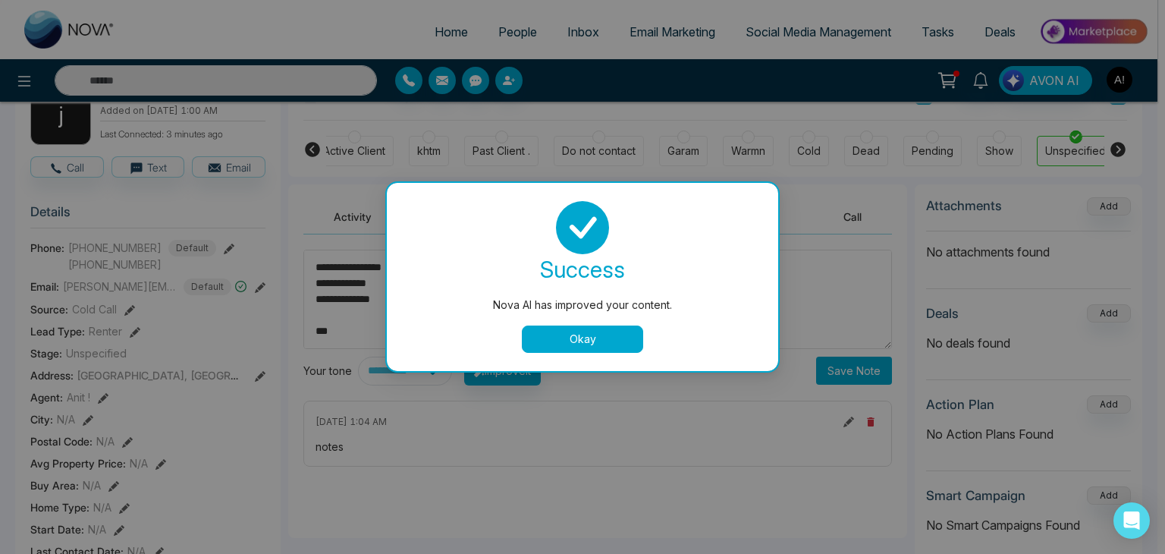
click at [601, 335] on button "Okay" at bounding box center [582, 338] width 121 height 27
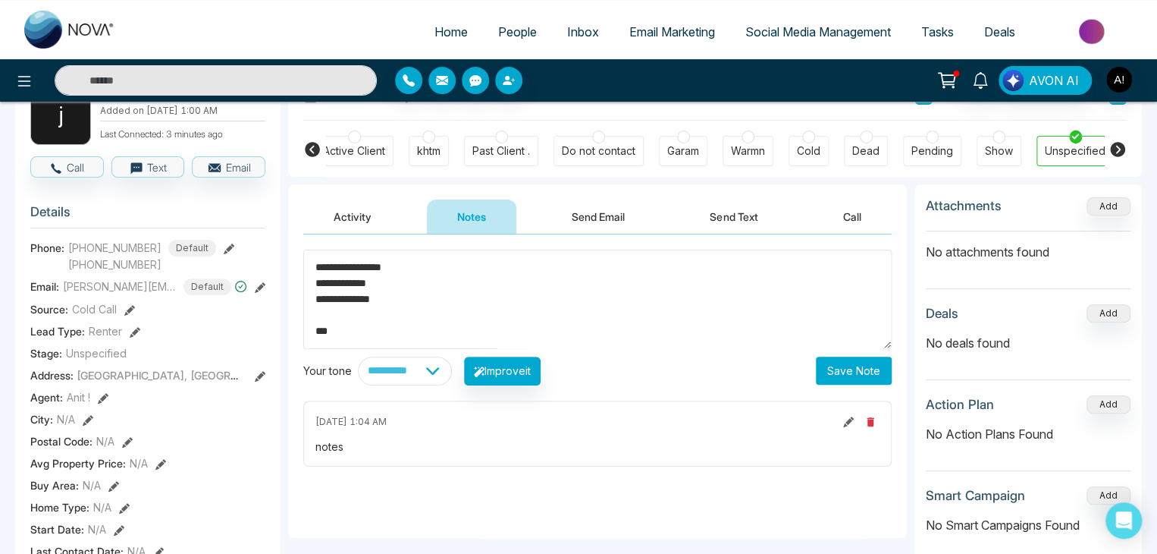
click at [861, 368] on button "Save Note" at bounding box center [854, 370] width 76 height 28
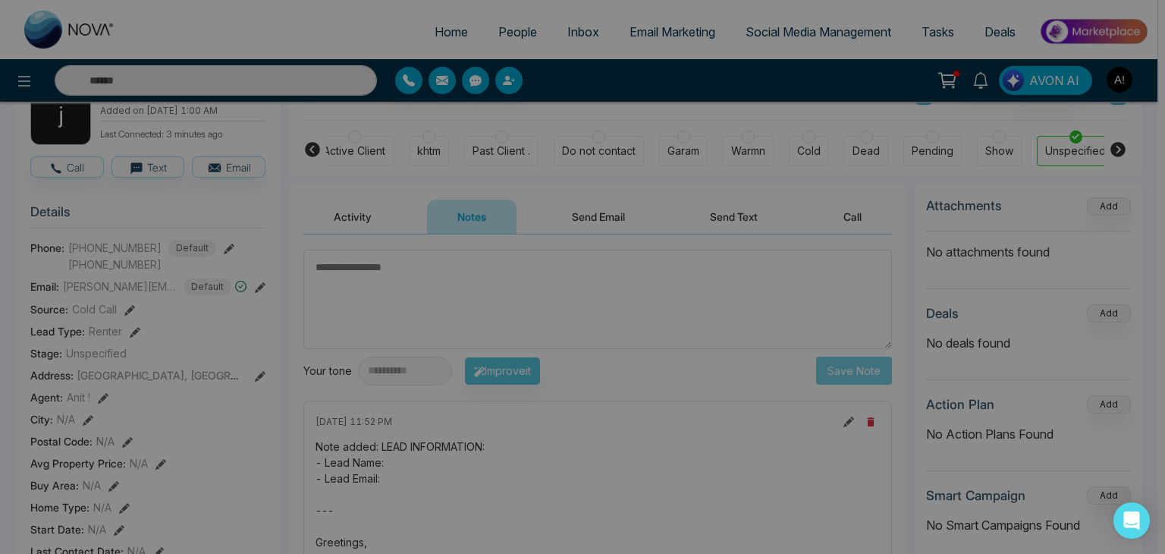
click at [744, 219] on div "Note created successfully. success Note created successfully. Okay" at bounding box center [582, 277] width 1165 height 554
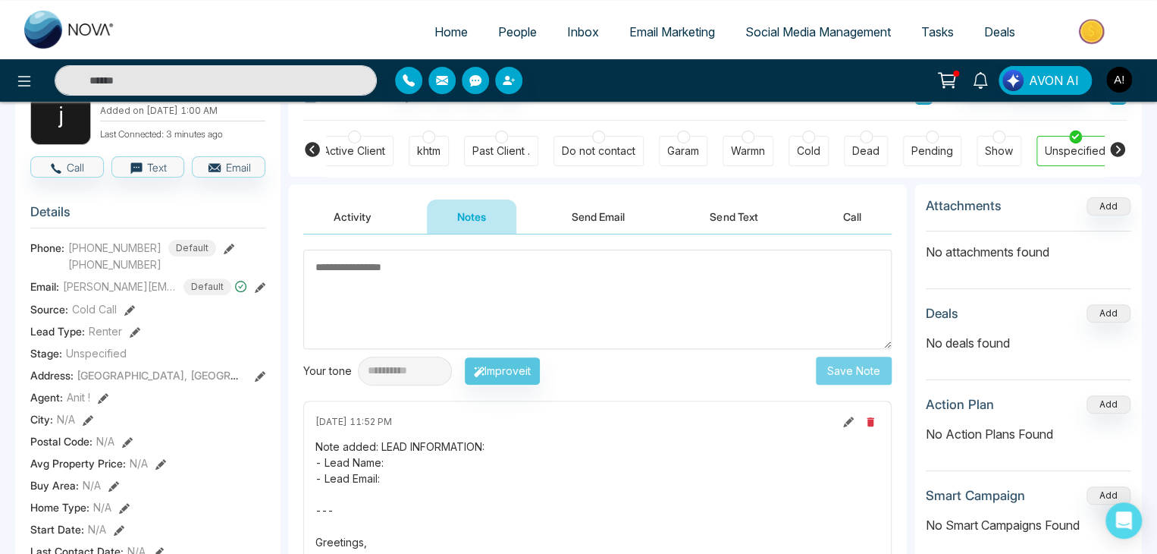
click at [728, 214] on button "Send Text" at bounding box center [733, 216] width 108 height 34
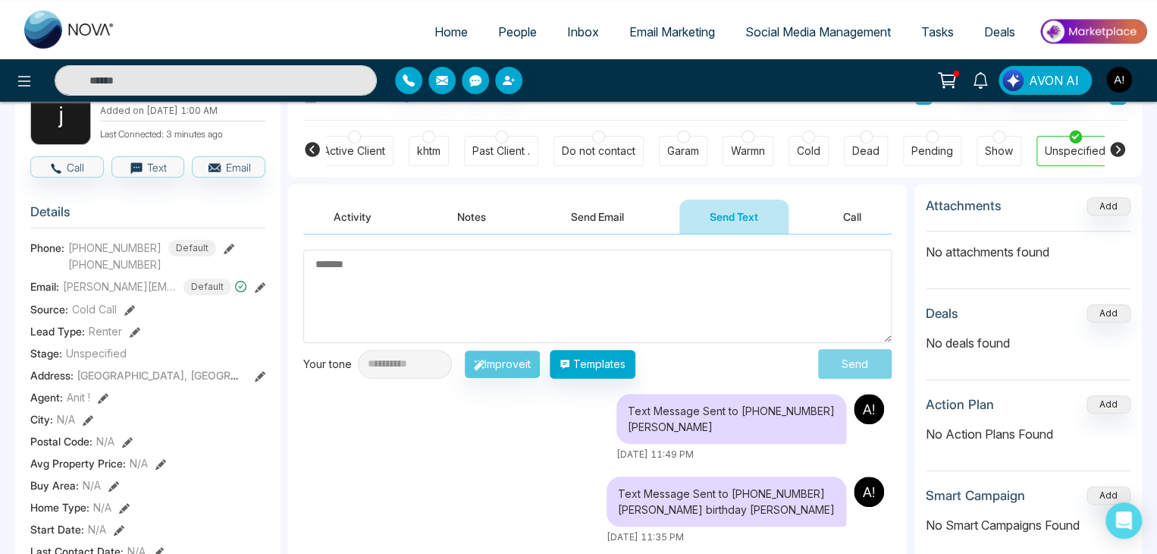
click at [325, 259] on textarea at bounding box center [597, 295] width 588 height 93
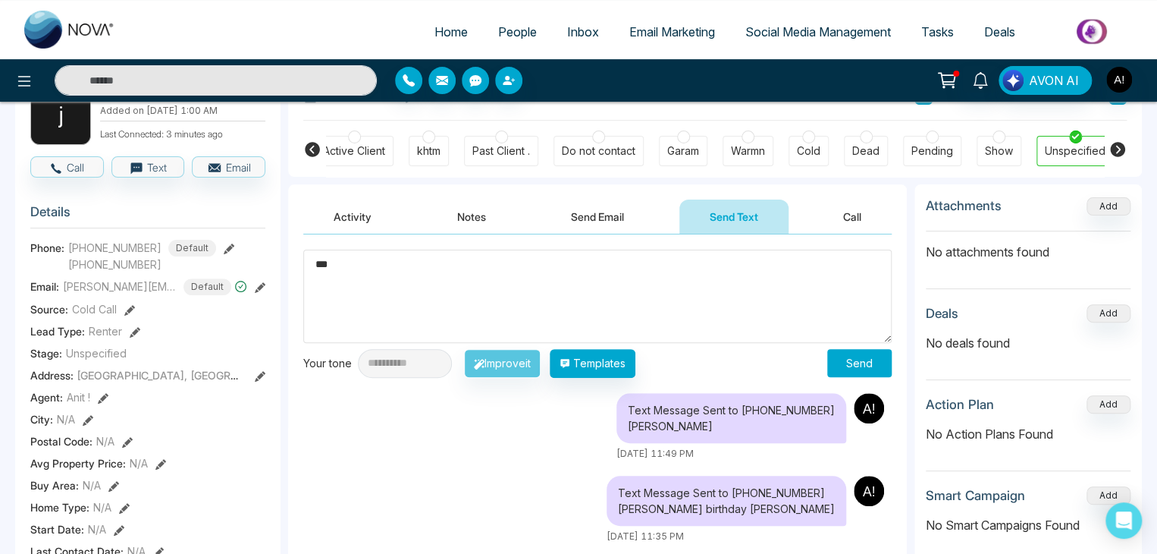
type textarea "**"
click at [843, 359] on button "Send" at bounding box center [859, 363] width 64 height 28
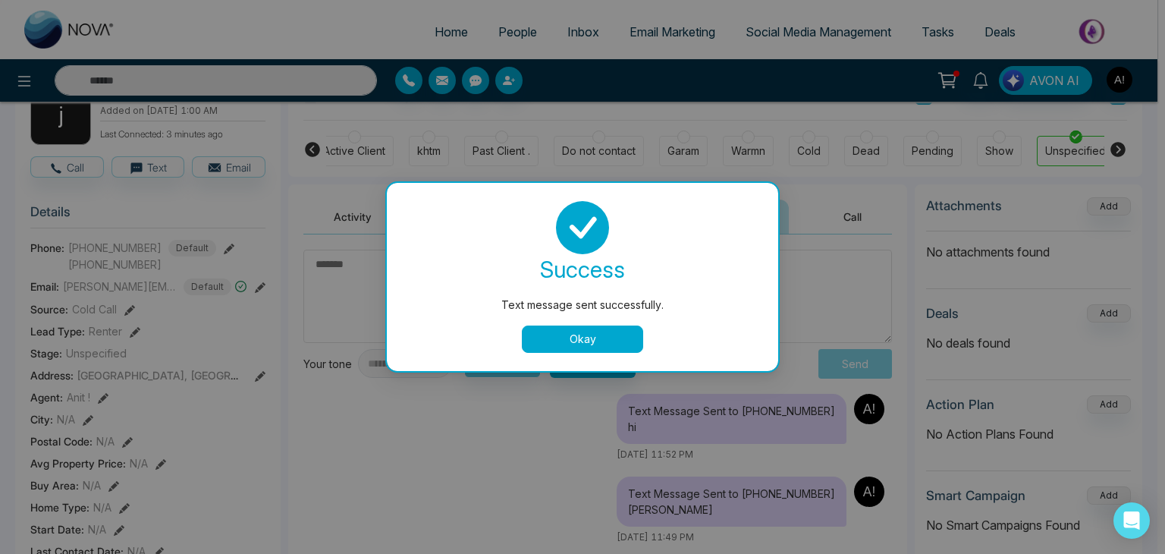
click at [587, 345] on button "Okay" at bounding box center [582, 338] width 121 height 27
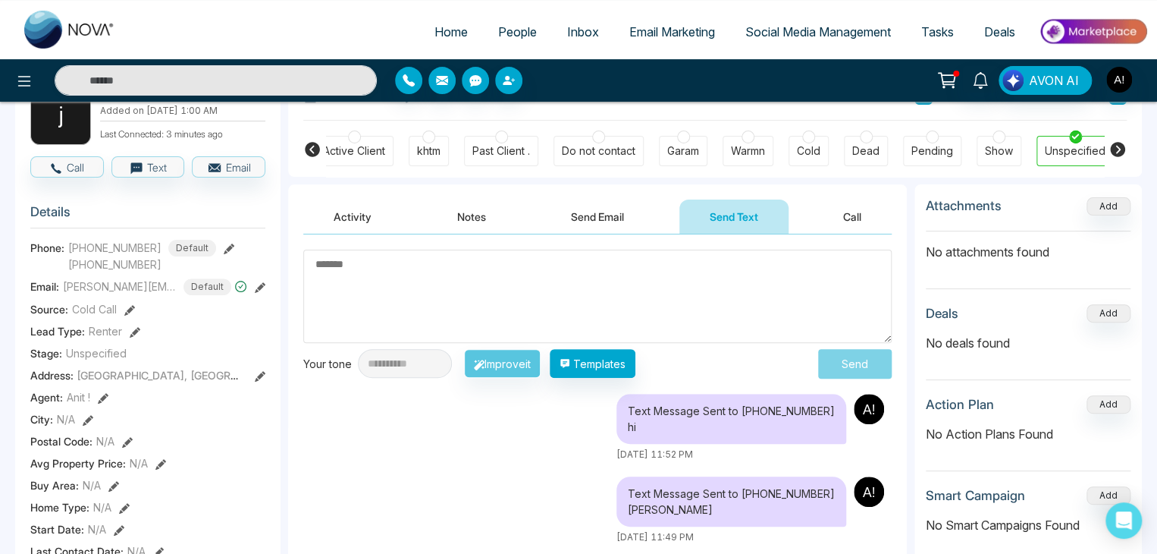
click at [349, 210] on button "Activity" at bounding box center [352, 216] width 99 height 34
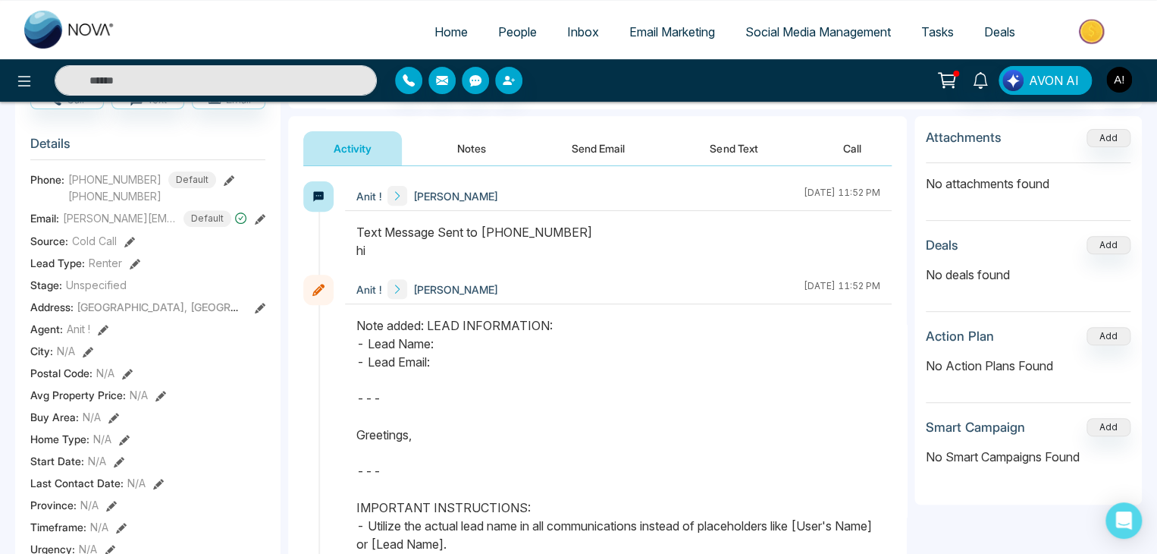
scroll to position [67, 0]
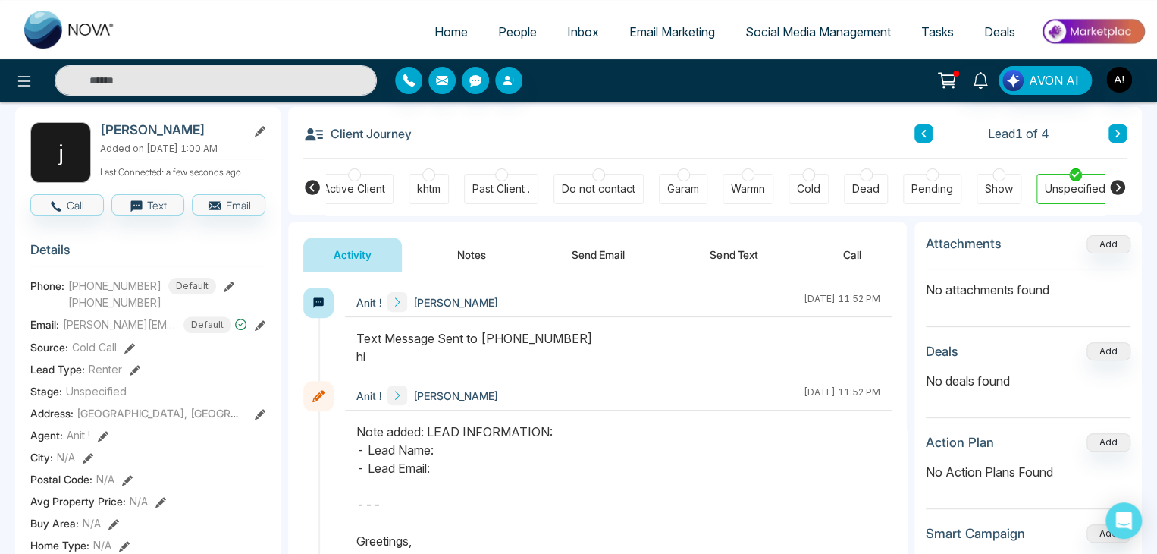
click at [322, 133] on icon at bounding box center [313, 134] width 21 height 21
click at [315, 135] on icon at bounding box center [313, 134] width 21 height 21
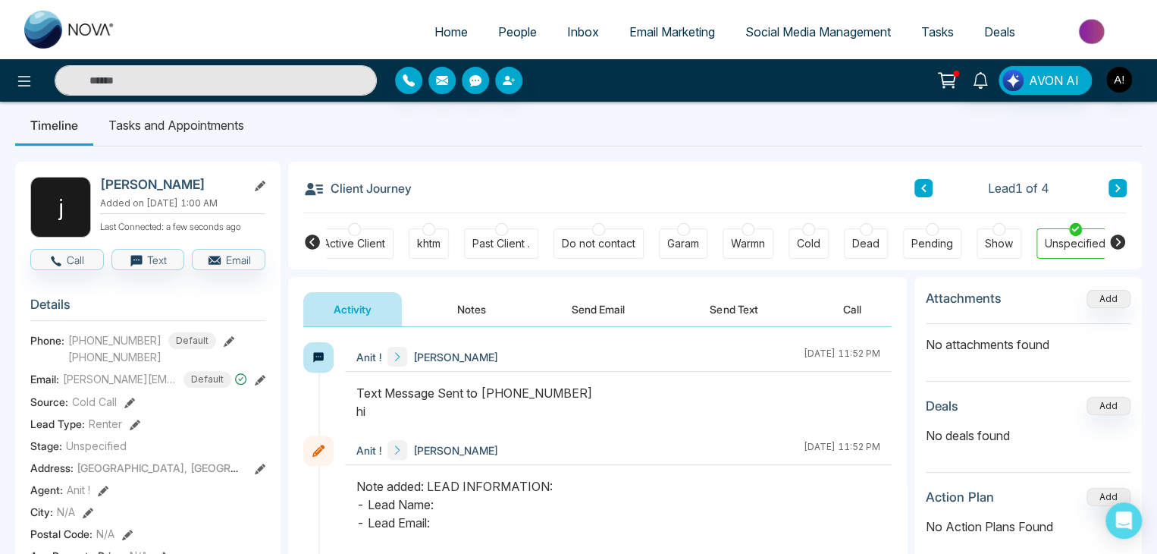
scroll to position [0, 0]
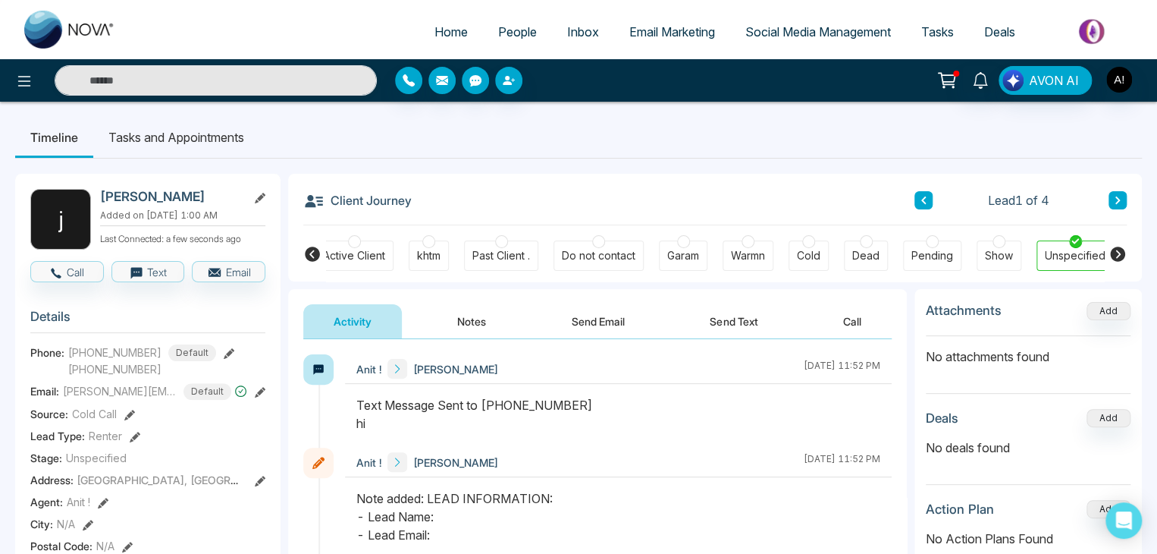
click at [314, 214] on div "Client Journey Lead 1 of 4" at bounding box center [715, 200] width 824 height 52
click at [121, 132] on li "Tasks and Appointments" at bounding box center [176, 137] width 166 height 41
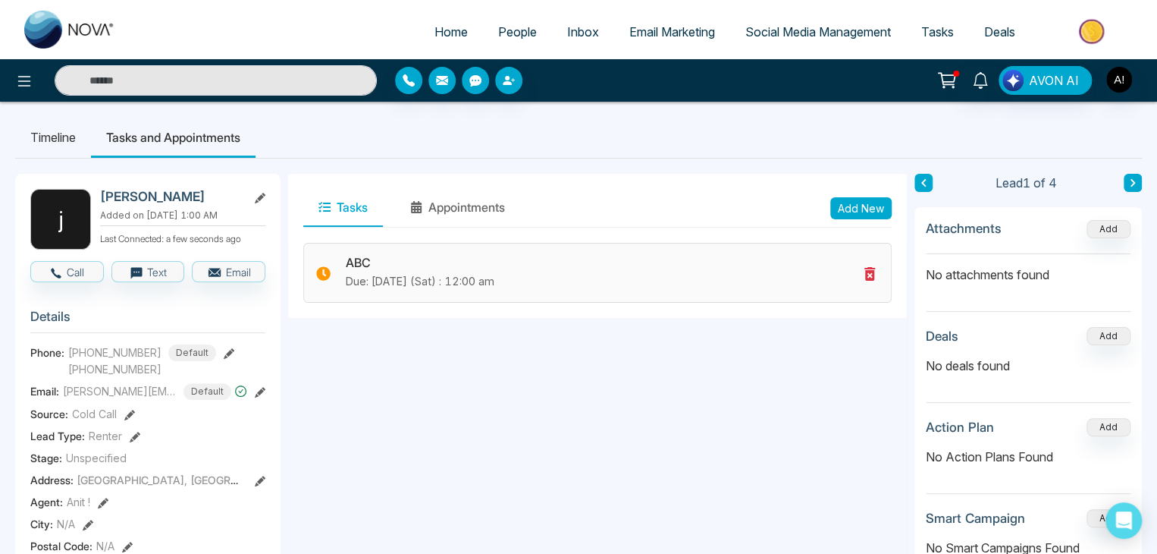
click at [870, 272] on icon at bounding box center [869, 274] width 11 height 14
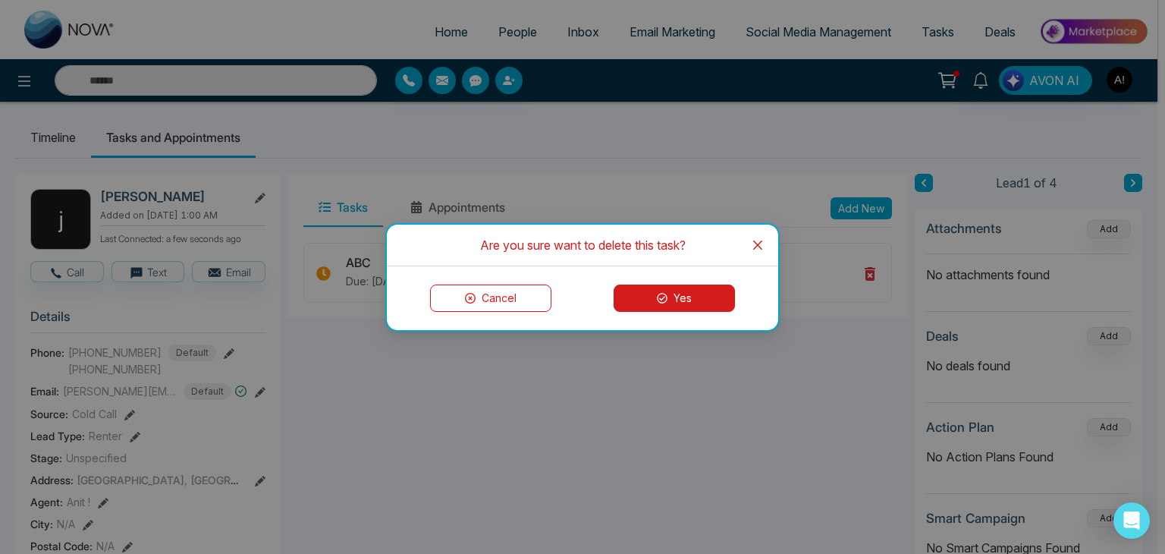
click at [717, 298] on button "Yes" at bounding box center [673, 297] width 121 height 27
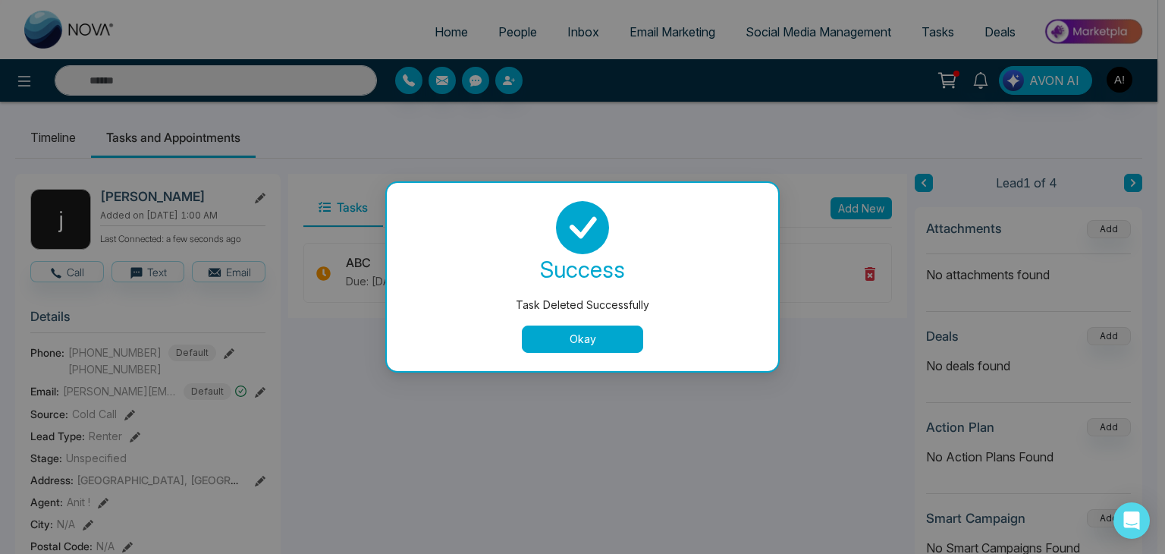
click at [560, 338] on button "Okay" at bounding box center [582, 338] width 121 height 27
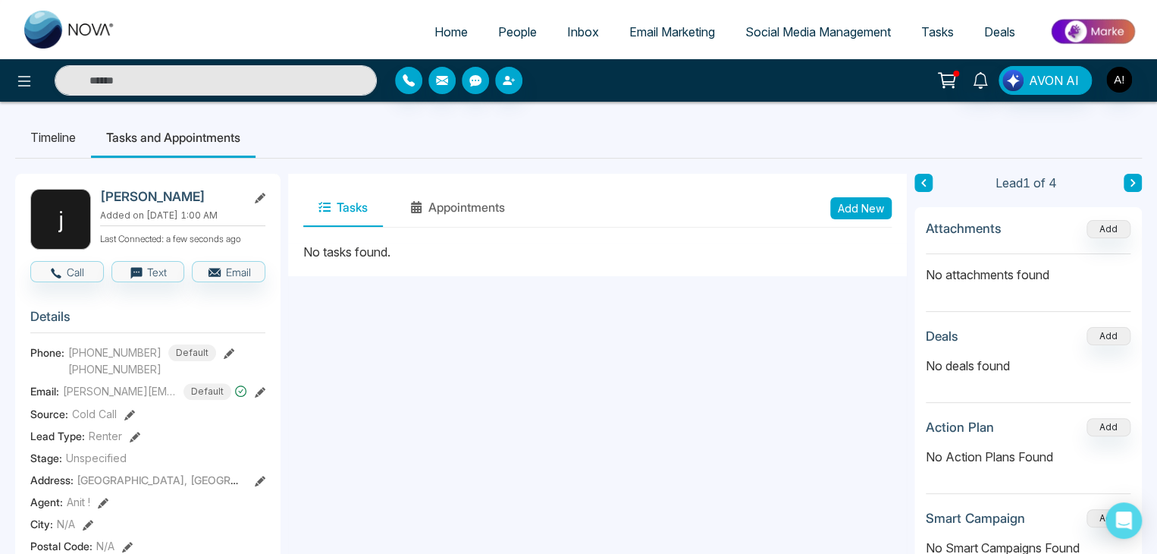
click at [363, 210] on button "Tasks" at bounding box center [343, 208] width 80 height 38
click at [870, 209] on button "Add New" at bounding box center [860, 208] width 61 height 22
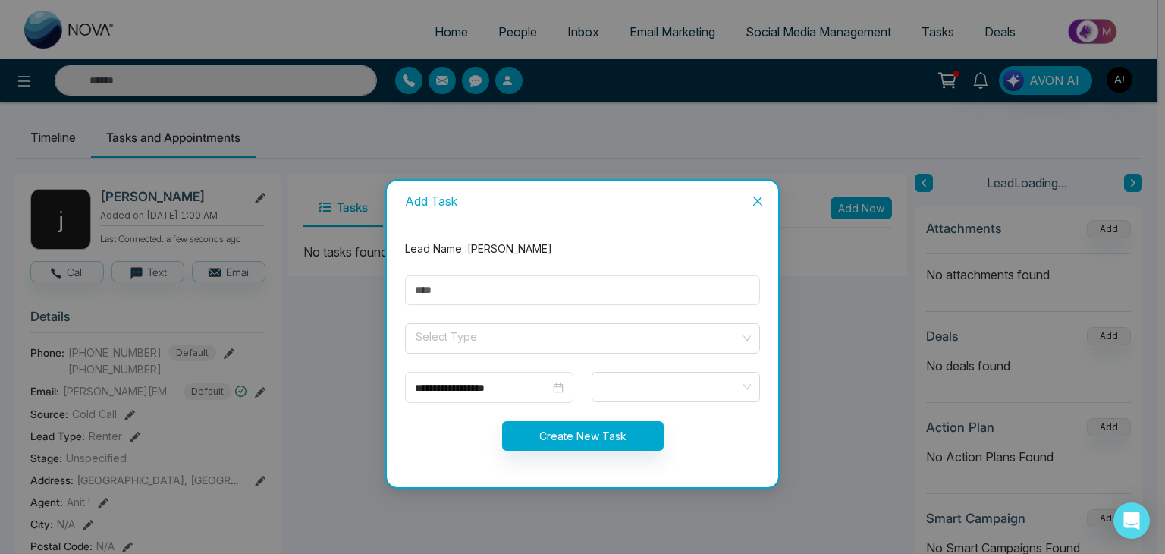
drag, startPoint x: 548, startPoint y: 257, endPoint x: 531, endPoint y: 275, distance: 25.2
click at [545, 263] on form "**********" at bounding box center [582, 354] width 373 height 228
click at [524, 280] on input "text" at bounding box center [582, 290] width 355 height 30
type input "***"
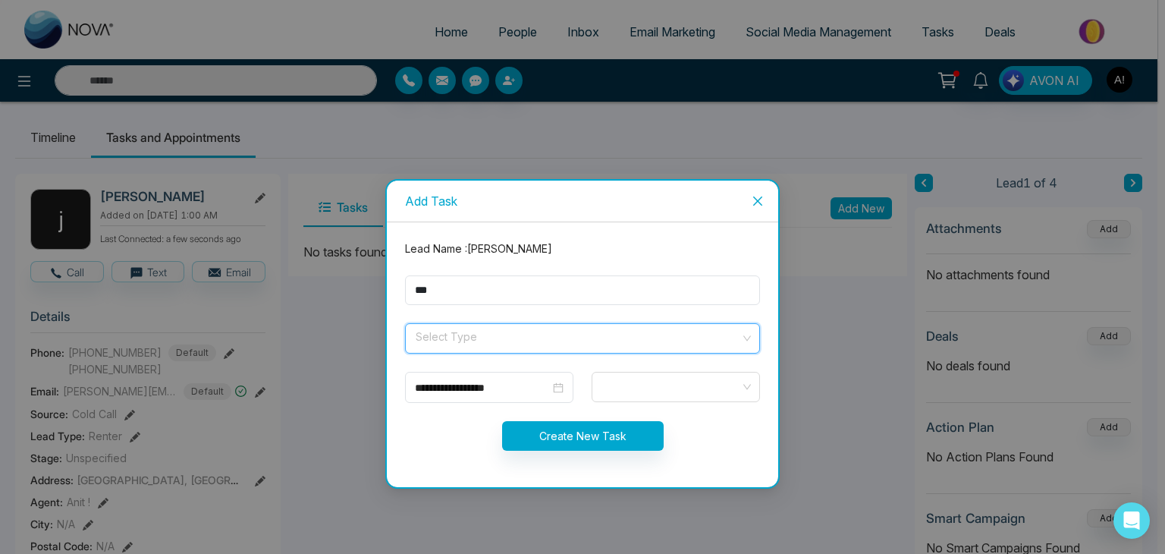
click at [453, 344] on input "search" at bounding box center [577, 335] width 326 height 23
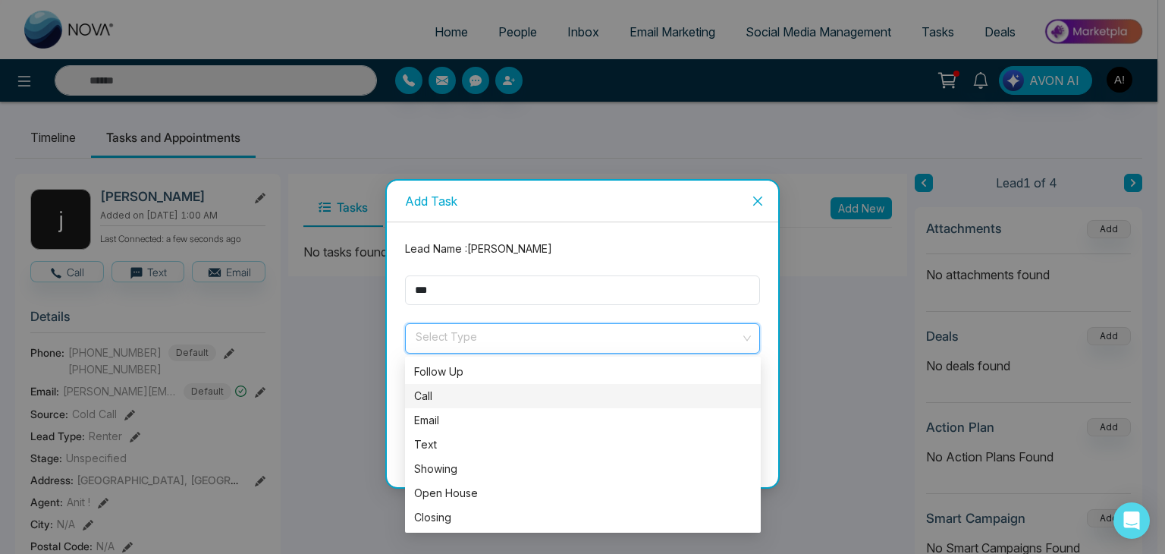
click at [427, 403] on div "Call" at bounding box center [582, 395] width 337 height 17
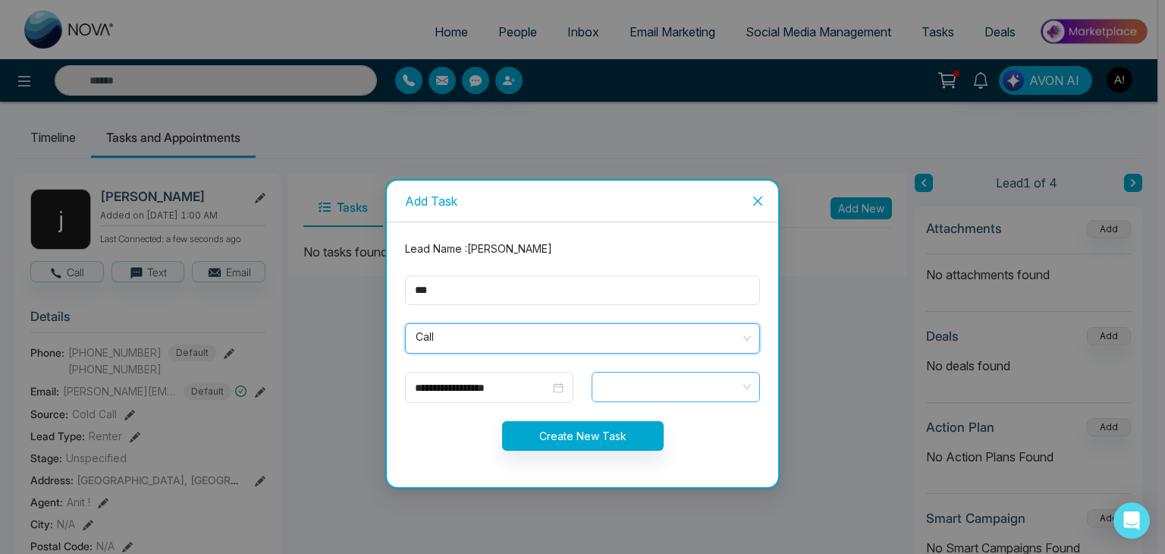
click at [641, 380] on span at bounding box center [675, 387] width 147 height 26
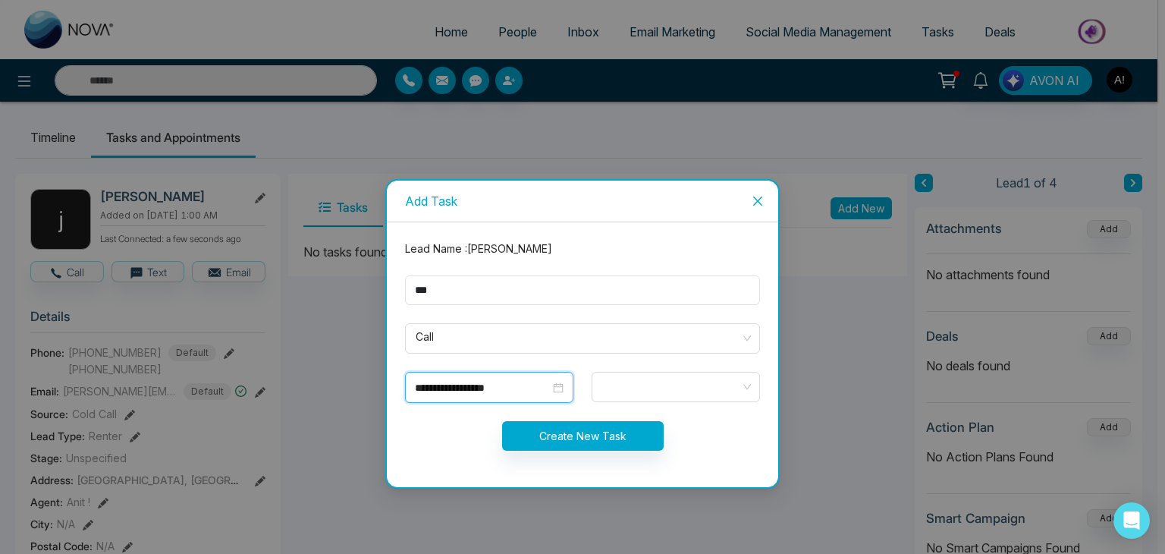
click at [461, 384] on input "**********" at bounding box center [482, 387] width 135 height 17
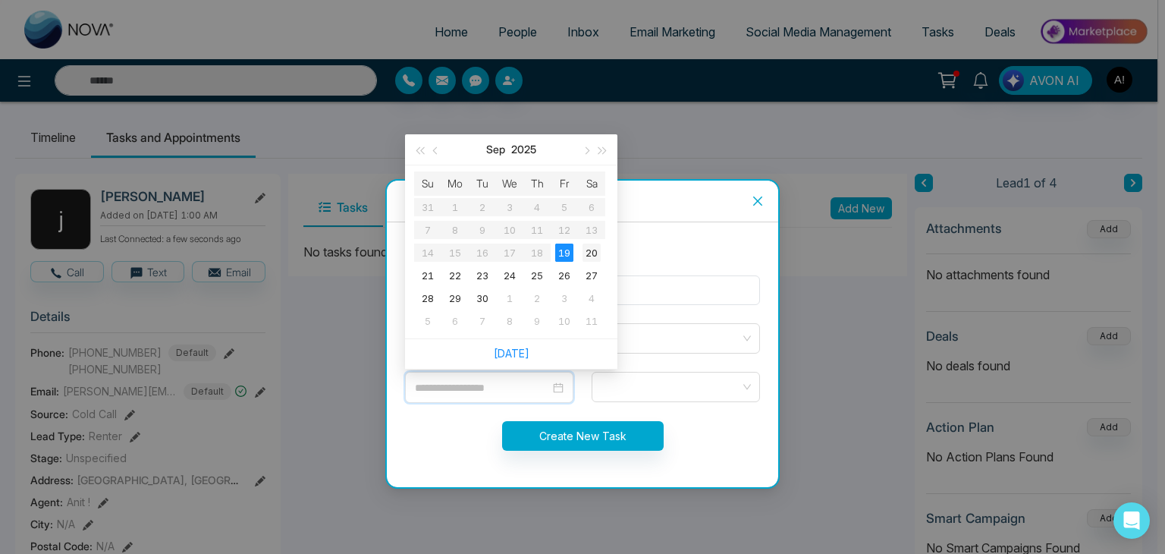
type input "**********"
click at [589, 247] on div "20" at bounding box center [591, 252] width 18 height 18
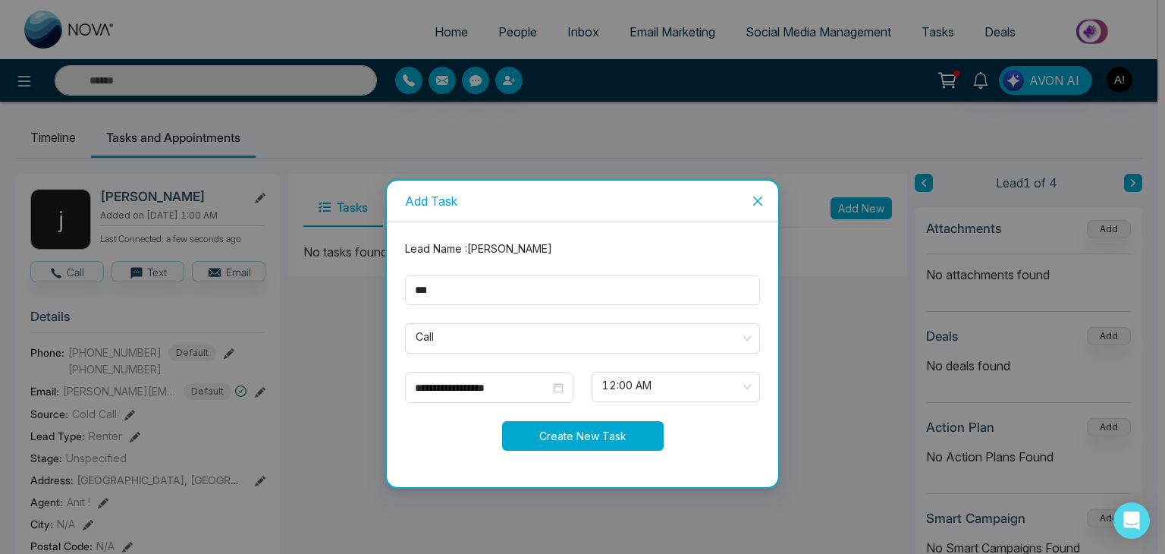
click at [564, 435] on button "Create New Task" at bounding box center [583, 436] width 162 height 30
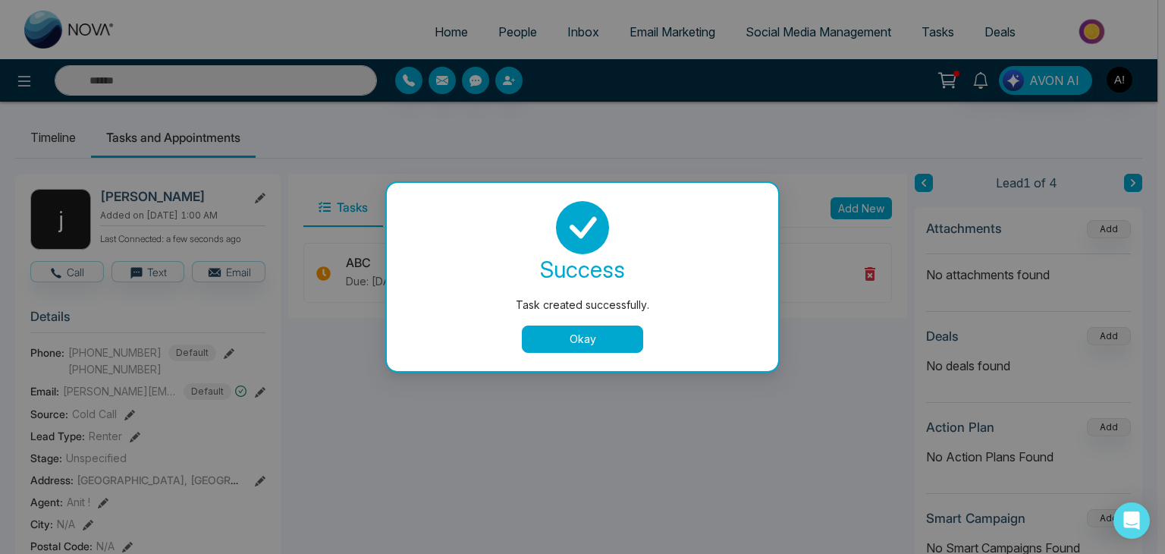
click at [571, 348] on button "Okay" at bounding box center [582, 338] width 121 height 27
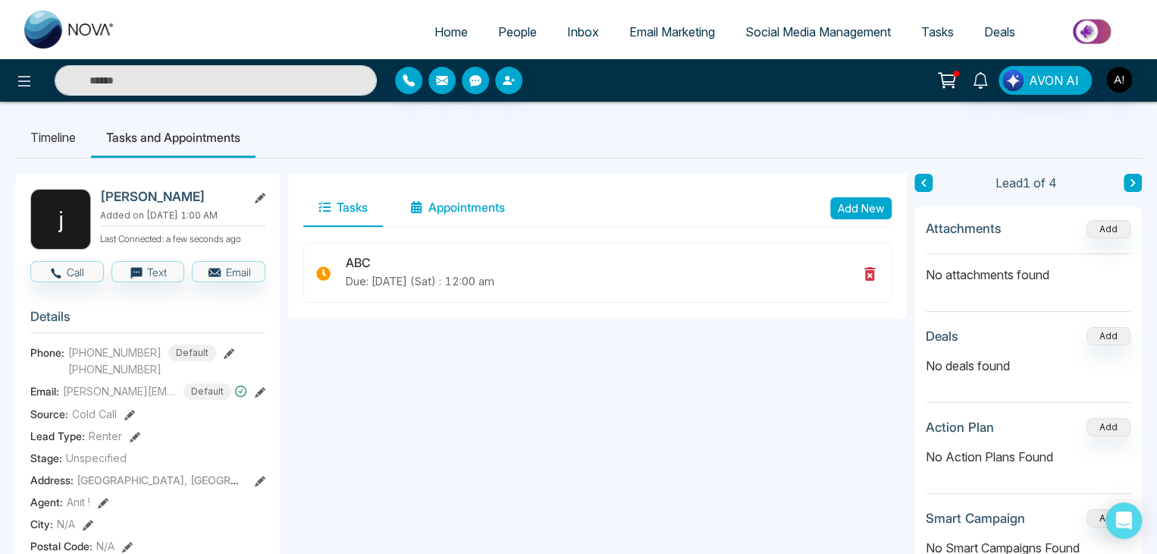
click at [457, 202] on button "Appointments" at bounding box center [457, 208] width 125 height 38
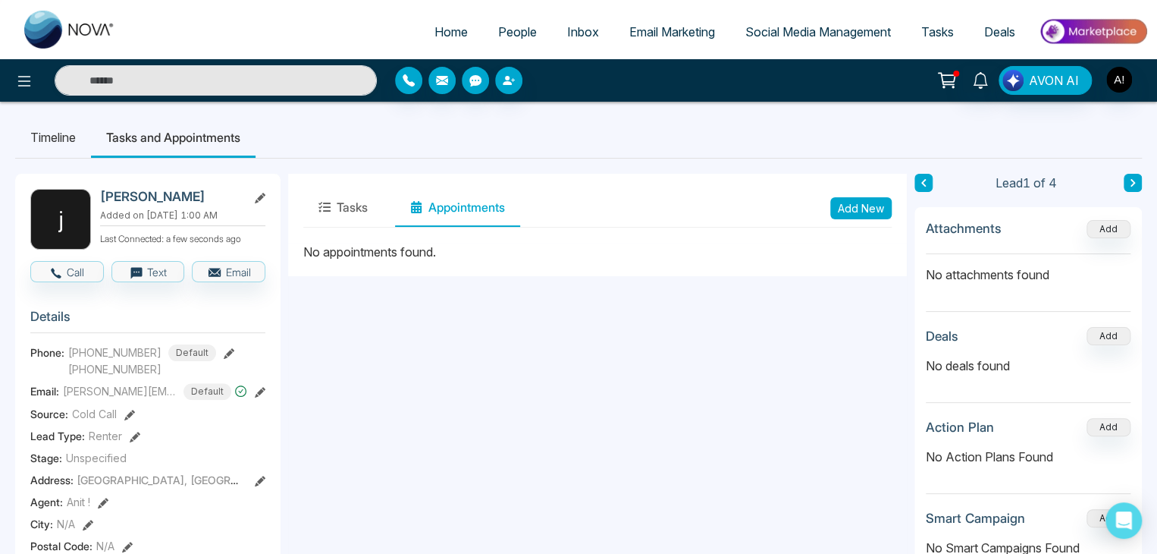
click at [858, 202] on button "Add New" at bounding box center [860, 208] width 61 height 22
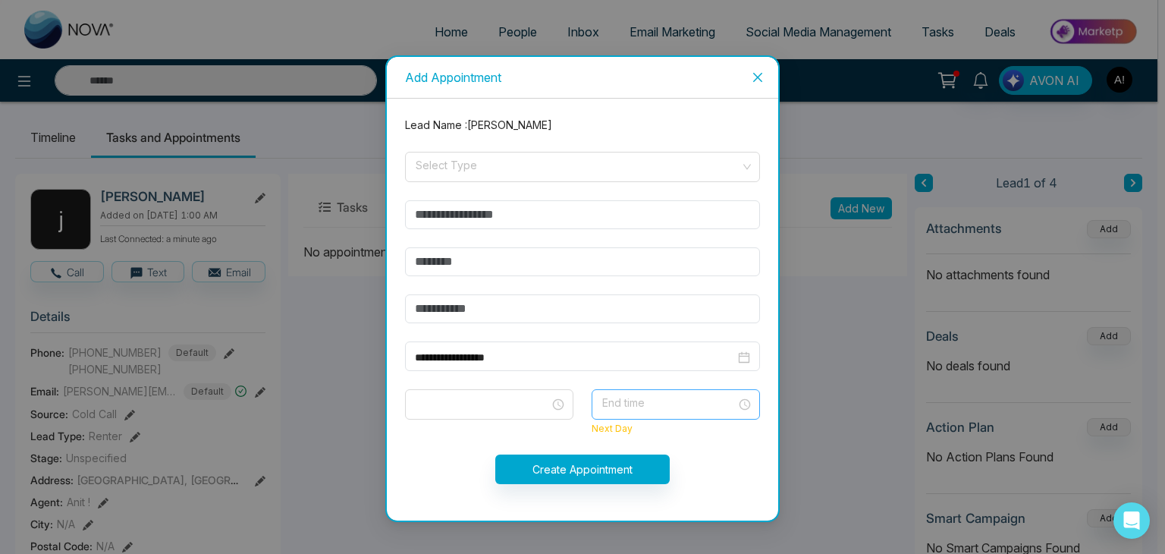
click at [623, 403] on input "search" at bounding box center [671, 401] width 140 height 23
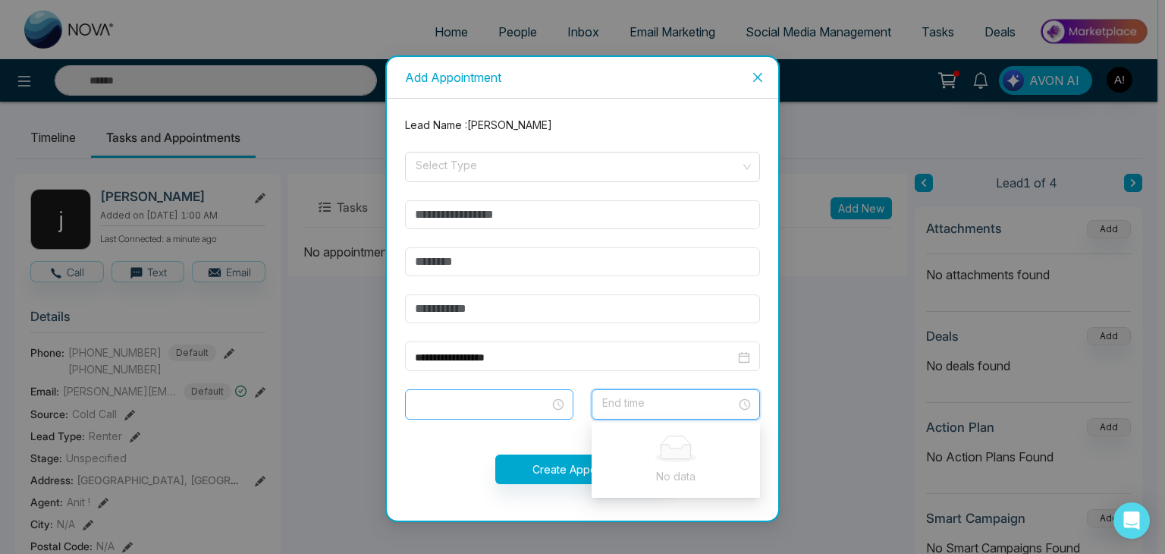
click at [483, 394] on span at bounding box center [489, 404] width 147 height 26
click at [647, 390] on input "search" at bounding box center [671, 401] width 140 height 23
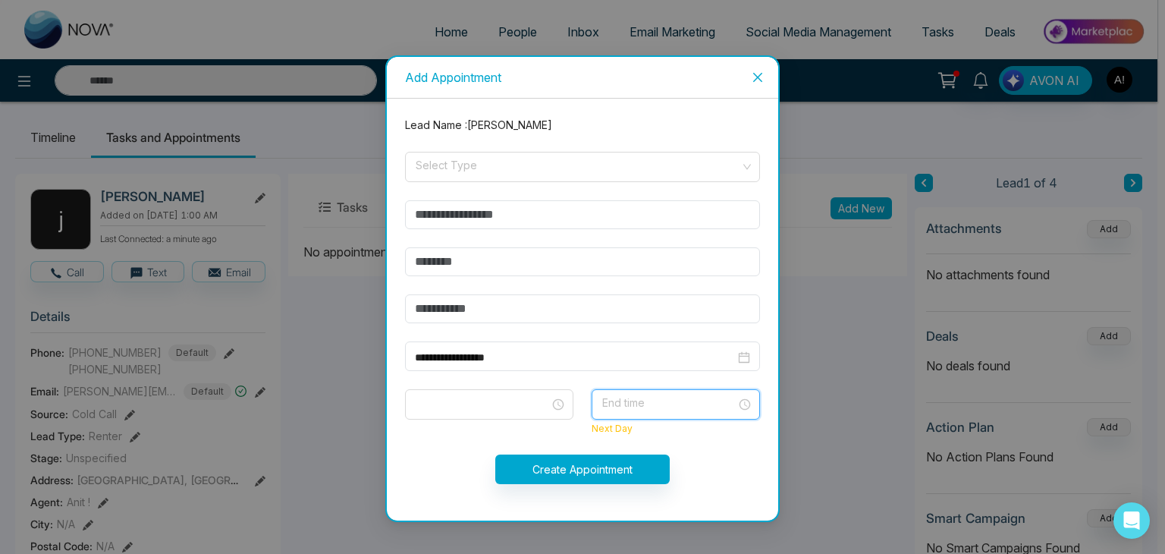
click at [630, 393] on input "search" at bounding box center [671, 401] width 140 height 23
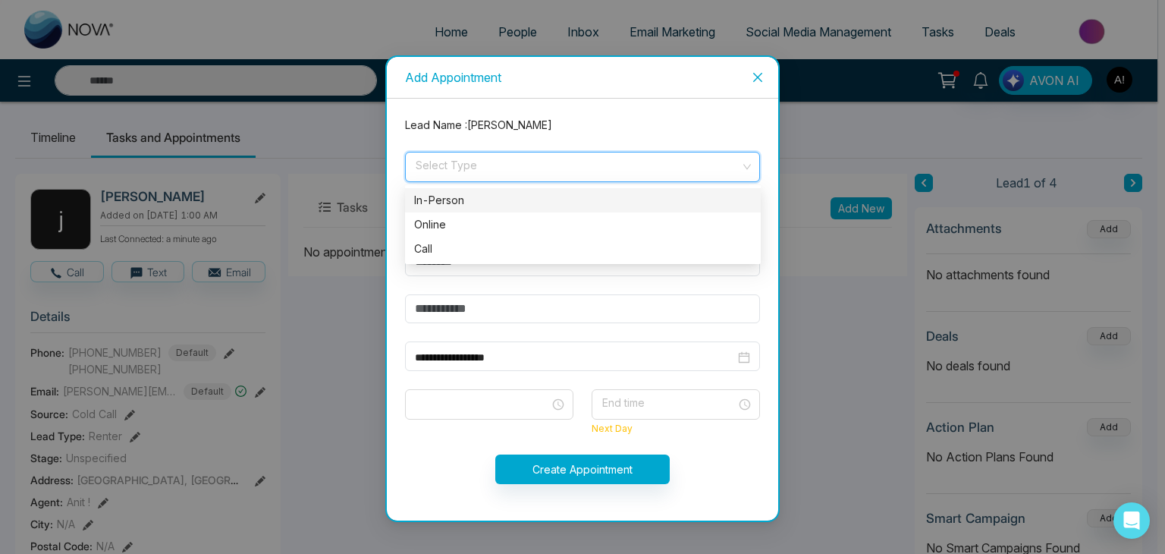
click at [481, 166] on input "search" at bounding box center [577, 163] width 326 height 23
click at [460, 224] on div "Online" at bounding box center [582, 224] width 337 height 17
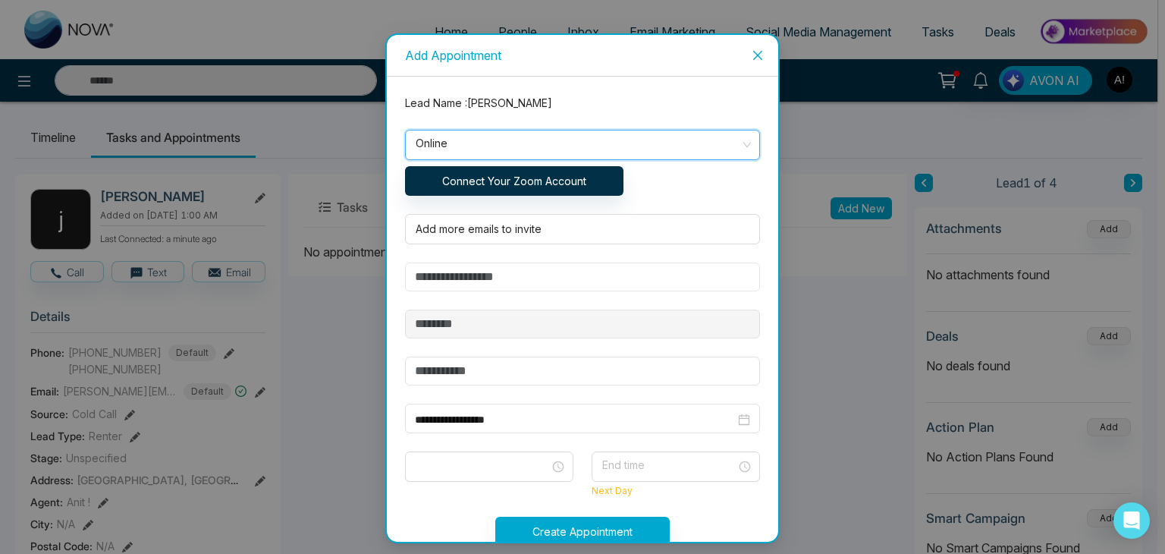
click at [457, 280] on input "text" at bounding box center [582, 276] width 355 height 29
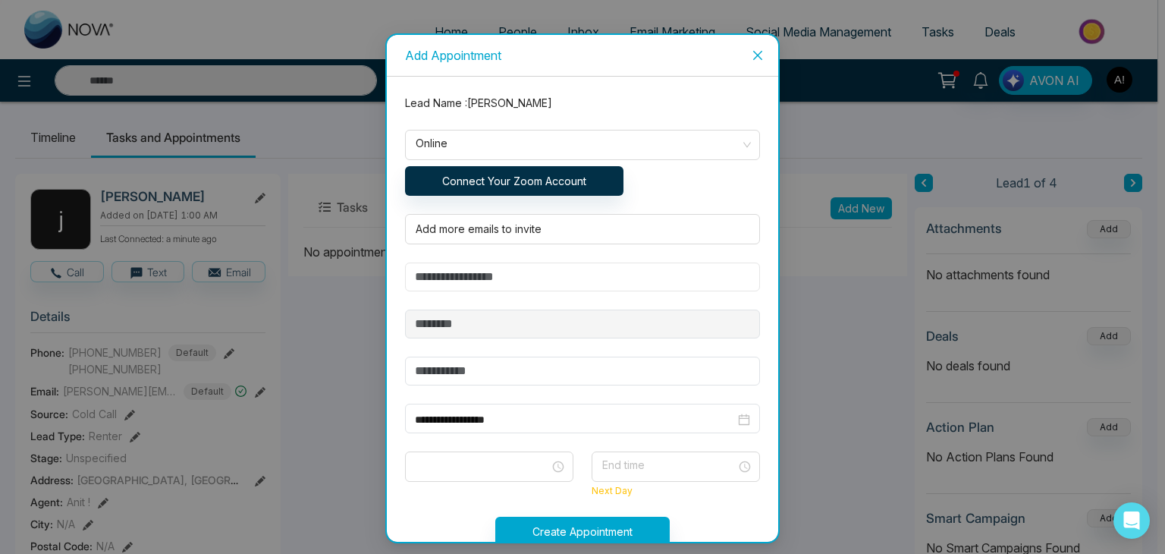
type input "**********"
click at [507, 390] on form "**********" at bounding box center [582, 329] width 373 height 469
click at [499, 356] on input "text" at bounding box center [582, 370] width 355 height 29
type input "******"
drag, startPoint x: 475, startPoint y: 420, endPoint x: 510, endPoint y: 419, distance: 35.6
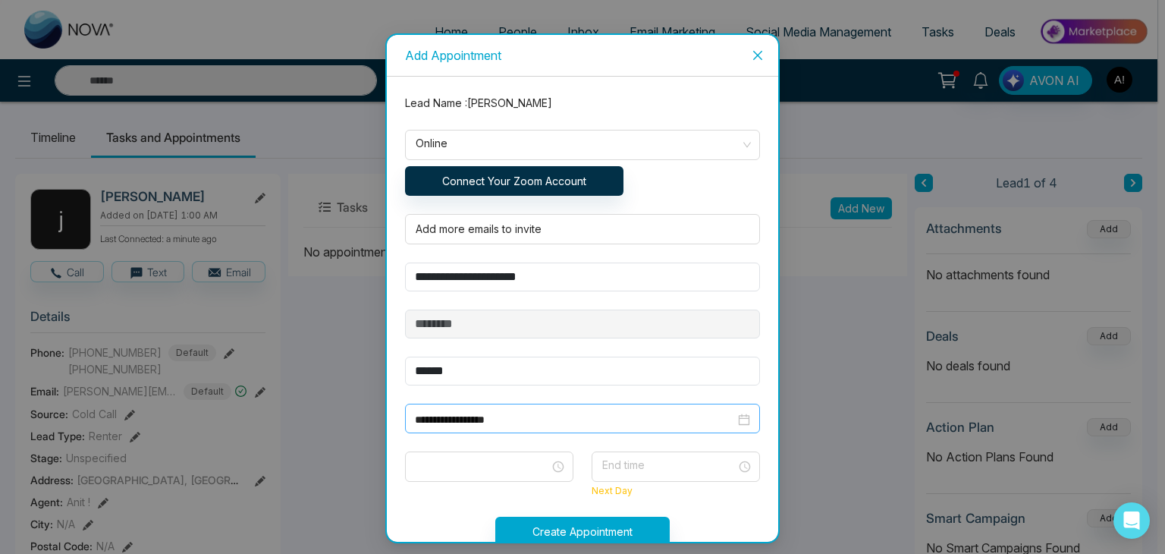
click at [483, 422] on input "**********" at bounding box center [575, 419] width 320 height 17
click at [679, 389] on form "**********" at bounding box center [582, 329] width 373 height 469
click at [646, 466] on input "search" at bounding box center [671, 463] width 140 height 23
click at [760, 58] on icon "close" at bounding box center [757, 55] width 12 height 12
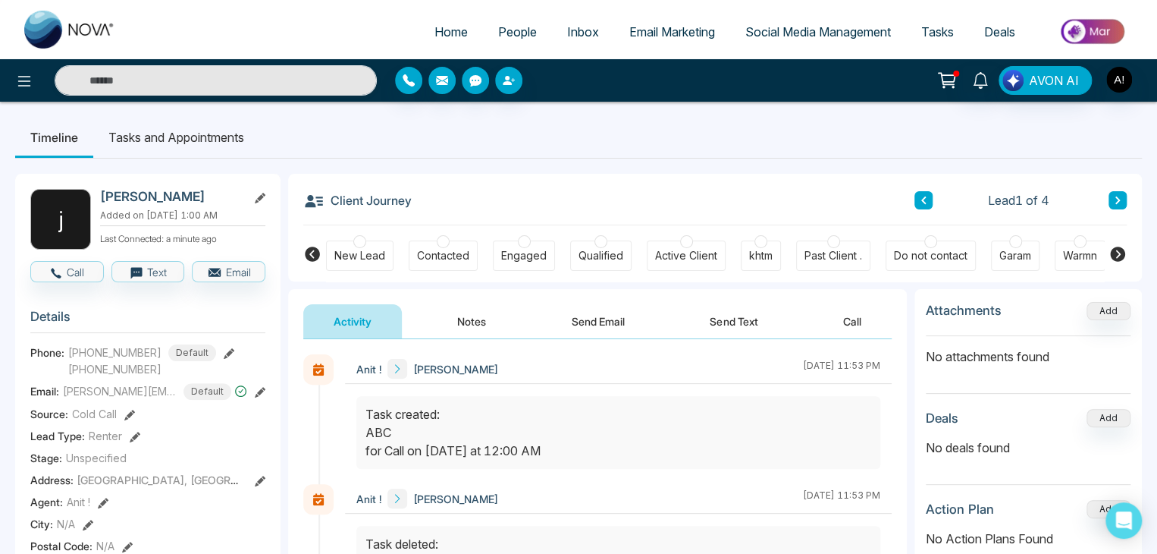
click at [115, 465] on span "Unspecified" at bounding box center [96, 458] width 61 height 16
click at [61, 463] on span "Stage:" at bounding box center [46, 458] width 32 height 16
click at [125, 417] on icon at bounding box center [129, 414] width 11 height 11
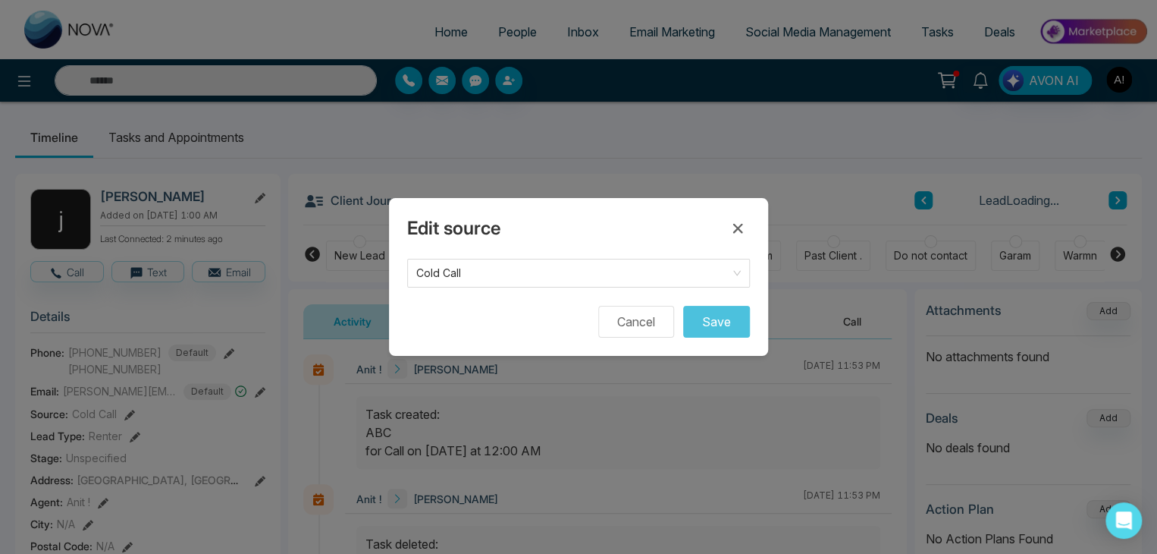
click at [491, 253] on div "Edit source Cold Call Cancel Save" at bounding box center [578, 277] width 379 height 158
click at [483, 268] on span "Cold Call" at bounding box center [578, 272] width 325 height 21
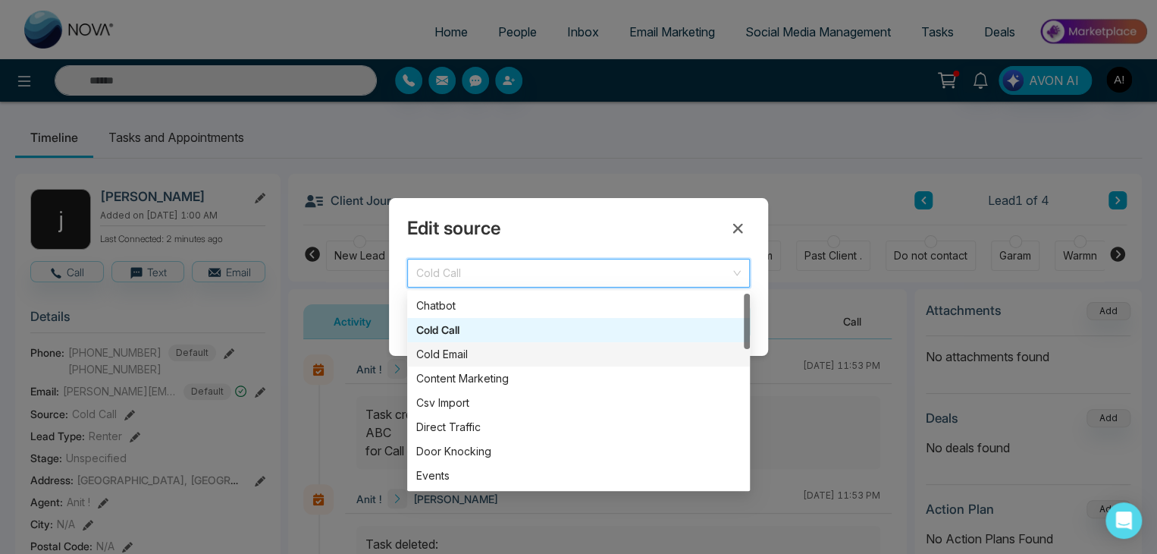
click at [443, 362] on div "Cold Email" at bounding box center [578, 354] width 343 height 24
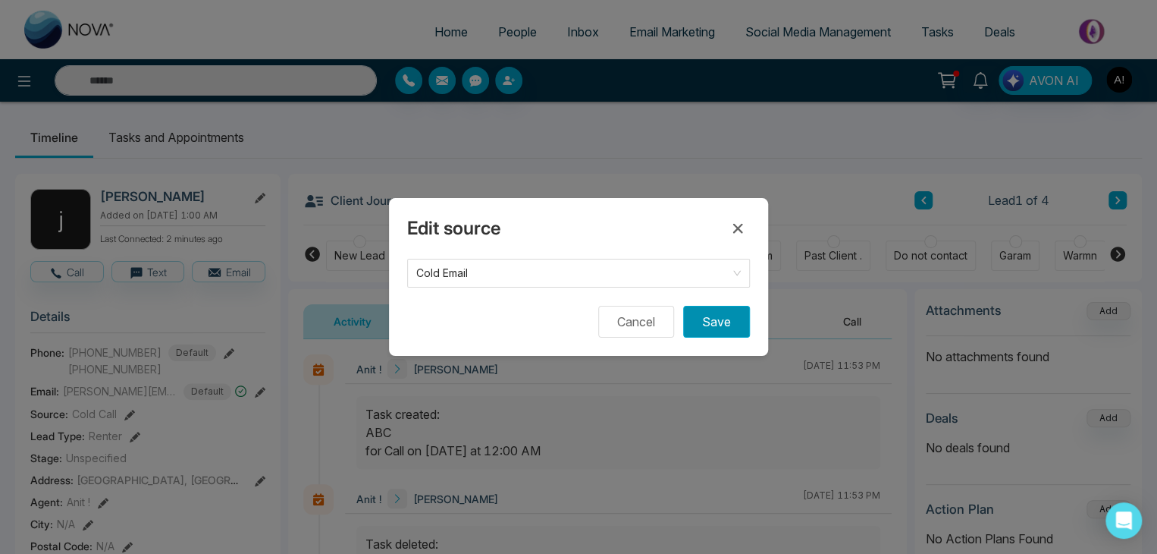
click at [695, 317] on button "Save" at bounding box center [716, 322] width 67 height 32
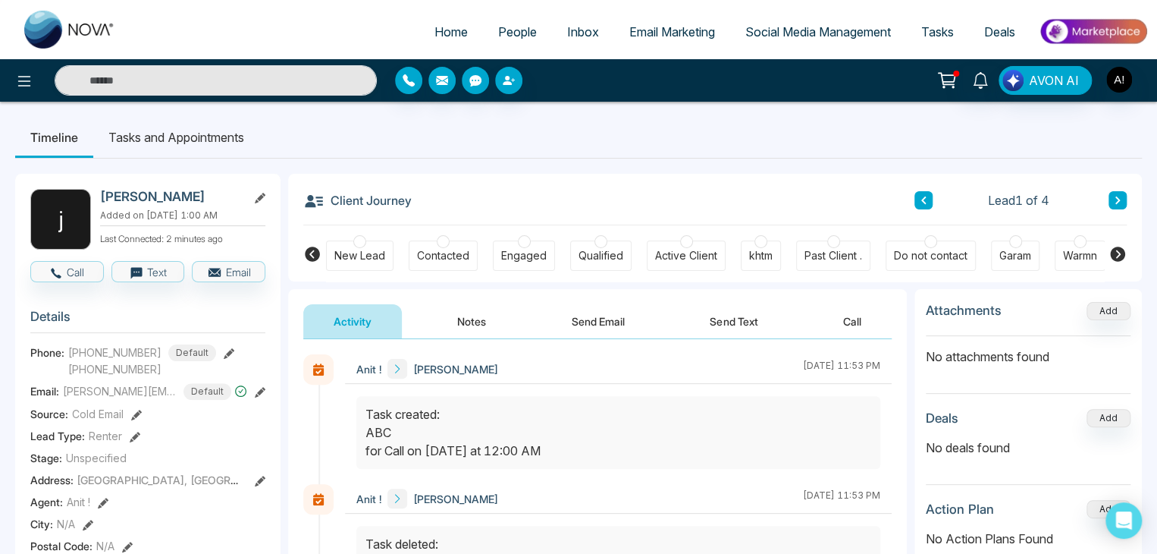
click at [949, 30] on span "Tasks" at bounding box center [937, 31] width 33 height 15
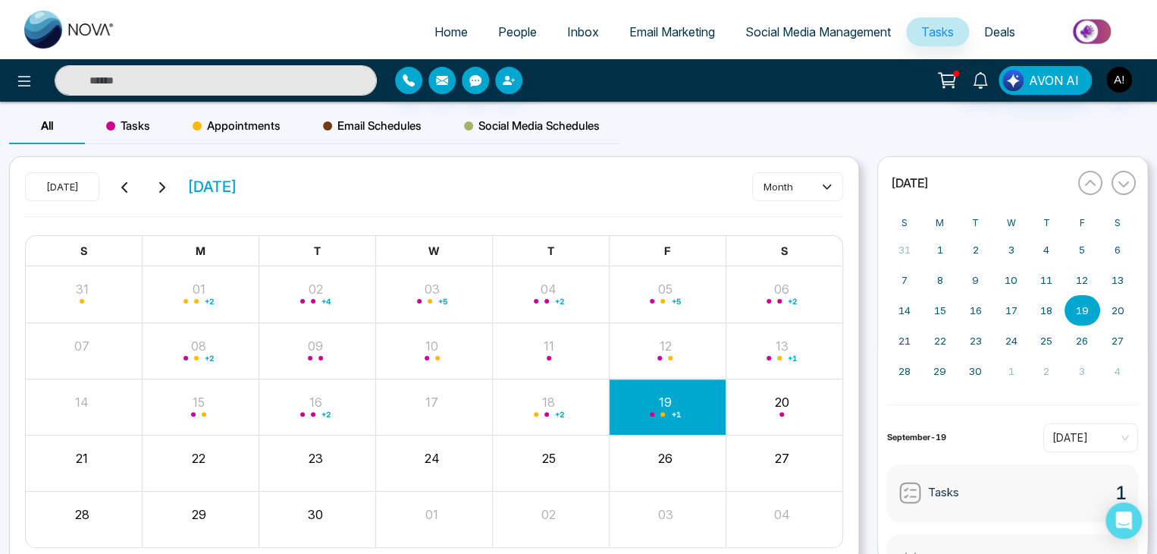
click at [246, 130] on span "Appointments" at bounding box center [237, 126] width 88 height 18
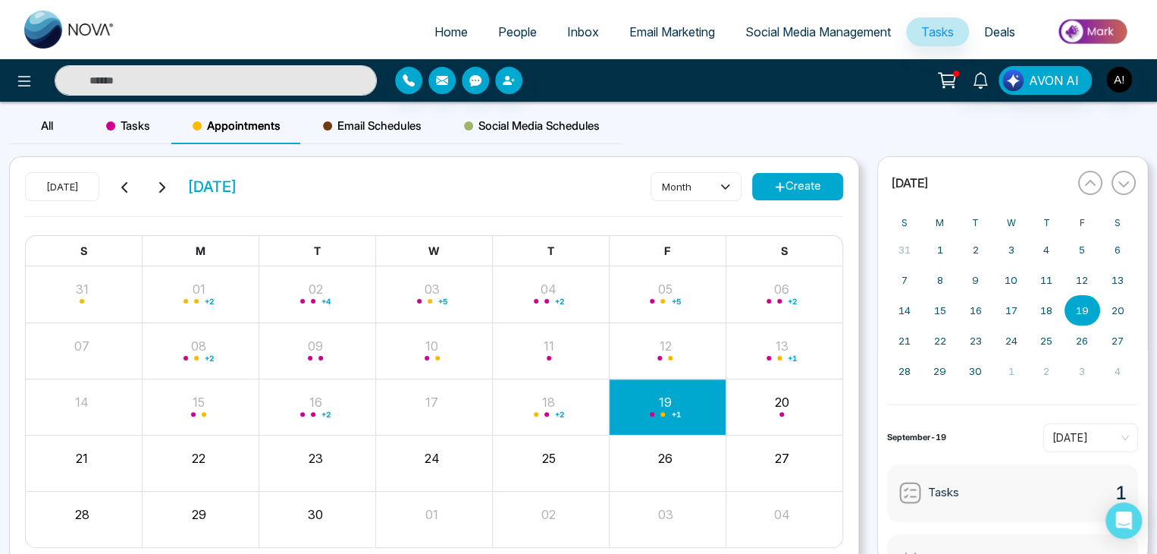
click at [137, 122] on span "Tasks" at bounding box center [128, 126] width 44 height 18
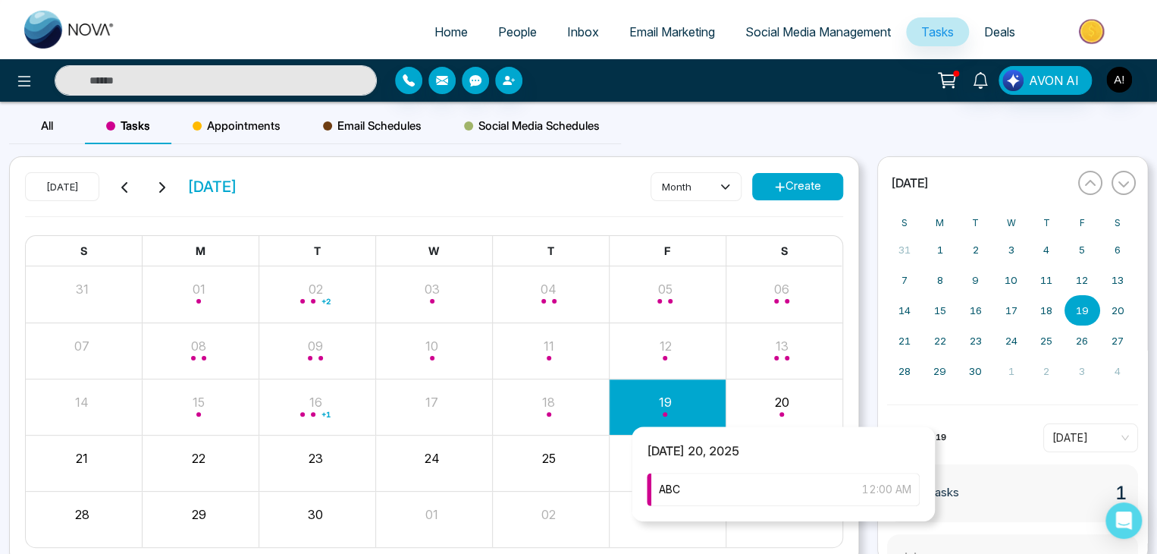
click at [789, 406] on div "Month View" at bounding box center [784, 406] width 117 height 36
click at [737, 495] on div "ABC 12:00 AM" at bounding box center [783, 488] width 273 height 33
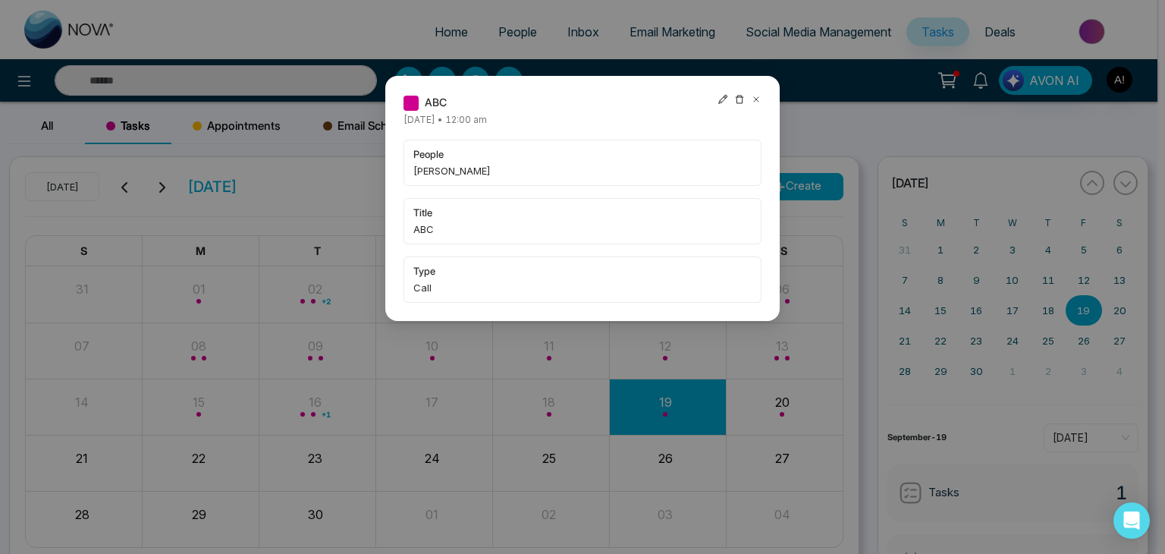
click at [718, 97] on icon at bounding box center [722, 99] width 11 height 11
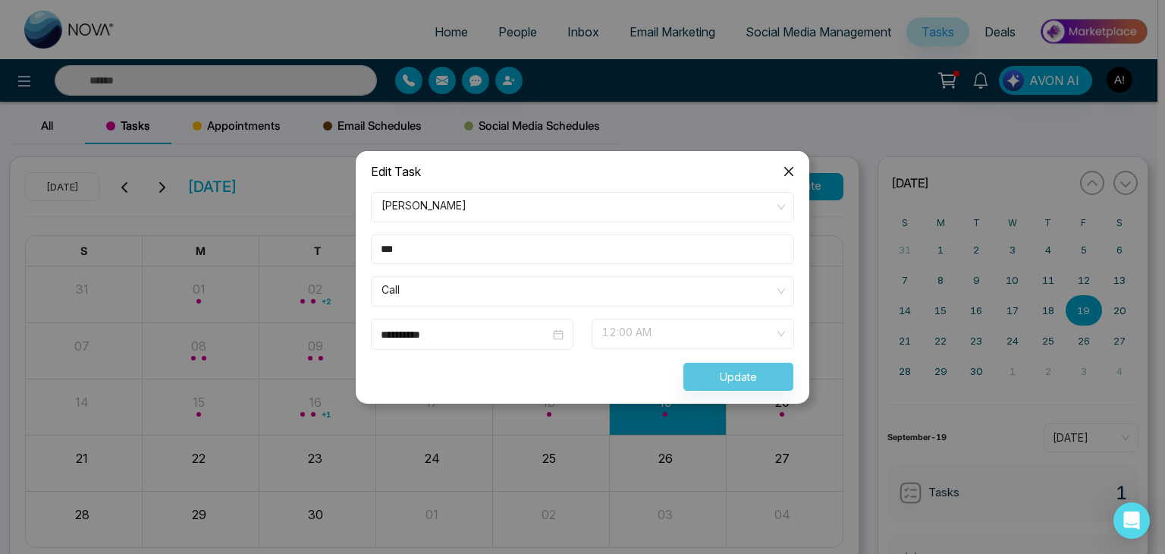
drag, startPoint x: 661, startPoint y: 328, endPoint x: 689, endPoint y: 343, distance: 31.9
click at [661, 330] on span "12:00 AM" at bounding box center [692, 334] width 181 height 26
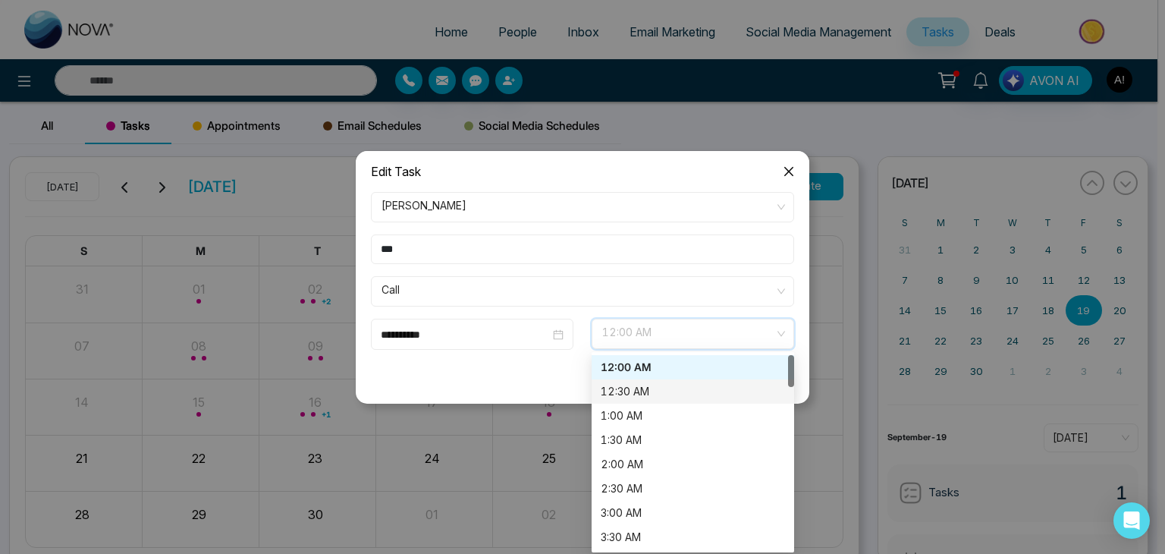
click at [640, 397] on div "12:30 AM" at bounding box center [693, 391] width 184 height 17
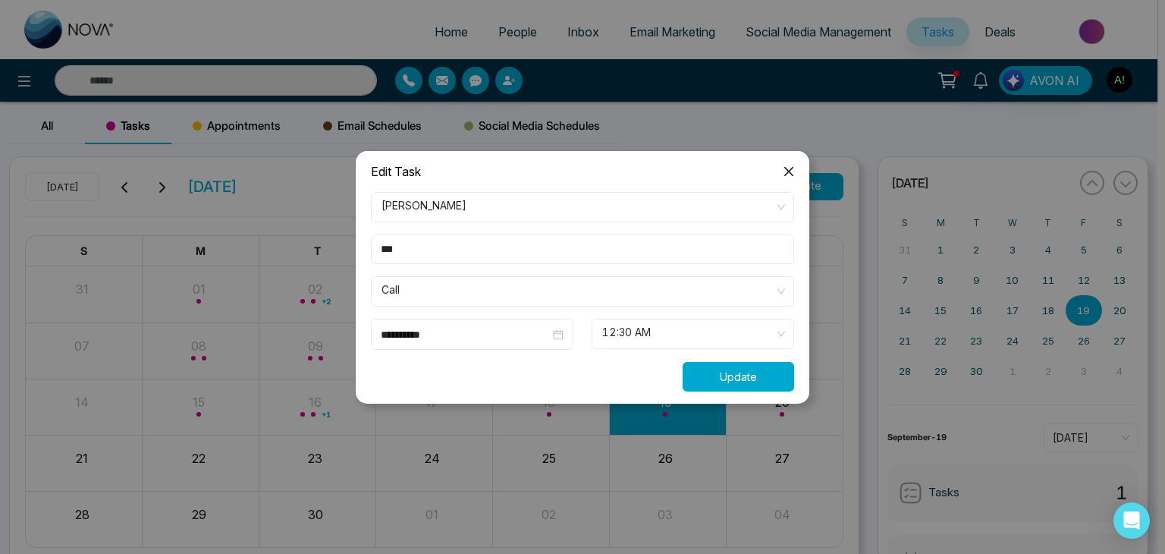
click at [710, 374] on button "Update" at bounding box center [737, 377] width 111 height 30
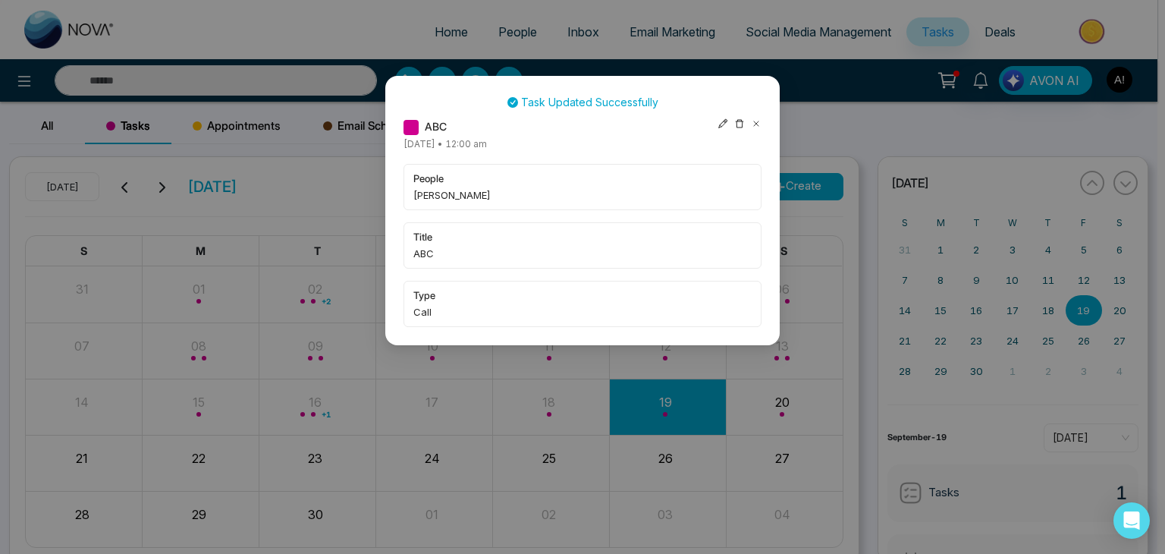
click at [758, 124] on icon at bounding box center [756, 123] width 11 height 11
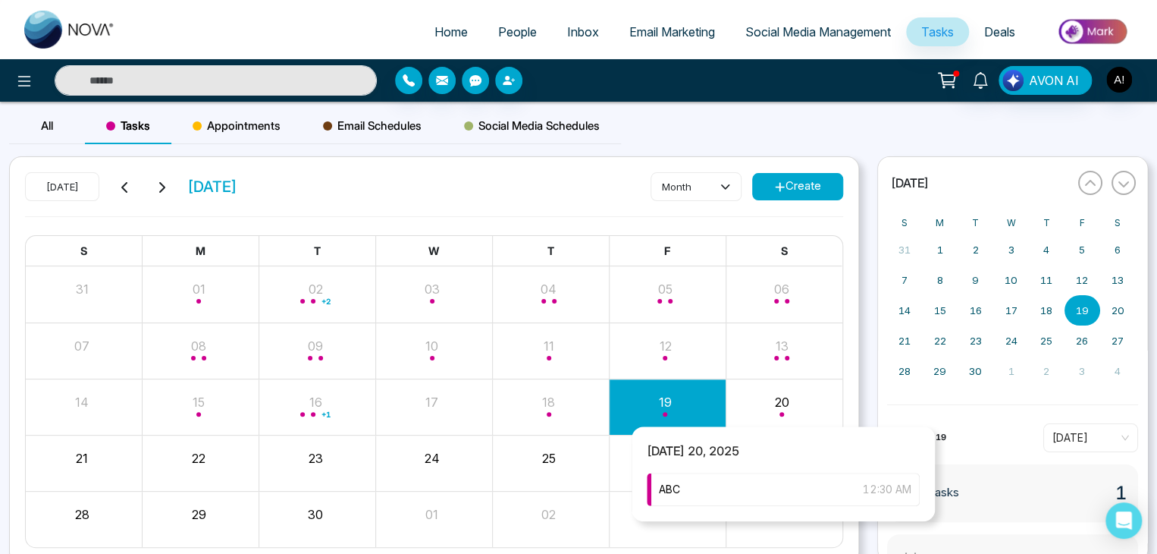
click at [777, 407] on div "Month View" at bounding box center [784, 406] width 117 height 36
click at [808, 476] on div "ABC 12:30 AM" at bounding box center [783, 488] width 273 height 33
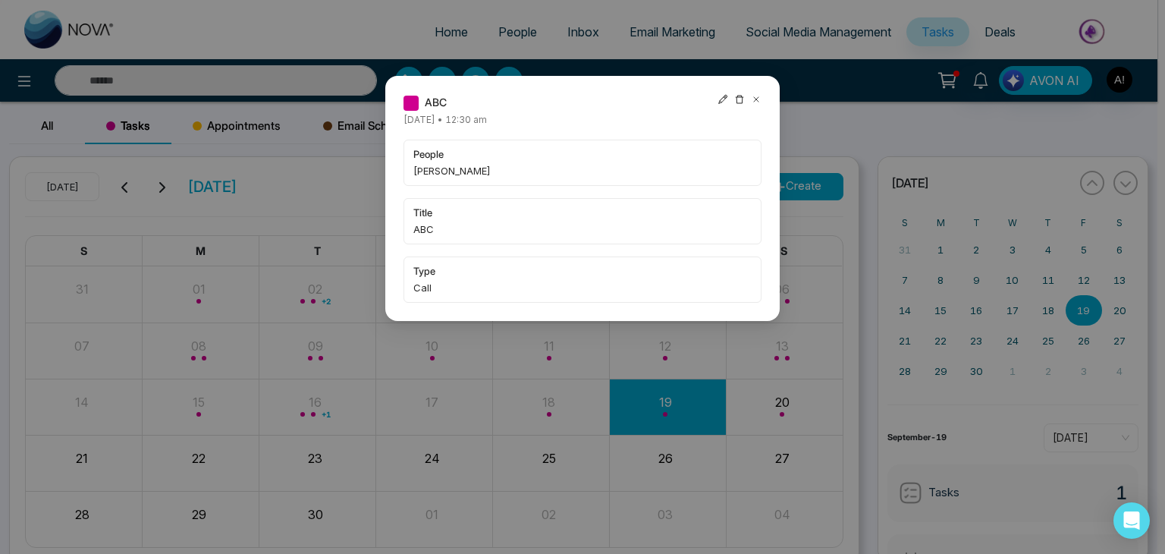
click at [758, 96] on icon at bounding box center [756, 99] width 11 height 11
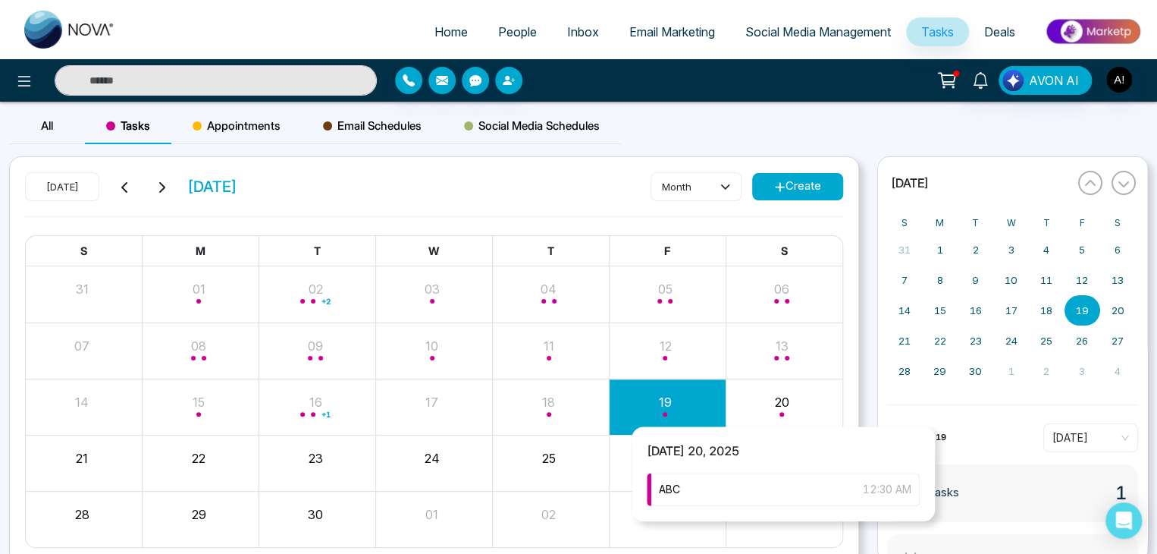
click at [768, 410] on div "Month View" at bounding box center [784, 406] width 117 height 36
click at [697, 486] on div "ABC 12:30 AM" at bounding box center [783, 488] width 273 height 33
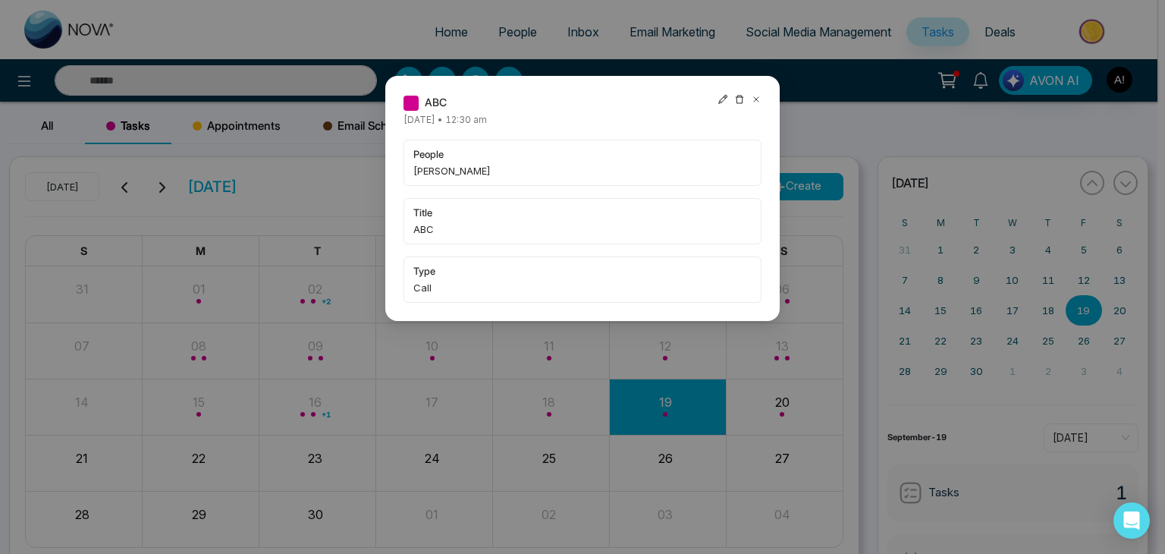
click at [739, 93] on div "ABC Saturday September-20-2025 • 12:30 am people jayesh title ABC type Call" at bounding box center [582, 198] width 394 height 245
click at [736, 95] on icon at bounding box center [739, 99] width 11 height 11
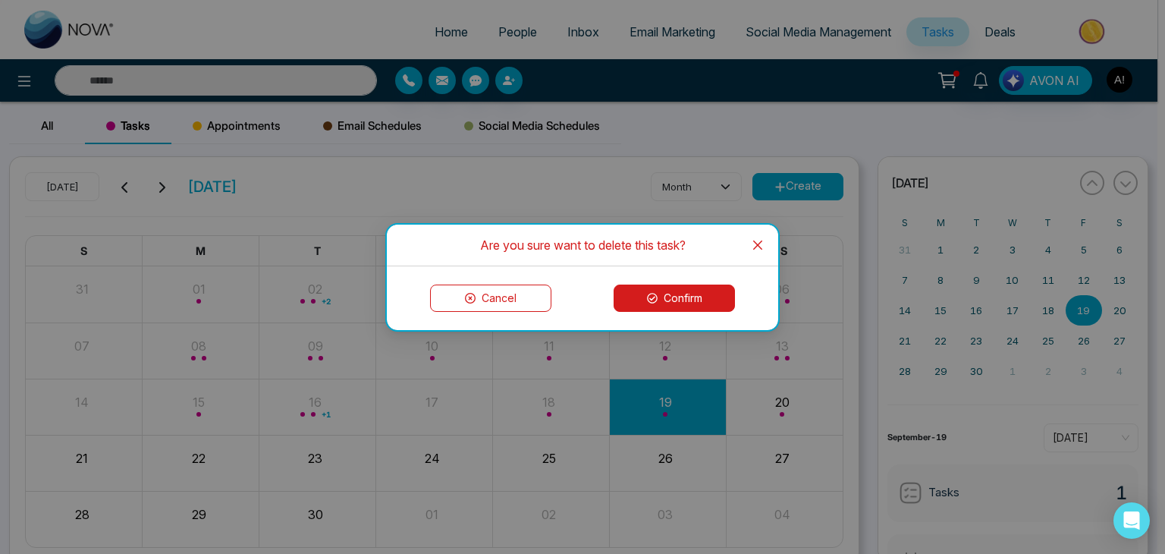
click at [702, 288] on button "Confirm" at bounding box center [673, 297] width 121 height 27
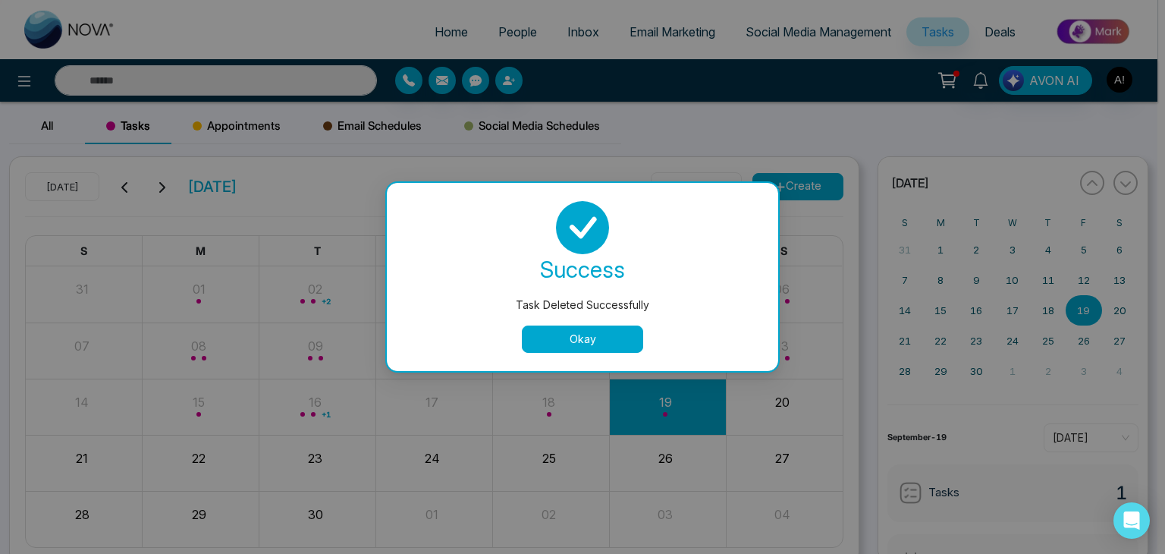
click at [613, 345] on button "Okay" at bounding box center [582, 338] width 121 height 27
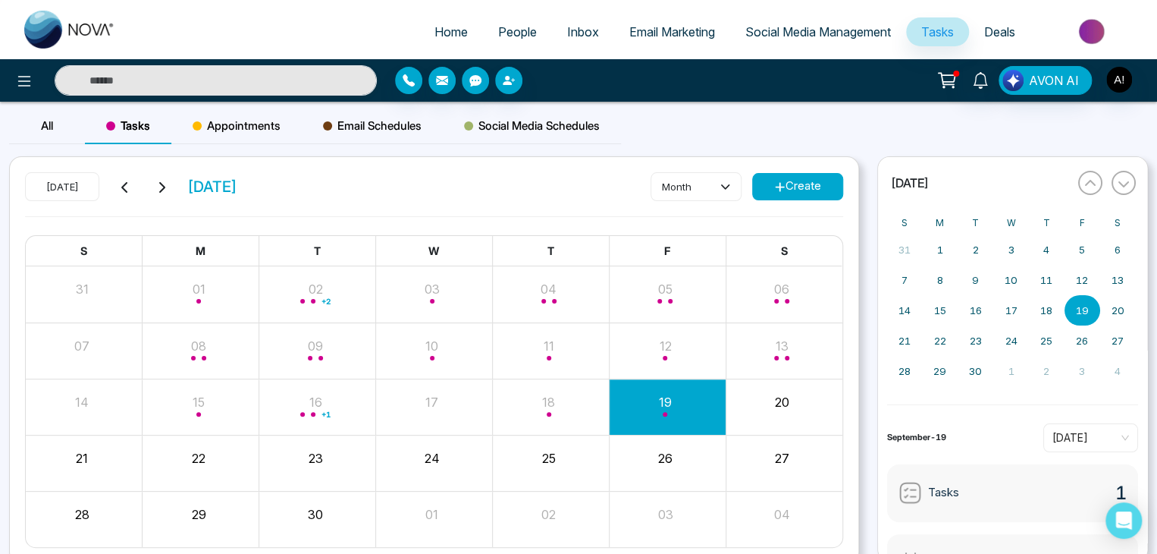
click at [675, 431] on div "Month View" at bounding box center [667, 406] width 117 height 55
click at [654, 396] on div "Month View" at bounding box center [667, 406] width 117 height 36
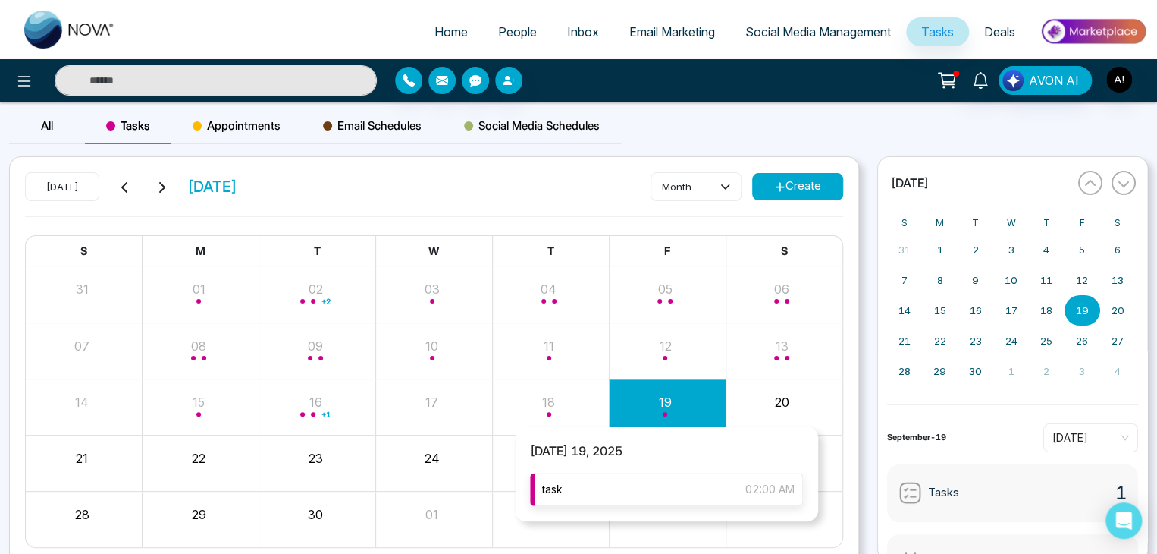
click at [604, 481] on div "task 02:00 AM" at bounding box center [666, 488] width 273 height 33
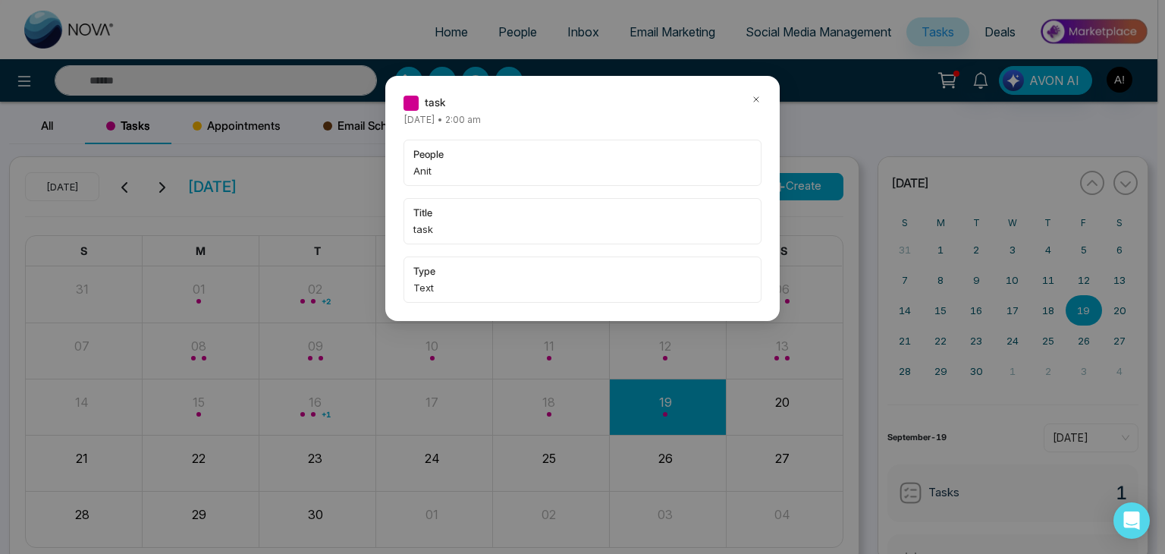
click at [752, 96] on icon at bounding box center [756, 99] width 11 height 11
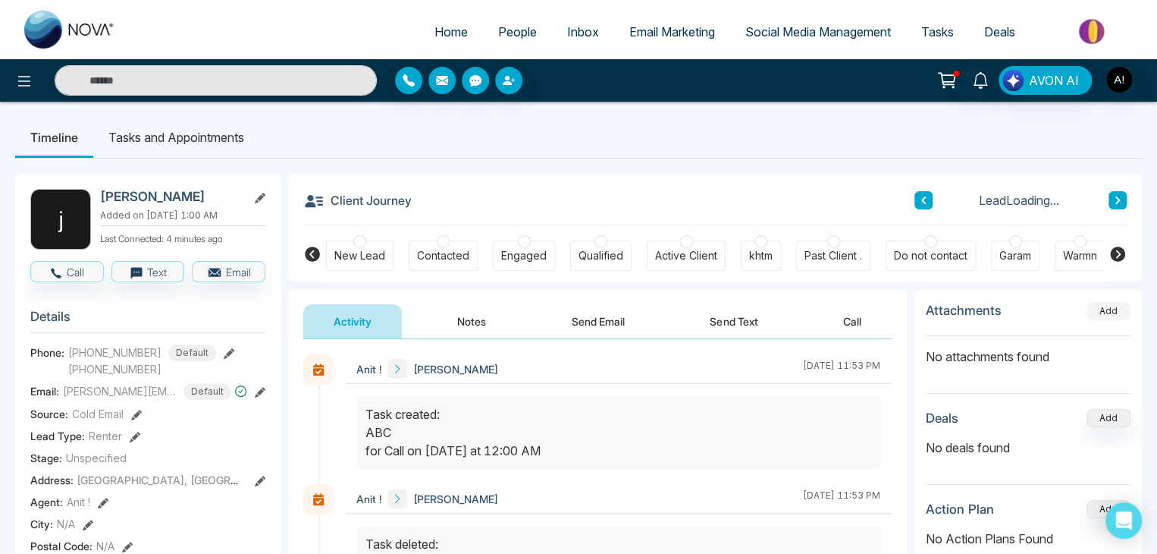
click at [1103, 308] on button "Add" at bounding box center [1109, 311] width 44 height 18
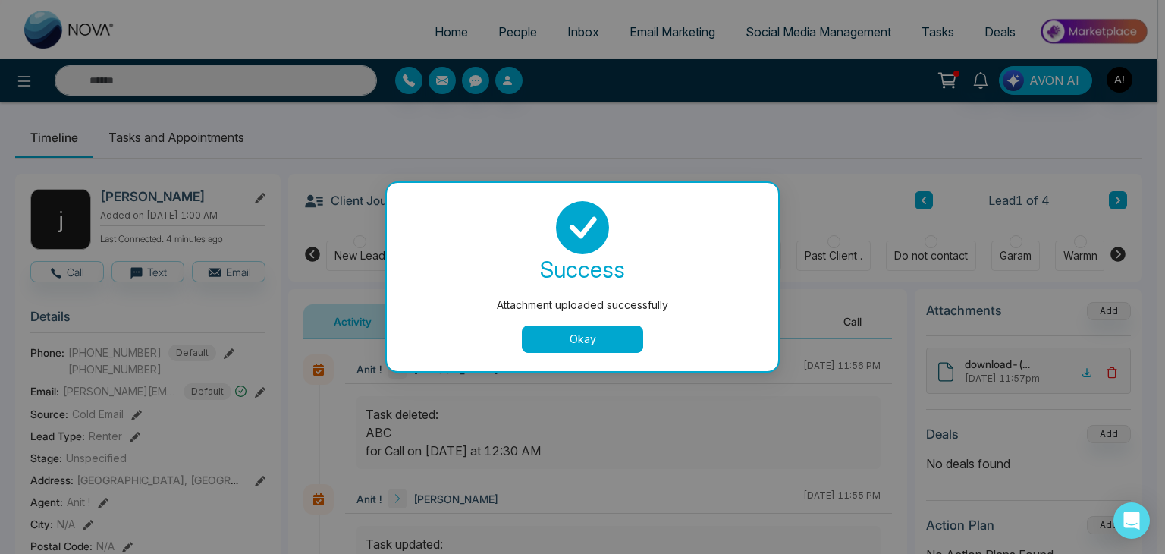
click at [595, 344] on button "Okay" at bounding box center [582, 338] width 121 height 27
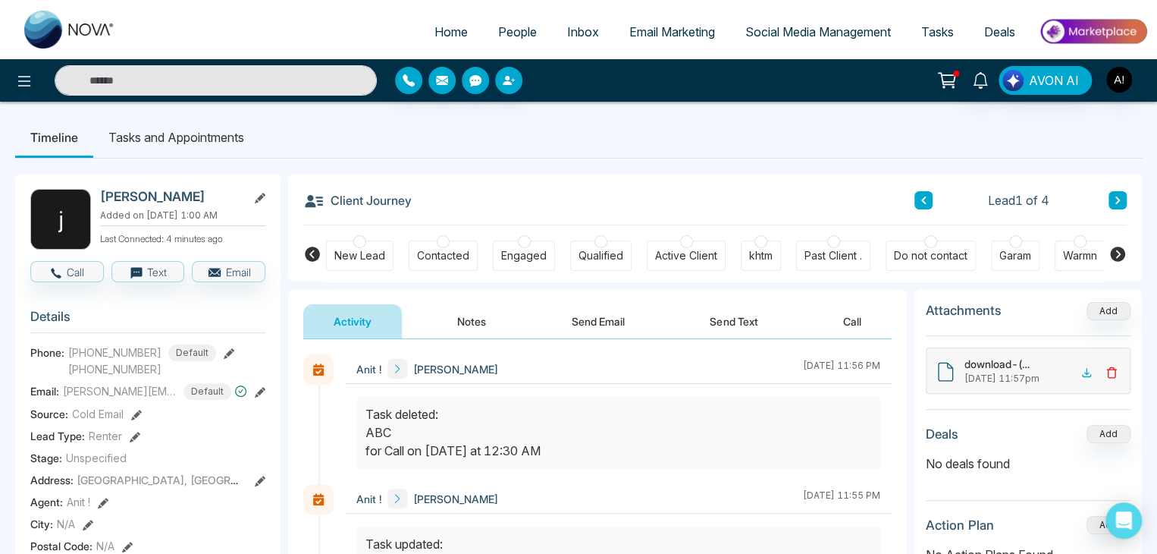
click at [1109, 370] on icon at bounding box center [1112, 372] width 12 height 12
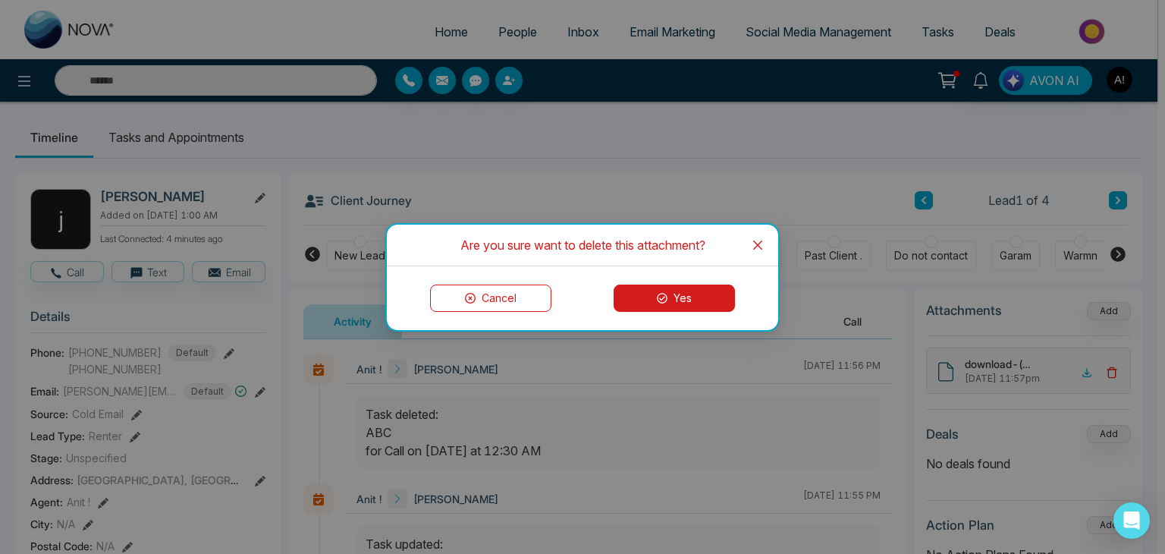
click at [681, 290] on button "Yes" at bounding box center [673, 297] width 121 height 27
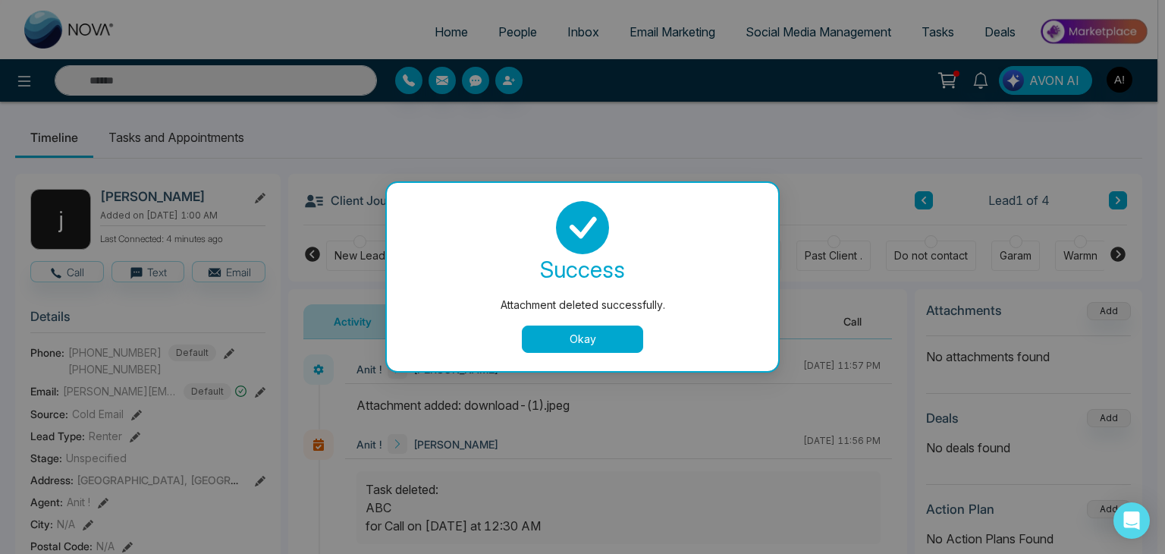
click at [608, 328] on button "Okay" at bounding box center [582, 338] width 121 height 27
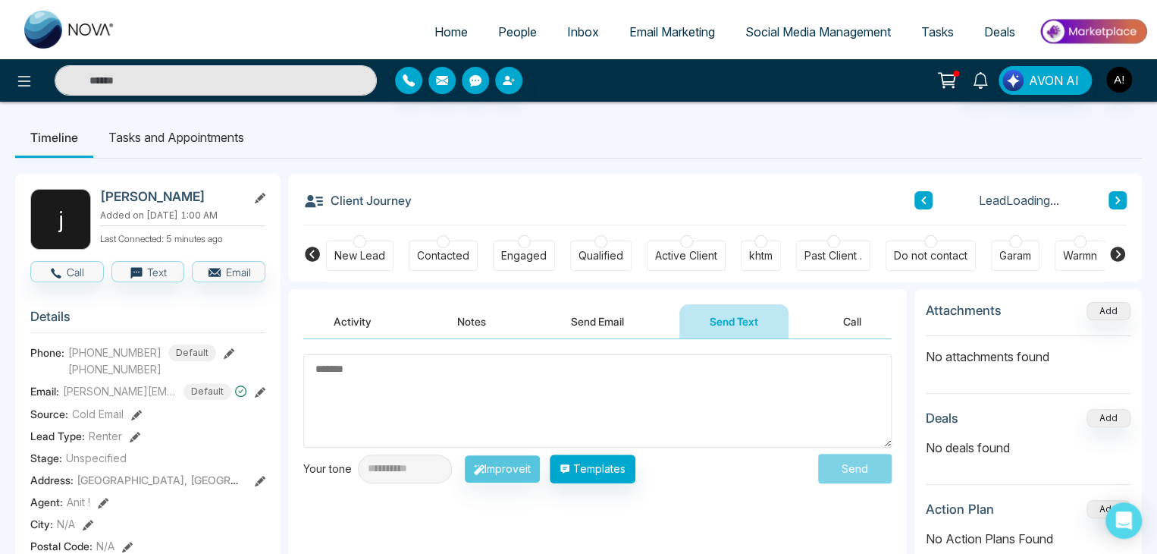
click at [674, 38] on span "Email Marketing" at bounding box center [672, 31] width 86 height 15
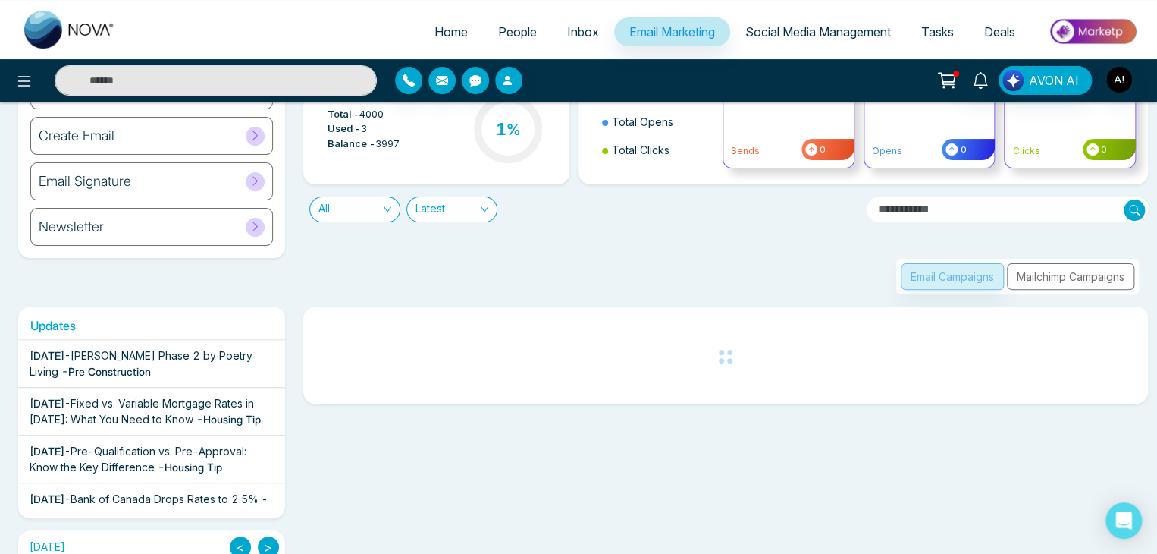
scroll to position [115, 0]
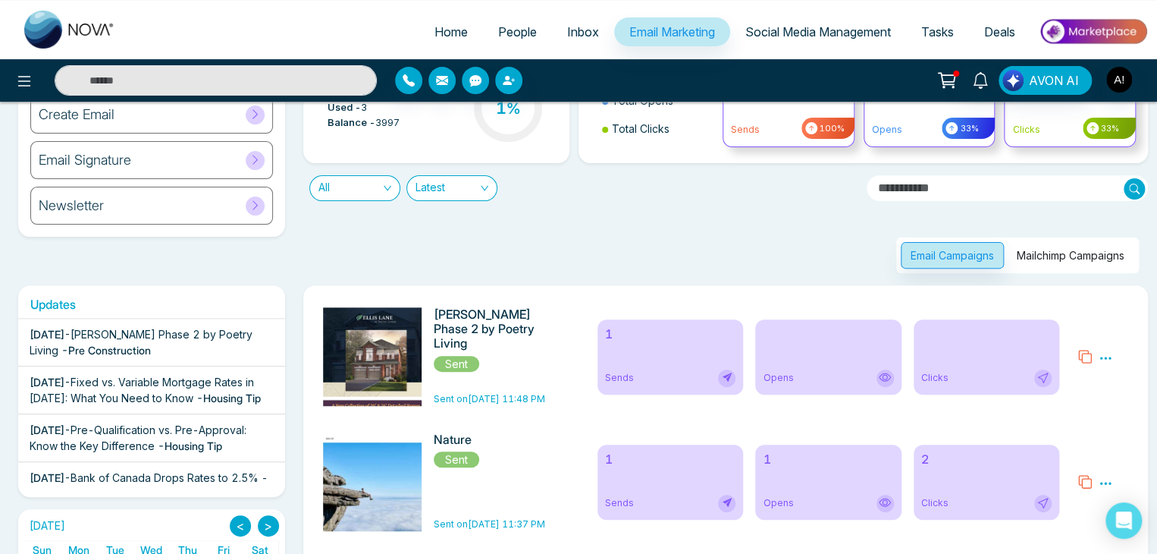
click at [1105, 346] on div "Preview Analytics Delete" at bounding box center [1102, 356] width 69 height 99
click at [1105, 356] on icon at bounding box center [1105, 357] width 11 height 2
click at [1079, 395] on link "Analytics" at bounding box center [1078, 401] width 44 height 13
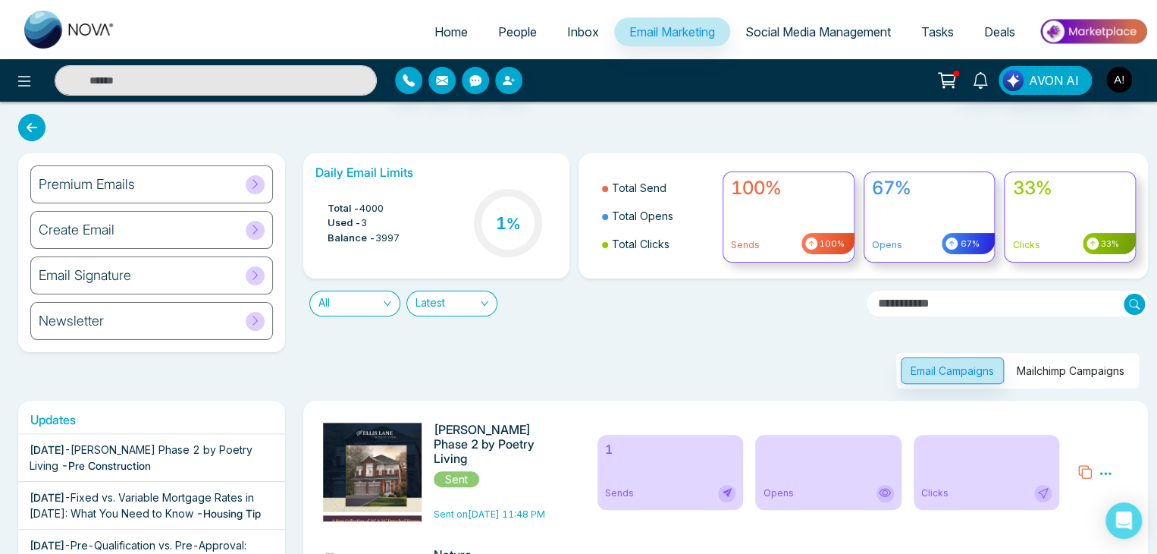
click at [868, 490] on div "Opens" at bounding box center [828, 493] width 131 height 17
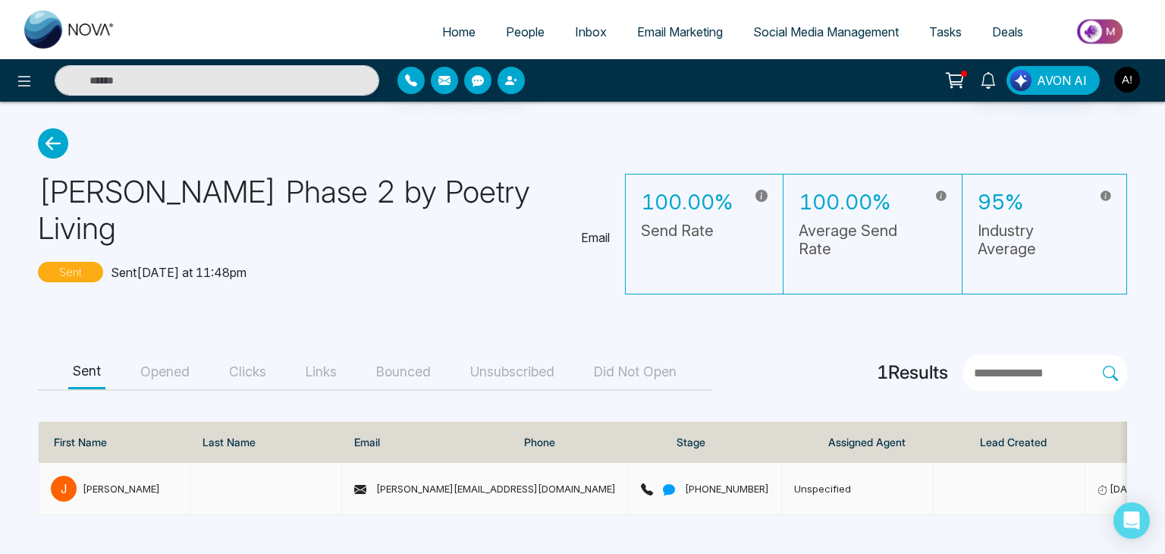
click at [482, 463] on td "[PERSON_NAME][EMAIL_ADDRESS][DOMAIN_NAME]" at bounding box center [485, 489] width 287 height 52
click at [49, 141] on icon at bounding box center [53, 143] width 30 height 30
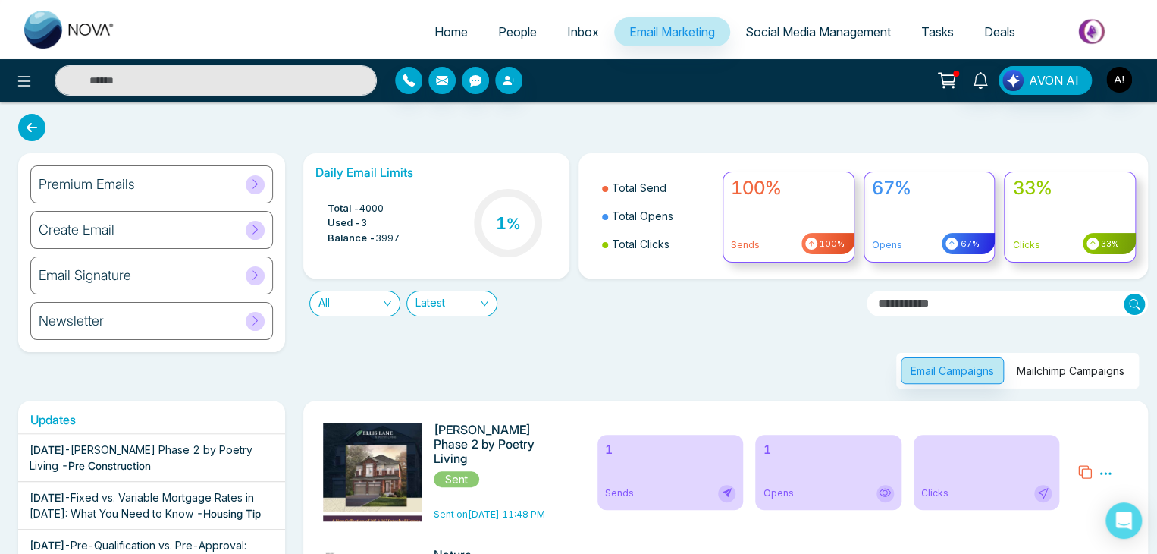
click at [202, 227] on div "Create Email" at bounding box center [151, 230] width 243 height 38
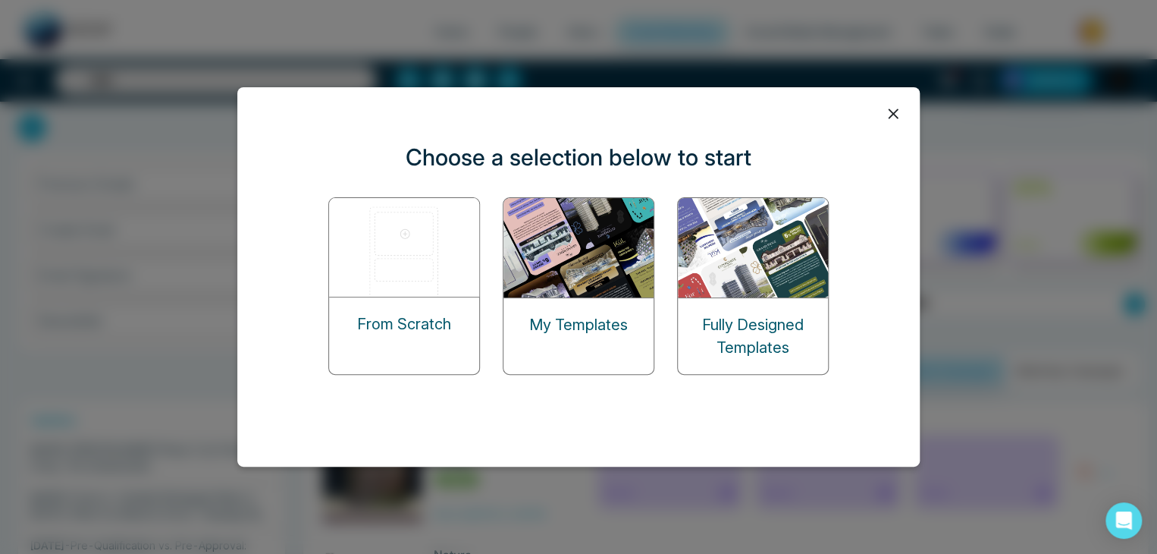
click at [742, 330] on p "Fully Designed Templates" at bounding box center [753, 335] width 150 height 45
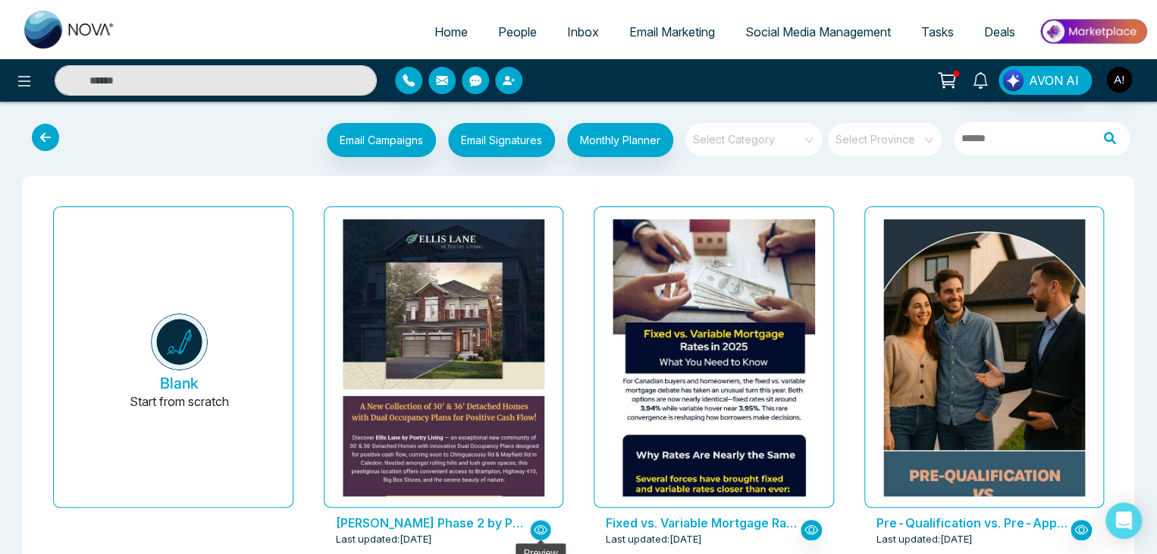
click at [537, 527] on icon "button" at bounding box center [541, 529] width 14 height 14
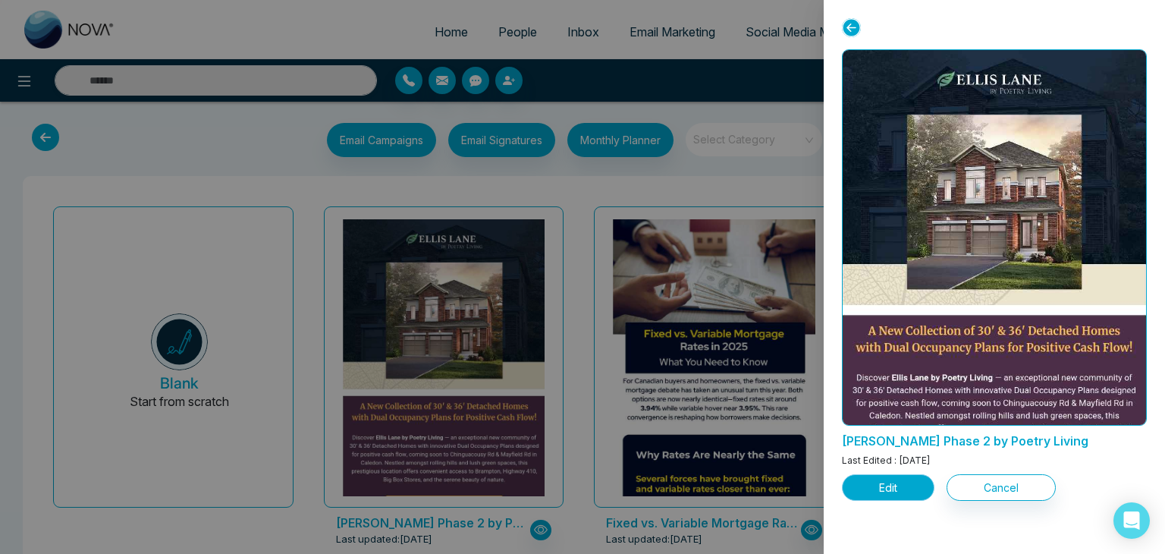
click at [871, 493] on button "Edit" at bounding box center [888, 487] width 93 height 27
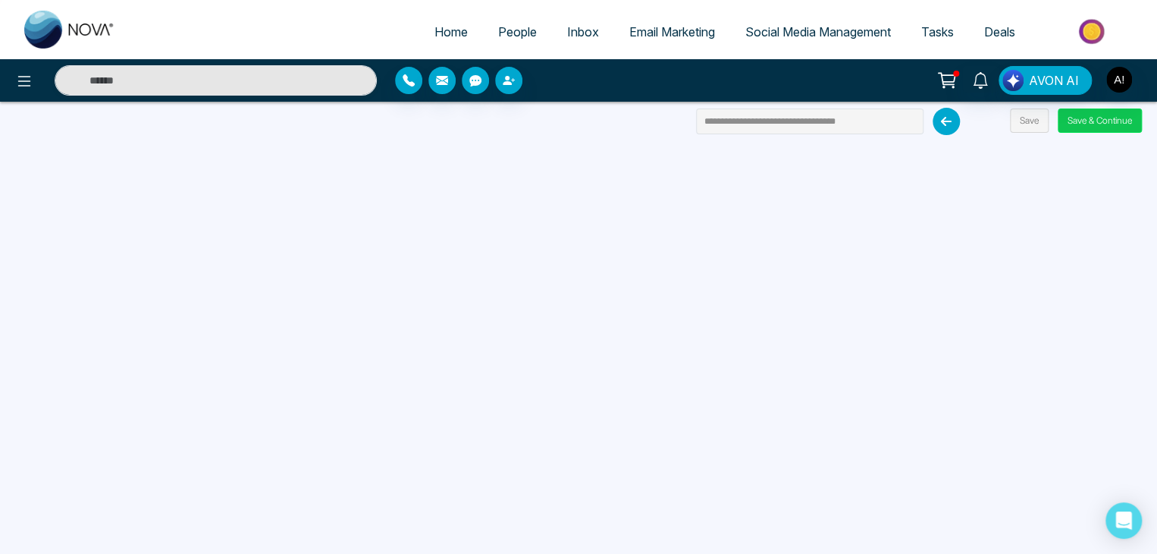
click at [1071, 112] on button "Save & Continue" at bounding box center [1100, 120] width 84 height 24
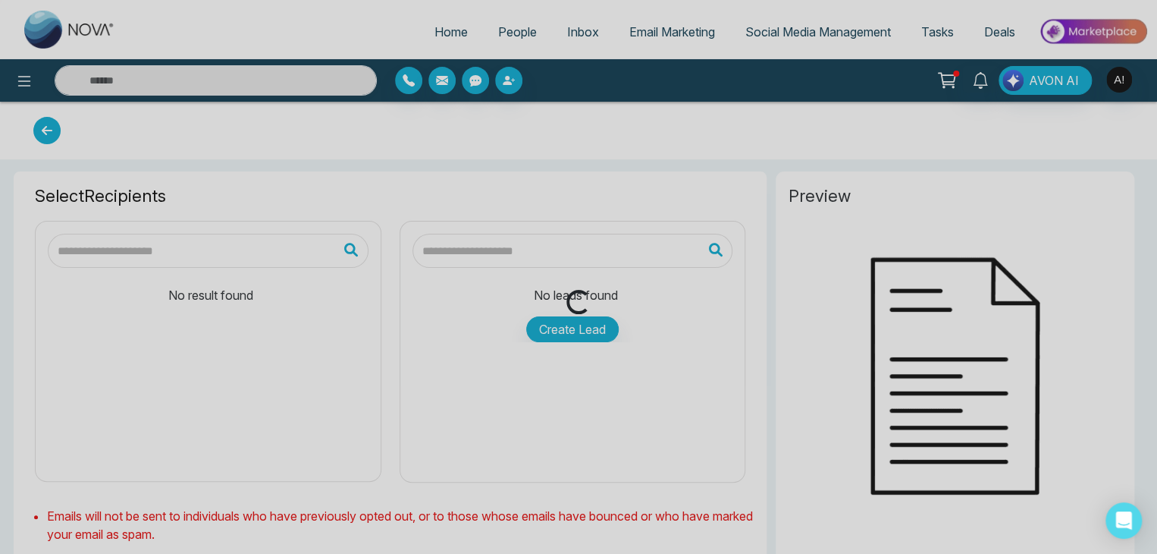
type input "**********"
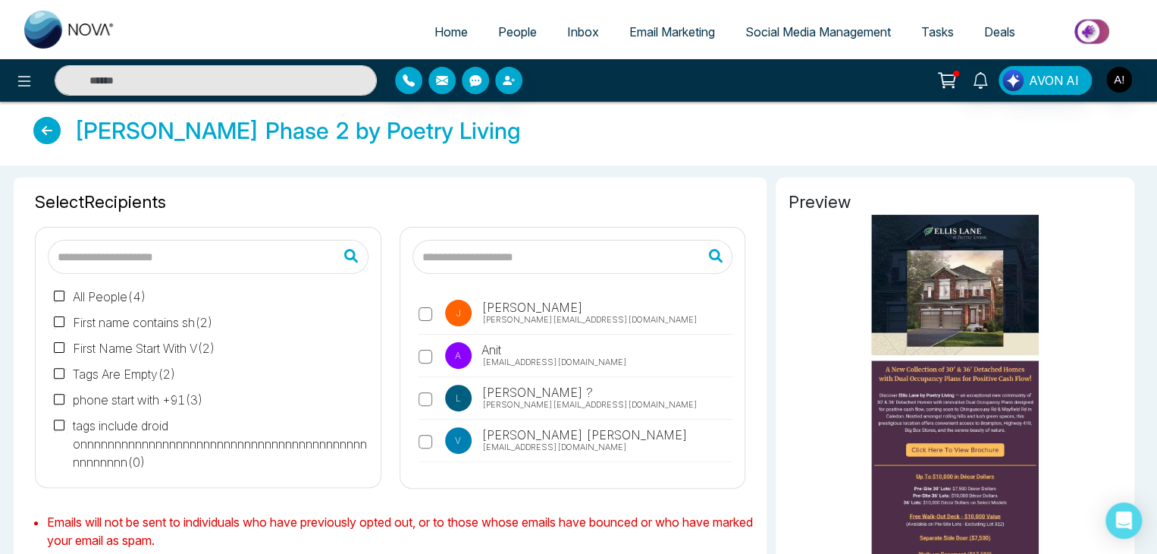
click at [491, 319] on span "[PERSON_NAME][EMAIL_ADDRESS][DOMAIN_NAME]" at bounding box center [589, 319] width 215 height 13
click at [48, 319] on div "All People ( 4 ) First name contains sh ( 2 ) First Name Start With V ( 2 ) Tag…" at bounding box center [208, 374] width 321 height 201
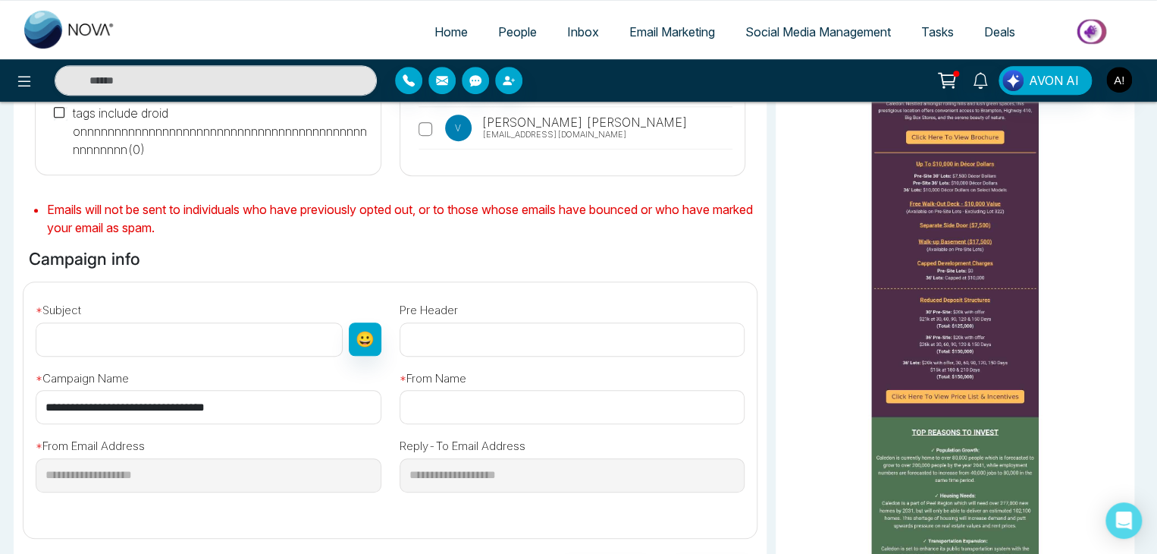
scroll to position [315, 0]
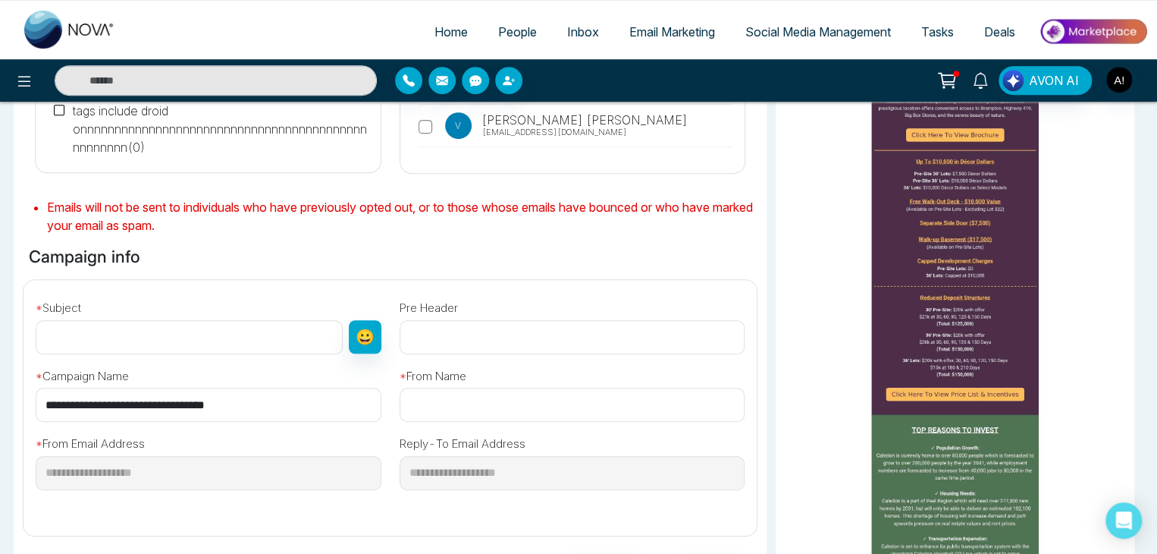
click at [131, 334] on input "text" at bounding box center [189, 337] width 307 height 34
type input "**********"
click at [552, 422] on div "**********" at bounding box center [573, 466] width 364 height 89
click at [515, 404] on input "text" at bounding box center [573, 404] width 346 height 34
type input "**********"
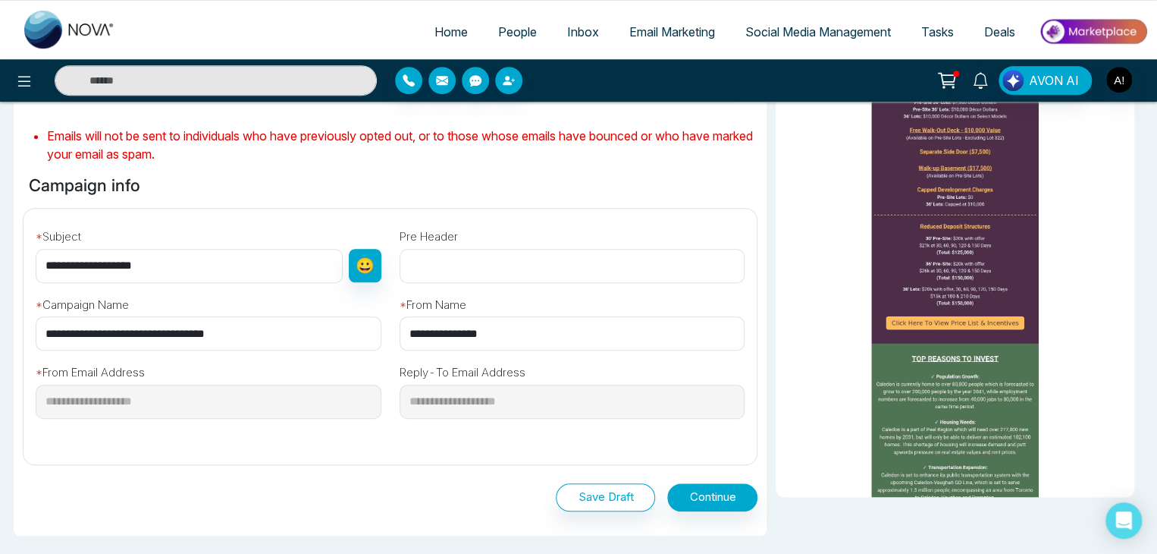
scroll to position [499, 0]
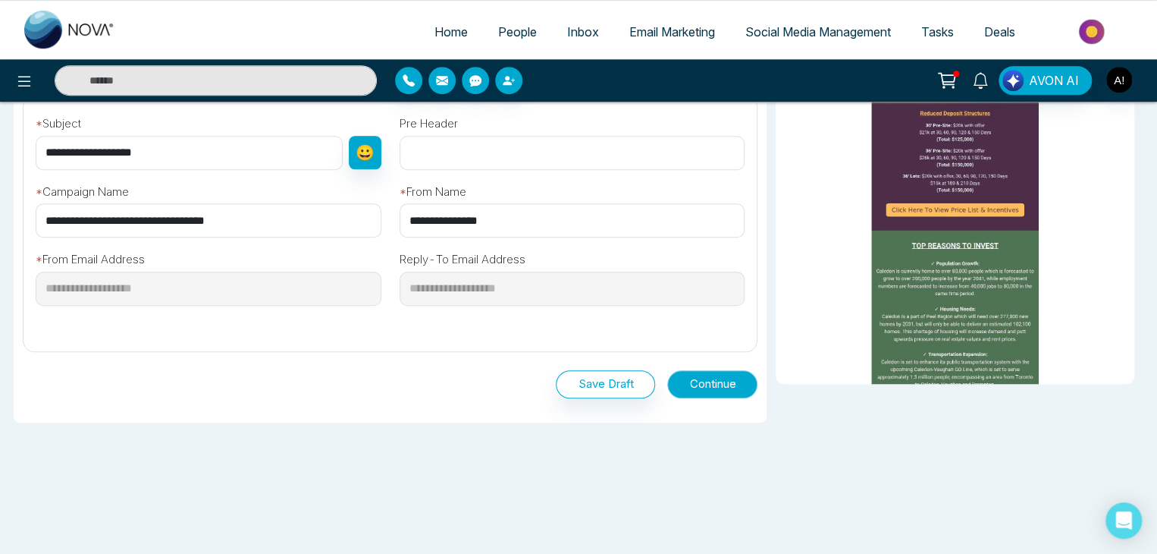
click at [704, 376] on button "Continue" at bounding box center [712, 384] width 90 height 28
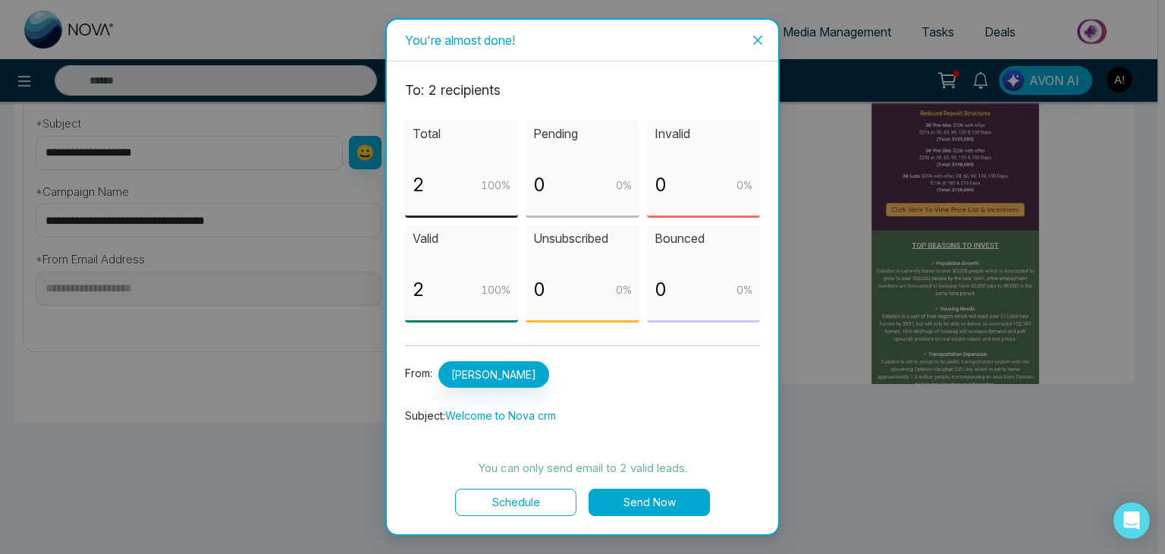
click at [644, 500] on button "Send Now" at bounding box center [648, 501] width 121 height 27
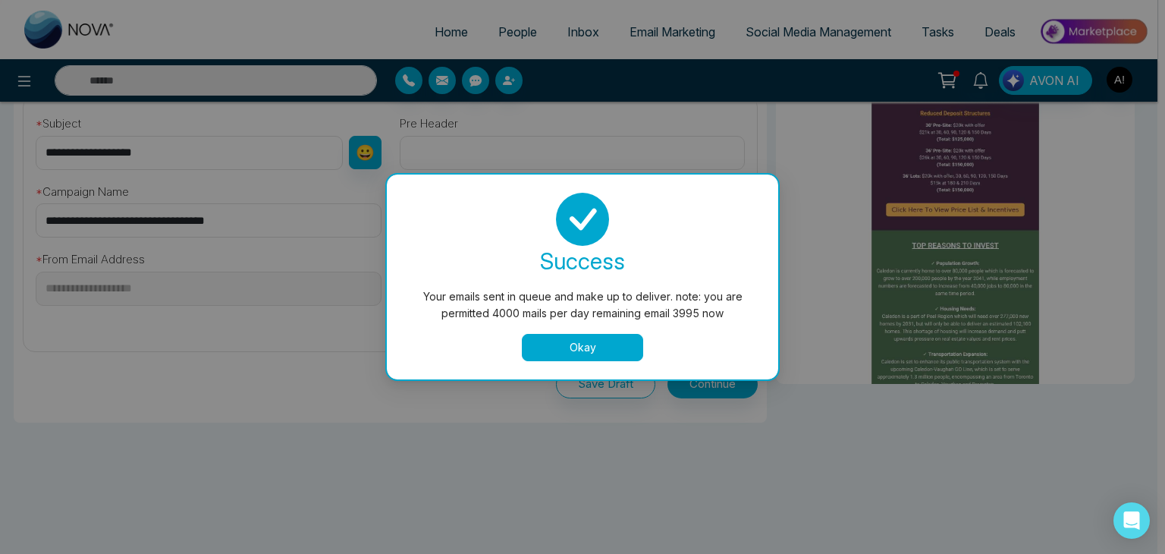
click at [597, 350] on button "Okay" at bounding box center [582, 347] width 121 height 27
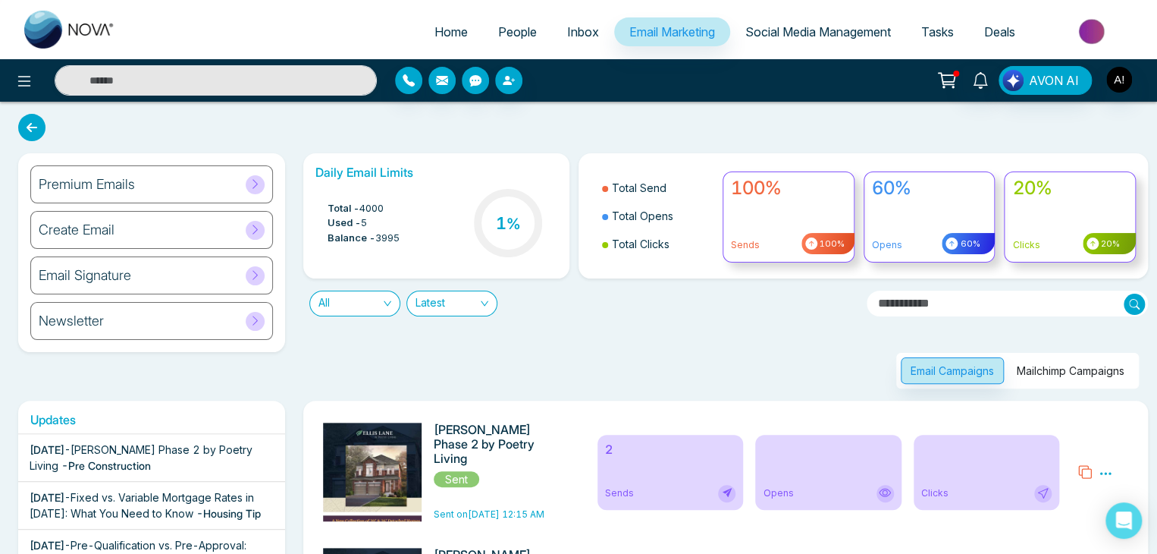
click at [1106, 470] on icon at bounding box center [1106, 473] width 14 height 14
click at [1065, 425] on link "Analytics" at bounding box center [1078, 425] width 44 height 13
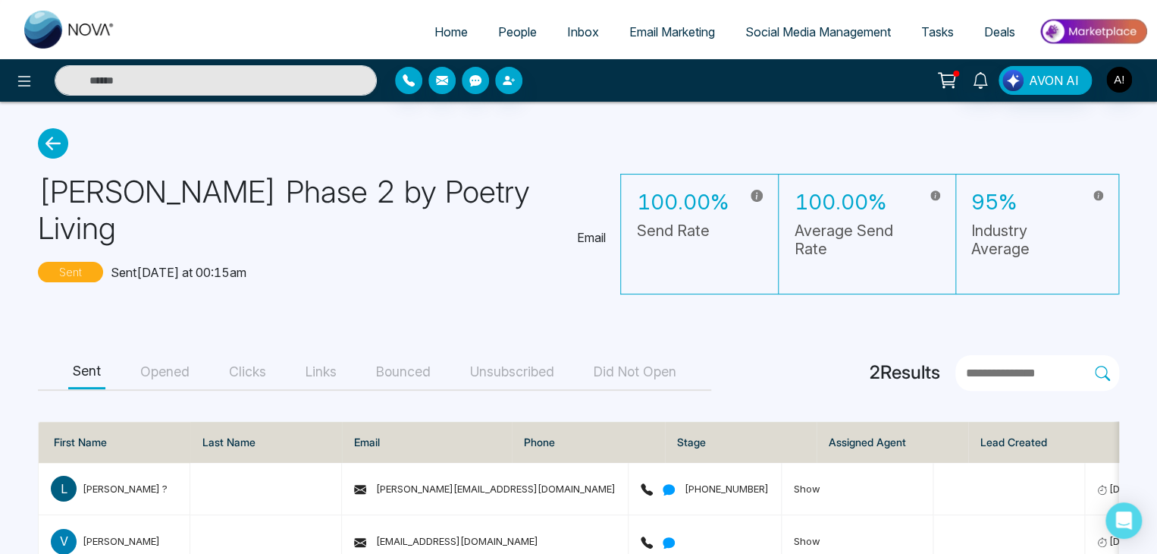
scroll to position [14, 0]
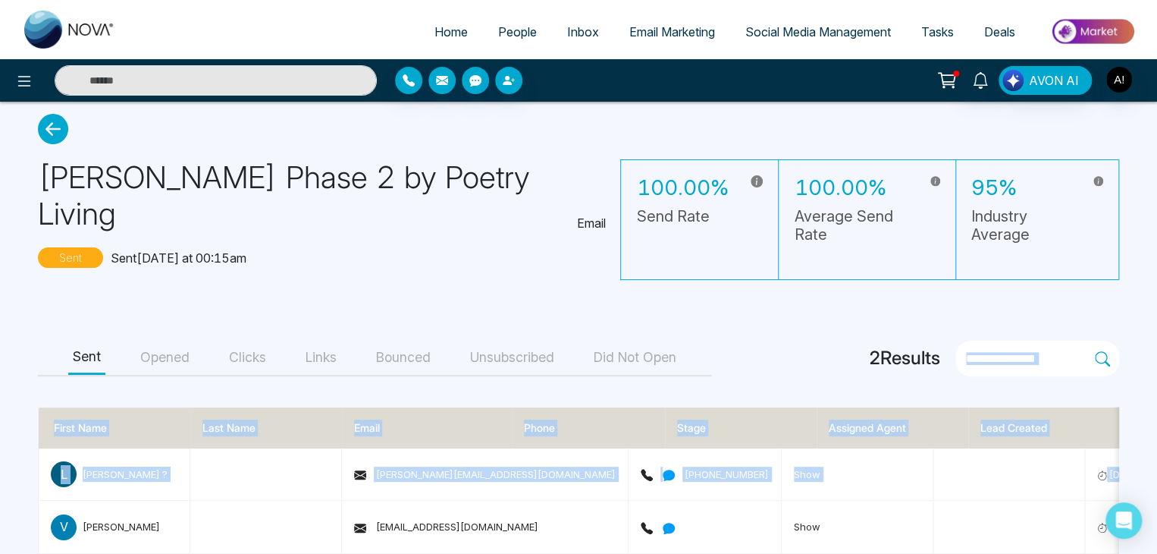
drag, startPoint x: 1146, startPoint y: 372, endPoint x: 1150, endPoint y: 295, distance: 77.4
click at [1150, 295] on main "Ellis Lane Phase 2 by Poetry Living Email Sent Sent today at 00:15am 100.00% Se…" at bounding box center [578, 333] width 1157 height 493
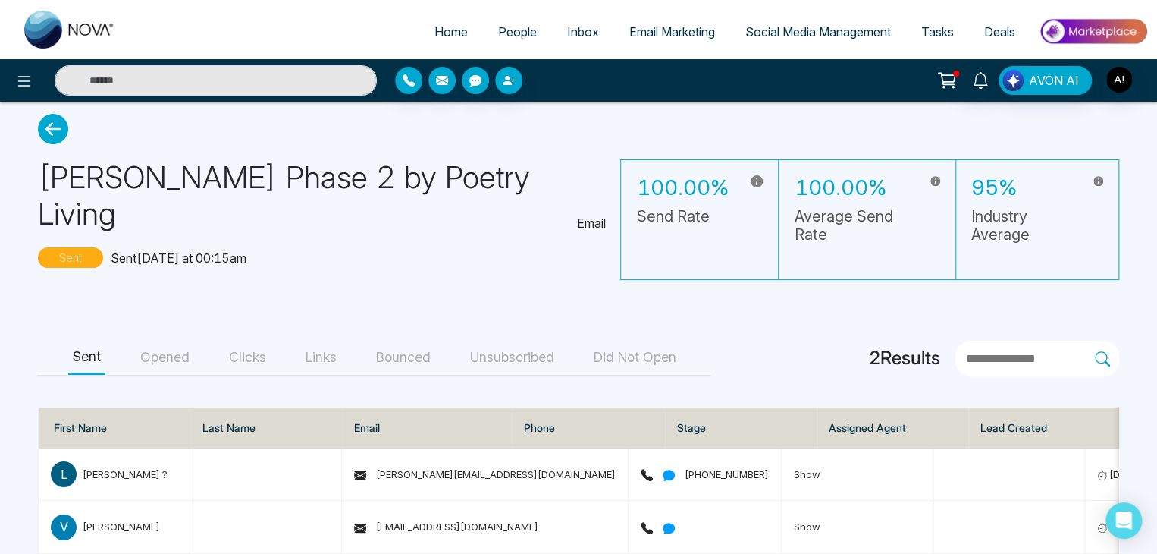
click at [182, 268] on main "Ellis Lane Phase 2 by Poetry Living Email Sent Sent today at 00:15am 100.00% Se…" at bounding box center [578, 333] width 1157 height 493
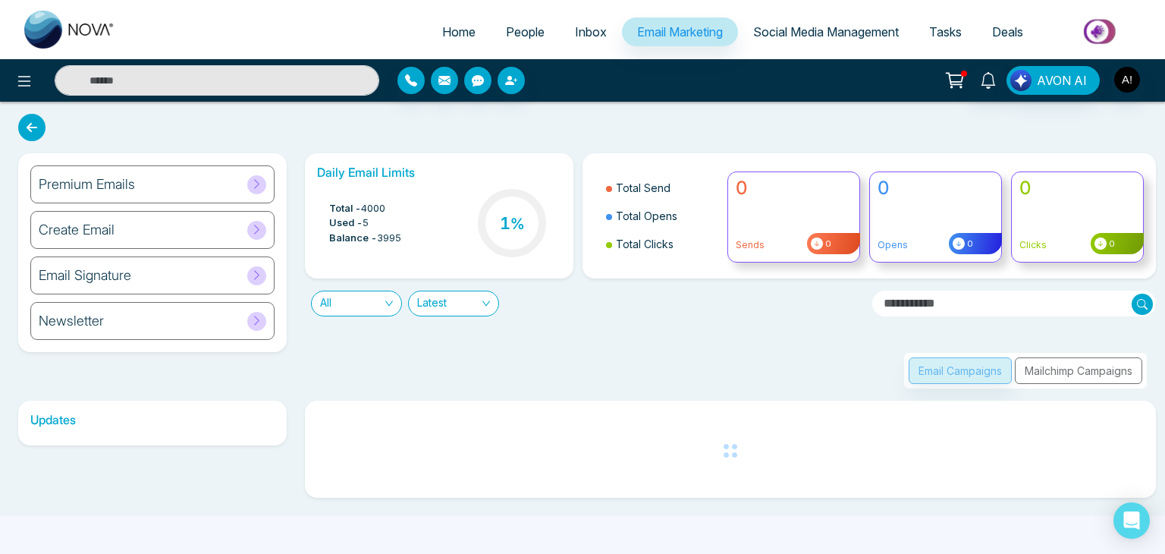
click at [143, 228] on div "Create Email" at bounding box center [152, 230] width 244 height 38
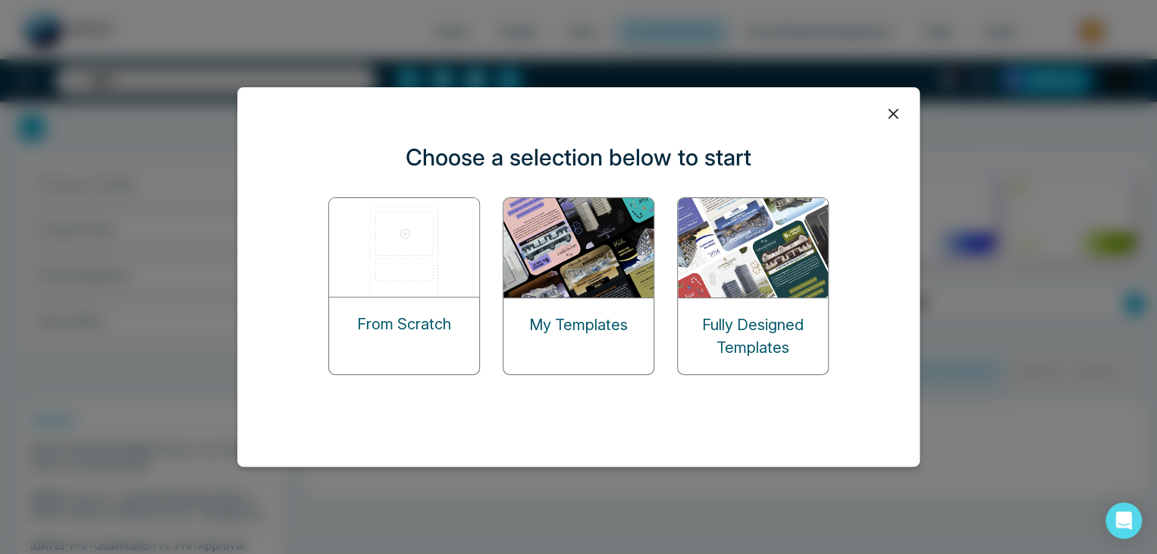
click at [795, 280] on img at bounding box center [754, 247] width 152 height 99
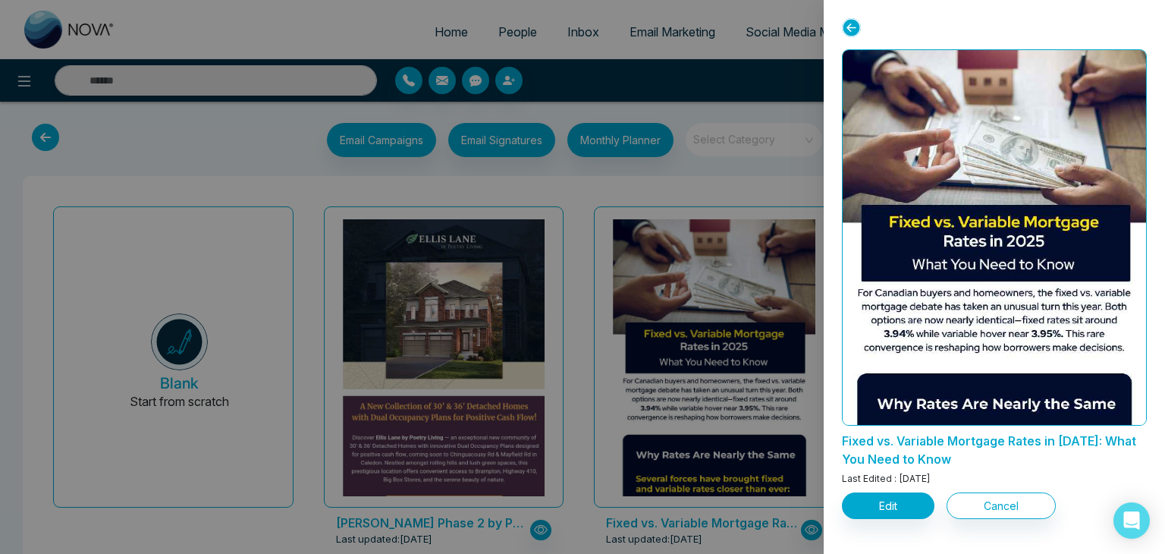
click at [855, 21] on icon at bounding box center [851, 27] width 19 height 19
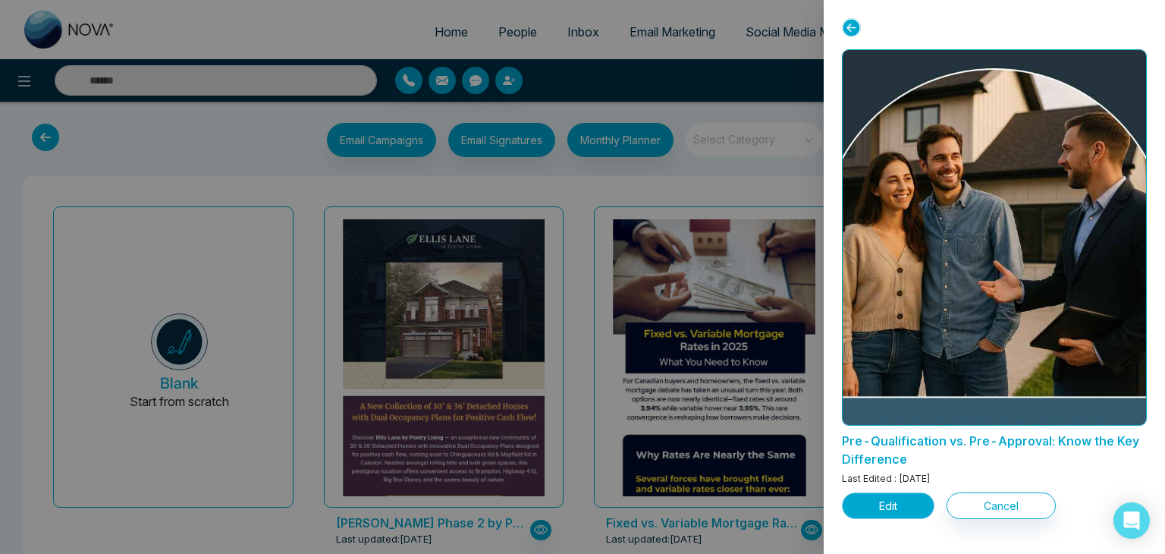
click at [888, 504] on button "Edit" at bounding box center [888, 505] width 93 height 27
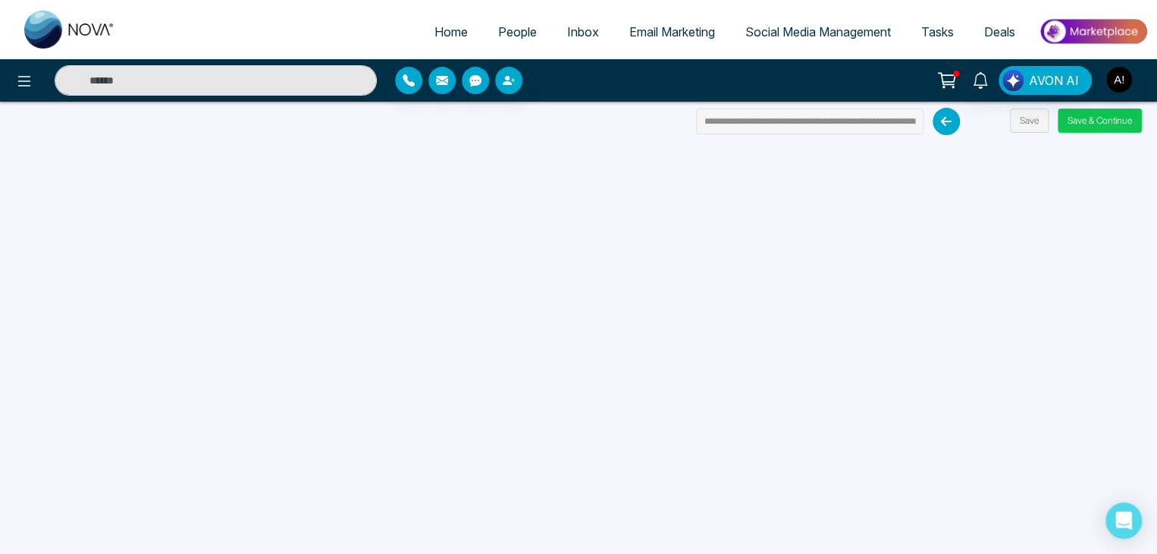
click at [1084, 122] on button "Save & Continue" at bounding box center [1100, 120] width 84 height 24
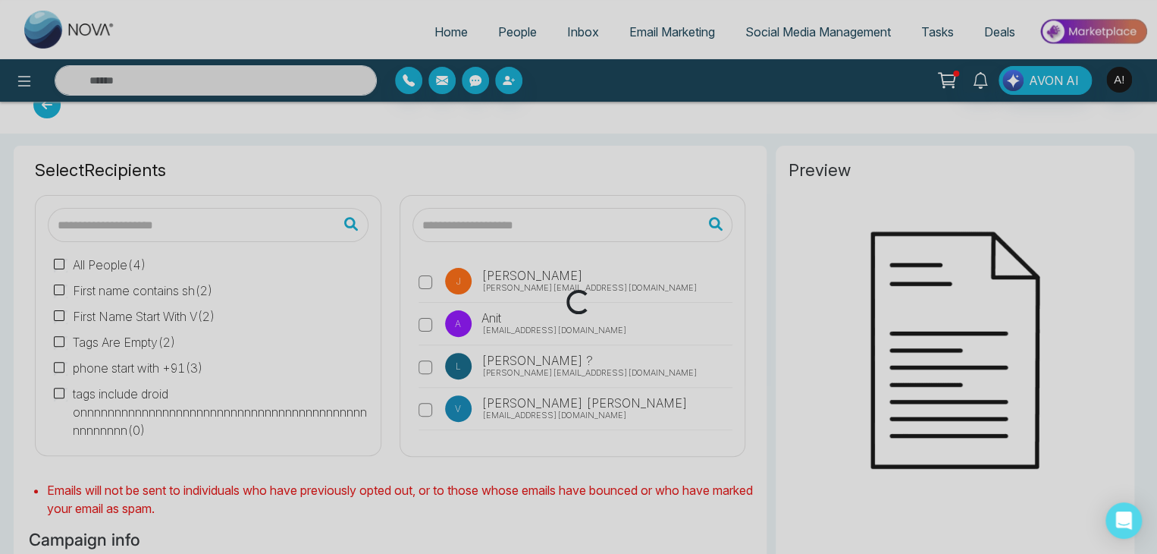
type input "**********"
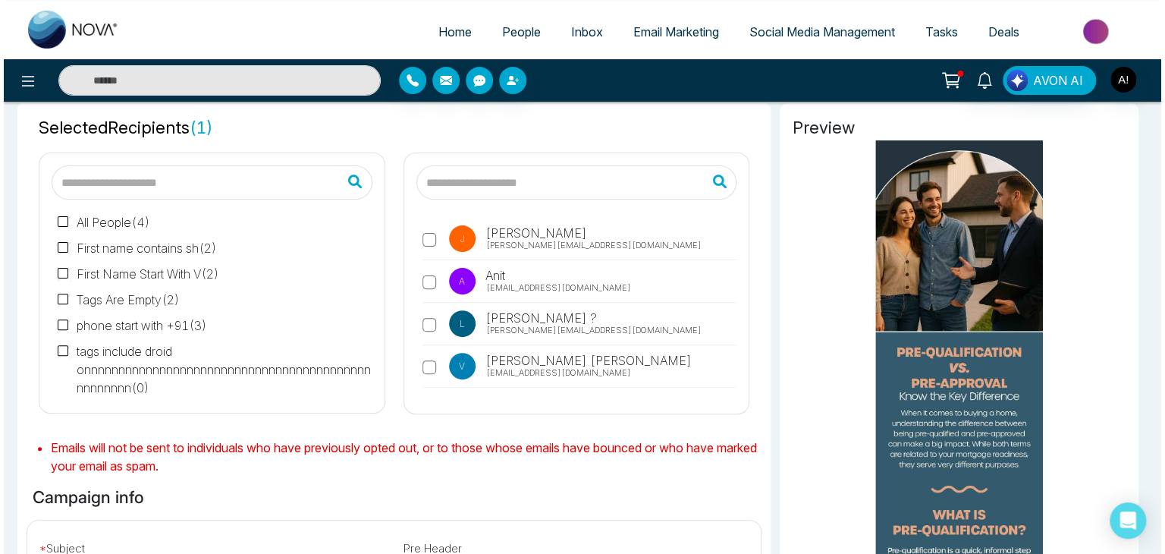
scroll to position [352, 0]
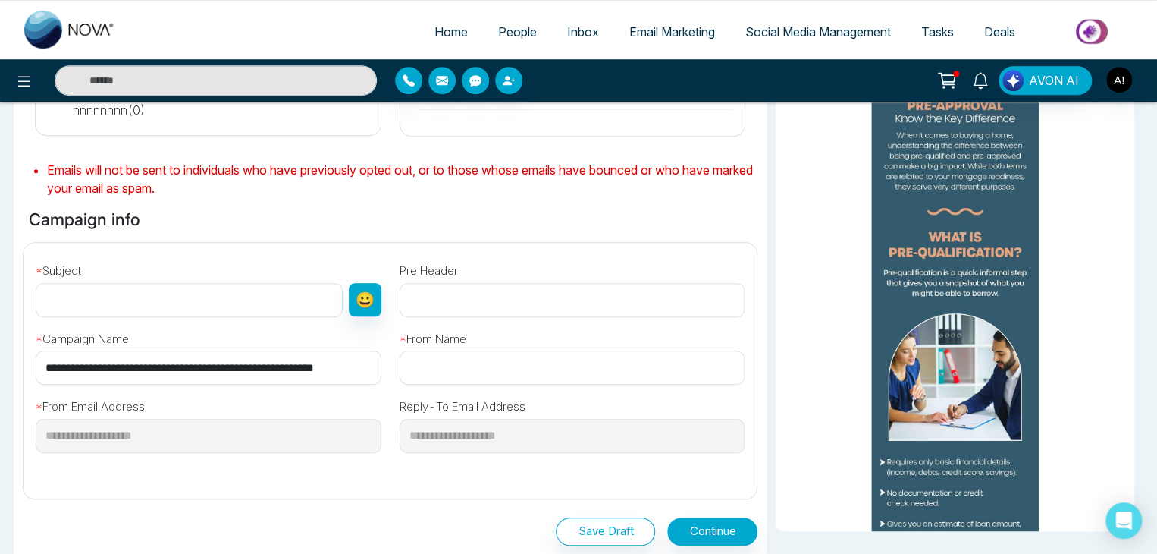
click at [215, 292] on input "text" at bounding box center [189, 300] width 307 height 34
type input "**********"
click at [482, 362] on input "text" at bounding box center [573, 367] width 346 height 34
type input "**********"
click at [437, 292] on input "text" at bounding box center [573, 300] width 346 height 34
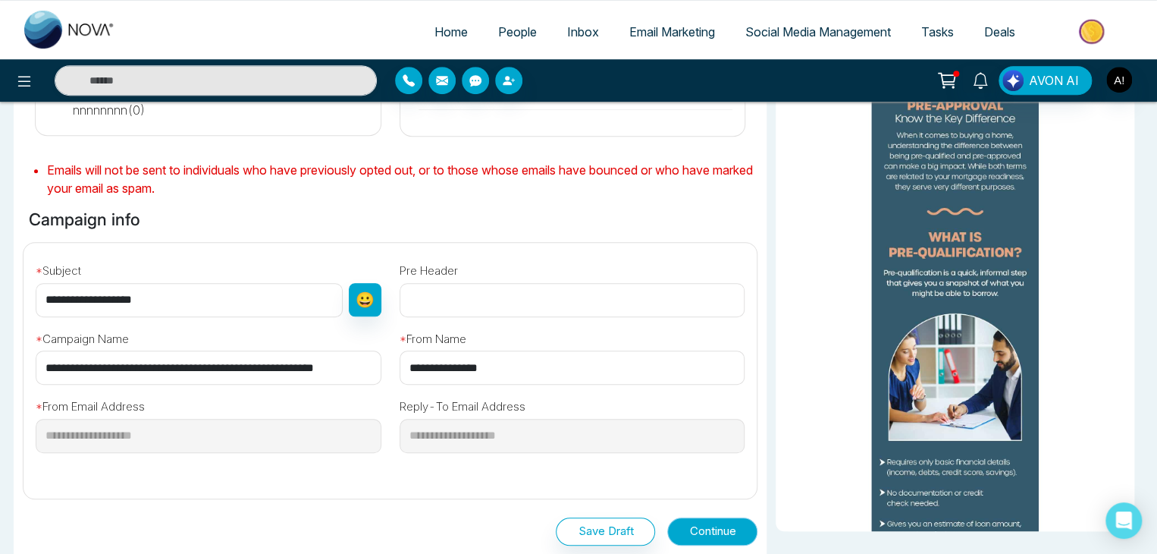
click at [690, 529] on button "Continue" at bounding box center [712, 531] width 90 height 28
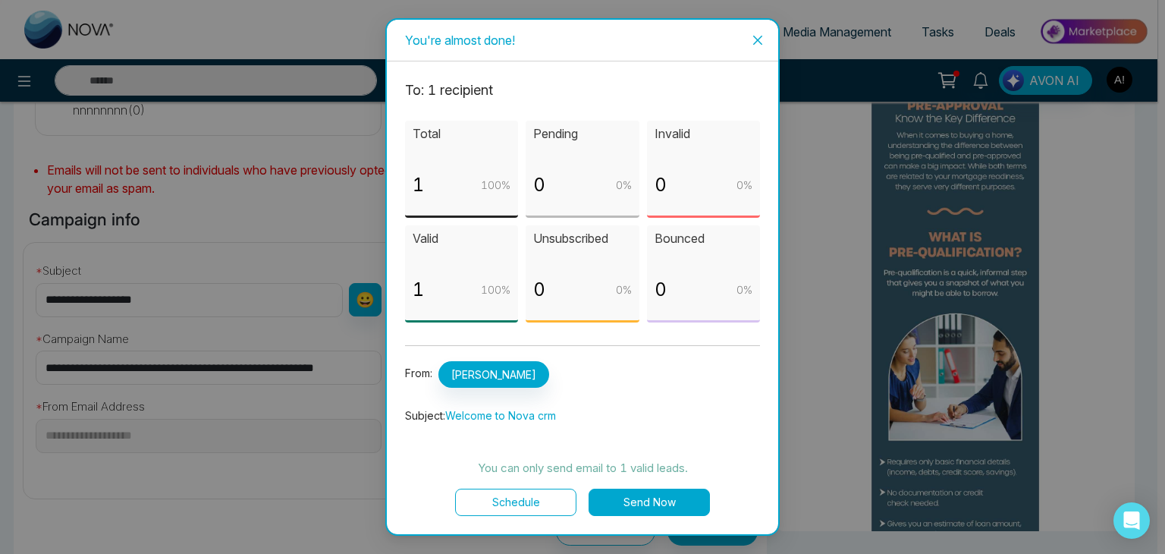
click at [507, 498] on button "Schedule" at bounding box center [515, 501] width 121 height 27
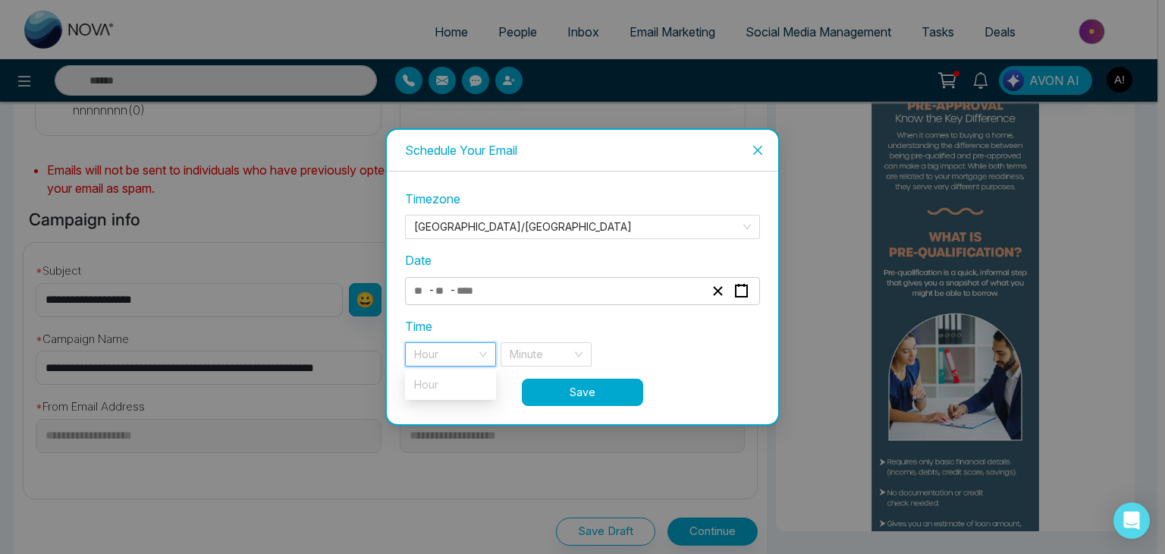
click at [456, 353] on input "search" at bounding box center [445, 354] width 62 height 23
click at [477, 347] on div "Hour" at bounding box center [450, 354] width 91 height 24
click at [549, 298] on div "- -" at bounding box center [559, 291] width 294 height 20
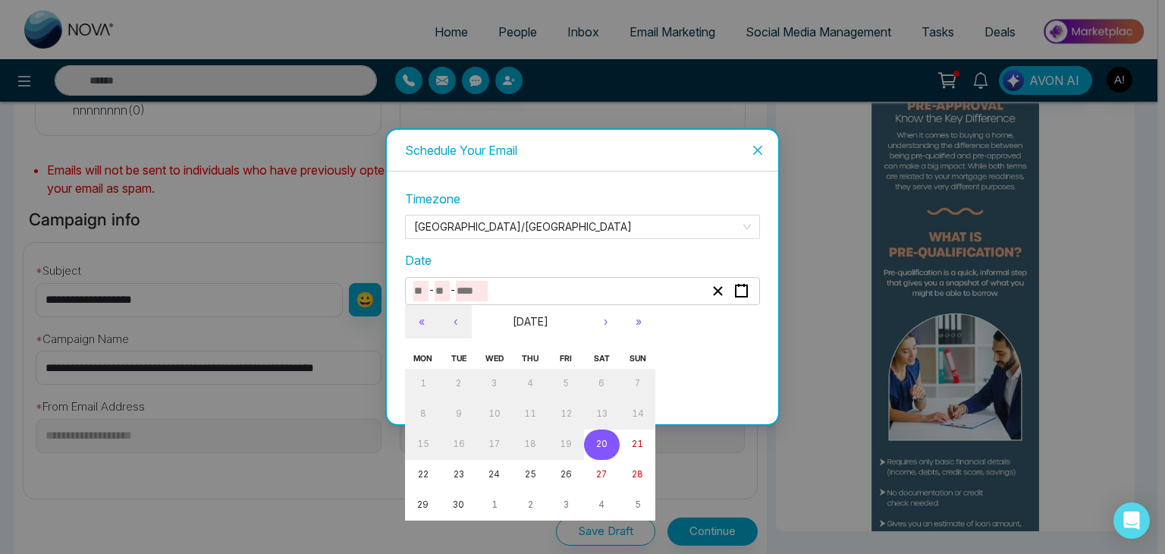
click at [601, 443] on abbr "20" at bounding box center [601, 443] width 11 height 11
type input "*"
type input "**"
type input "****"
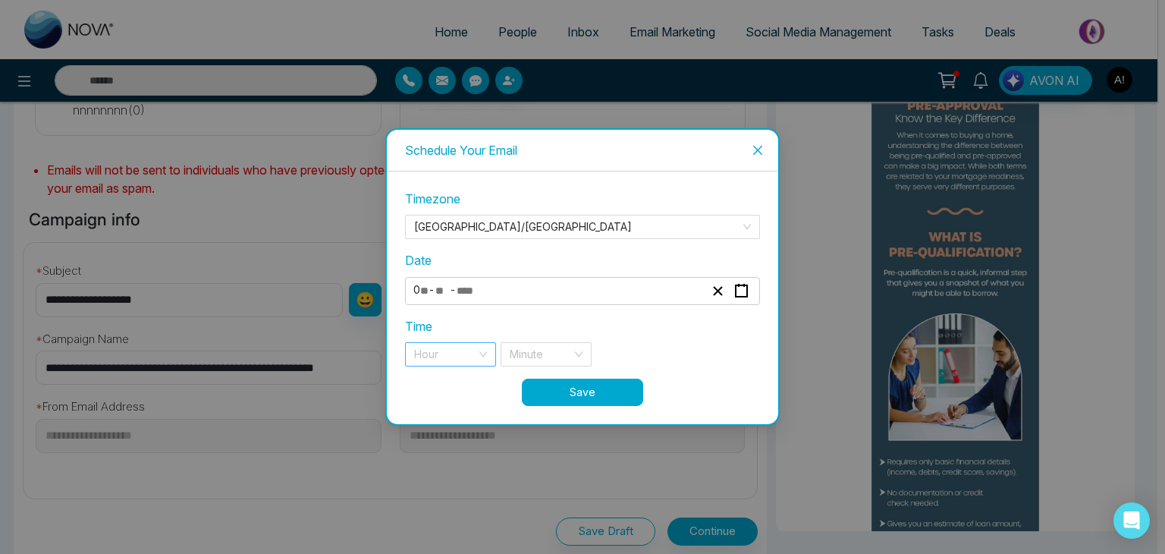
click at [468, 346] on input "search" at bounding box center [445, 354] width 62 height 23
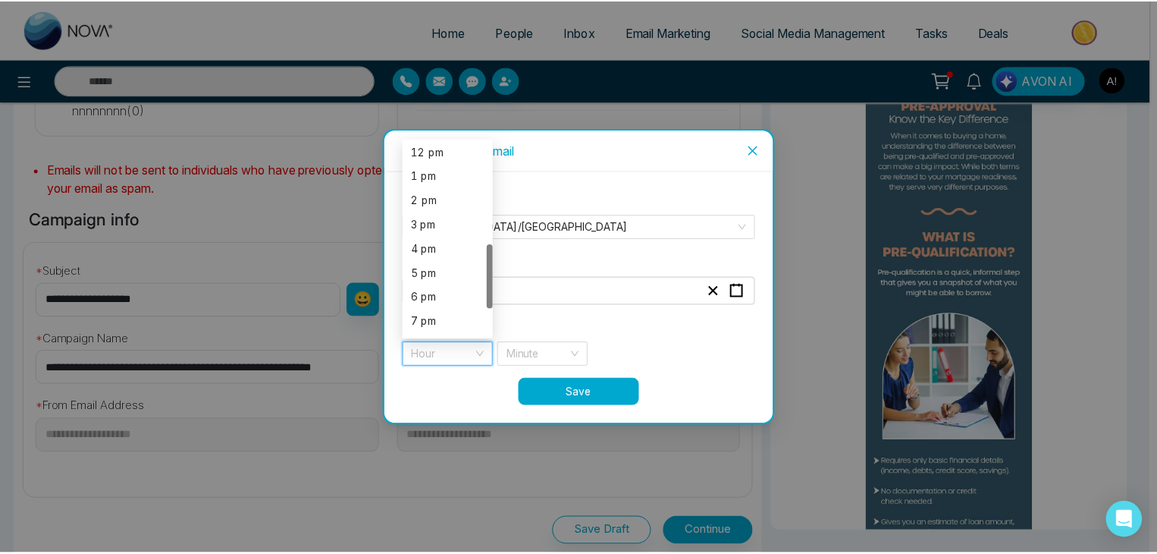
scroll to position [306, 0]
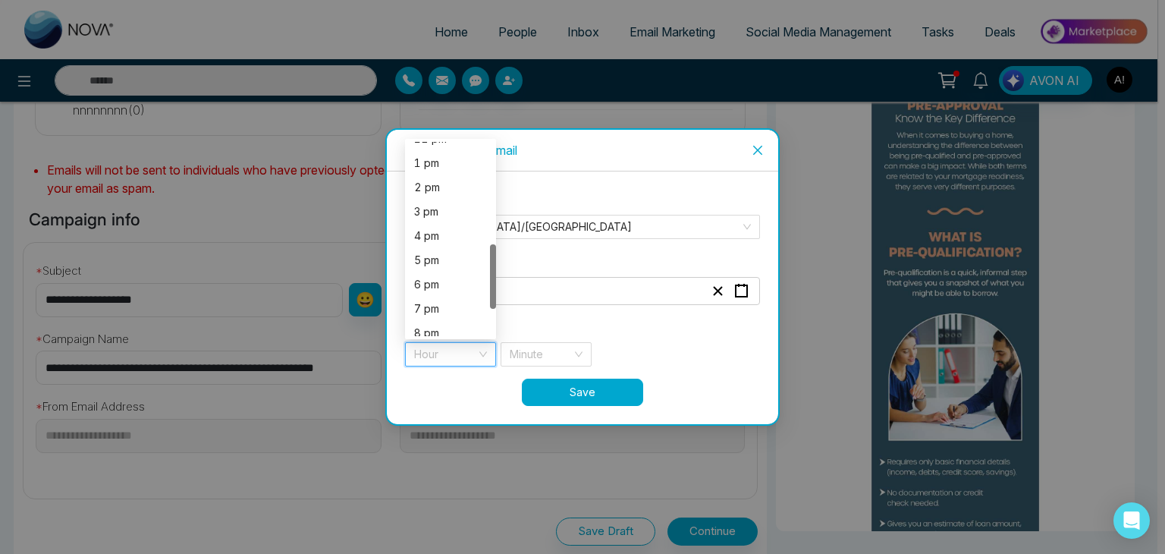
drag, startPoint x: 494, startPoint y: 184, endPoint x: 497, endPoint y: 287, distance: 102.4
click at [497, 287] on div "**********" at bounding box center [582, 284] width 355 height 188
click at [424, 302] on div "7 pm" at bounding box center [450, 308] width 73 height 17
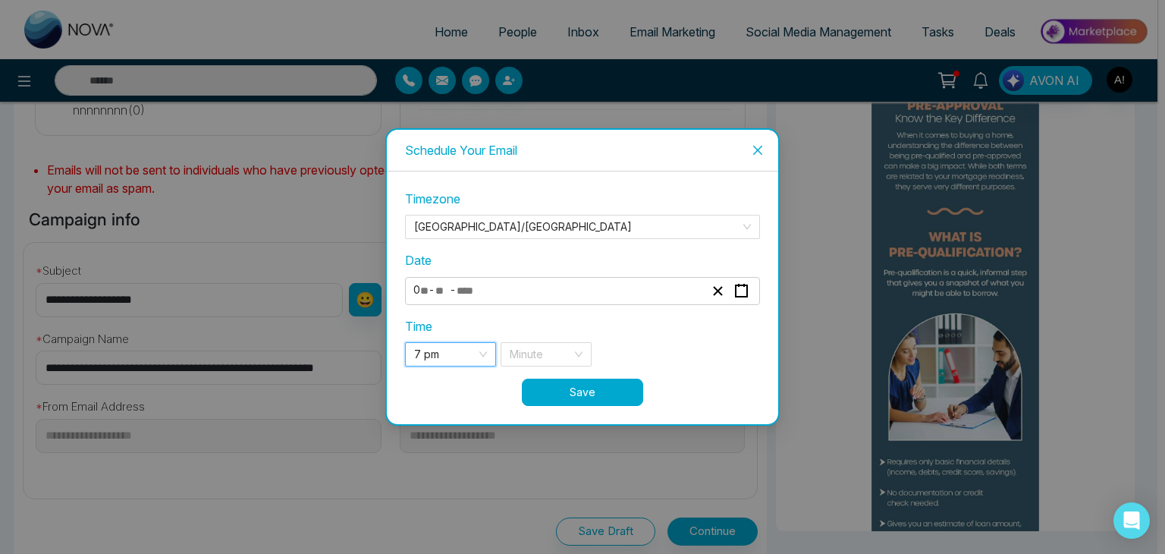
click at [558, 386] on button "Save" at bounding box center [582, 391] width 121 height 27
click at [482, 350] on span "7 pm" at bounding box center [450, 354] width 73 height 23
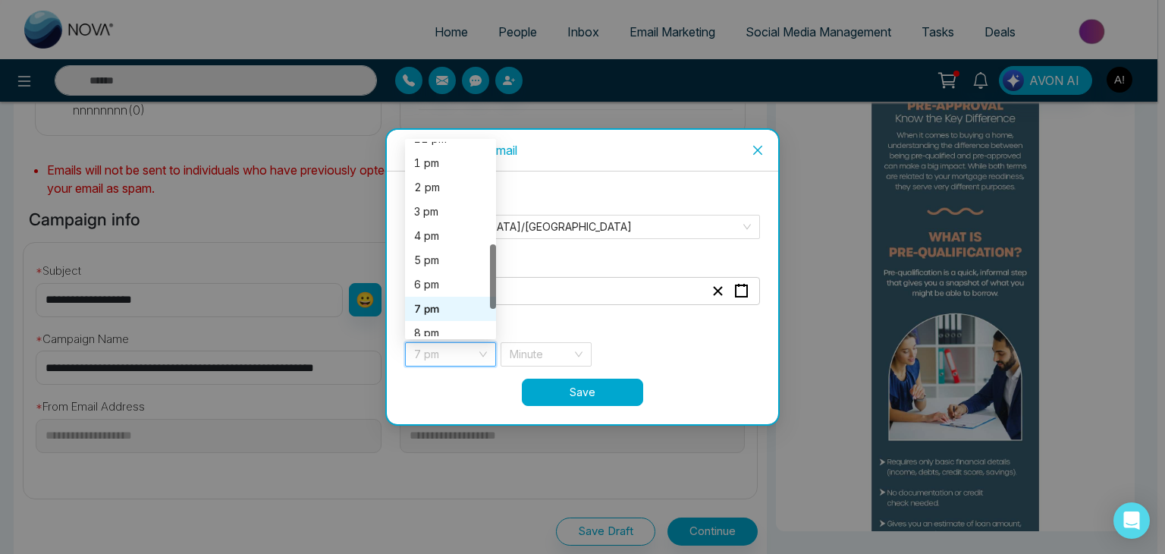
click at [432, 302] on div "7 pm" at bounding box center [450, 308] width 73 height 17
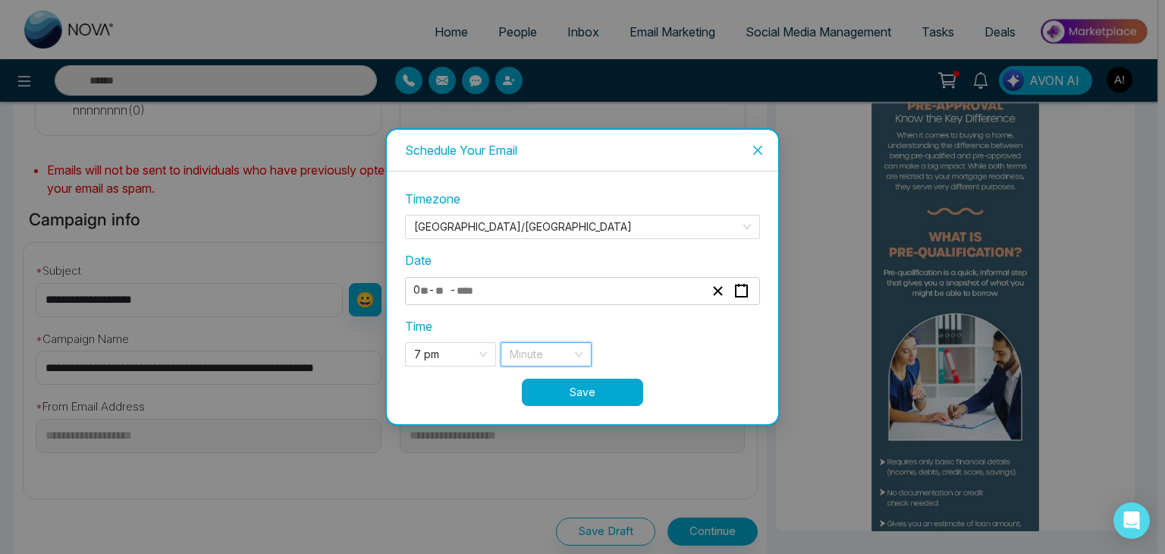
click at [542, 347] on input "search" at bounding box center [541, 354] width 62 height 23
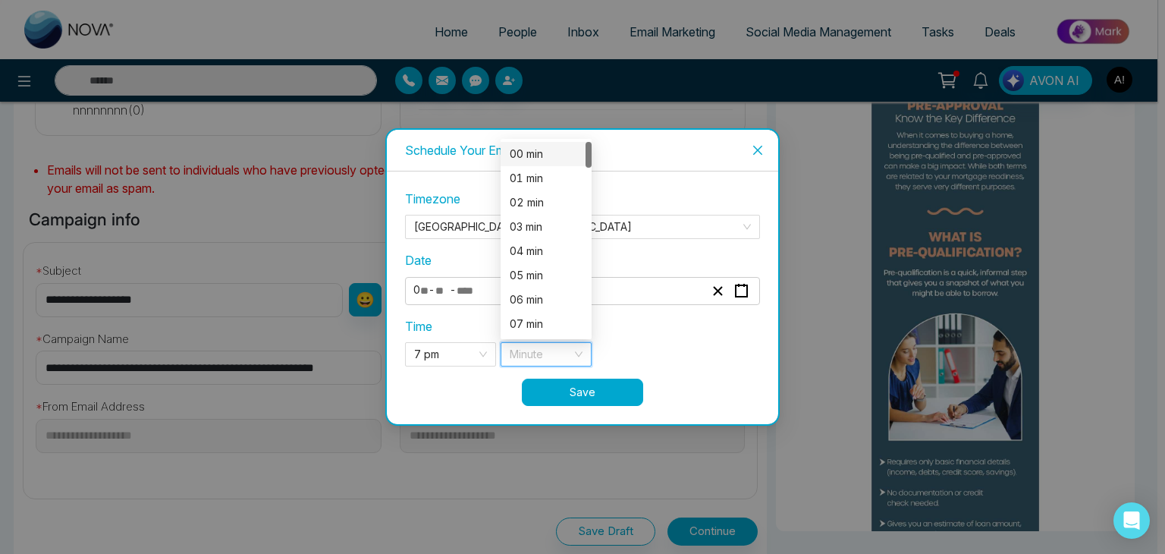
click at [518, 155] on div "00 min" at bounding box center [546, 154] width 73 height 17
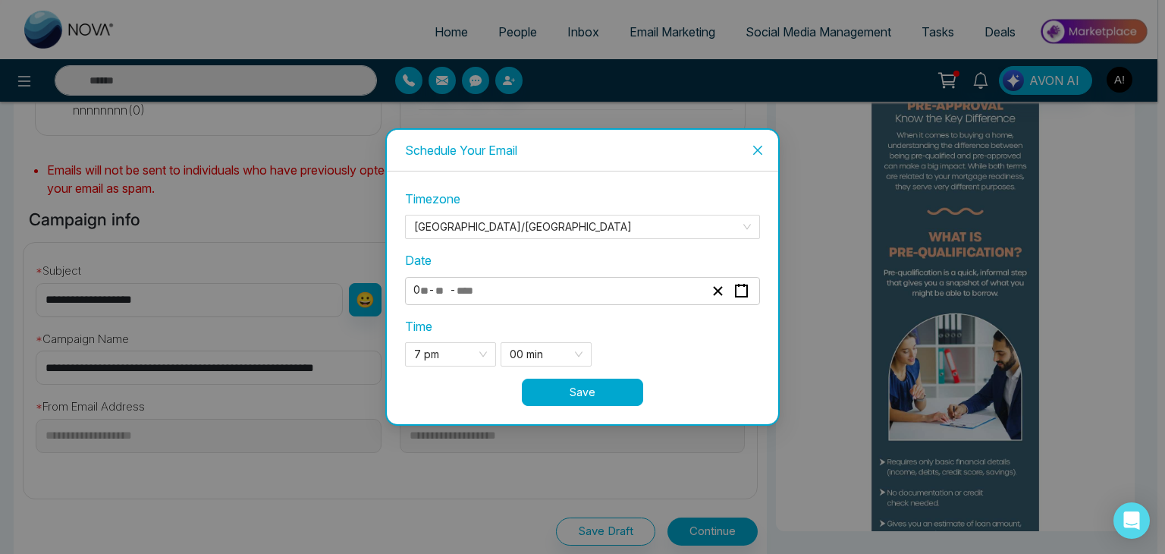
click at [561, 394] on button "Save" at bounding box center [582, 391] width 121 height 27
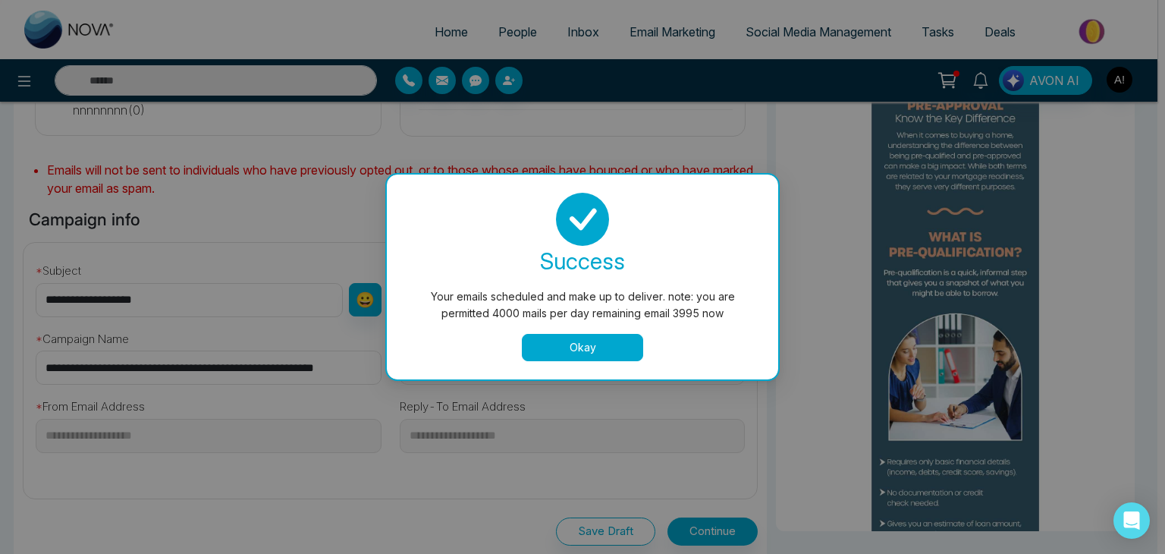
drag, startPoint x: 572, startPoint y: 350, endPoint x: 564, endPoint y: 356, distance: 9.3
click at [572, 350] on button "Okay" at bounding box center [582, 347] width 121 height 27
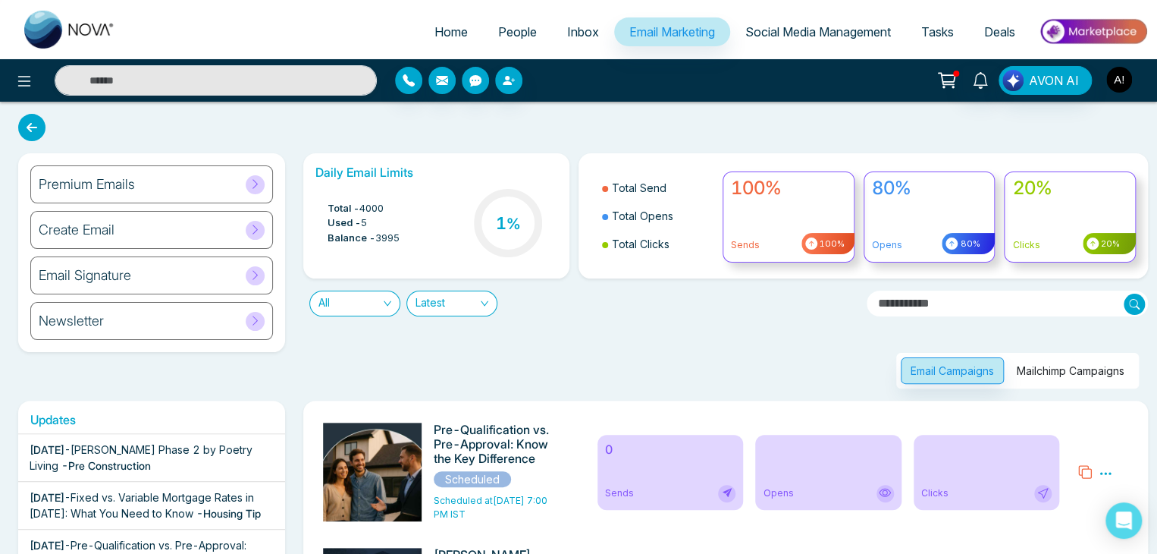
click at [1118, 76] on img "button" at bounding box center [1119, 80] width 26 height 26
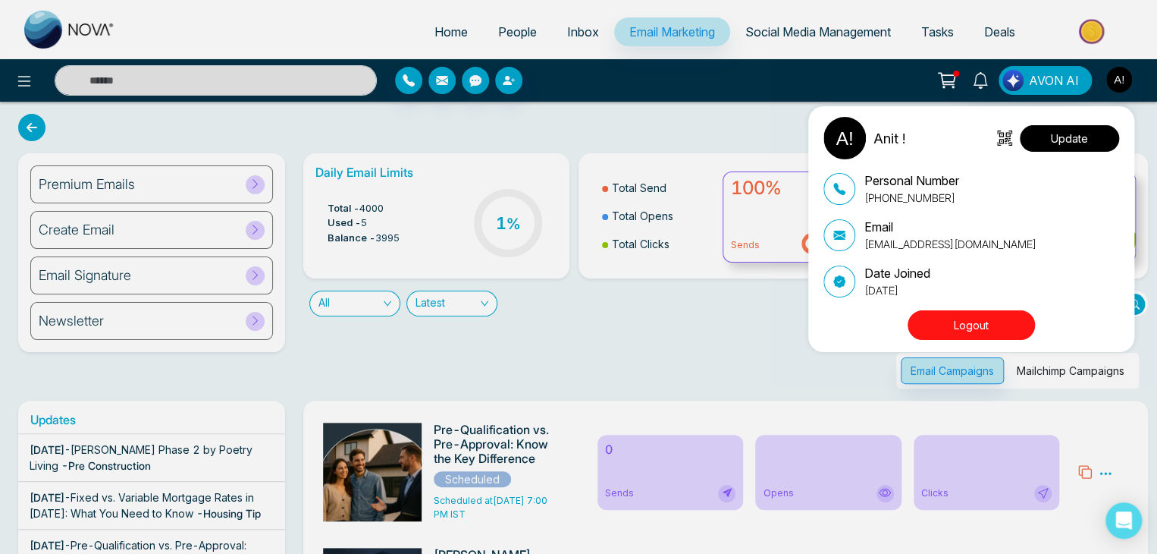
click at [1049, 141] on button "Update" at bounding box center [1069, 138] width 99 height 27
select select "***"
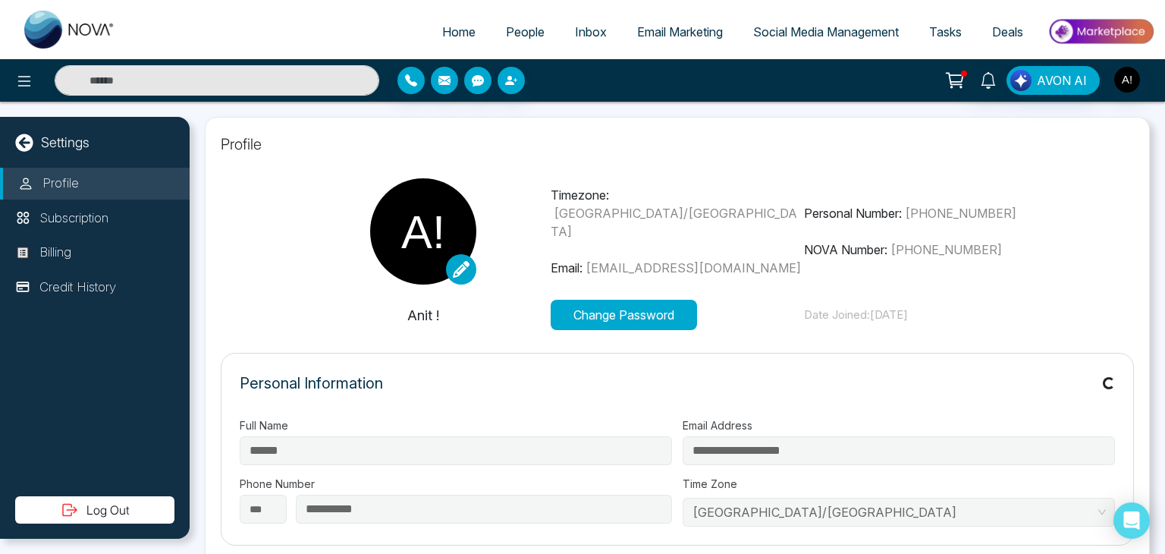
click at [588, 306] on button "Change Password" at bounding box center [624, 315] width 146 height 30
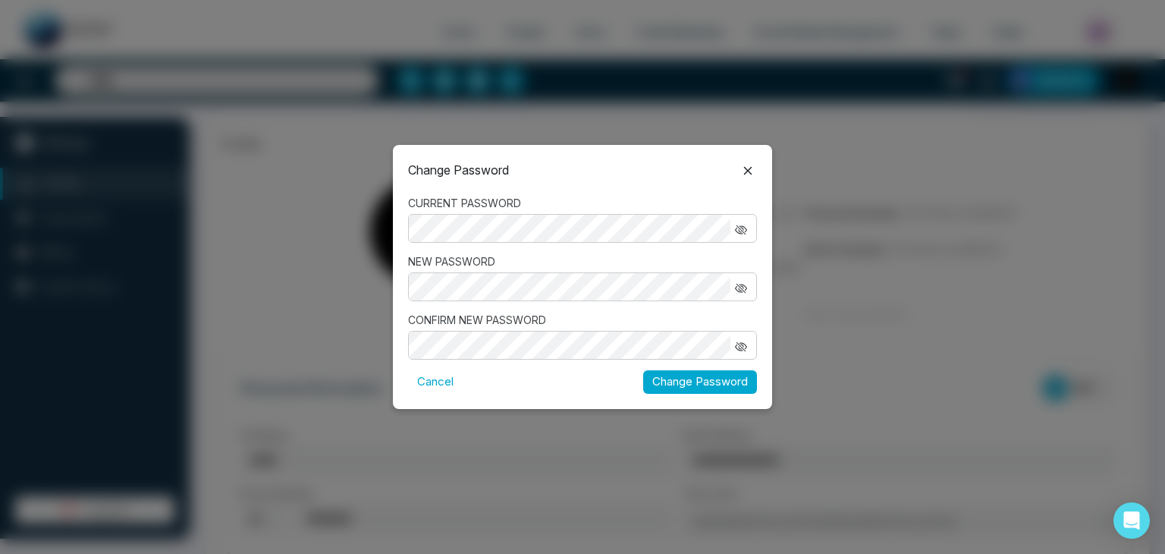
click at [305, 218] on div "Change Password CURRENT PASSWORD NEW PASSWORD CONFIRM NEW PASSWORD Cancel Chang…" at bounding box center [582, 277] width 1165 height 554
type input "**********"
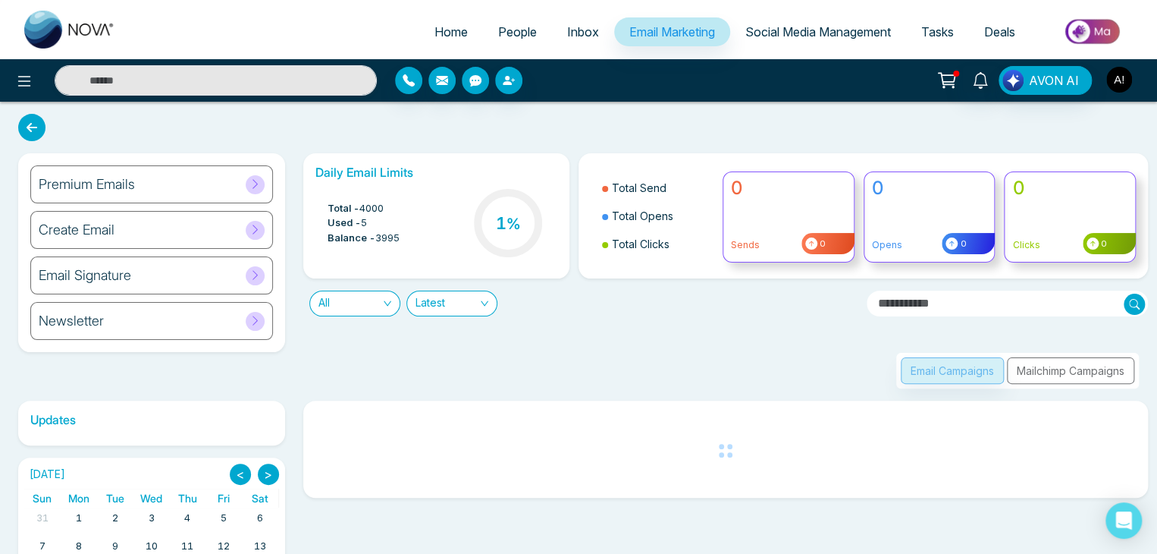
click at [1126, 80] on img "button" at bounding box center [1119, 80] width 26 height 26
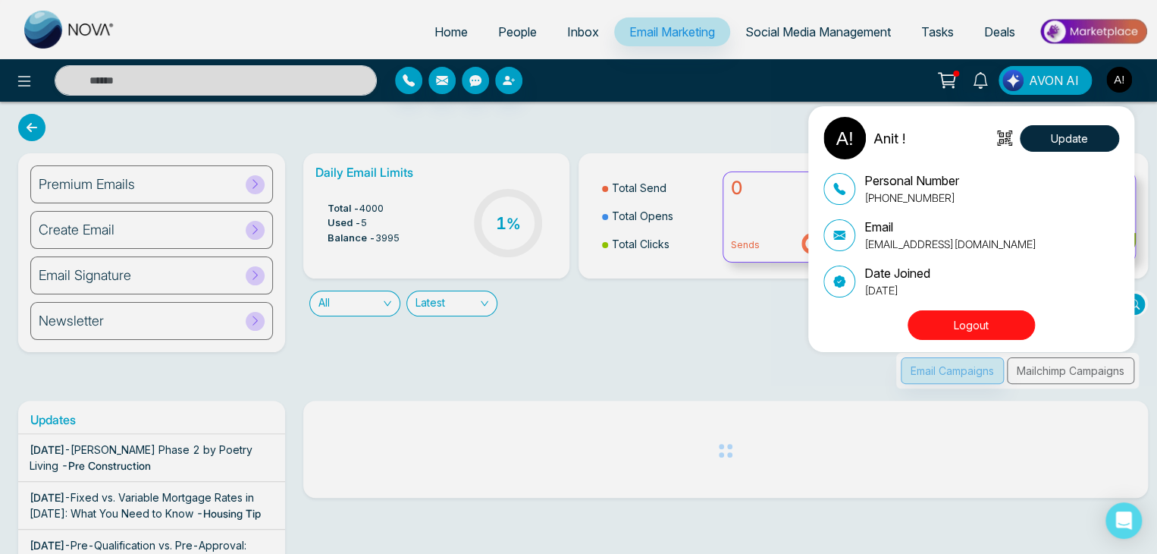
click at [948, 333] on button "Logout" at bounding box center [971, 325] width 127 height 30
